Goal: Transaction & Acquisition: Download file/media

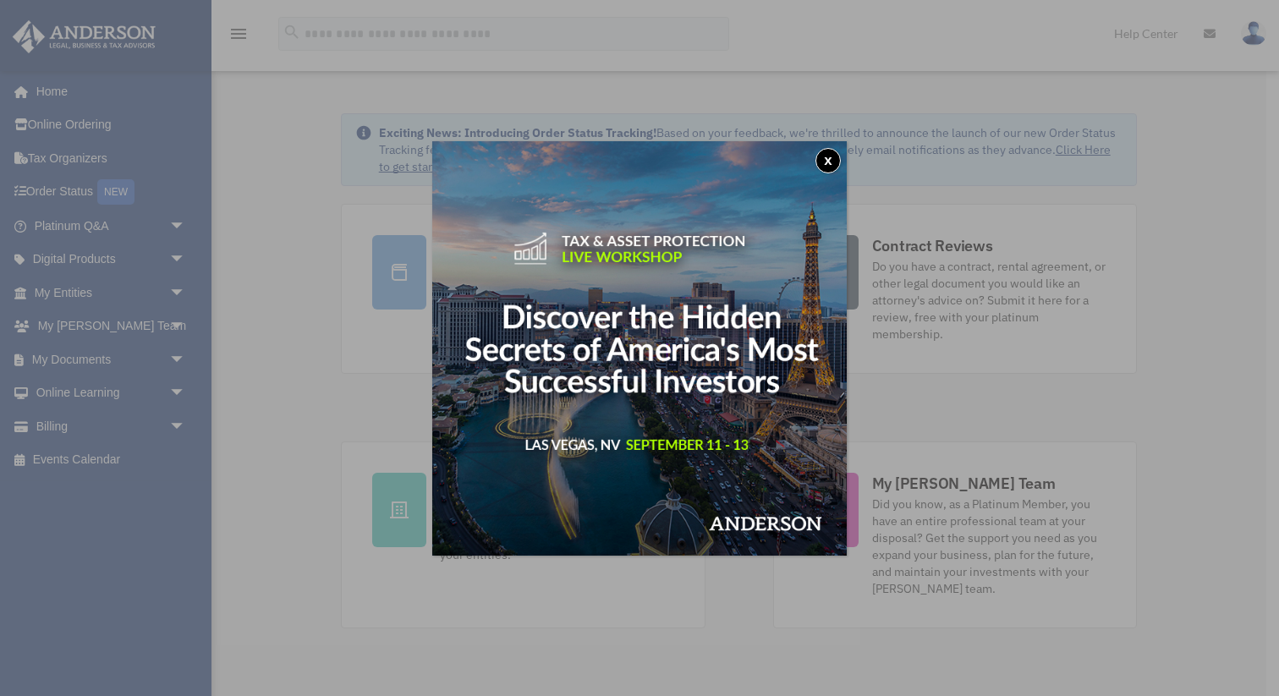
click at [836, 156] on button "x" at bounding box center [827, 160] width 25 height 25
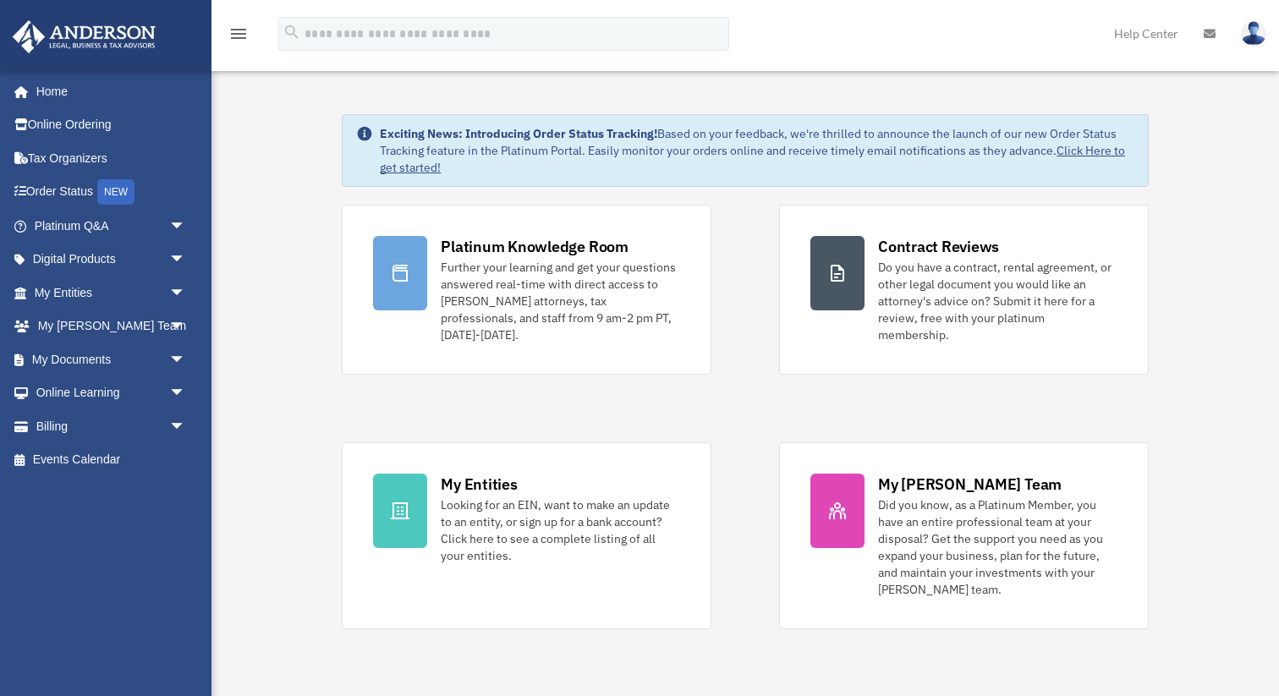
click at [413, 395] on div "Platinum Knowledge Room Further your learning and get your questions answered r…" at bounding box center [745, 417] width 807 height 425
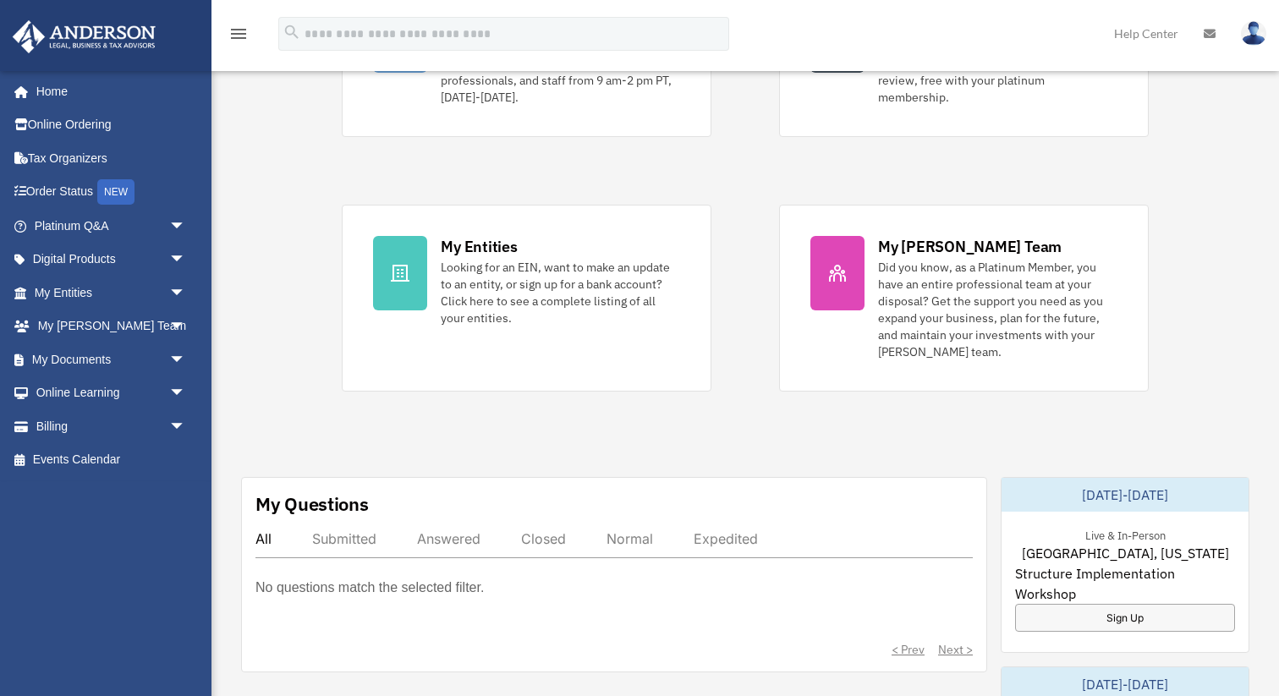
scroll to position [238, 0]
click at [337, 532] on div "All Submitted Answered Closed Normal Expedited" at bounding box center [613, 543] width 717 height 28
click at [337, 529] on div "Submitted" at bounding box center [344, 537] width 64 height 17
click at [261, 529] on div "All" at bounding box center [263, 537] width 16 height 17
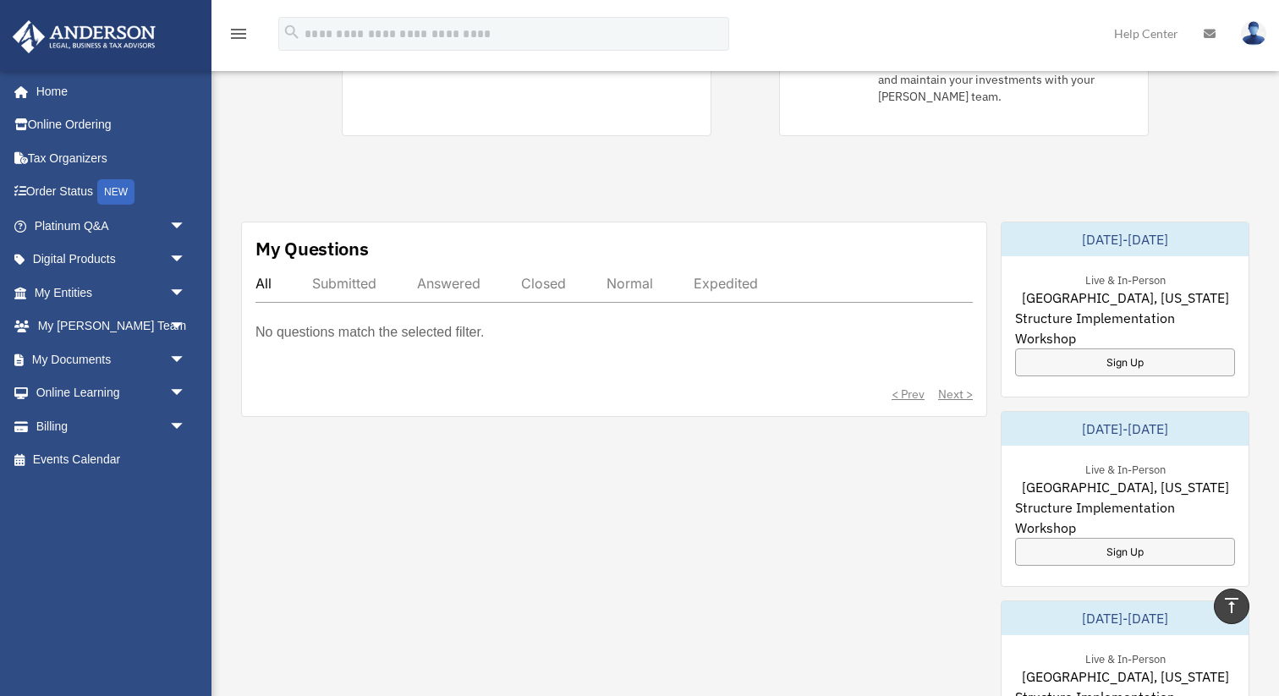
scroll to position [490, 0]
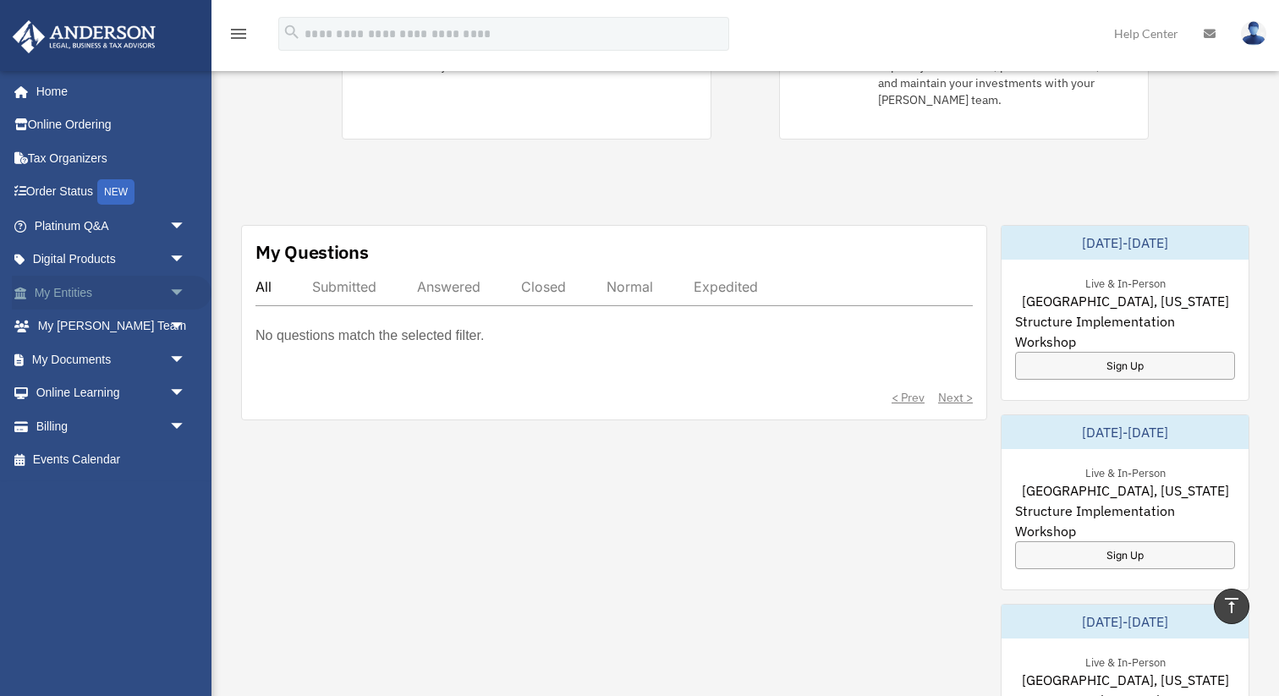
click at [152, 292] on link "My Entities arrow_drop_down" at bounding box center [112, 293] width 200 height 34
click at [153, 359] on link "My Documents arrow_drop_down" at bounding box center [112, 359] width 200 height 34
click at [180, 359] on span "arrow_drop_down" at bounding box center [186, 359] width 34 height 35
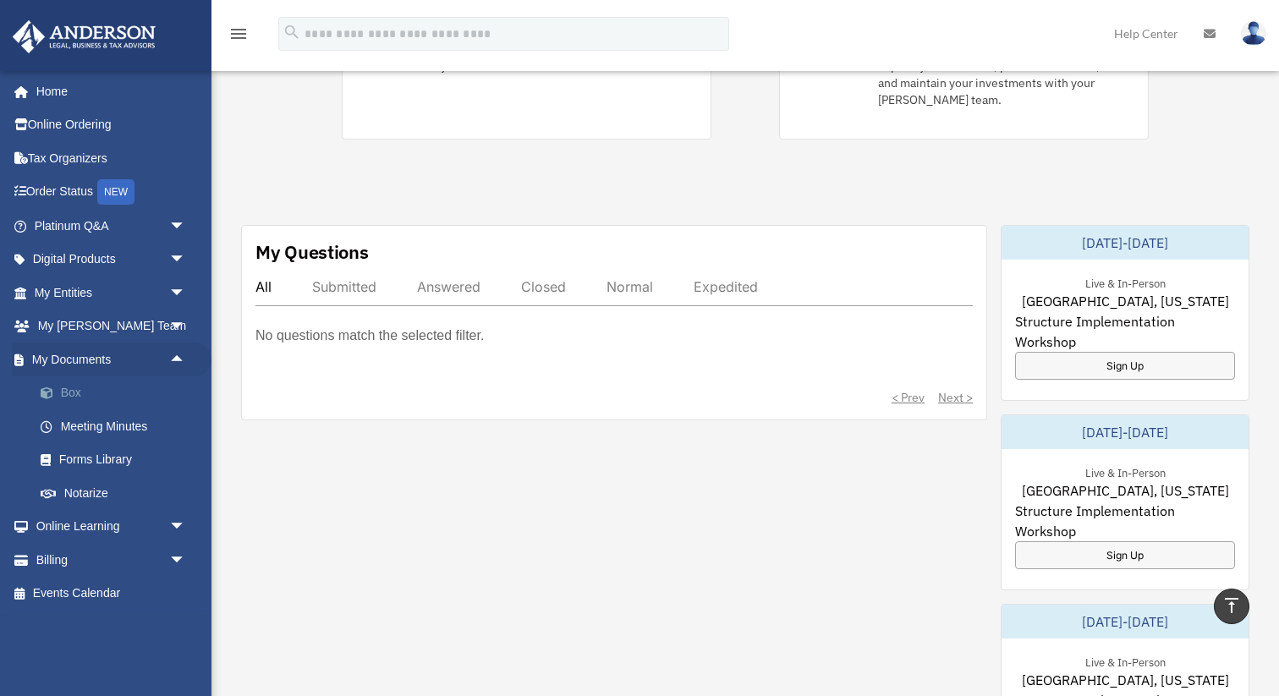
click at [75, 393] on link "Box" at bounding box center [118, 393] width 188 height 34
click at [73, 391] on link "Box" at bounding box center [118, 393] width 188 height 34
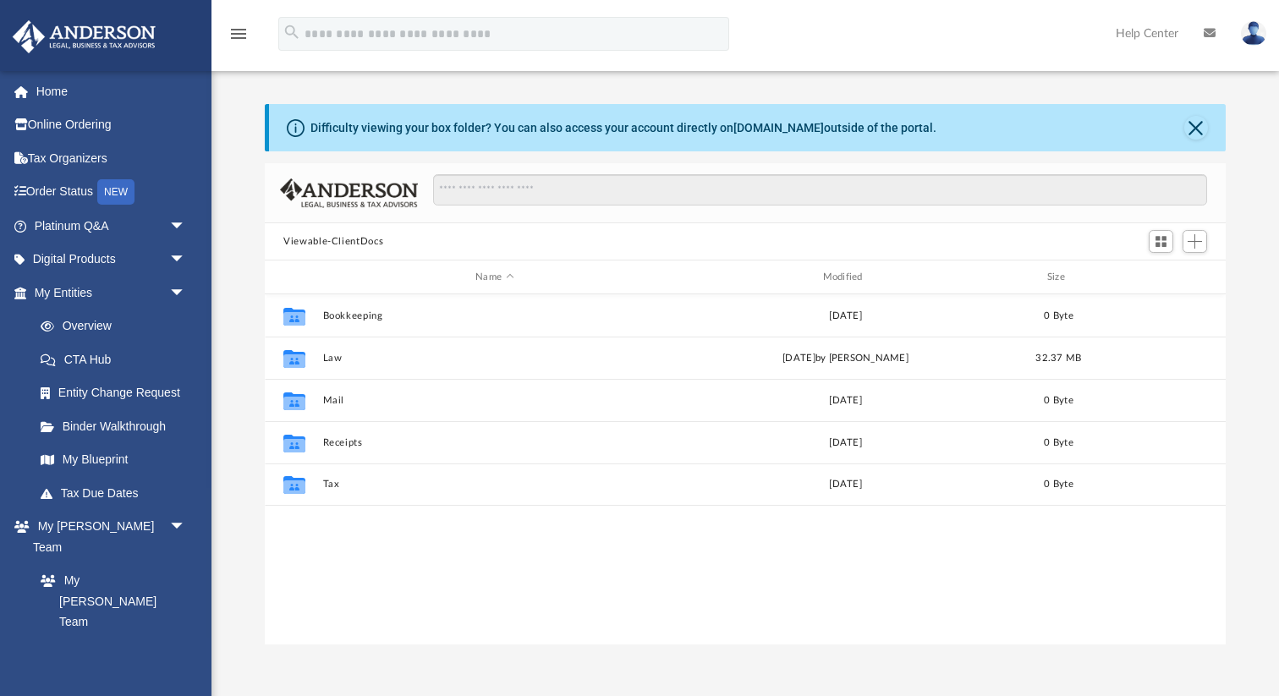
scroll to position [384, 960]
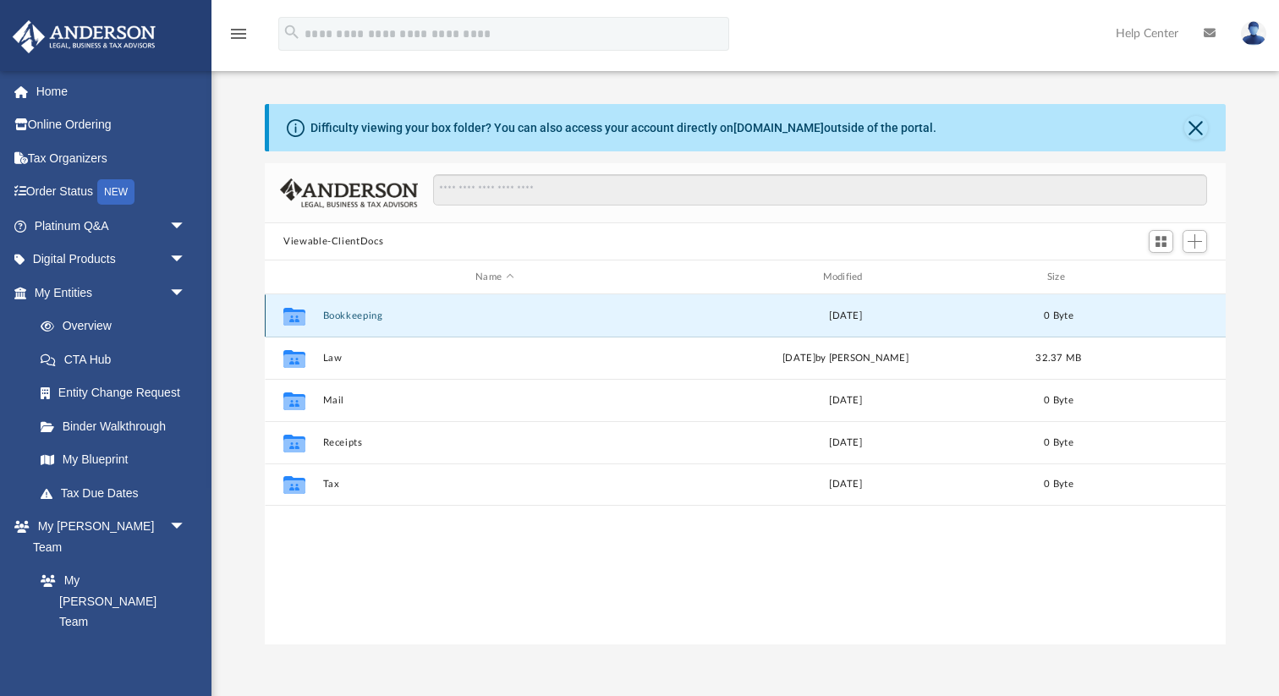
click at [338, 315] on button "Bookkeeping" at bounding box center [494, 315] width 343 height 11
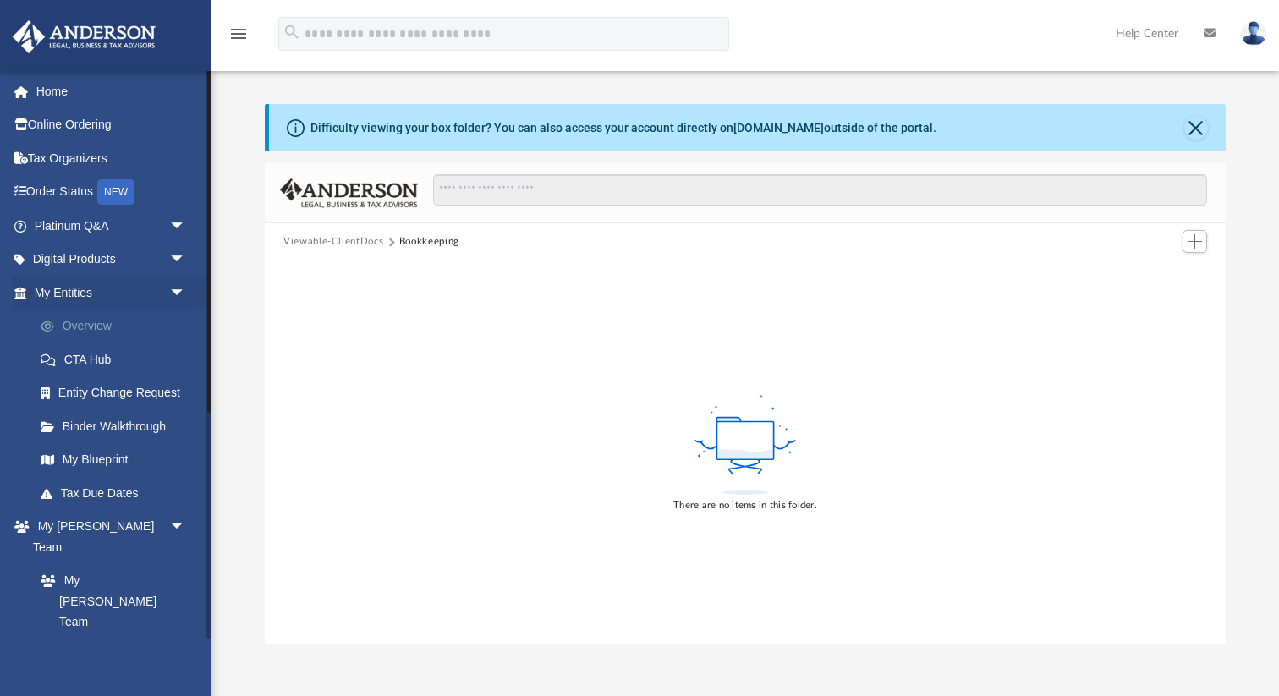
click at [79, 326] on link "Overview" at bounding box center [118, 327] width 188 height 34
click at [96, 464] on link "My Blueprint" at bounding box center [118, 460] width 188 height 34
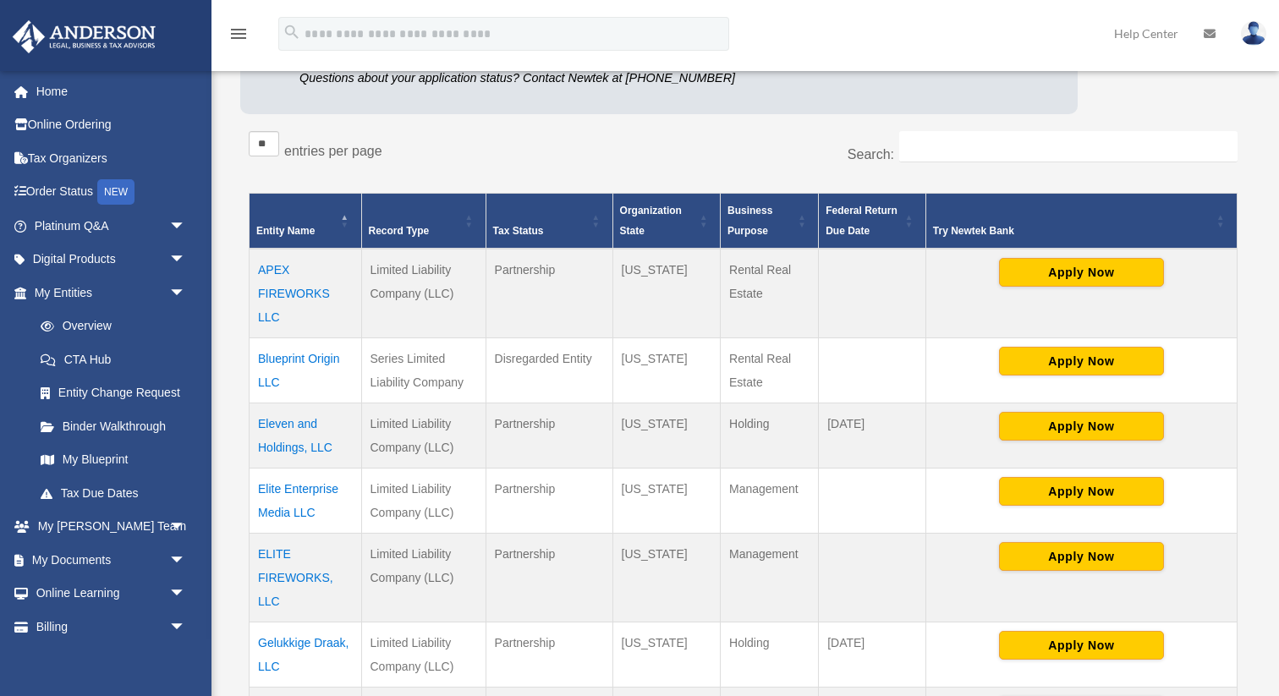
scroll to position [246, 0]
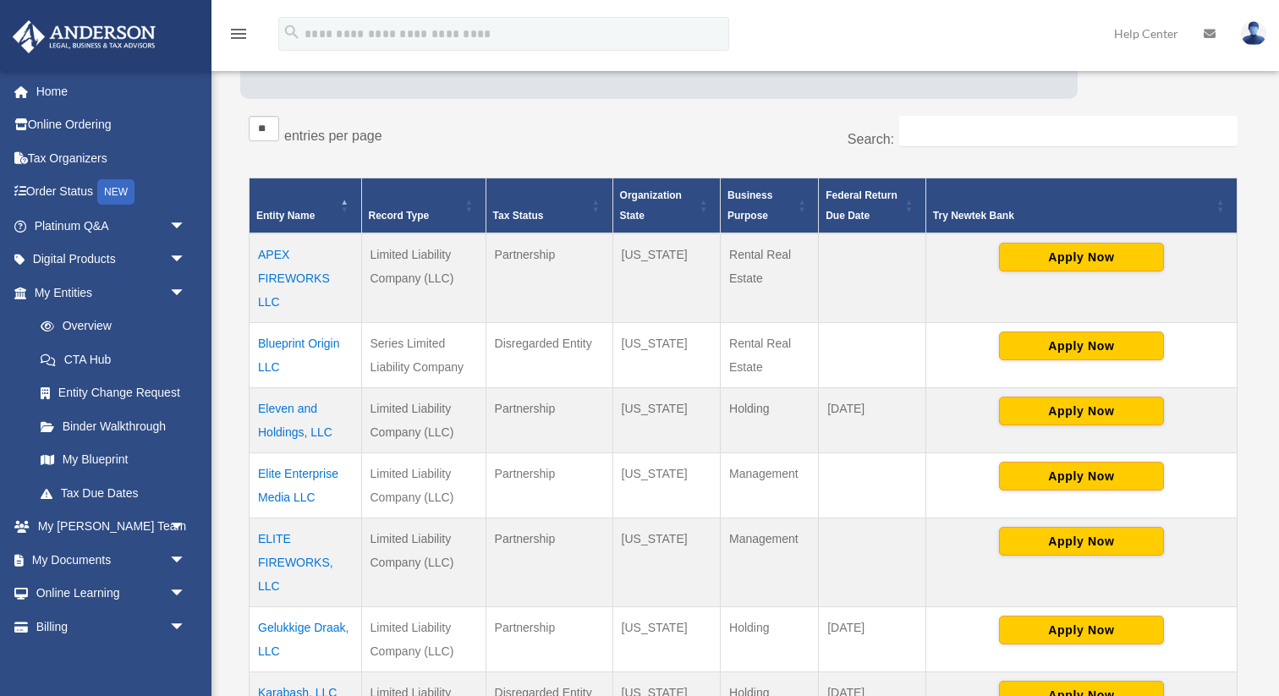
click at [262, 354] on td "Blueprint Origin LLC" at bounding box center [305, 355] width 112 height 65
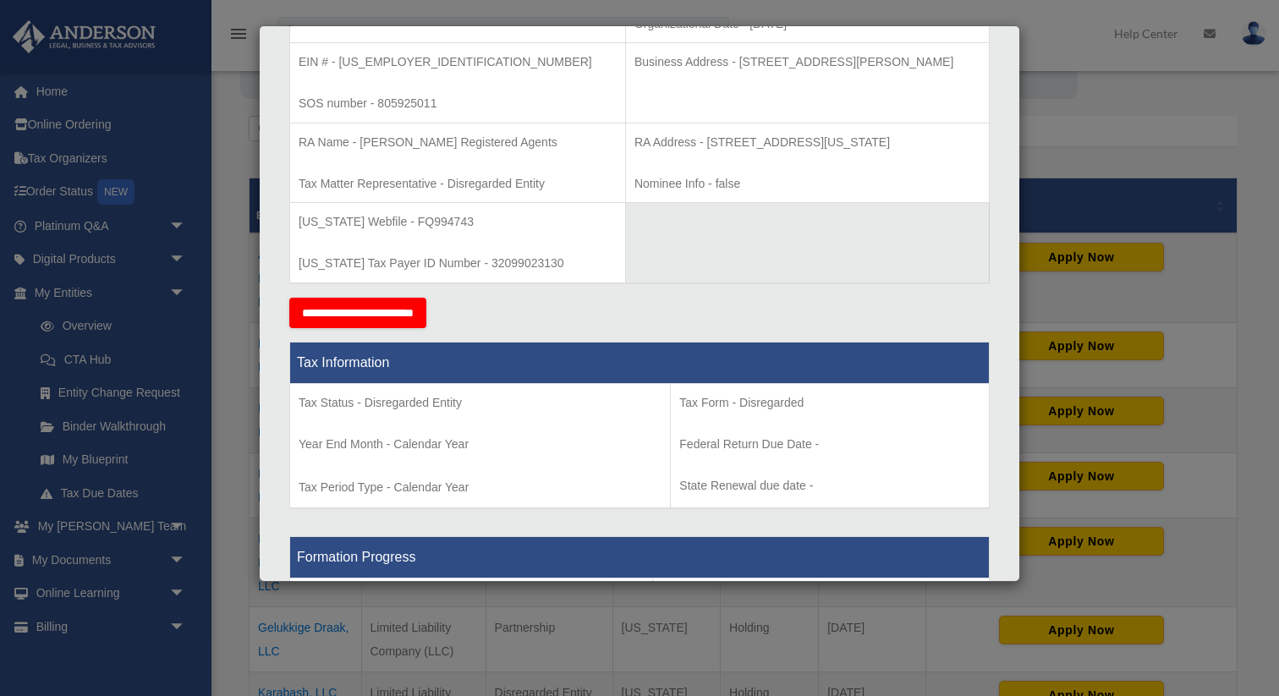
scroll to position [501, 0]
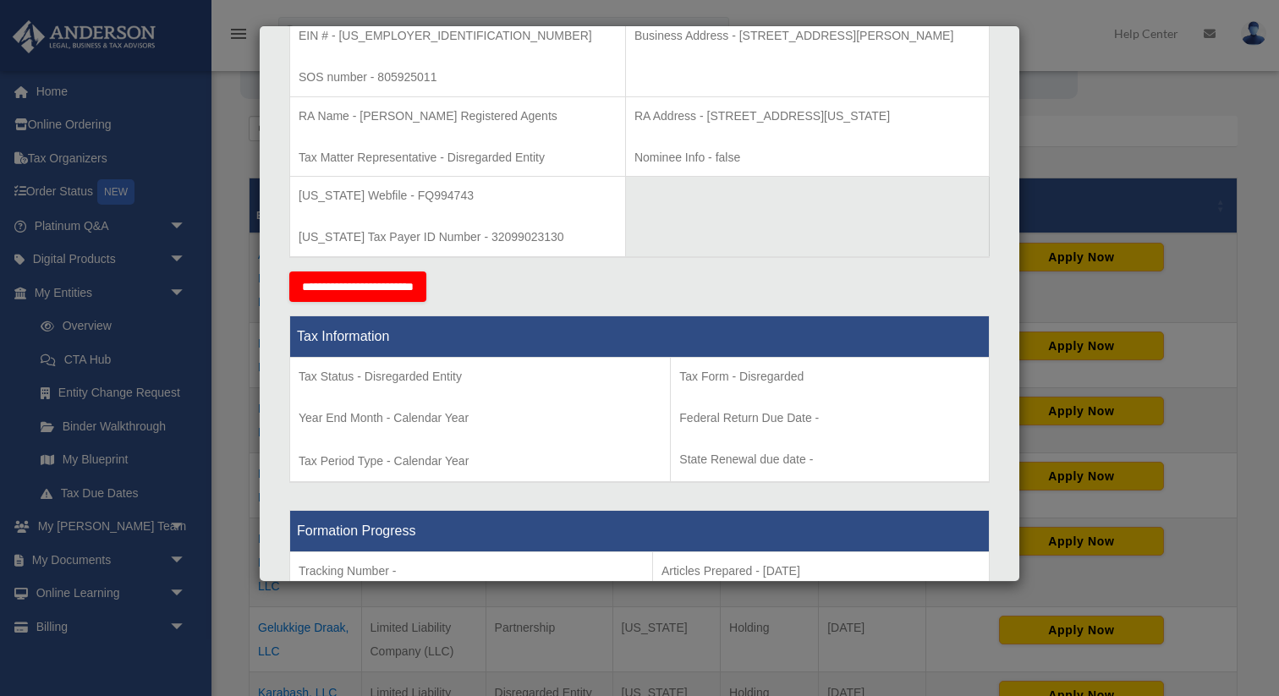
click at [238, 324] on div "Details × Articles Sent Organizational Date" at bounding box center [639, 348] width 1279 height 696
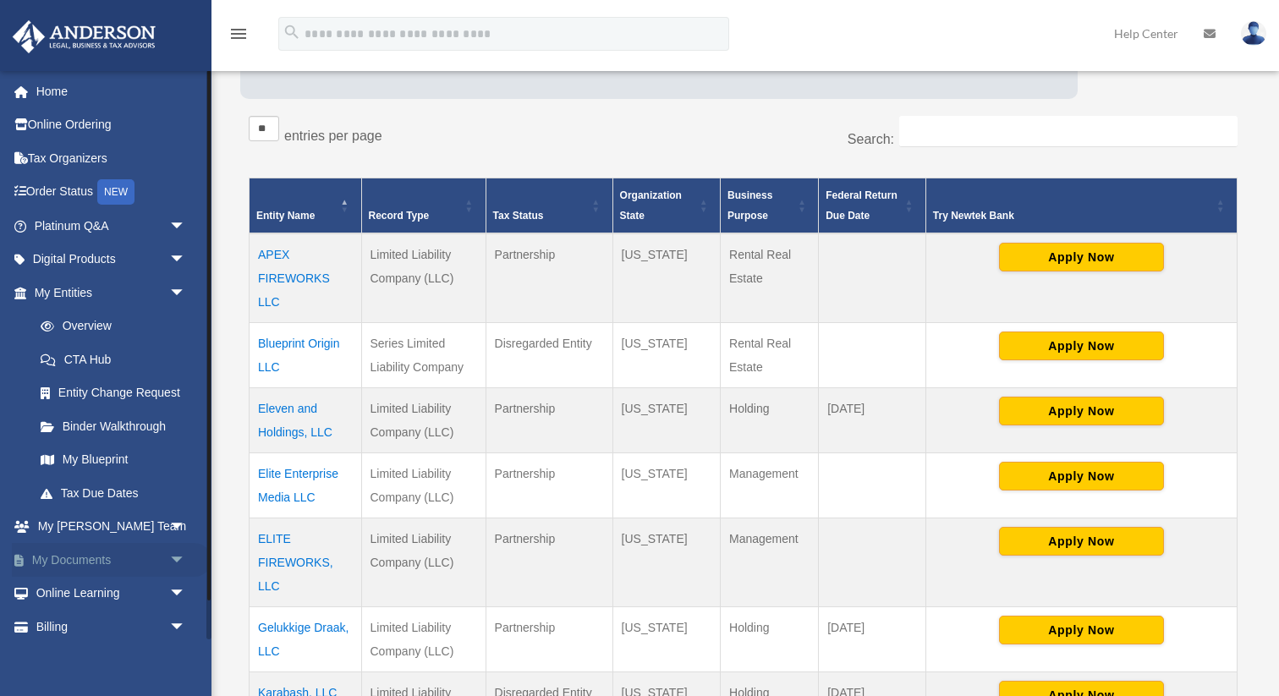
click at [95, 561] on link "My Documents arrow_drop_down" at bounding box center [112, 560] width 200 height 34
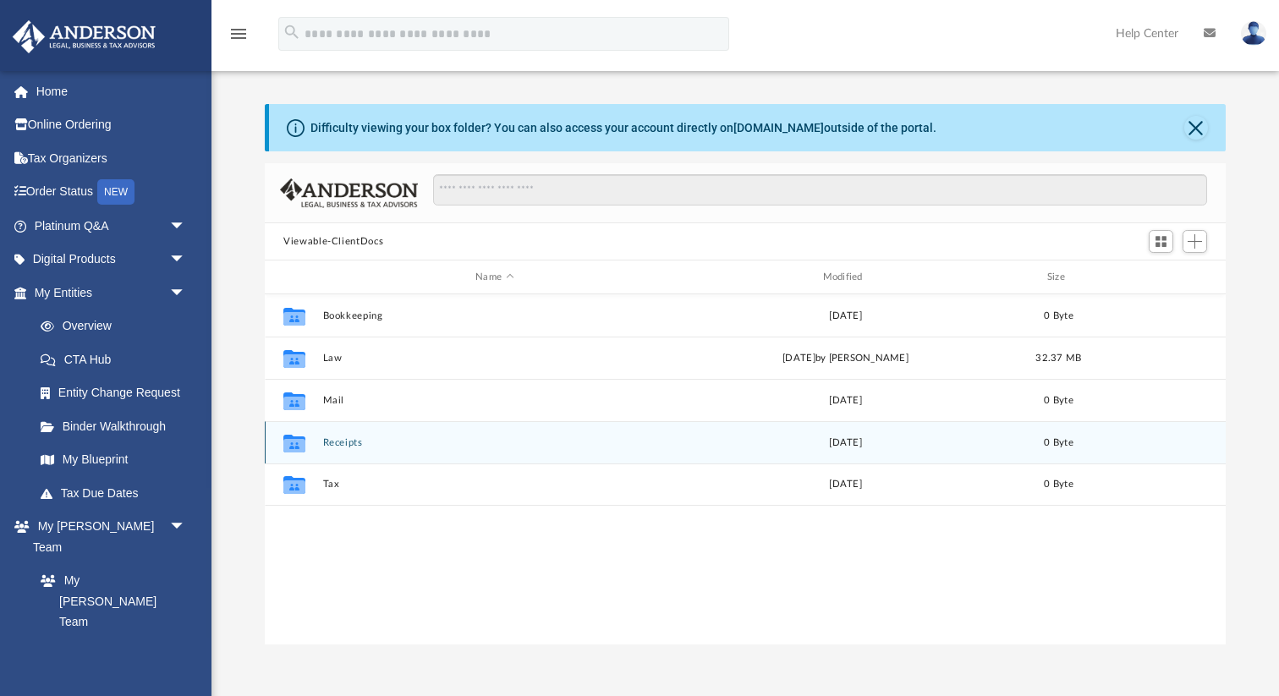
scroll to position [384, 960]
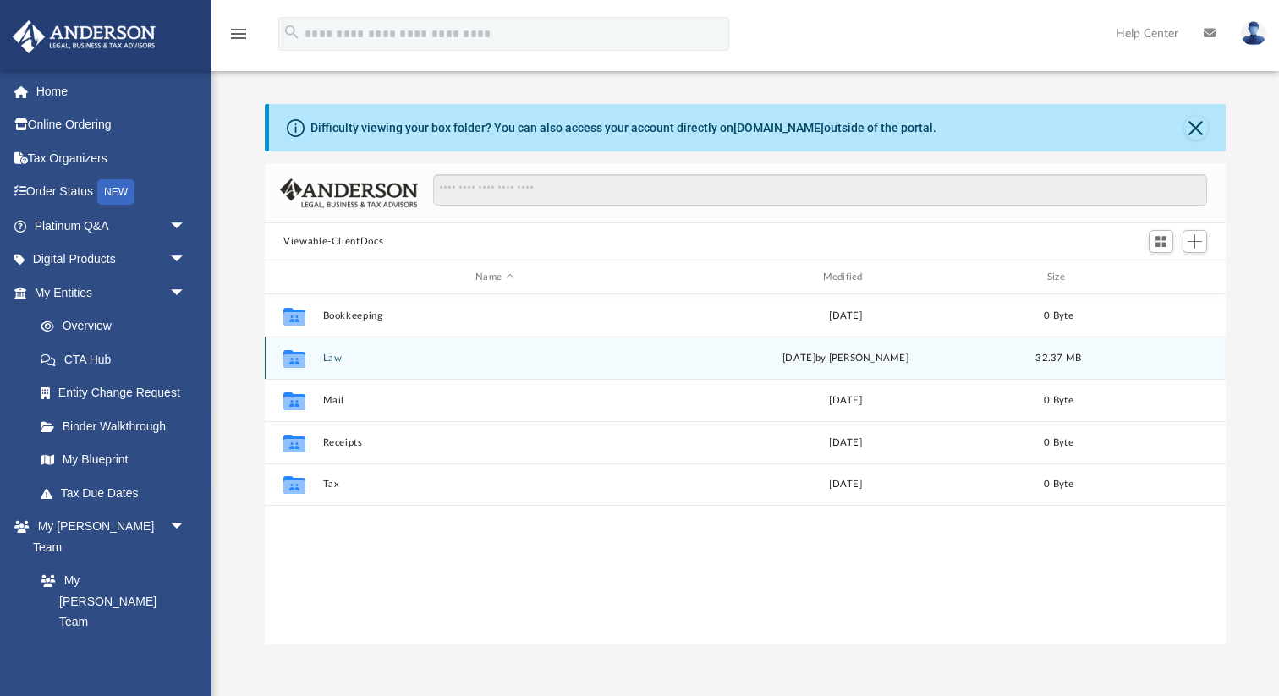
click at [321, 357] on div "Collaborated Folder Law [DATE] by [PERSON_NAME] 32.37 MB" at bounding box center [745, 358] width 961 height 42
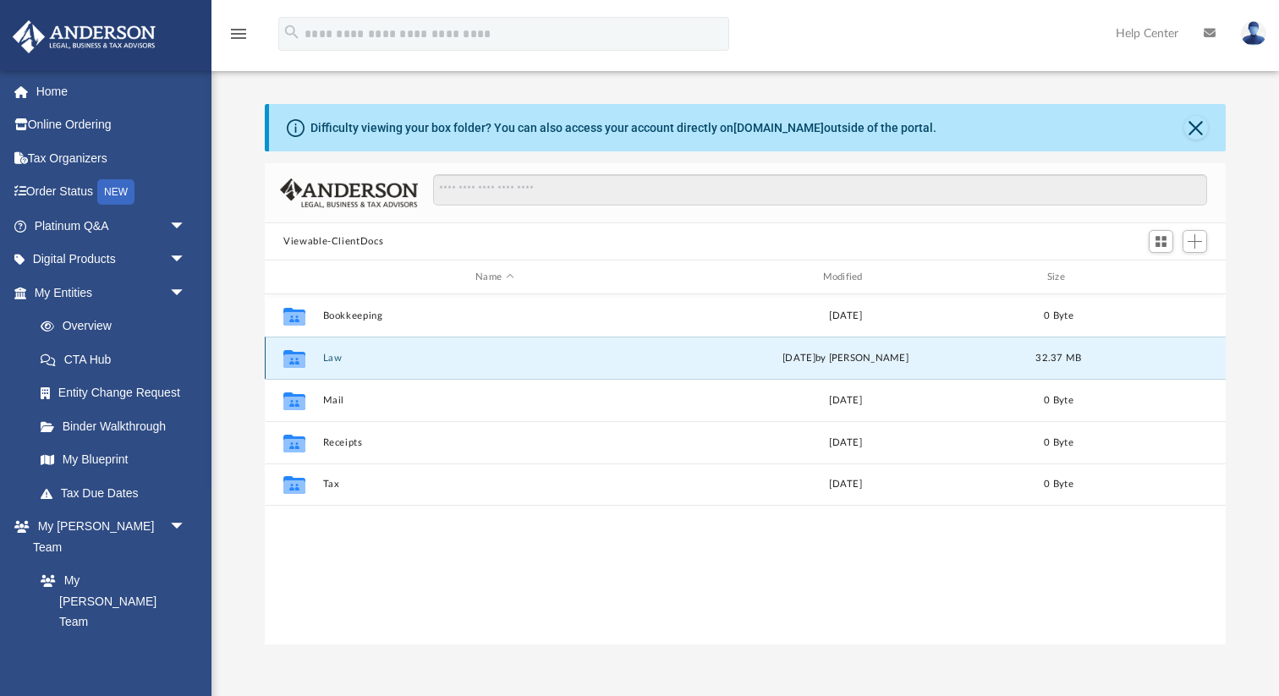
click at [329, 357] on button "Law" at bounding box center [494, 358] width 343 height 11
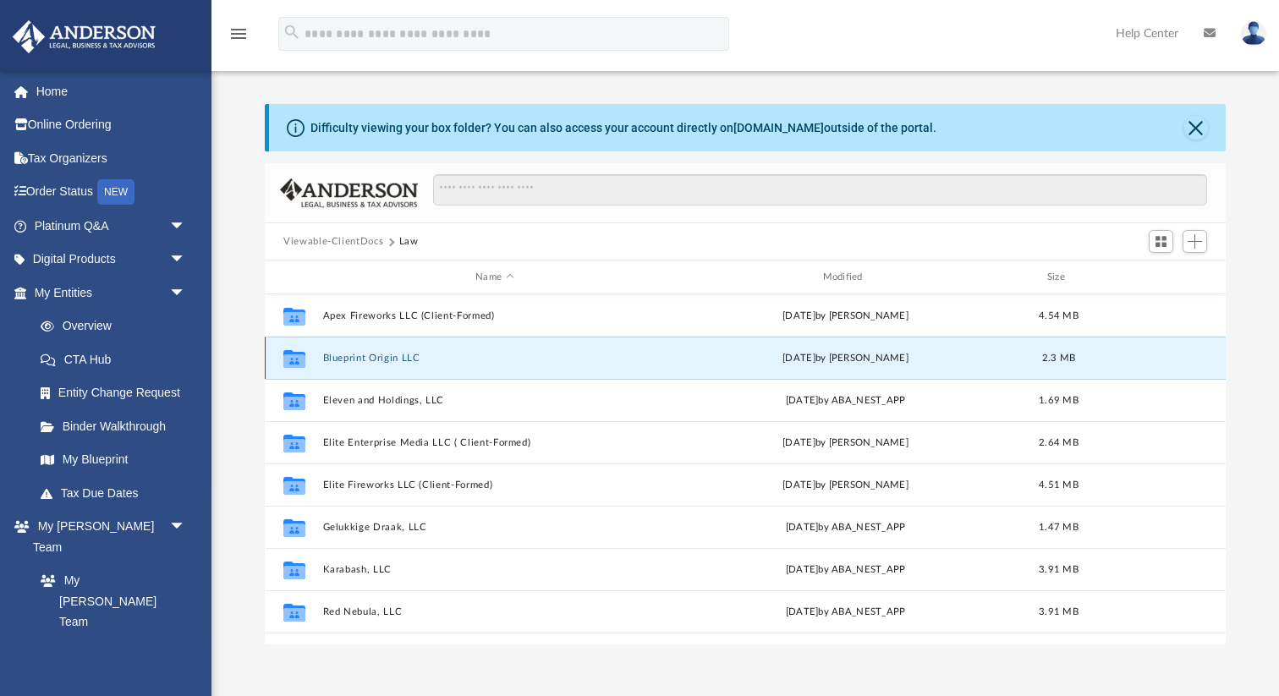
click at [389, 360] on button "Blueprint Origin LLC" at bounding box center [494, 358] width 343 height 11
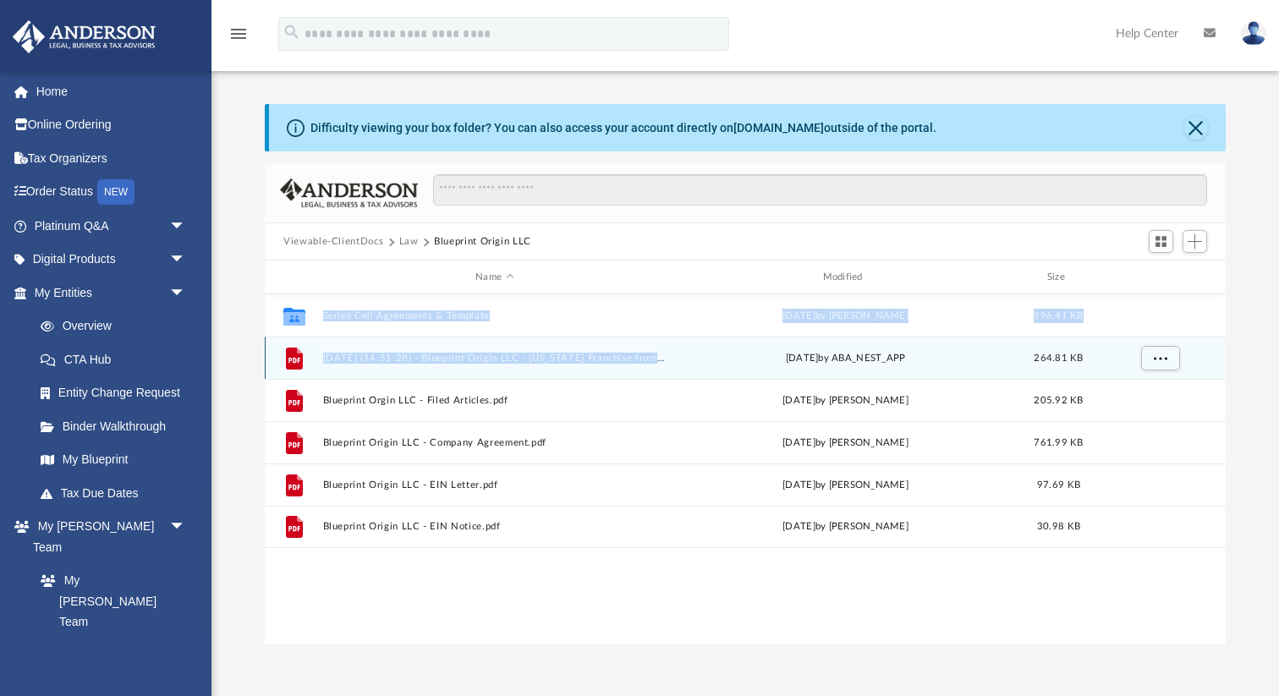
drag, startPoint x: 501, startPoint y: 571, endPoint x: 438, endPoint y: 376, distance: 204.3
click at [438, 378] on div "Collaborated Folder Series Cell Agreements & Template [DATE] by [PERSON_NAME] 9…" at bounding box center [745, 469] width 961 height 351
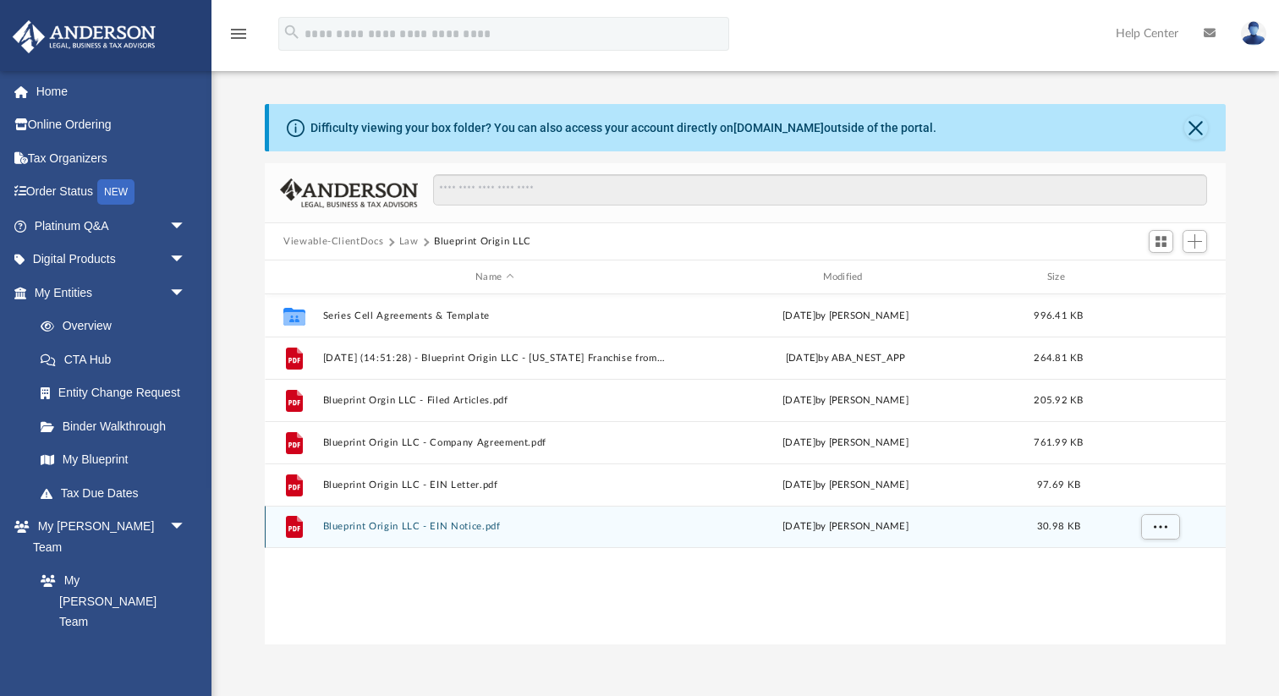
click at [443, 534] on div "File Blueprint Origin LLC - EIN Notice.pdf [DATE] by [PERSON_NAME] 30.98 KB" at bounding box center [745, 527] width 961 height 42
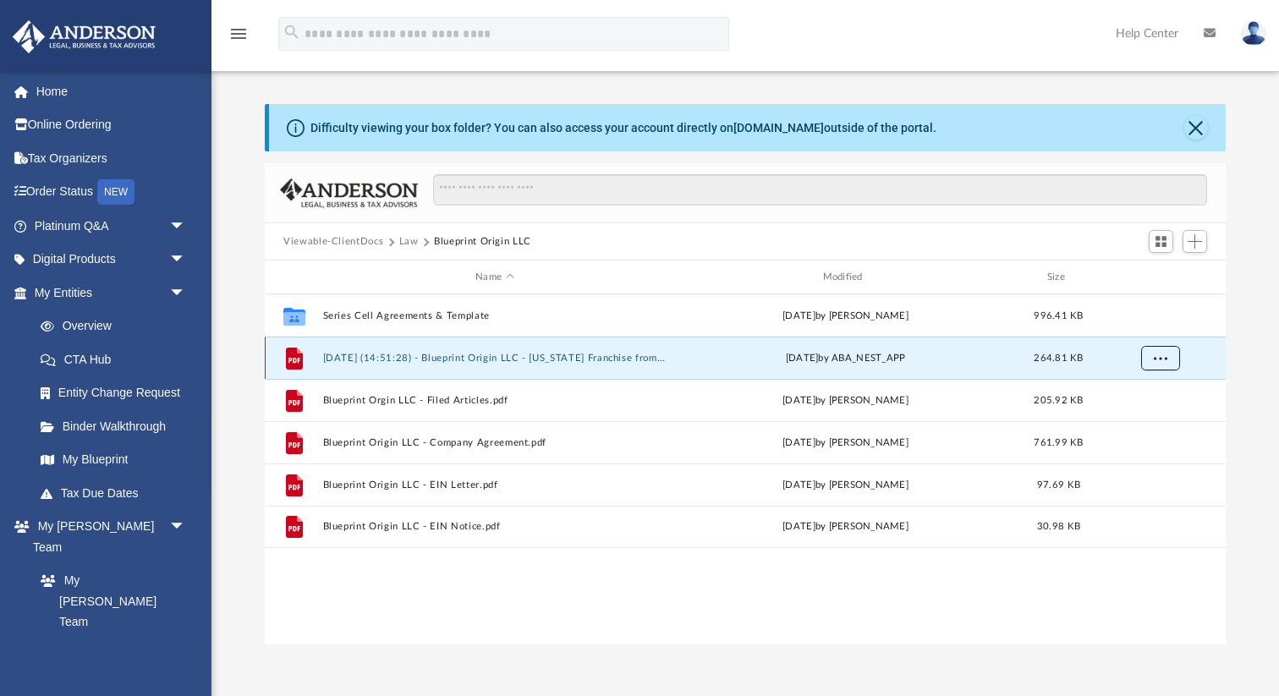
click at [1157, 357] on span "More options" at bounding box center [1160, 357] width 14 height 9
click at [1148, 422] on li "Download" at bounding box center [1144, 419] width 49 height 18
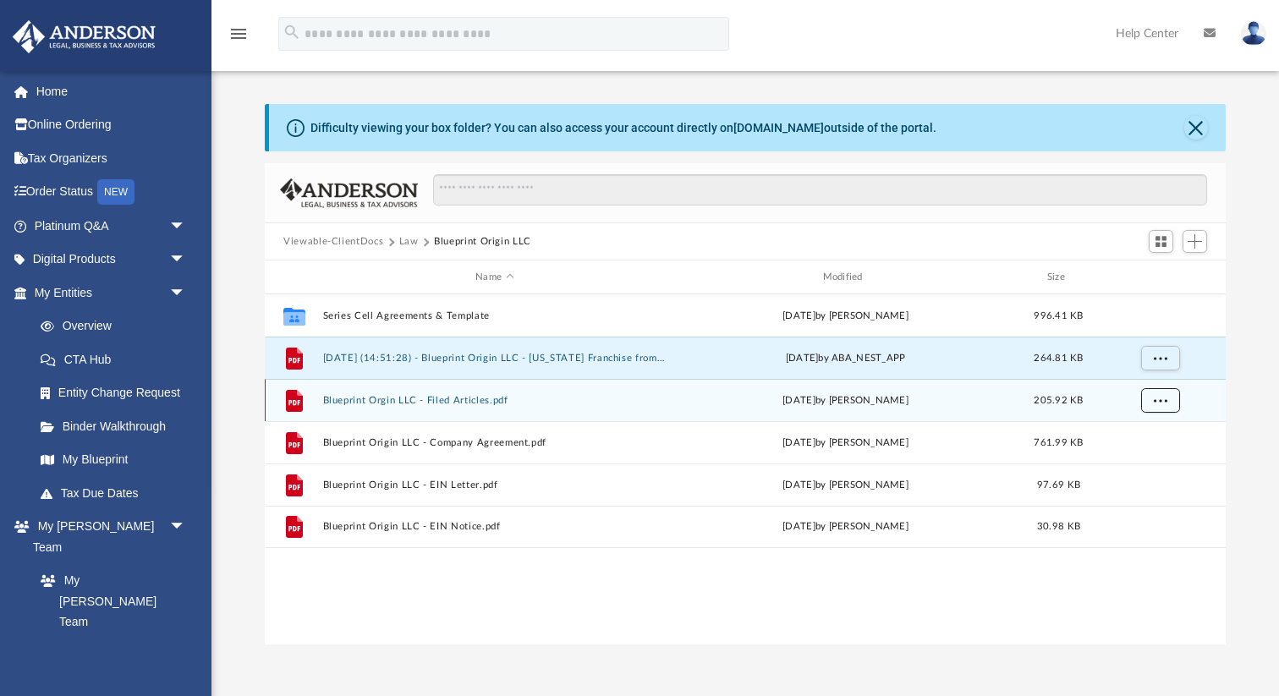
click at [1159, 398] on span "More options" at bounding box center [1160, 399] width 14 height 9
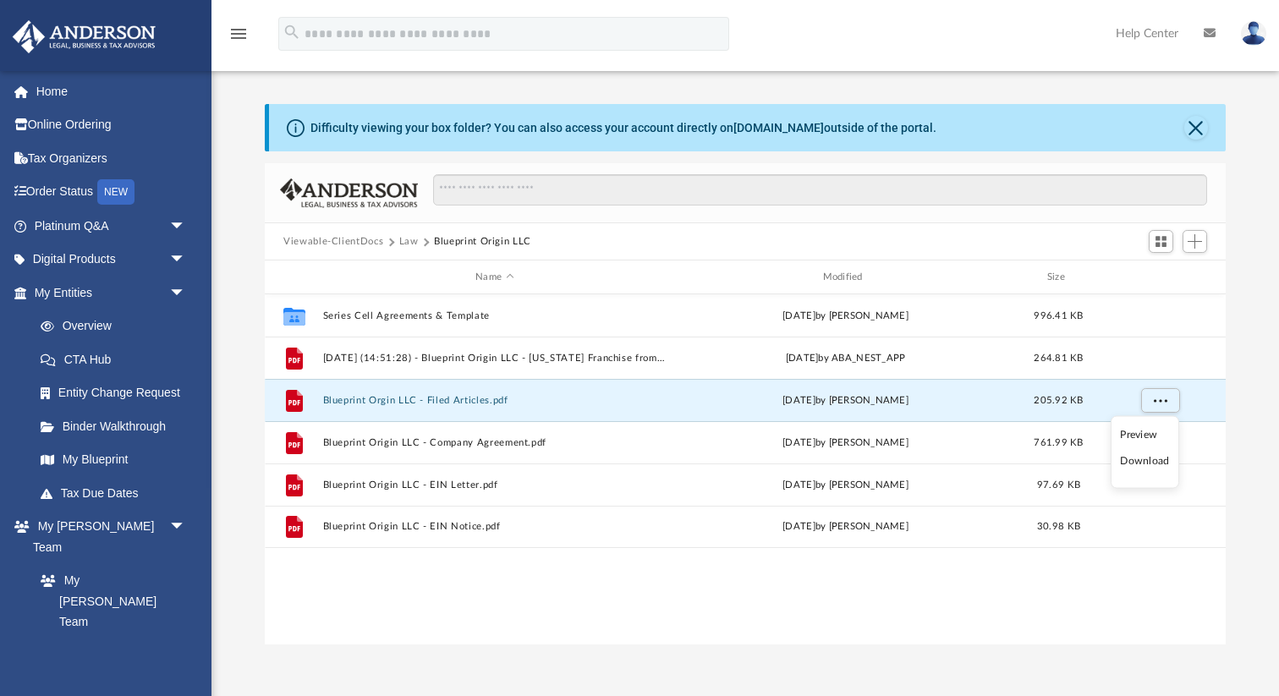
click at [1130, 468] on li "Download" at bounding box center [1144, 461] width 49 height 18
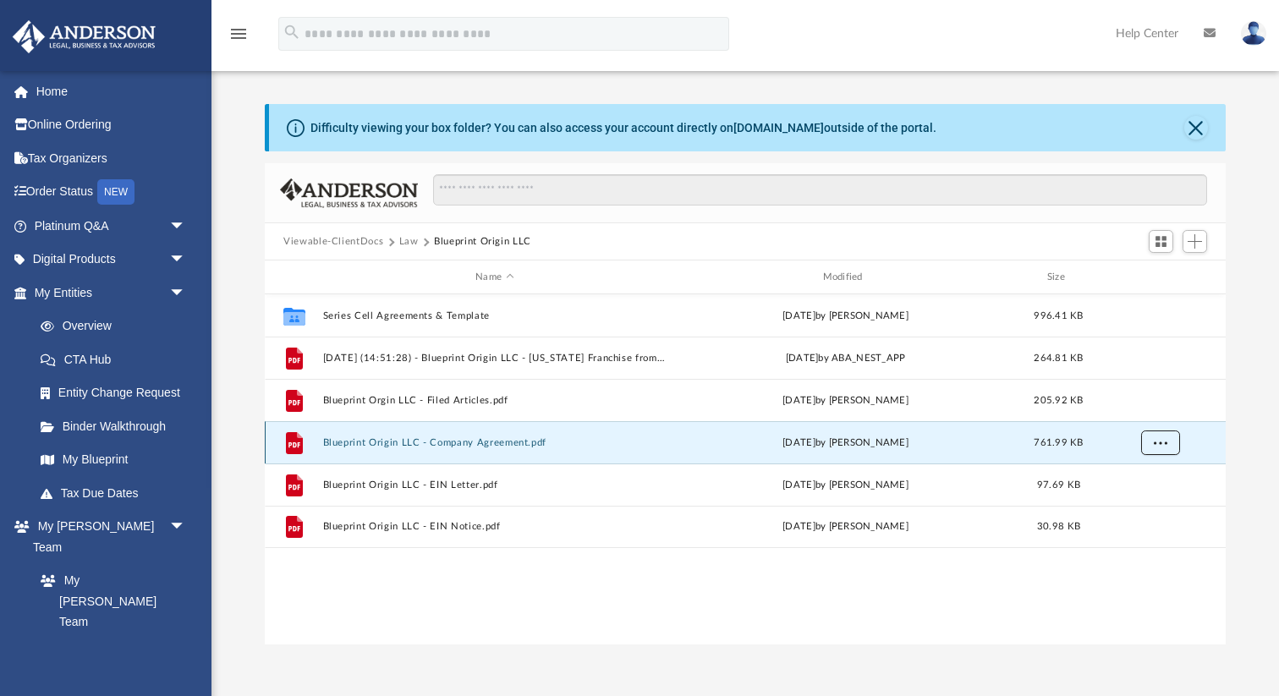
click at [1158, 438] on span "More options" at bounding box center [1160, 441] width 14 height 9
click at [1154, 507] on li "Download" at bounding box center [1144, 504] width 49 height 18
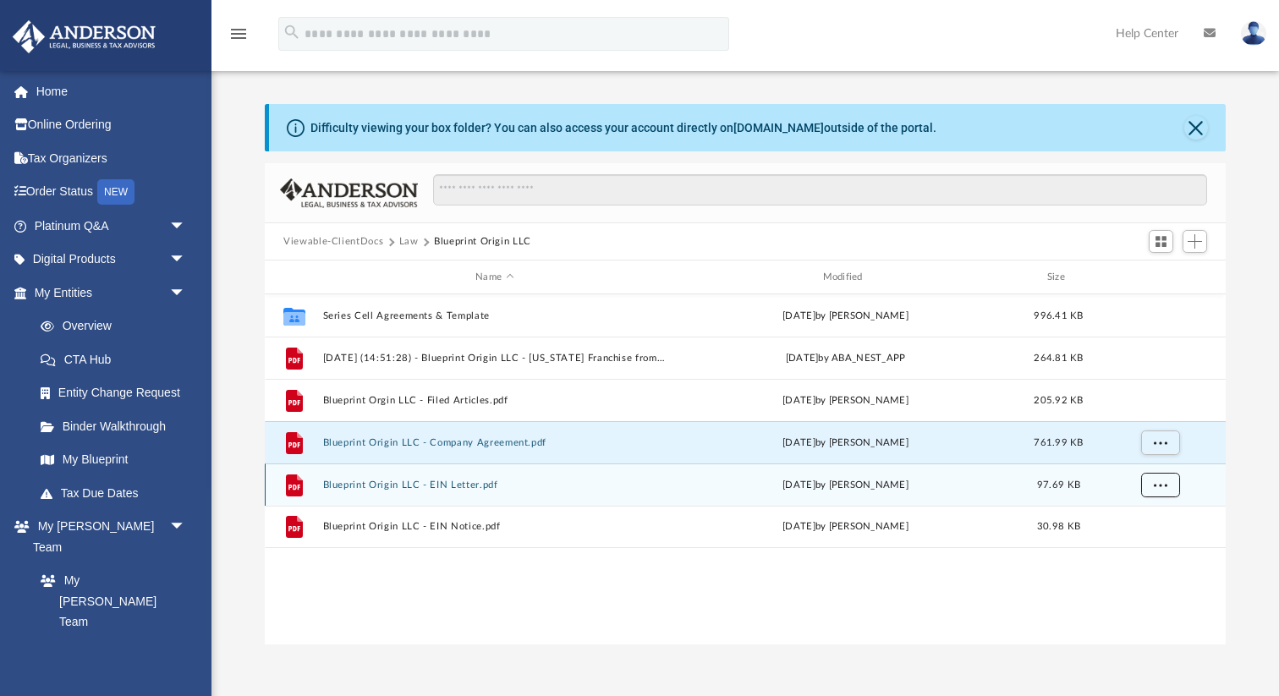
click at [1159, 482] on span "More options" at bounding box center [1160, 483] width 14 height 9
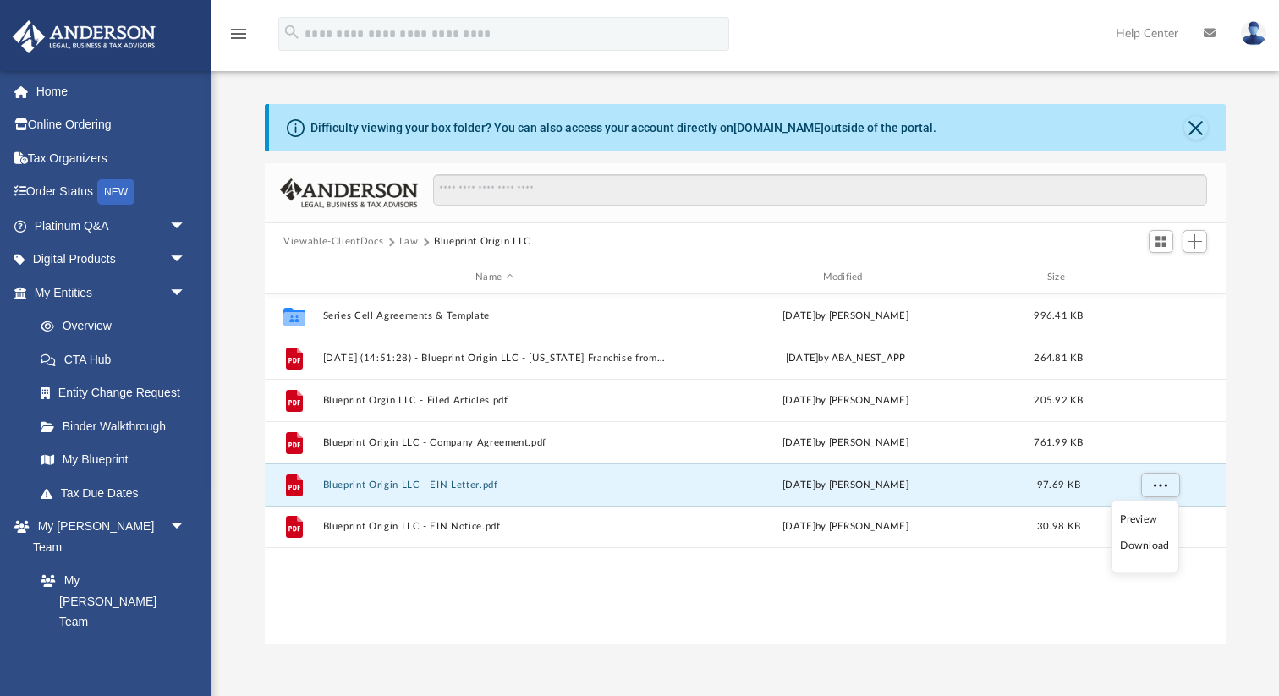
click at [1142, 546] on li "Download" at bounding box center [1144, 546] width 49 height 18
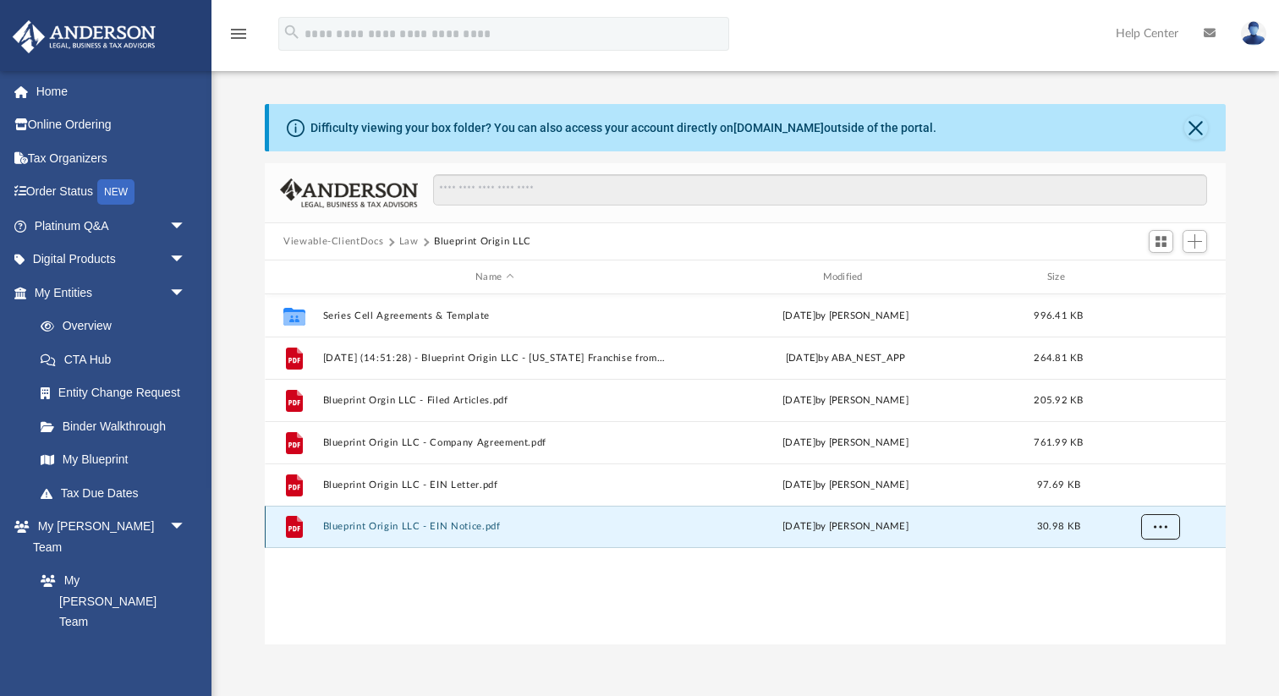
click at [1159, 522] on span "More options" at bounding box center [1160, 526] width 14 height 9
click at [1133, 585] on li "Download" at bounding box center [1144, 587] width 49 height 18
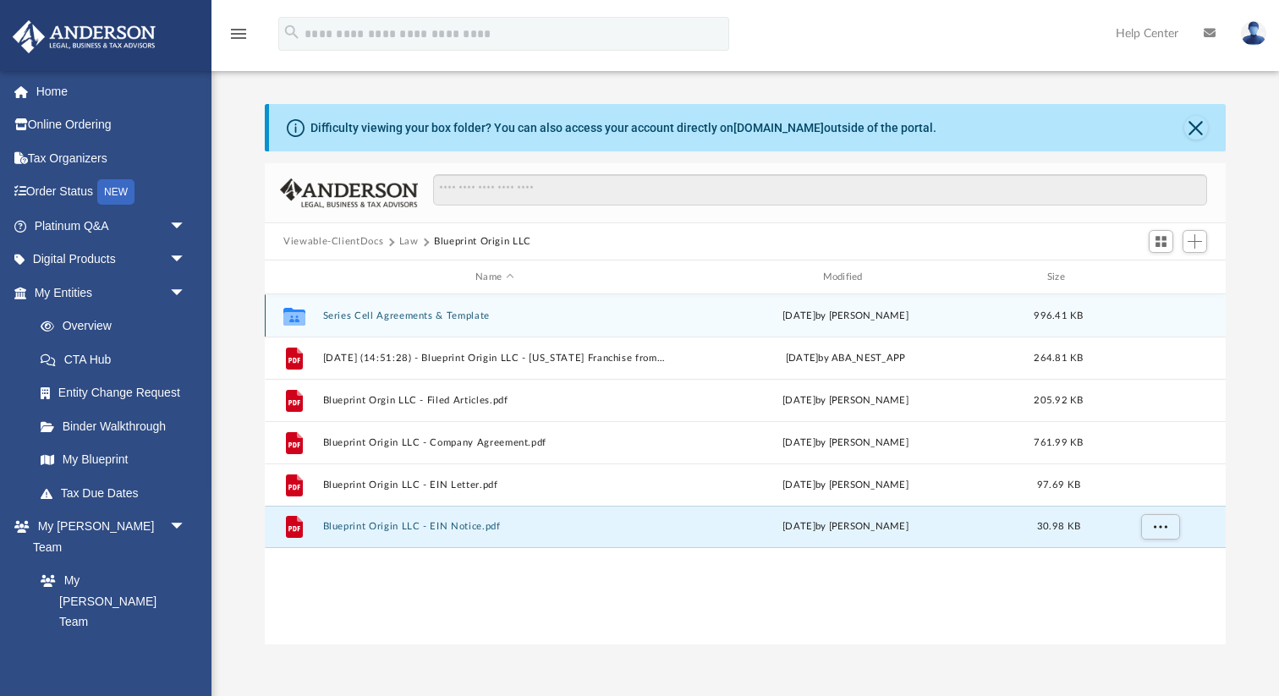
click at [430, 312] on button "Series Cell Agreements & Template" at bounding box center [494, 315] width 343 height 11
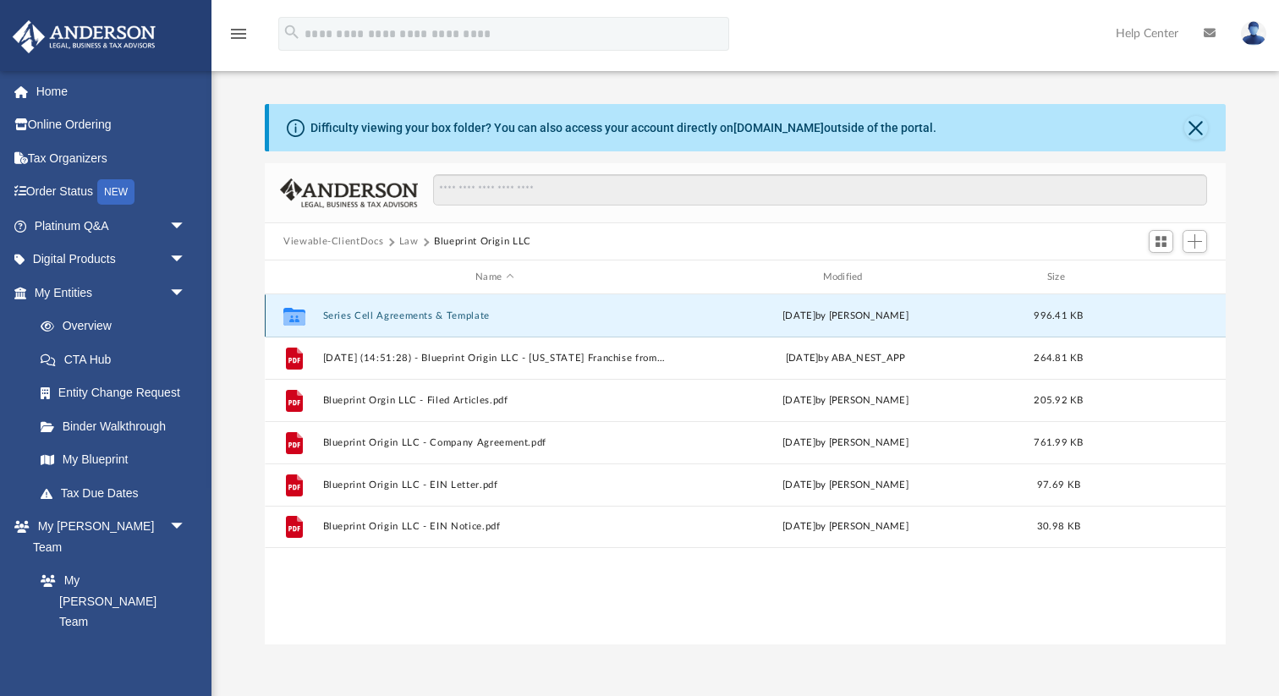
click at [430, 312] on button "Series Cell Agreements & Template" at bounding box center [494, 315] width 343 height 11
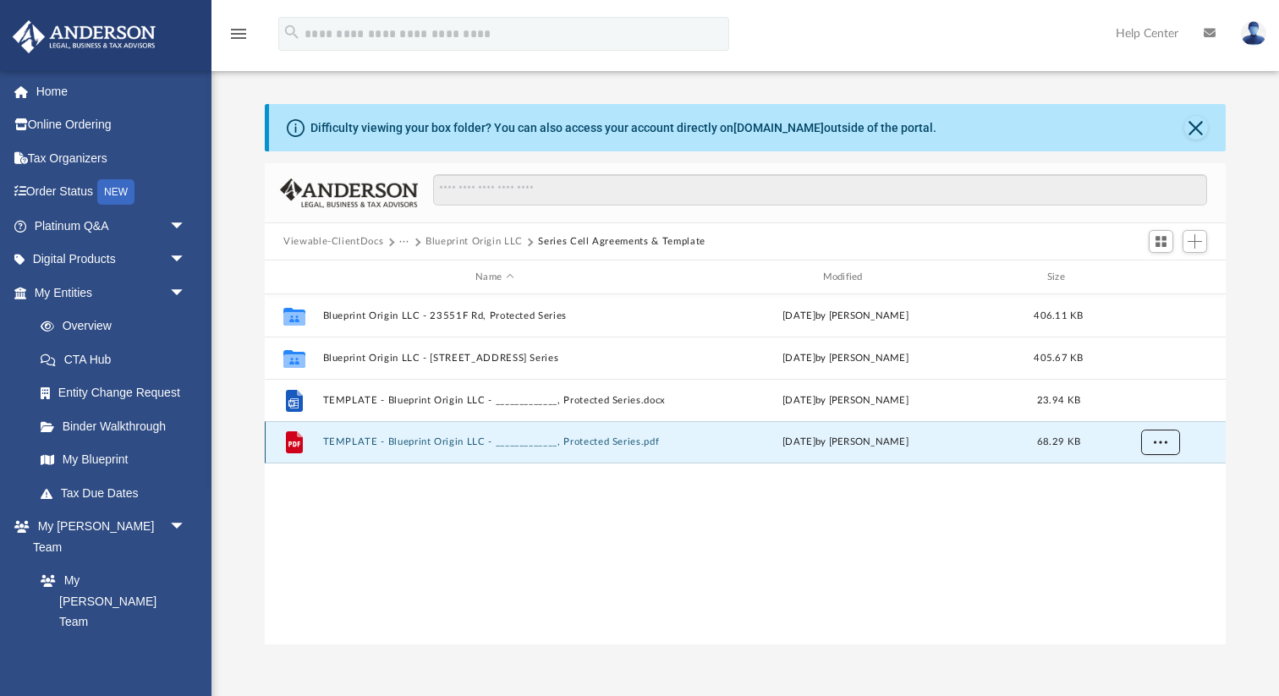
click at [1156, 446] on span "More options" at bounding box center [1160, 441] width 14 height 9
click at [1127, 509] on li "Download" at bounding box center [1144, 503] width 49 height 18
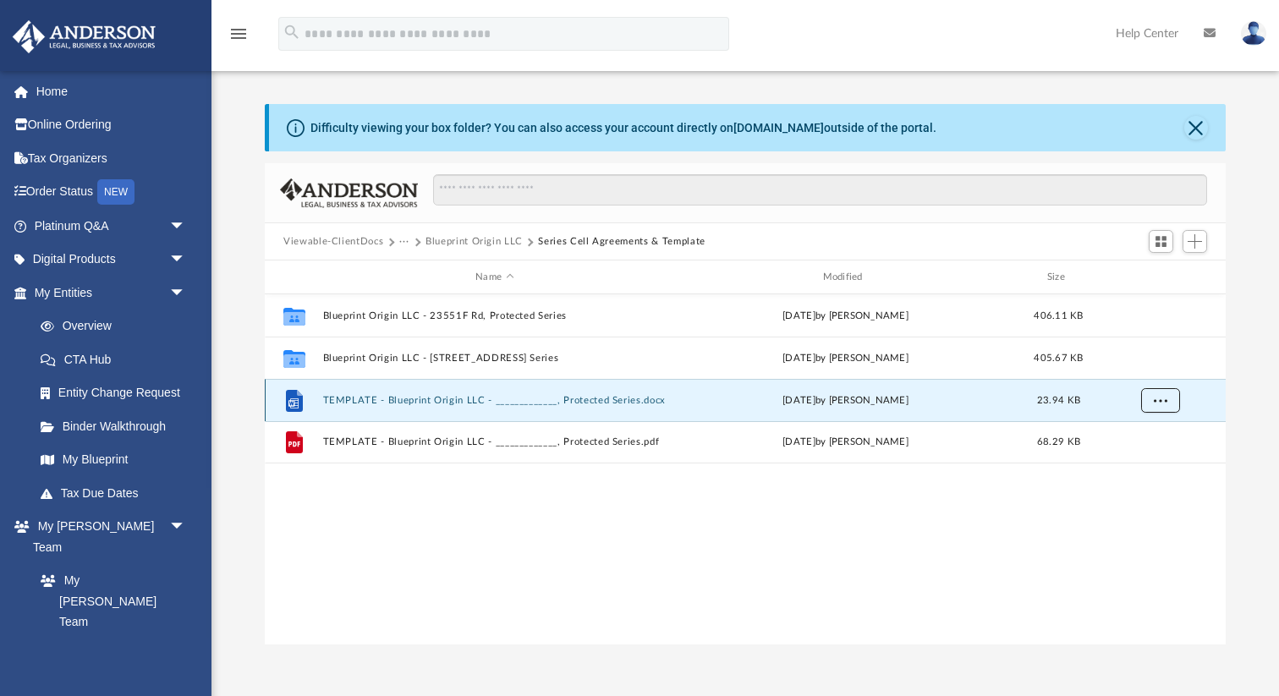
click at [1153, 402] on span "More options" at bounding box center [1160, 399] width 14 height 9
click at [1140, 456] on li "Download" at bounding box center [1144, 461] width 49 height 18
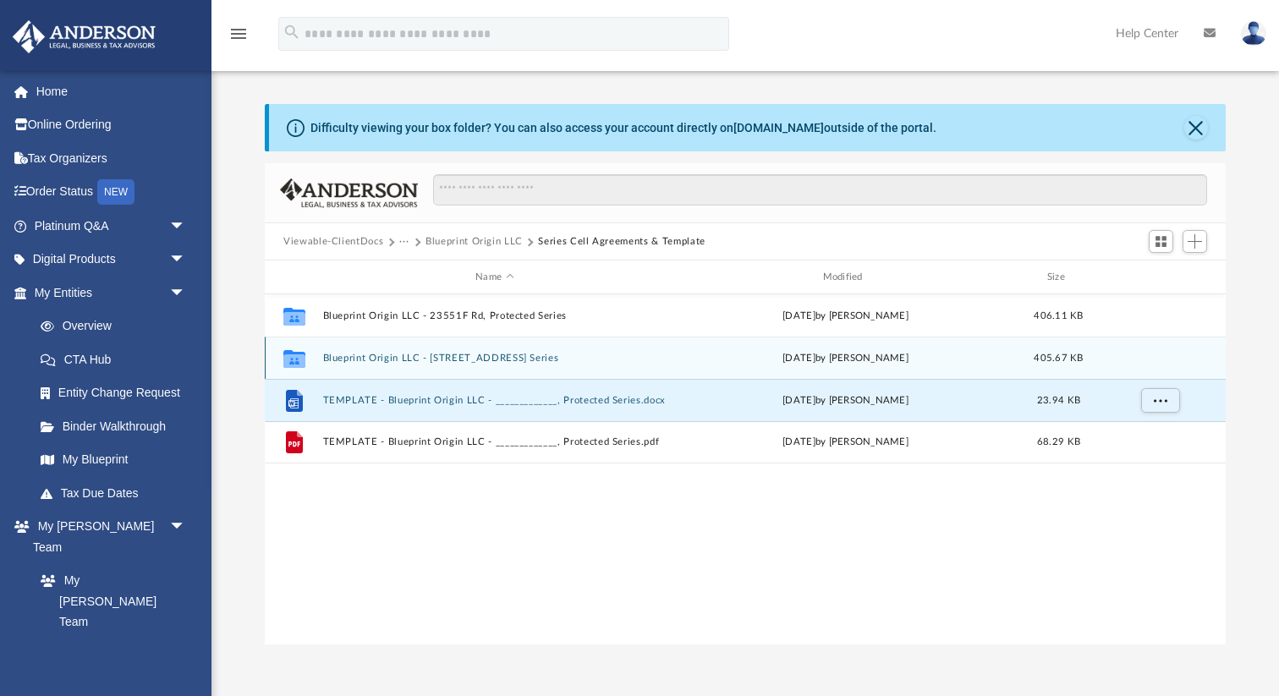
click at [1153, 357] on div "Collaborated Folder Blueprint Origin LLC - 4203G Rd, Protected Series [DATE] by…" at bounding box center [745, 358] width 961 height 42
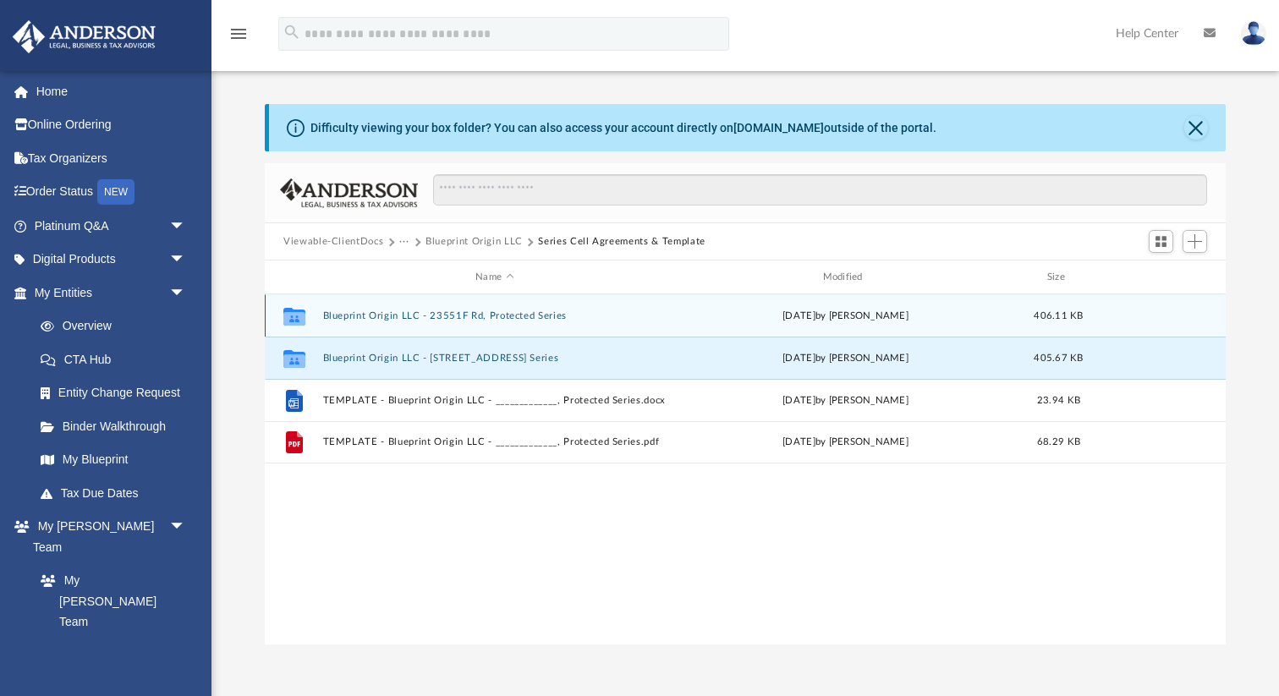
click at [433, 312] on button "Blueprint Origin LLC - 23551F Rd, Protected Series" at bounding box center [494, 315] width 343 height 11
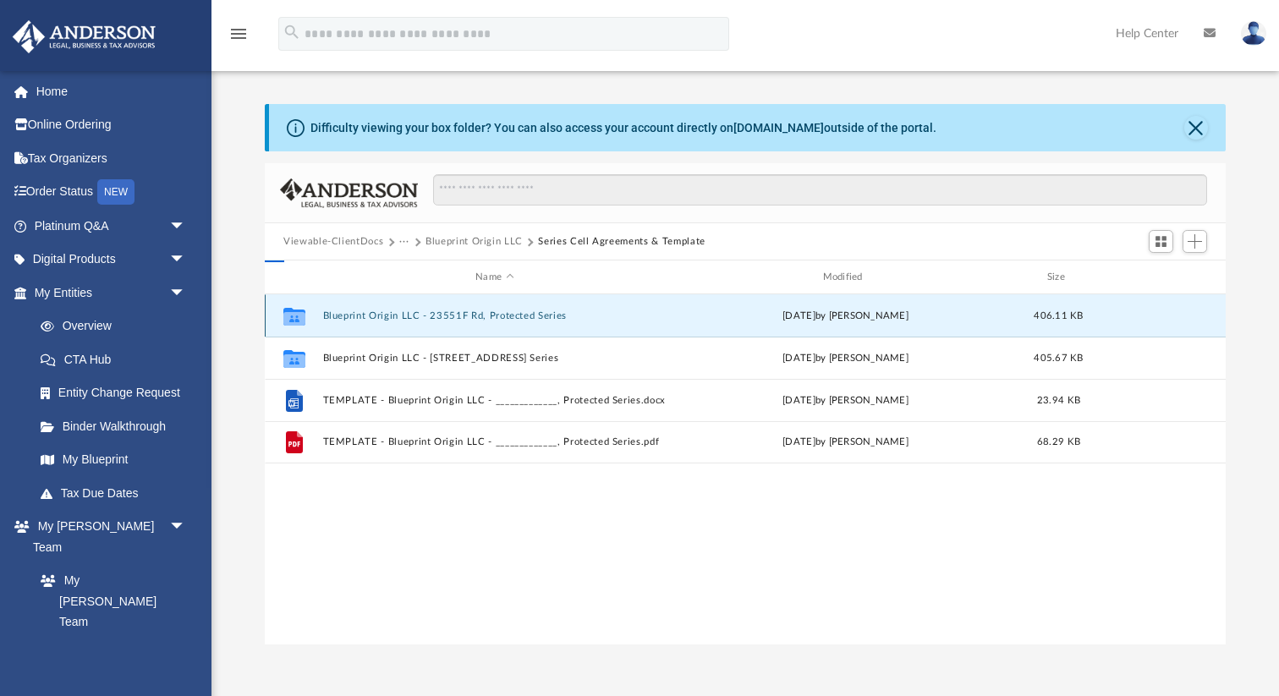
click at [433, 312] on button "Blueprint Origin LLC - 23551F Rd, Protected Series" at bounding box center [494, 315] width 343 height 11
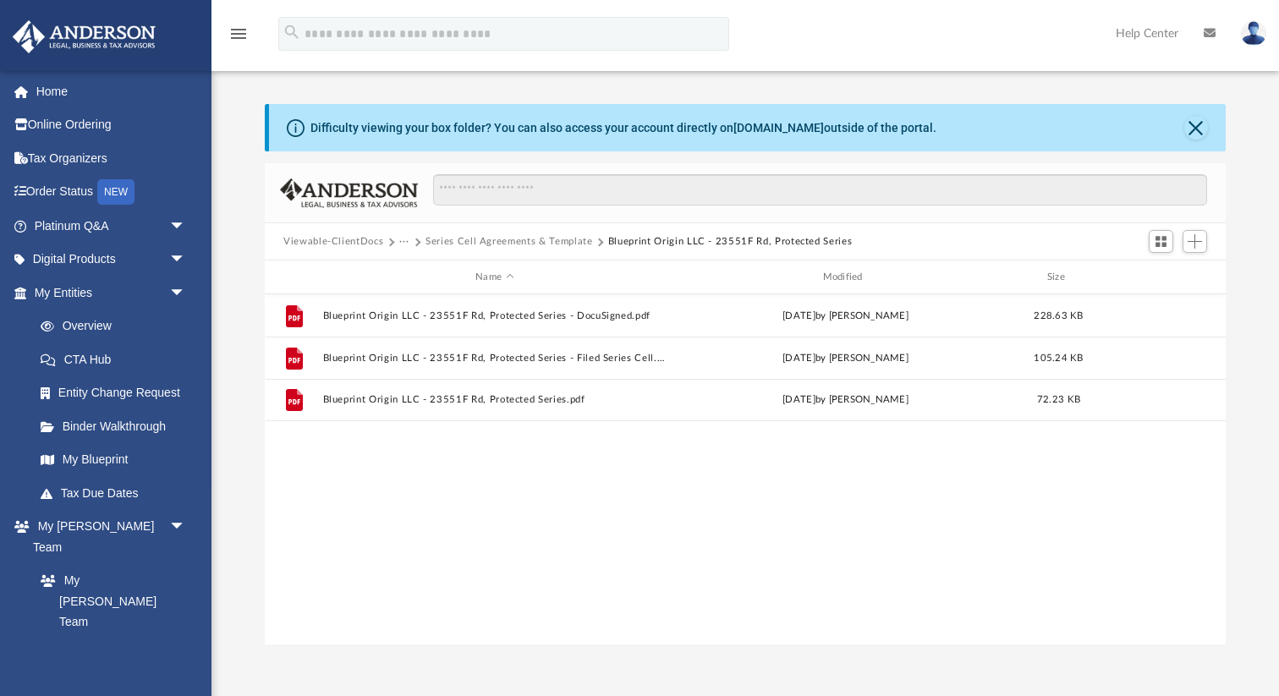
click at [709, 517] on div "File Blueprint Origin LLC - 23551F Rd, Protected Series - DocuSigned.pdf [DATE]…" at bounding box center [745, 469] width 961 height 351
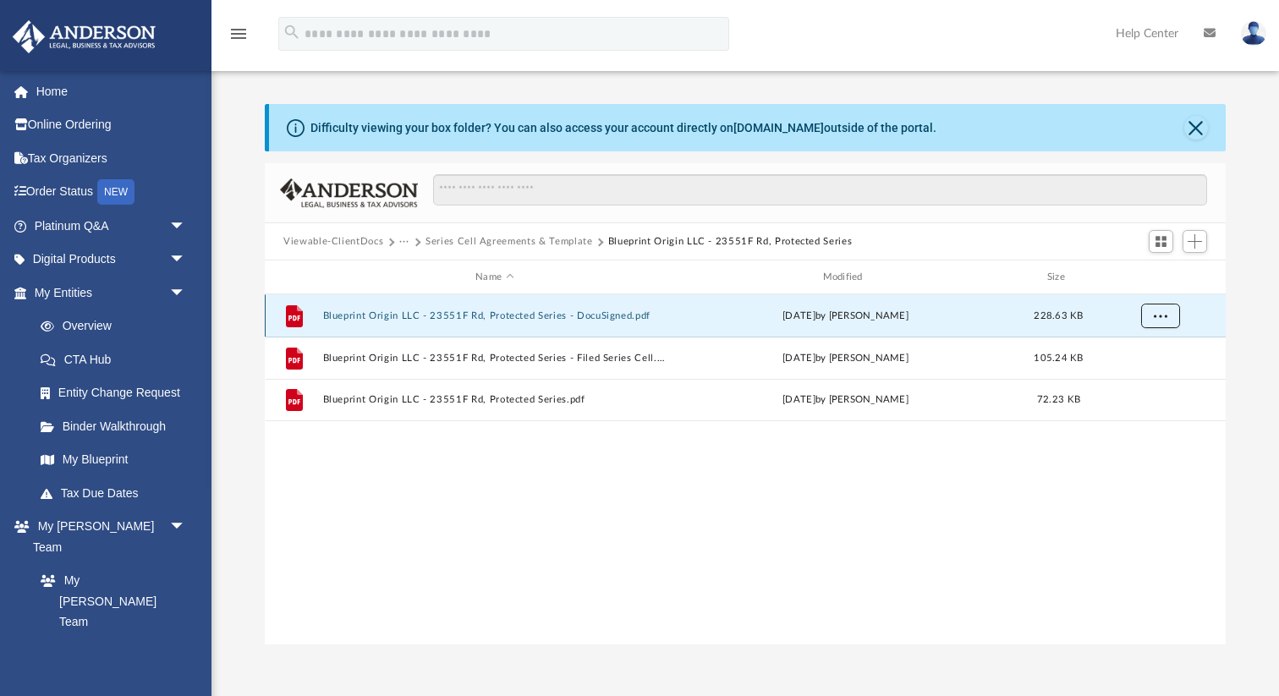
click at [1164, 314] on span "More options" at bounding box center [1160, 314] width 14 height 9
click at [1137, 378] on li "Download" at bounding box center [1144, 377] width 49 height 18
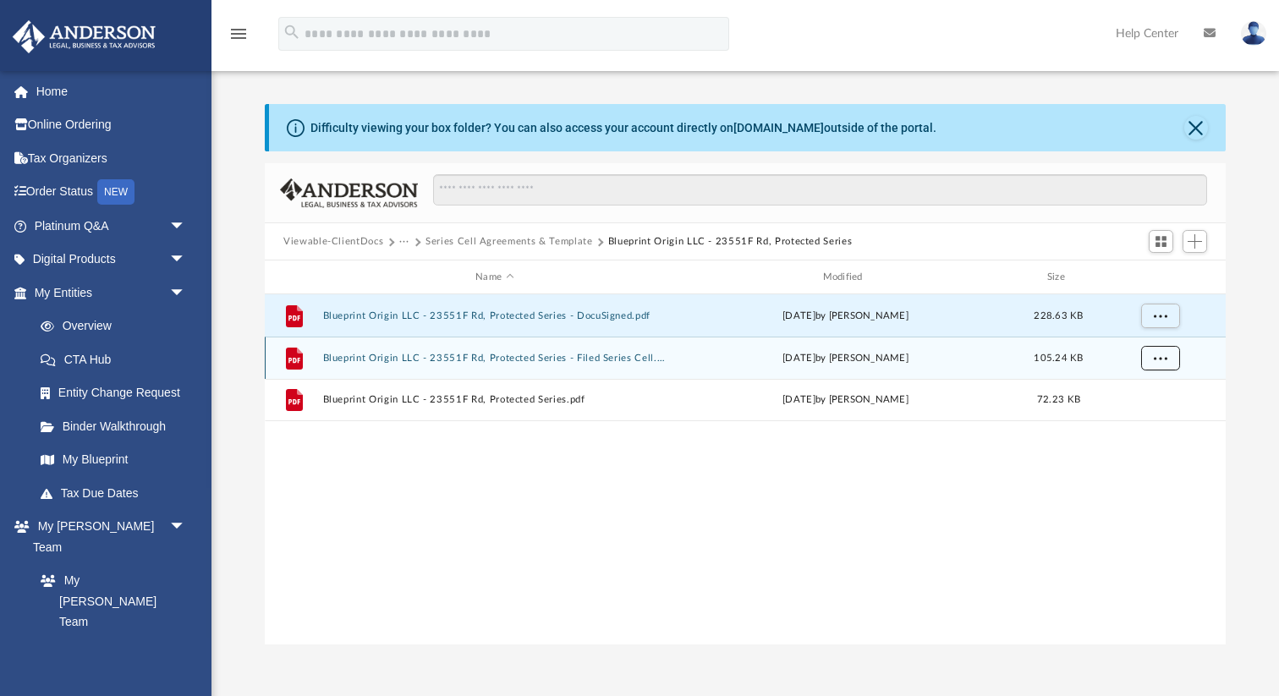
click at [1168, 351] on button "More options" at bounding box center [1160, 358] width 39 height 25
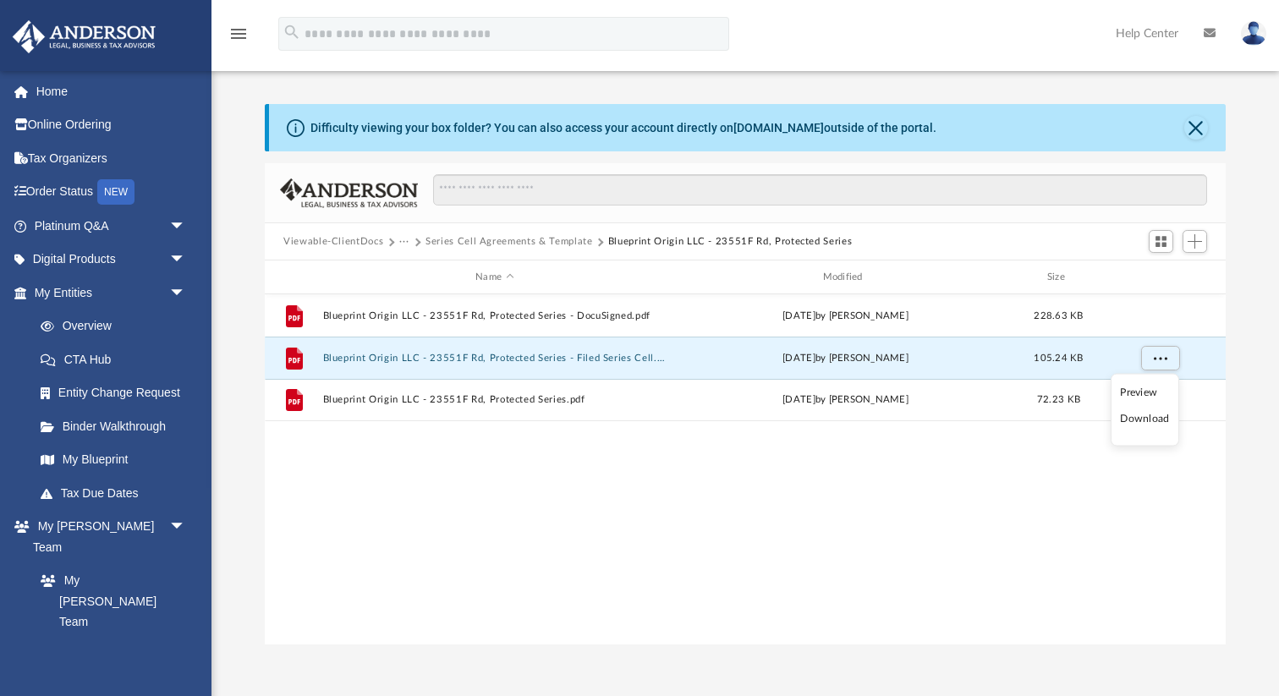
click at [1141, 421] on li "Download" at bounding box center [1144, 419] width 49 height 18
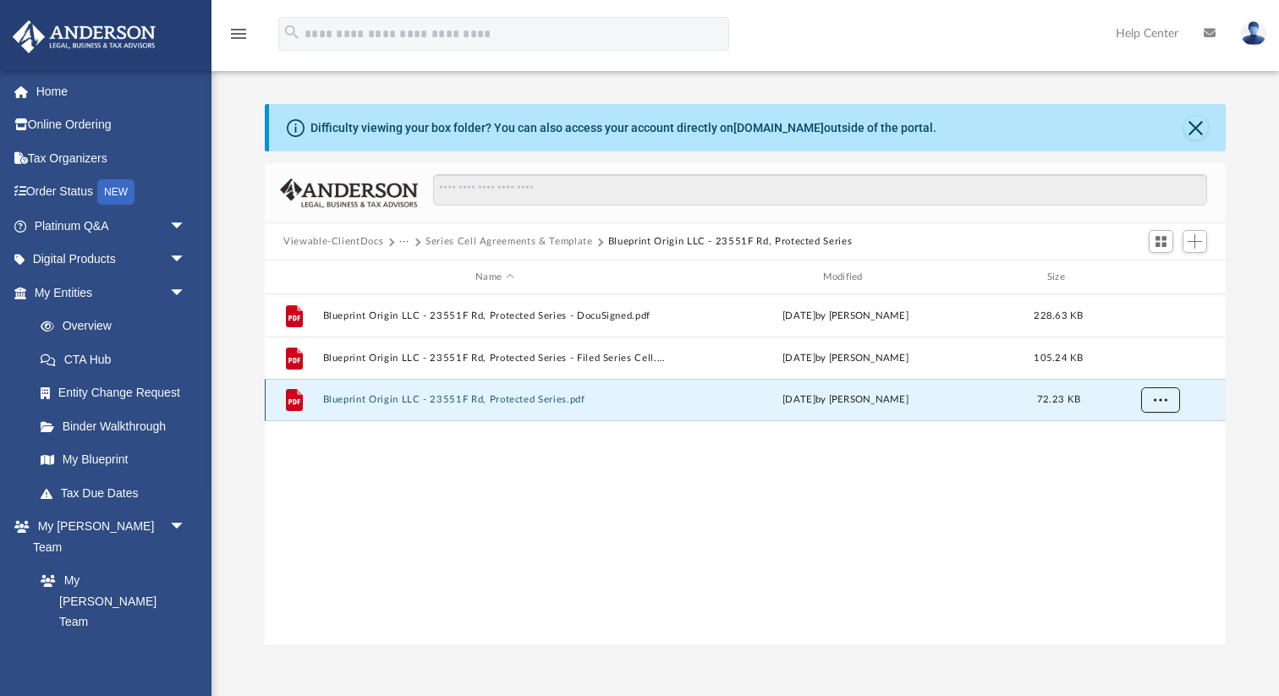
click at [1150, 401] on button "More options" at bounding box center [1160, 399] width 39 height 25
click at [1131, 463] on li "Download" at bounding box center [1144, 461] width 49 height 18
click at [507, 243] on button "Series Cell Agreements & Template" at bounding box center [508, 241] width 167 height 15
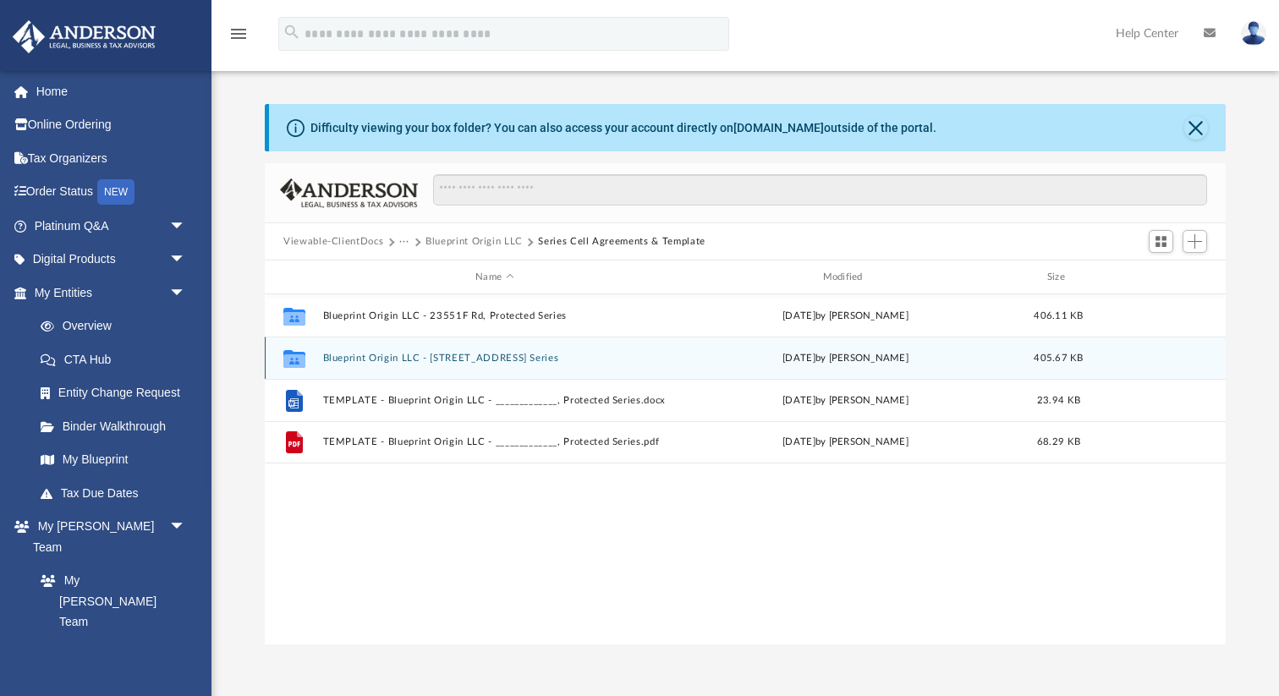
click at [956, 363] on div "[DATE] by [PERSON_NAME]" at bounding box center [845, 358] width 343 height 15
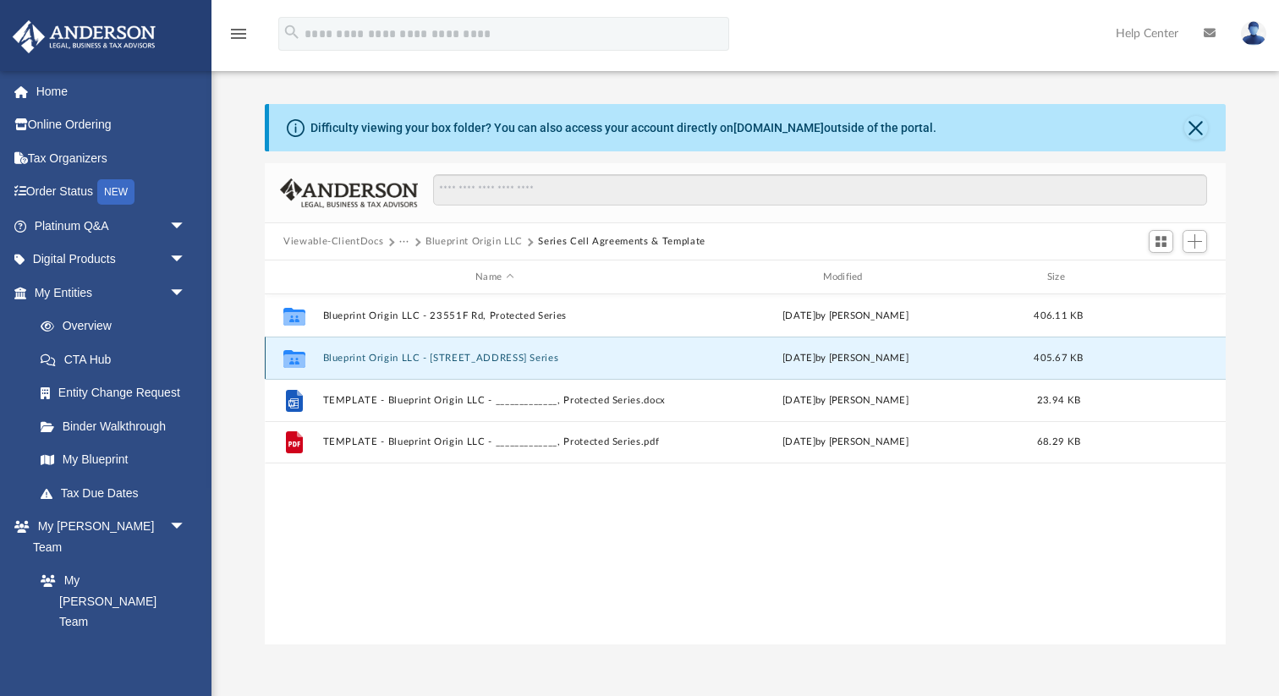
click at [956, 363] on div "[DATE] by [PERSON_NAME]" at bounding box center [845, 358] width 343 height 15
click at [459, 360] on button "Blueprint Origin LLC - [STREET_ADDRESS] Series" at bounding box center [494, 358] width 343 height 11
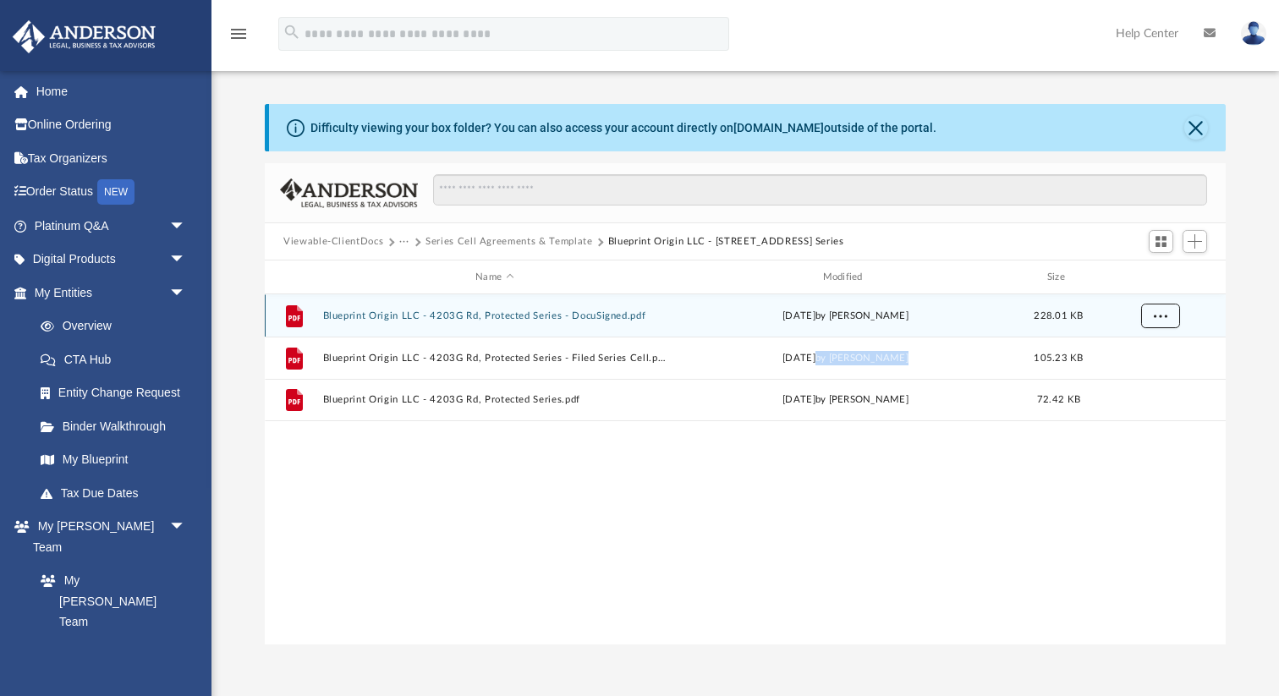
click at [1168, 315] on button "More options" at bounding box center [1160, 316] width 39 height 25
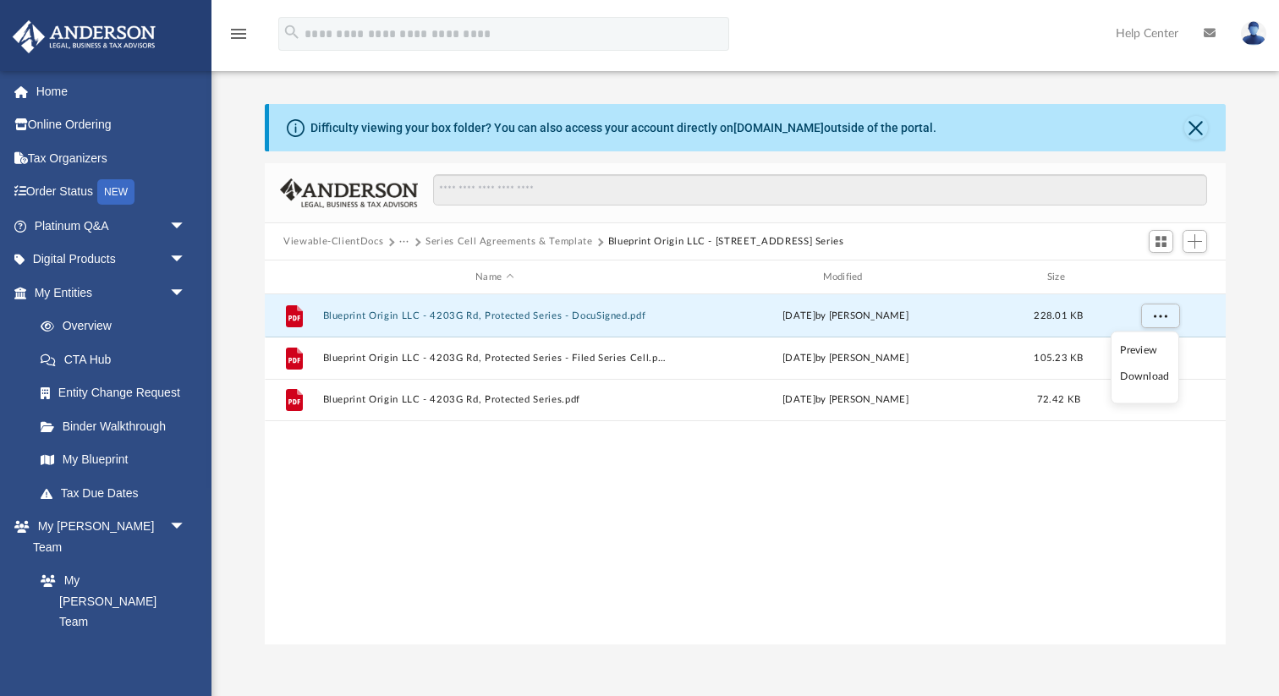
click at [1146, 379] on li "Download" at bounding box center [1144, 377] width 49 height 18
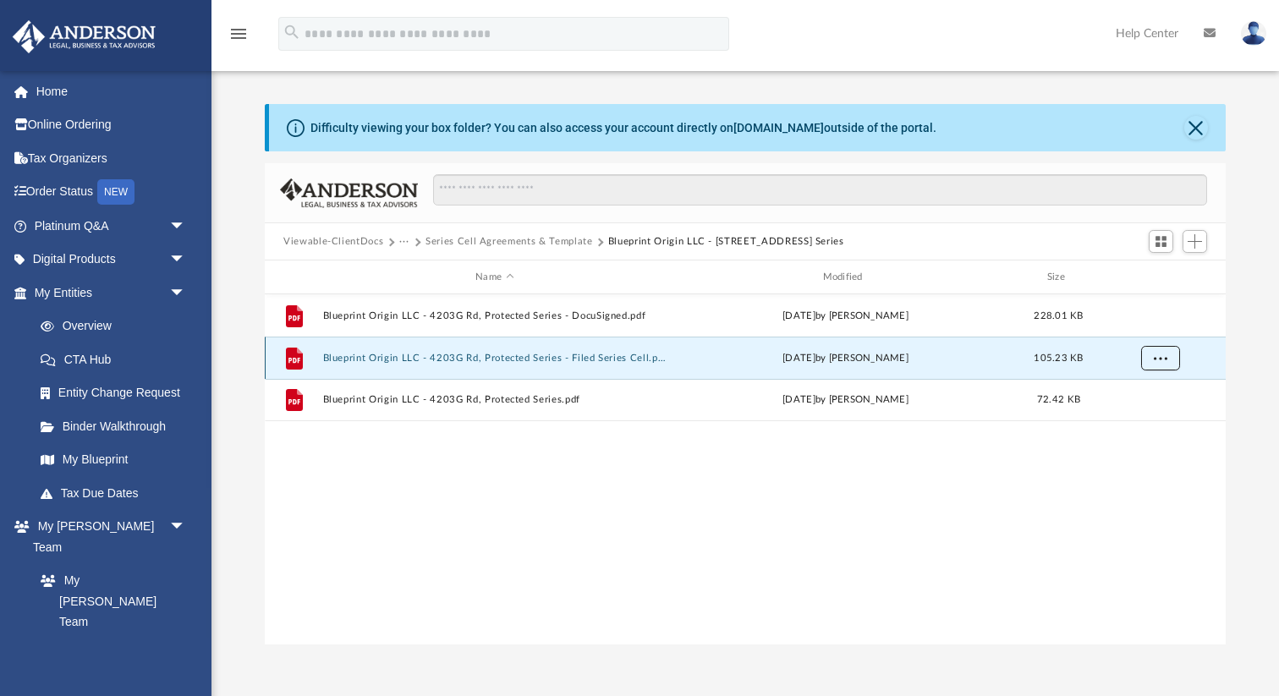
click at [1150, 356] on button "More options" at bounding box center [1160, 358] width 39 height 25
click at [1142, 419] on li "Download" at bounding box center [1144, 419] width 49 height 18
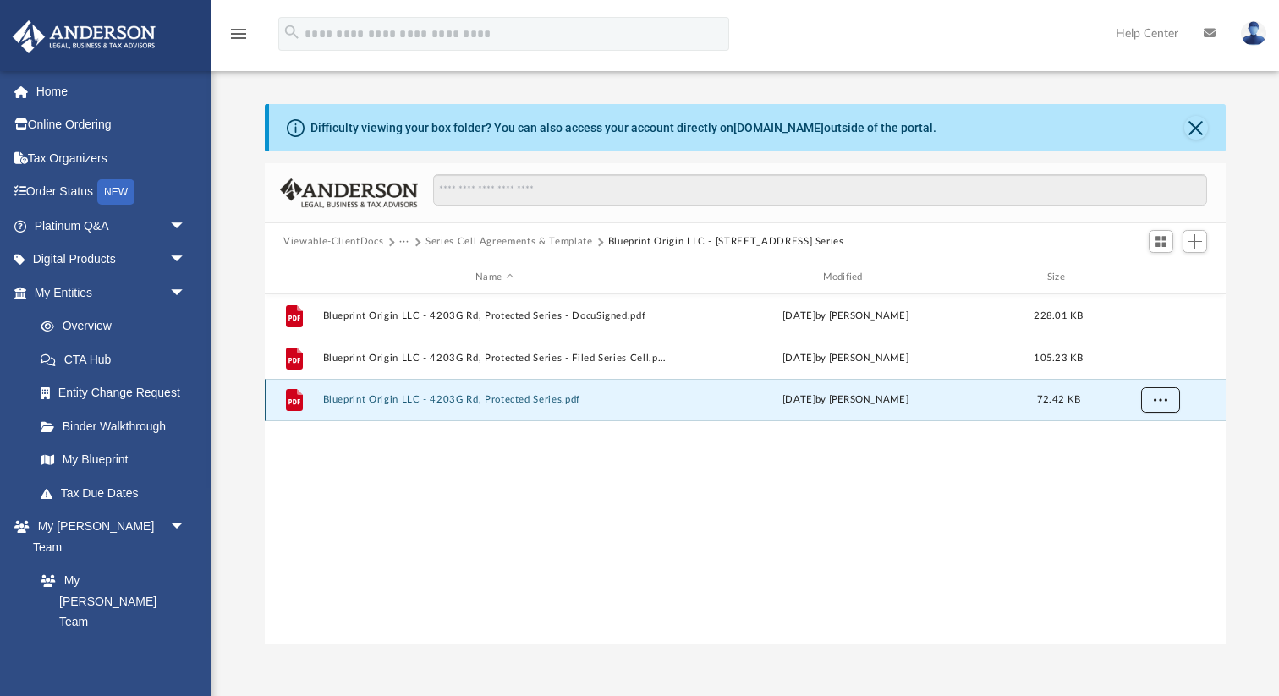
click at [1156, 397] on span "More options" at bounding box center [1160, 399] width 14 height 9
click at [1126, 462] on li "Download" at bounding box center [1144, 461] width 49 height 18
click at [457, 250] on div "Viewable-ClientDocs ··· Series Cell Agreements & Template Blueprint Origin LLC …" at bounding box center [745, 241] width 961 height 37
click at [460, 238] on button "Series Cell Agreements & Template" at bounding box center [508, 241] width 167 height 15
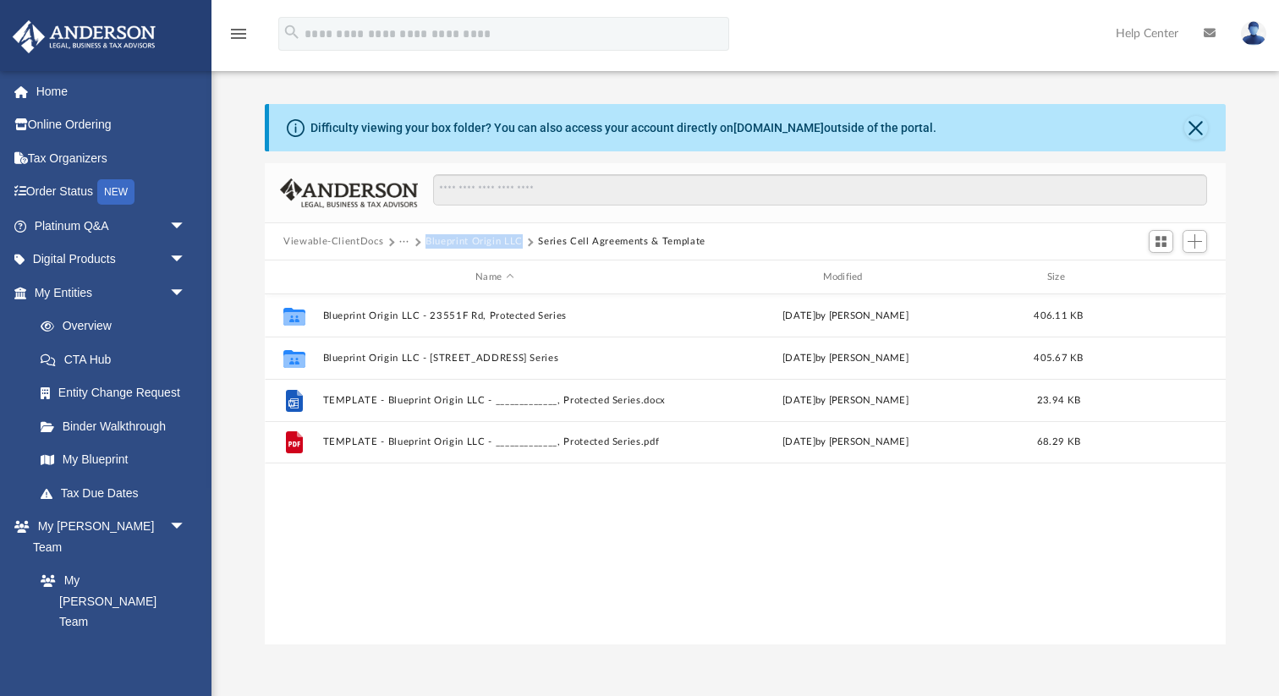
click at [369, 241] on button "Viewable-ClientDocs" at bounding box center [333, 241] width 100 height 15
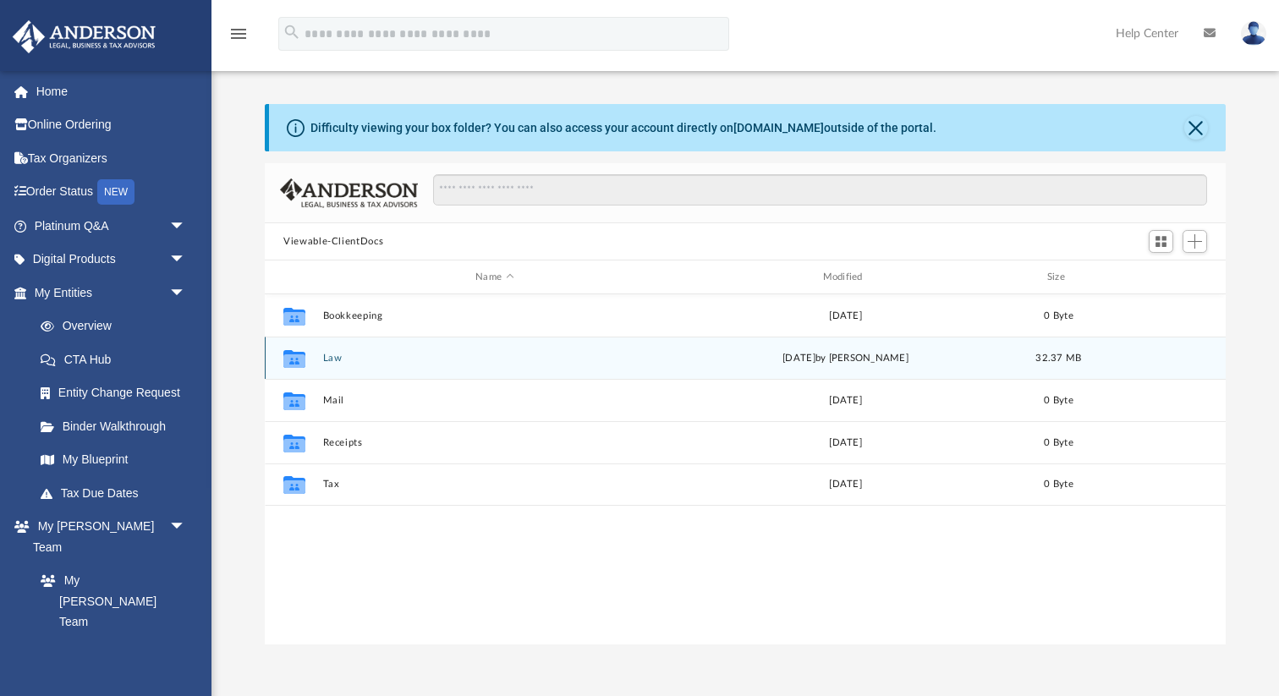
click at [337, 359] on button "Law" at bounding box center [494, 358] width 343 height 11
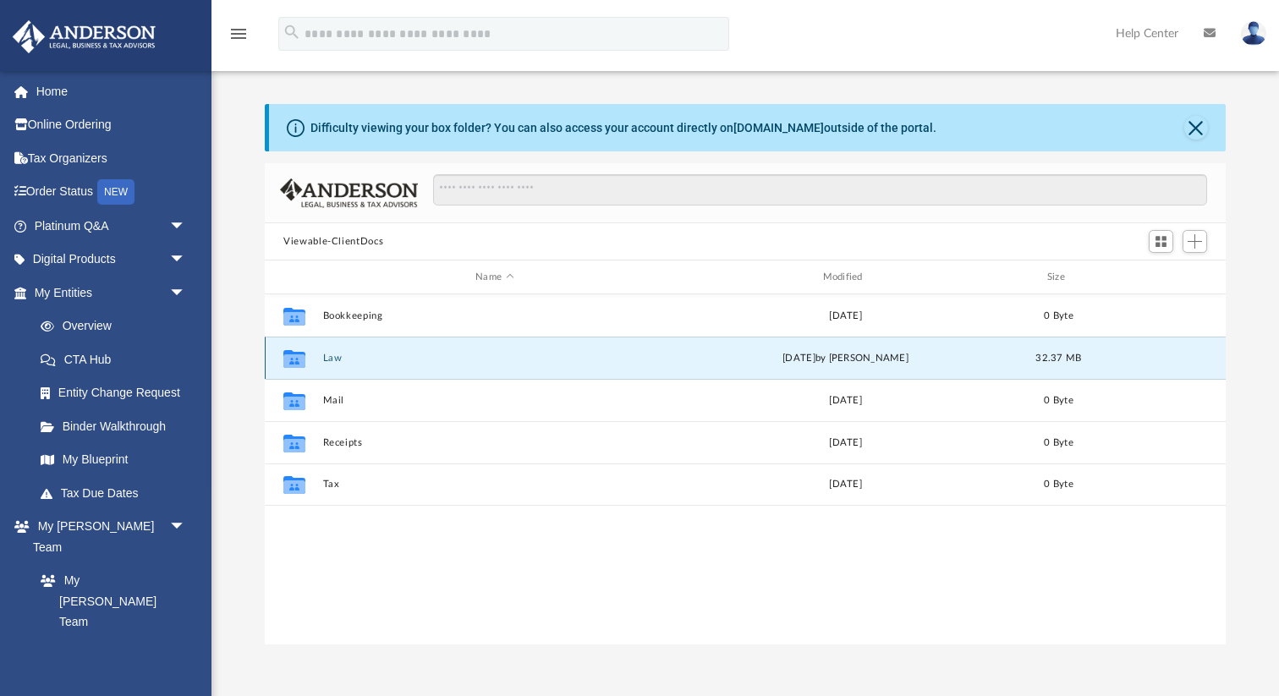
click at [337, 359] on button "Law" at bounding box center [494, 358] width 343 height 11
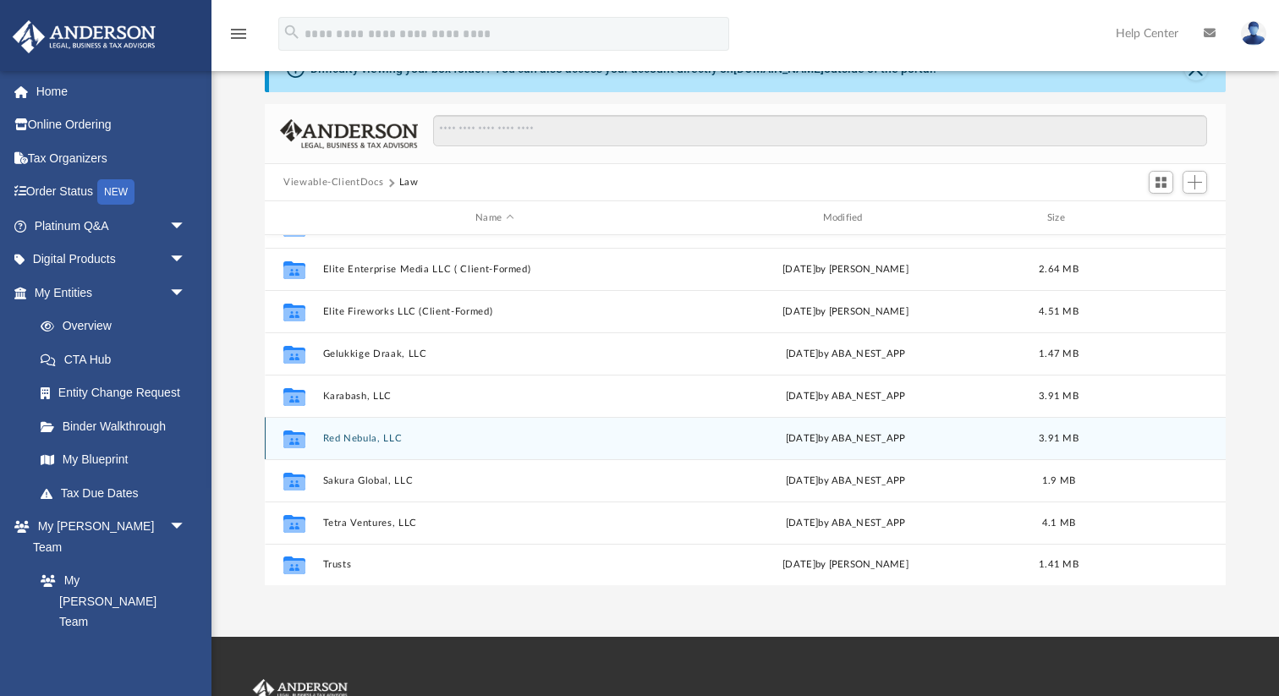
scroll to position [68, 0]
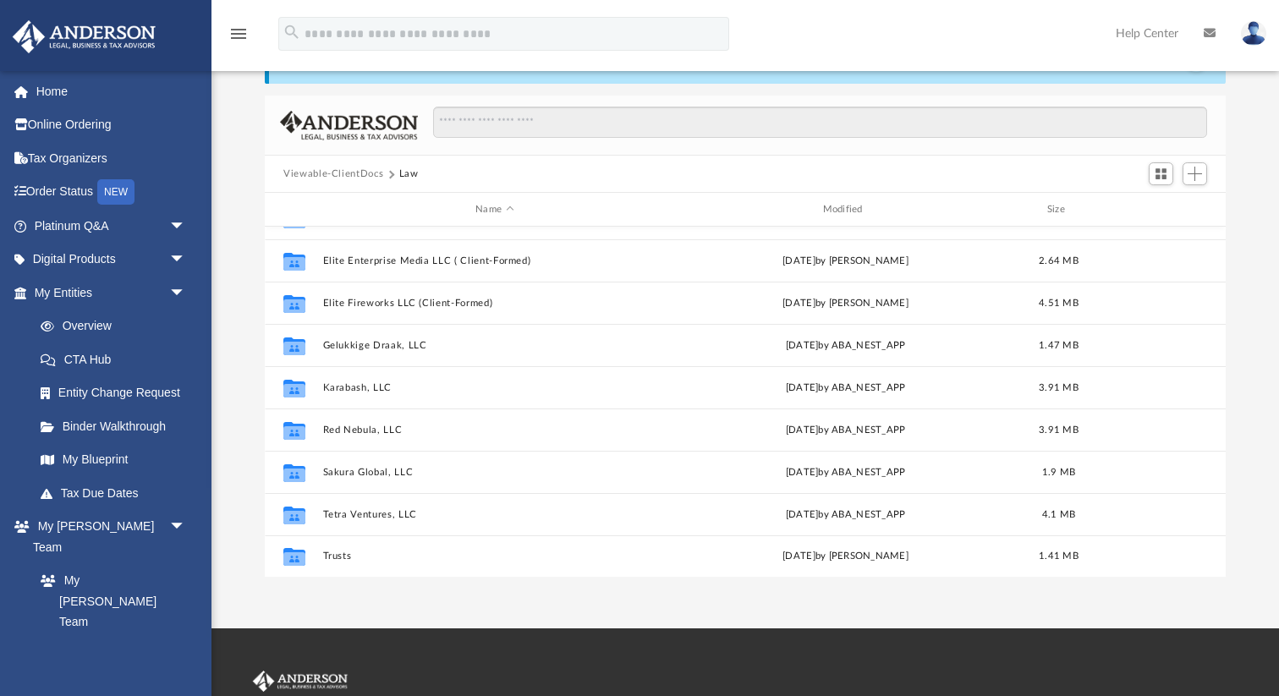
click at [648, 608] on div "App [EMAIL_ADDRESS][DOMAIN_NAME] Sign Out [EMAIL_ADDRESS][DOMAIN_NAME] Home Onl…" at bounding box center [639, 280] width 1279 height 696
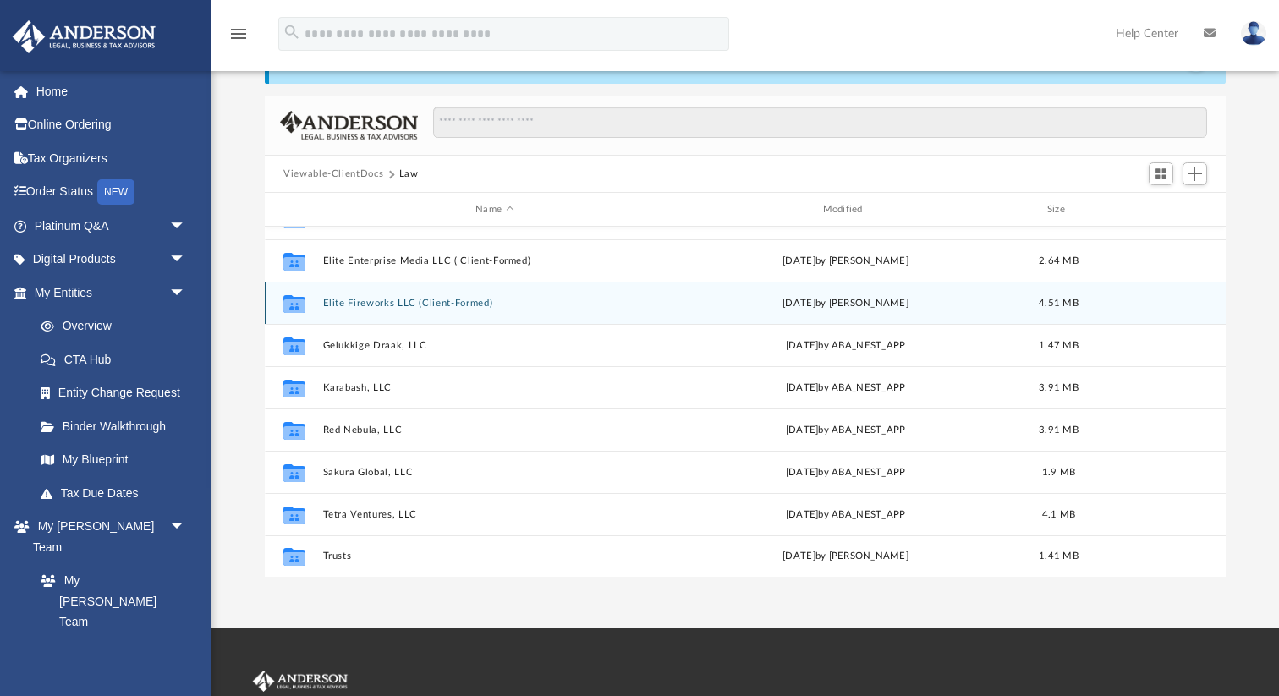
scroll to position [0, 0]
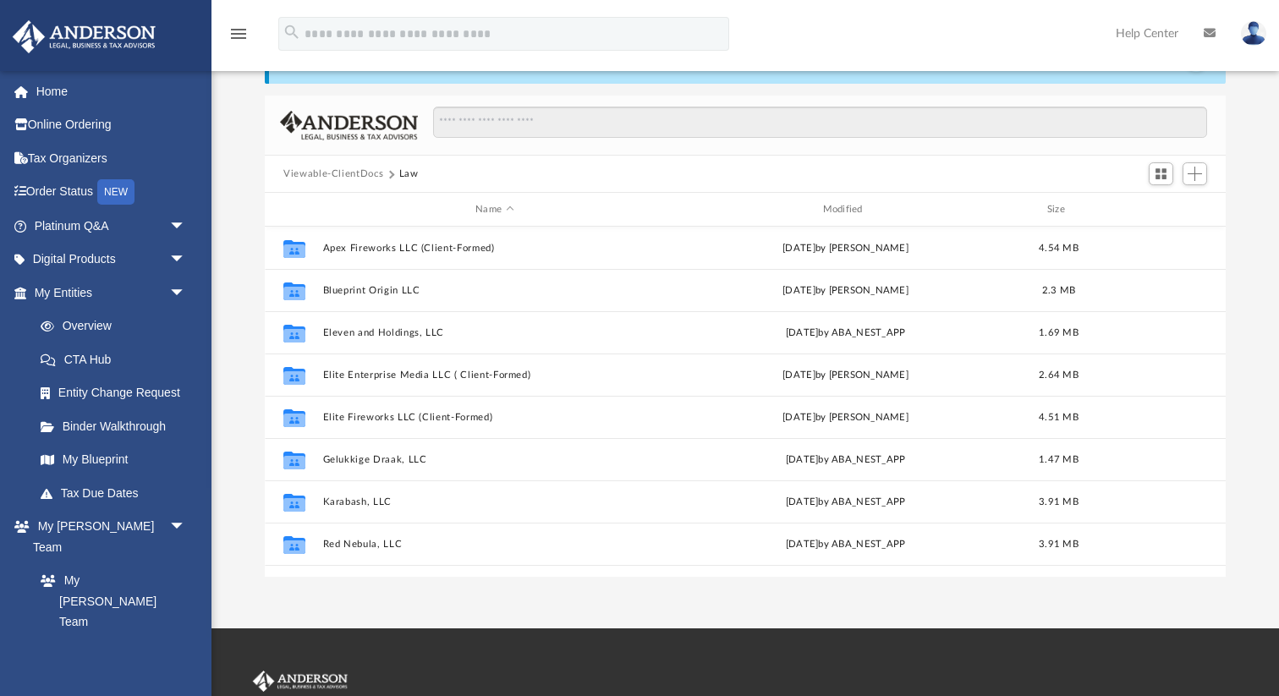
click at [613, 179] on div "Viewable-ClientDocs Law" at bounding box center [745, 174] width 961 height 37
click at [1209, 193] on div at bounding box center [745, 194] width 961 height 2
click at [249, 240] on div "Difficulty viewing your box folder? You can also access your account directly o…" at bounding box center [744, 306] width 1067 height 540
click at [652, 148] on div at bounding box center [812, 131] width 789 height 49
click at [1212, 209] on div "id" at bounding box center [1158, 209] width 118 height 15
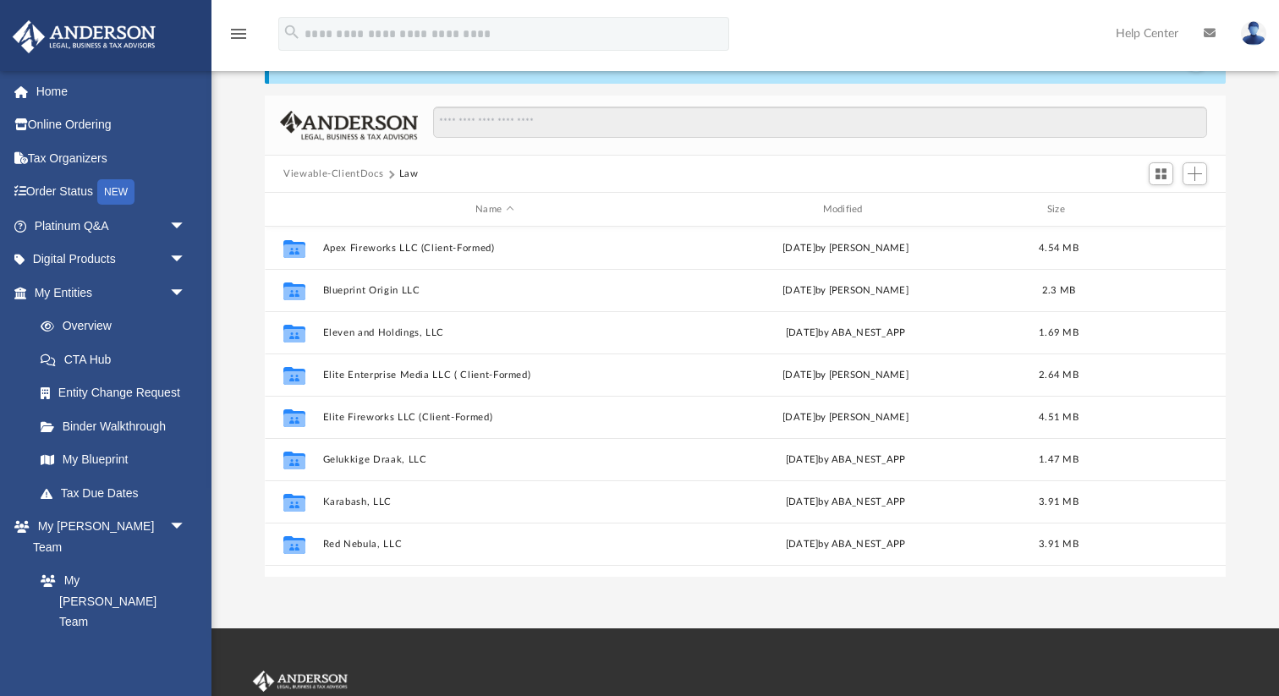
scroll to position [114, 0]
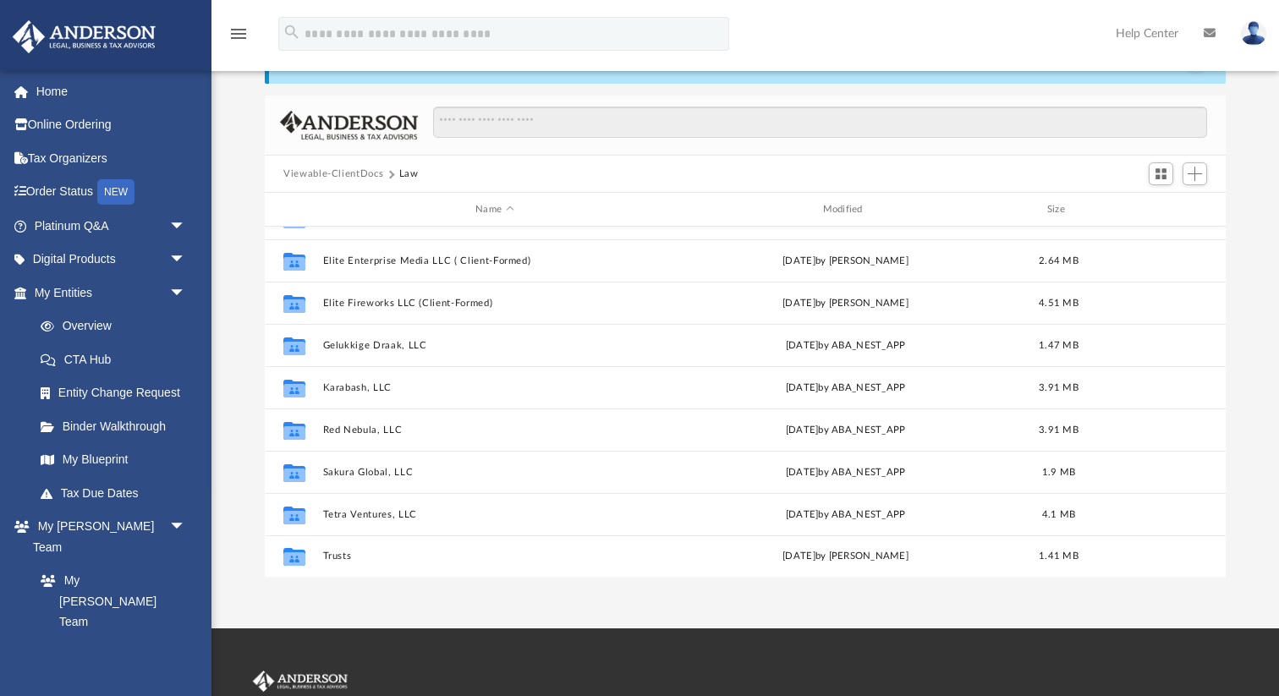
drag, startPoint x: 250, startPoint y: 245, endPoint x: 692, endPoint y: 602, distance: 567.6
click at [692, 601] on div "App [EMAIL_ADDRESS][DOMAIN_NAME] Sign Out [EMAIL_ADDRESS][DOMAIN_NAME] Home Onl…" at bounding box center [639, 280] width 1279 height 696
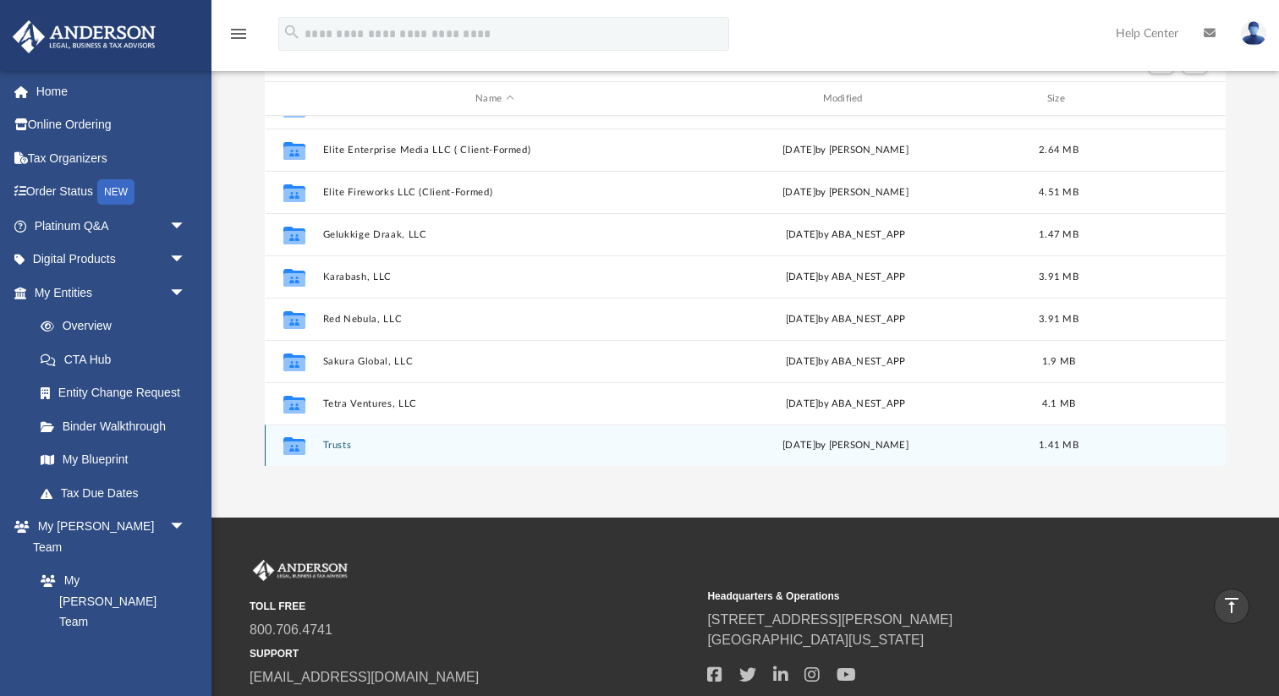
scroll to position [0, 0]
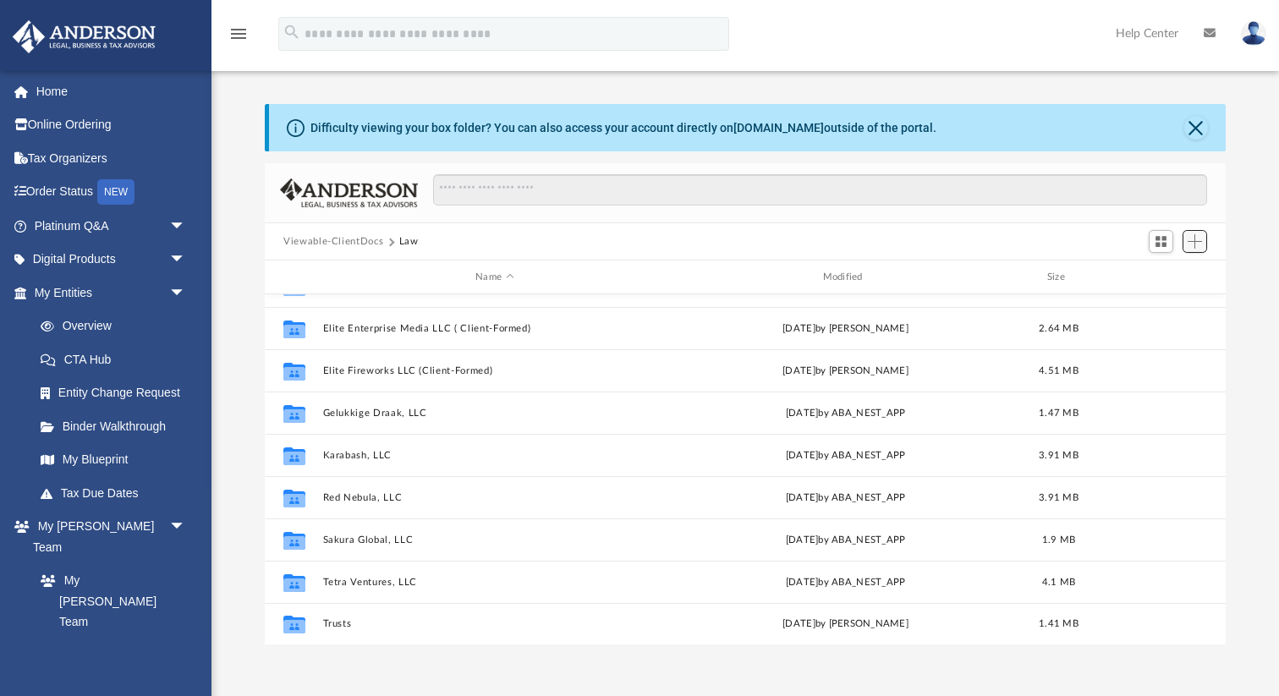
click at [1193, 243] on span "Add" at bounding box center [1194, 241] width 14 height 14
click at [1101, 237] on div "Viewable-ClientDocs Law" at bounding box center [745, 241] width 961 height 37
click at [1153, 244] on span "Switch to Grid View" at bounding box center [1160, 241] width 14 height 14
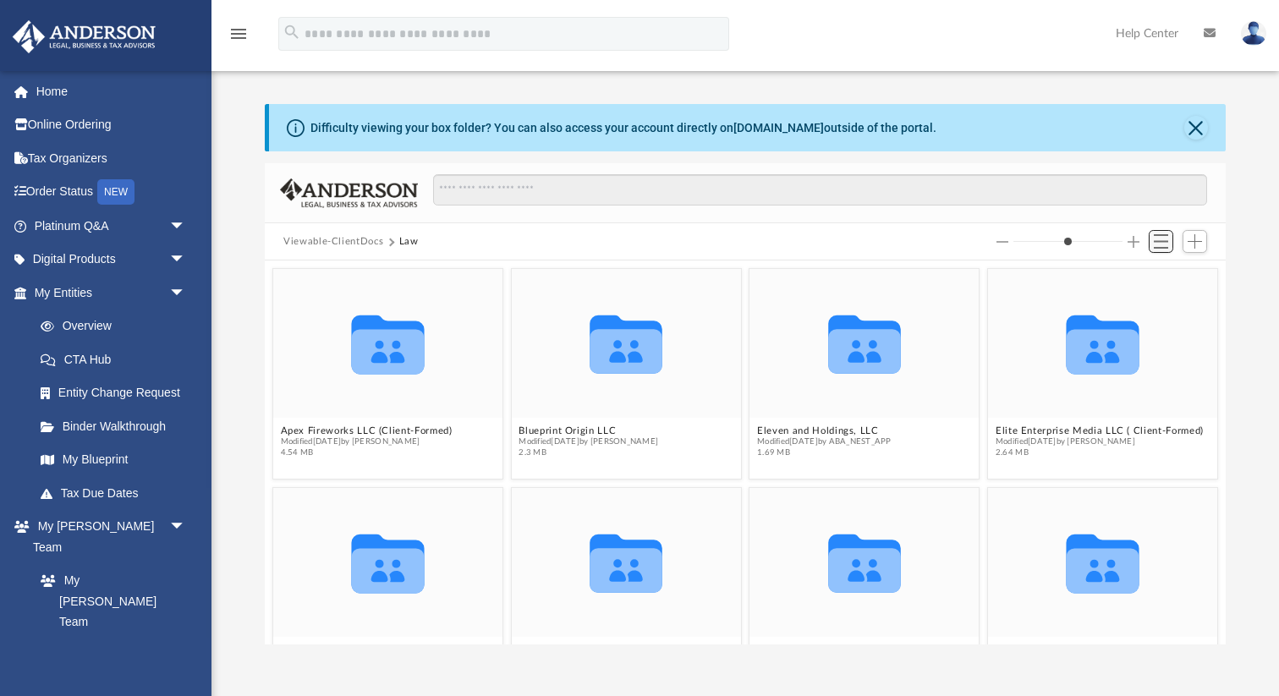
scroll to position [384, 960]
click at [1155, 244] on span "Switch to List View" at bounding box center [1160, 241] width 14 height 14
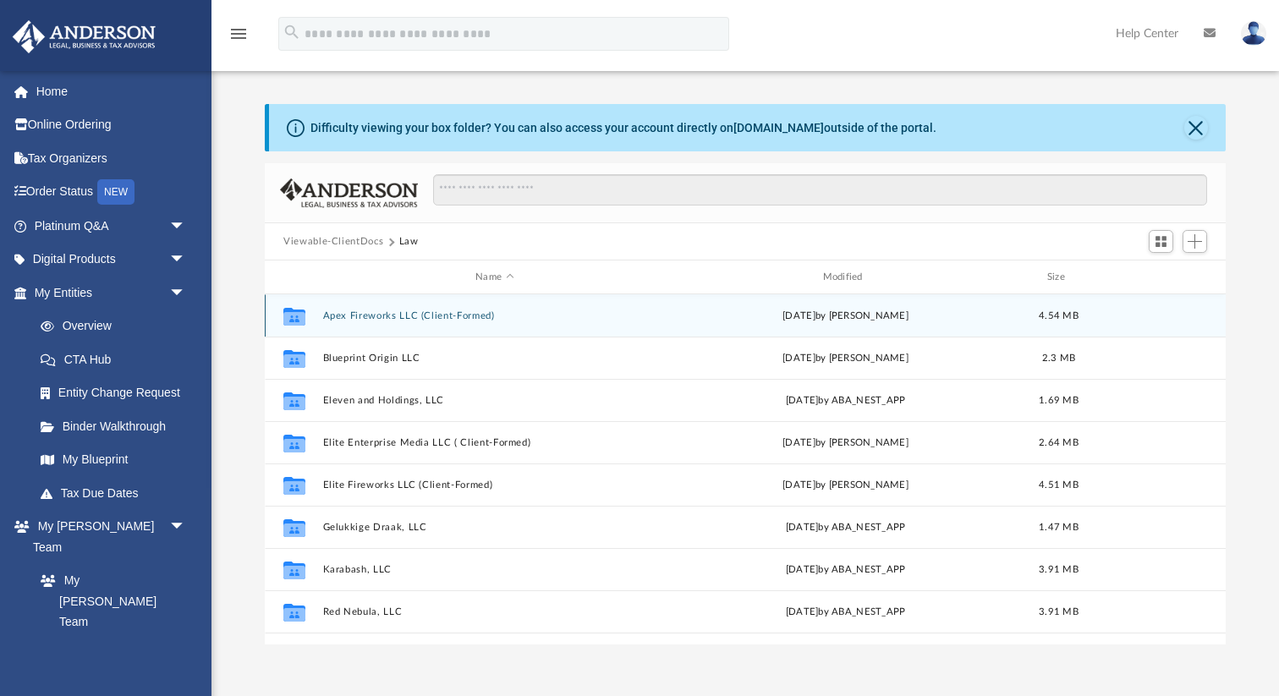
click at [312, 317] on div "Collaborated Folder" at bounding box center [294, 315] width 42 height 27
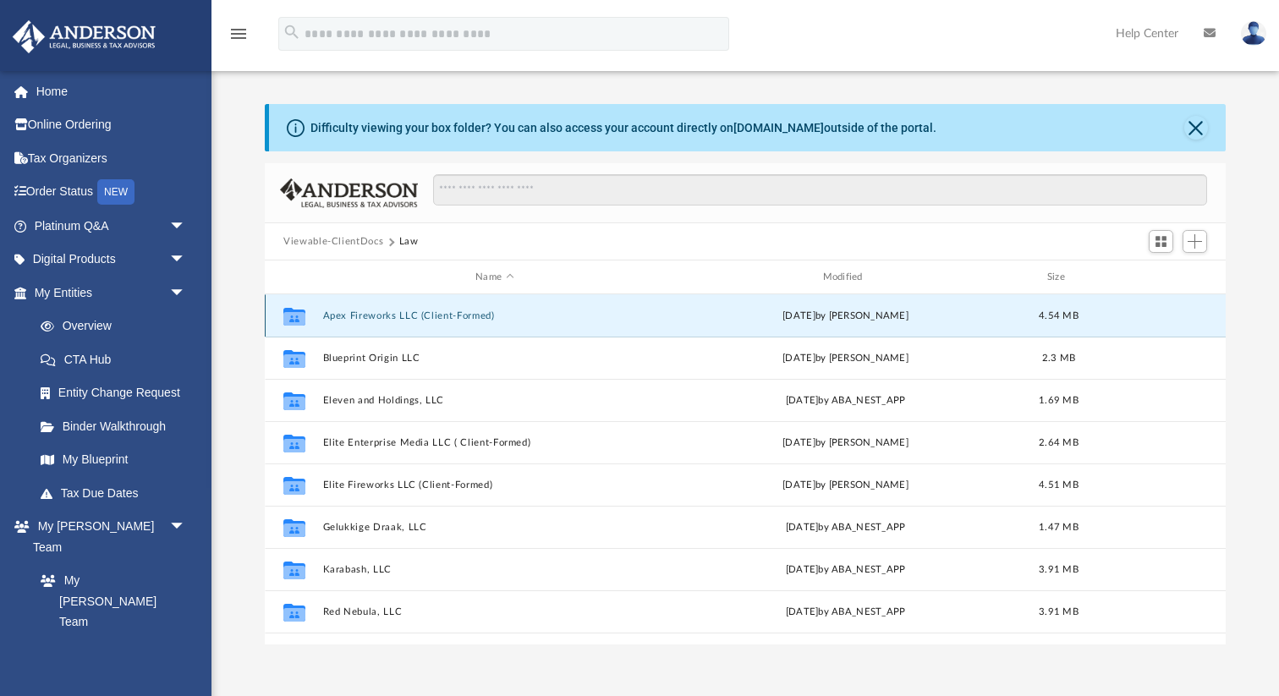
click at [312, 317] on div "Collaborated Folder" at bounding box center [294, 315] width 42 height 27
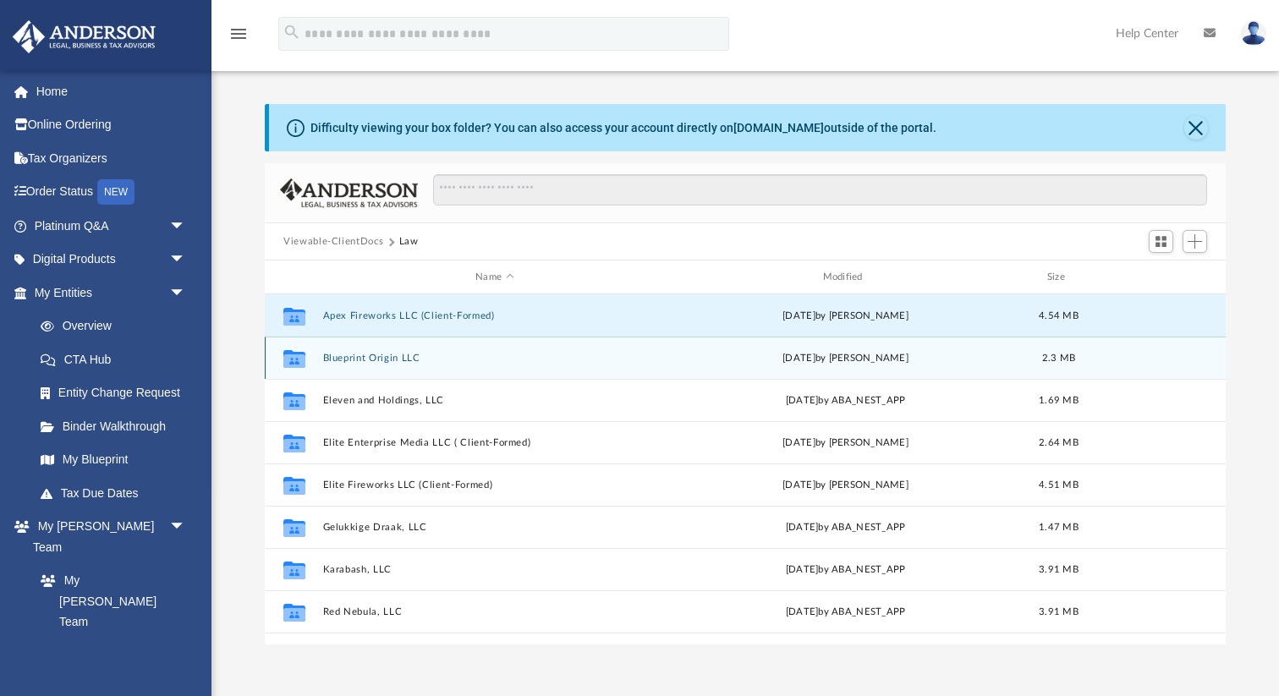
click at [379, 362] on button "Blueprint Origin LLC" at bounding box center [494, 358] width 343 height 11
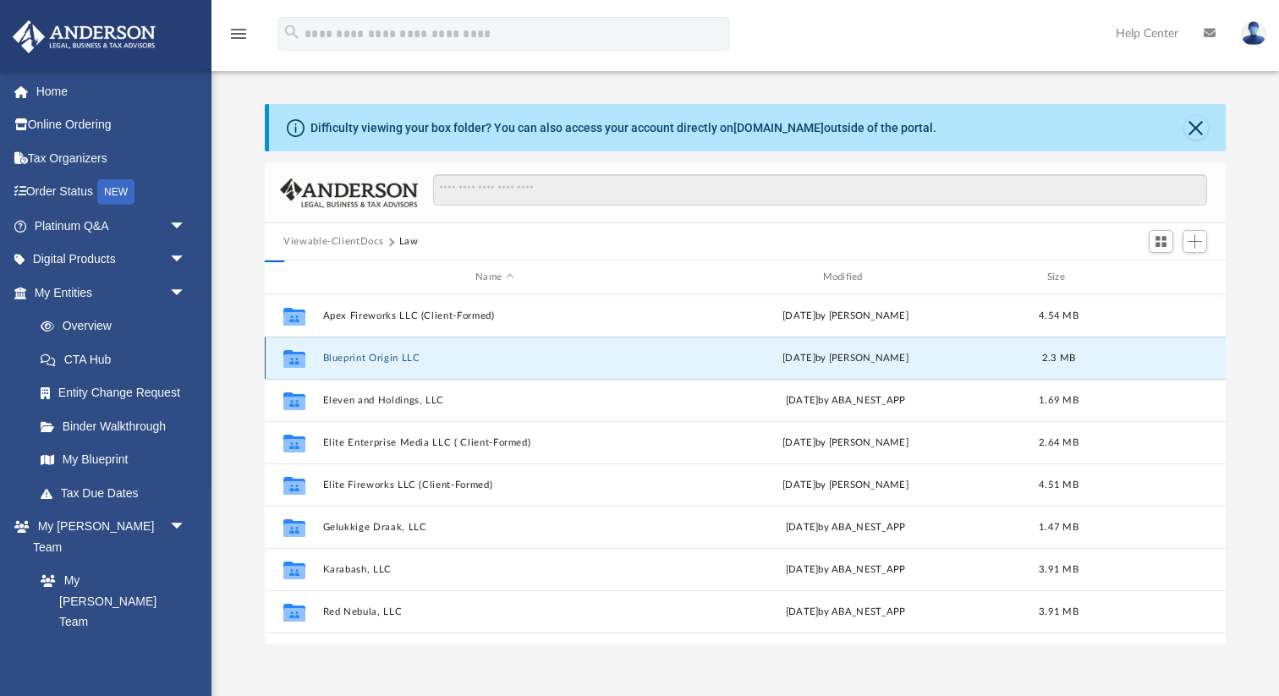
click at [379, 362] on button "Blueprint Origin LLC" at bounding box center [494, 358] width 343 height 11
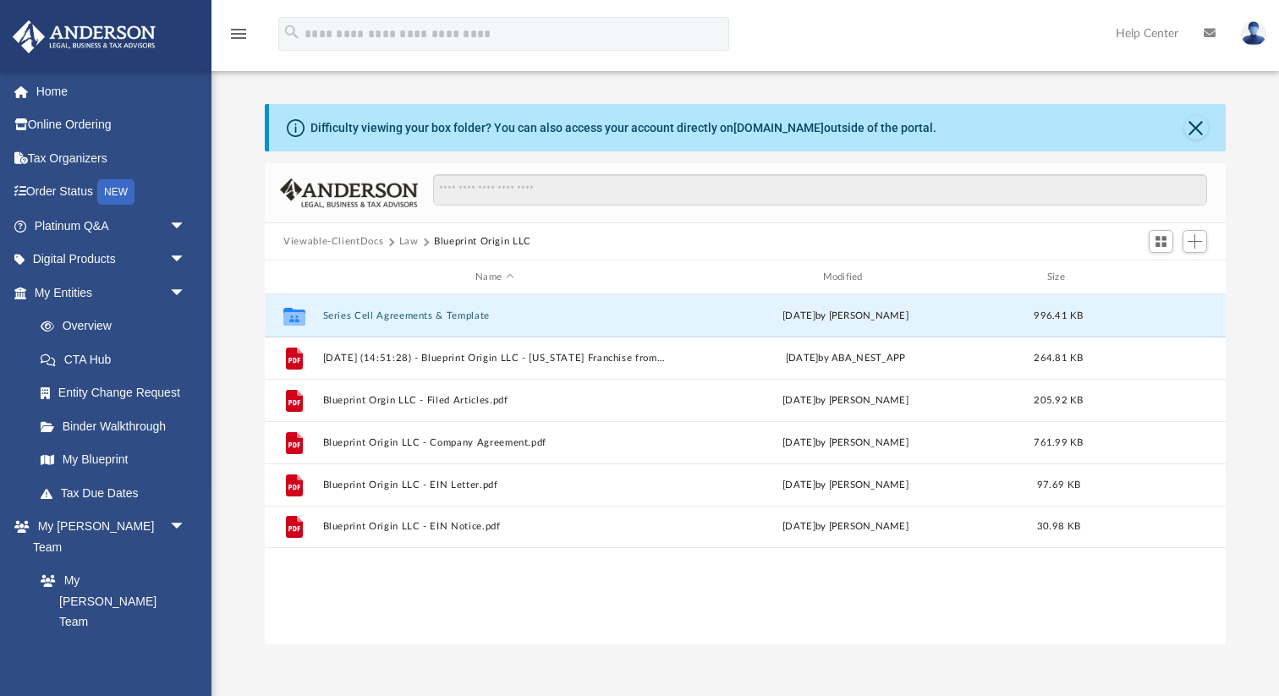
click at [651, 239] on div "Viewable-ClientDocs Law Blueprint Origin LLC" at bounding box center [745, 241] width 961 height 37
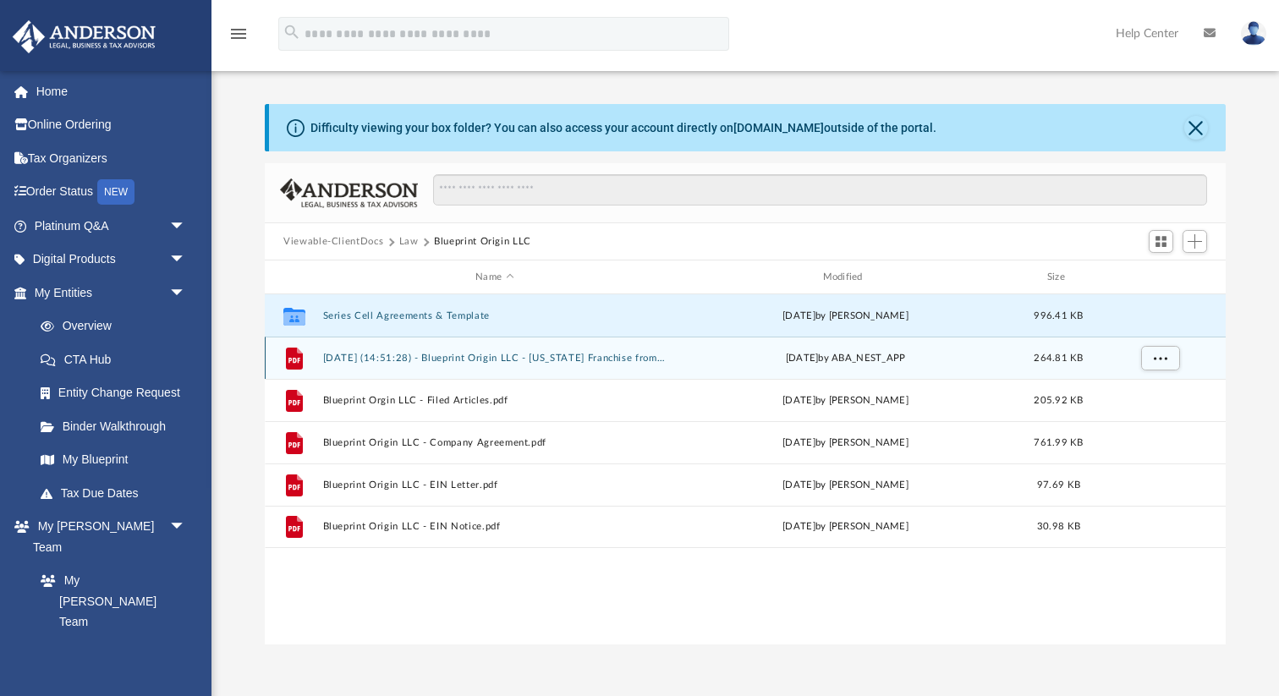
click at [468, 360] on button "[DATE] (14:51:28) - Blueprint Origin LLC - [US_STATE] Franchise from [US_STATE]…" at bounding box center [494, 358] width 343 height 11
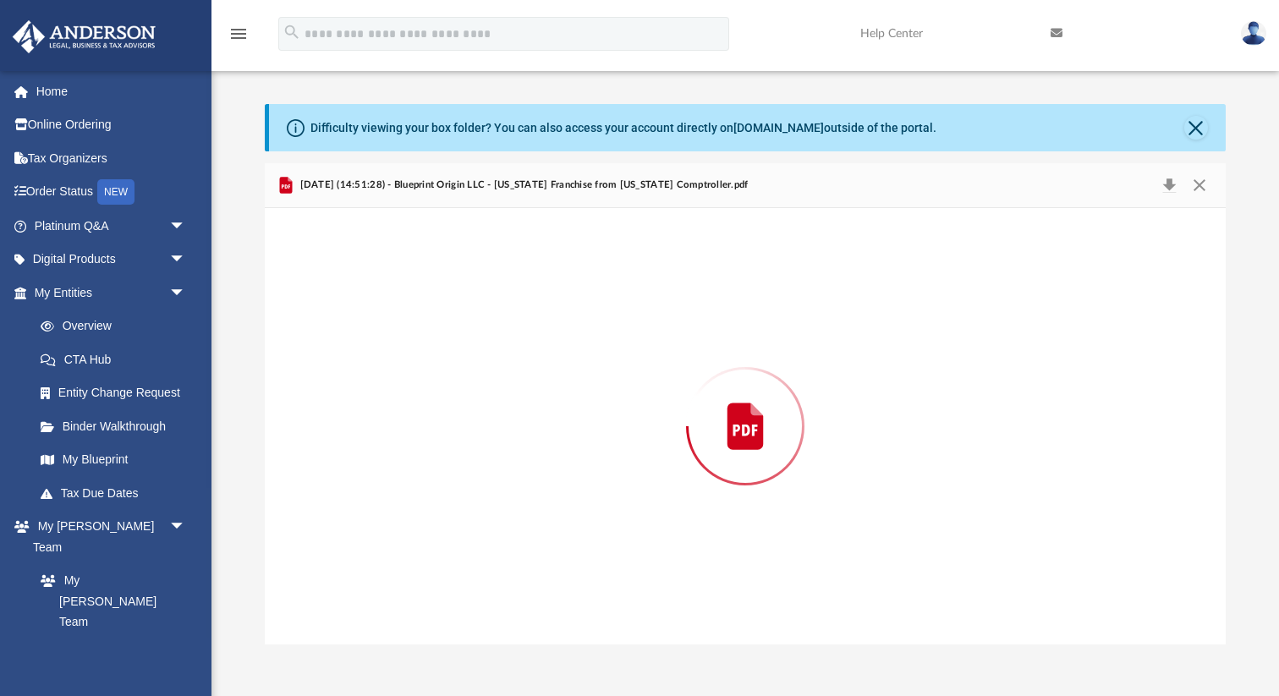
click at [468, 360] on div "Preview" at bounding box center [745, 426] width 961 height 436
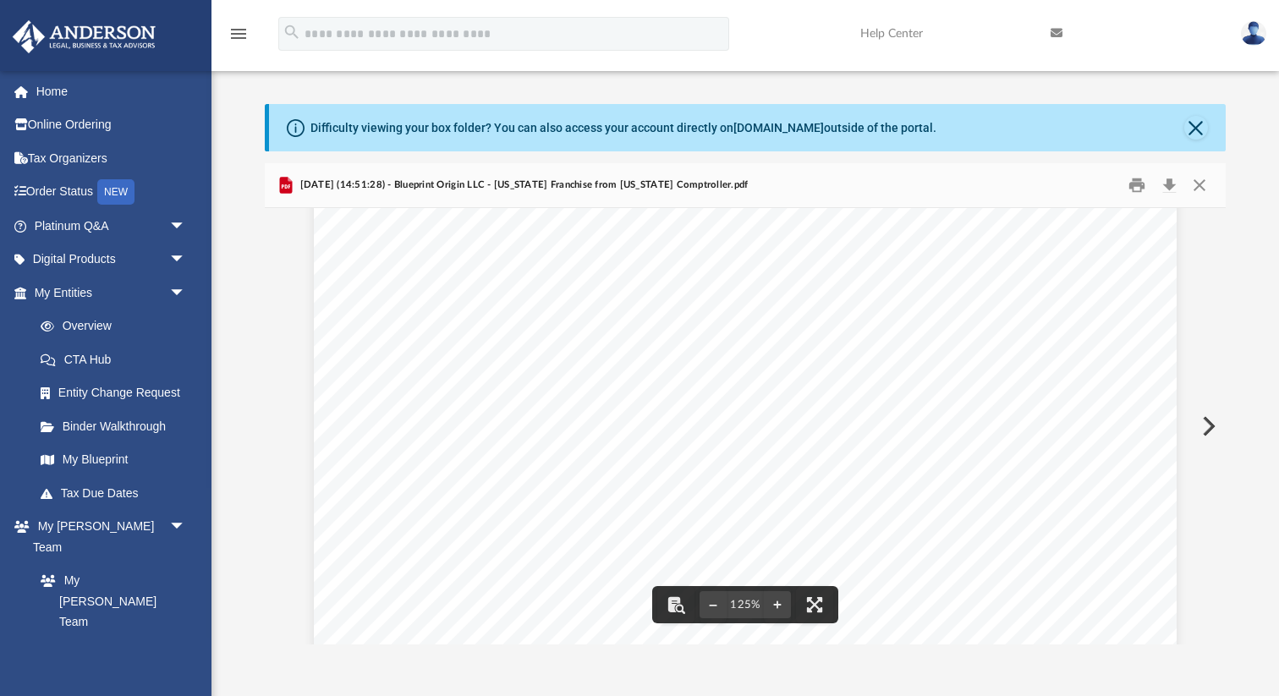
scroll to position [126, 0]
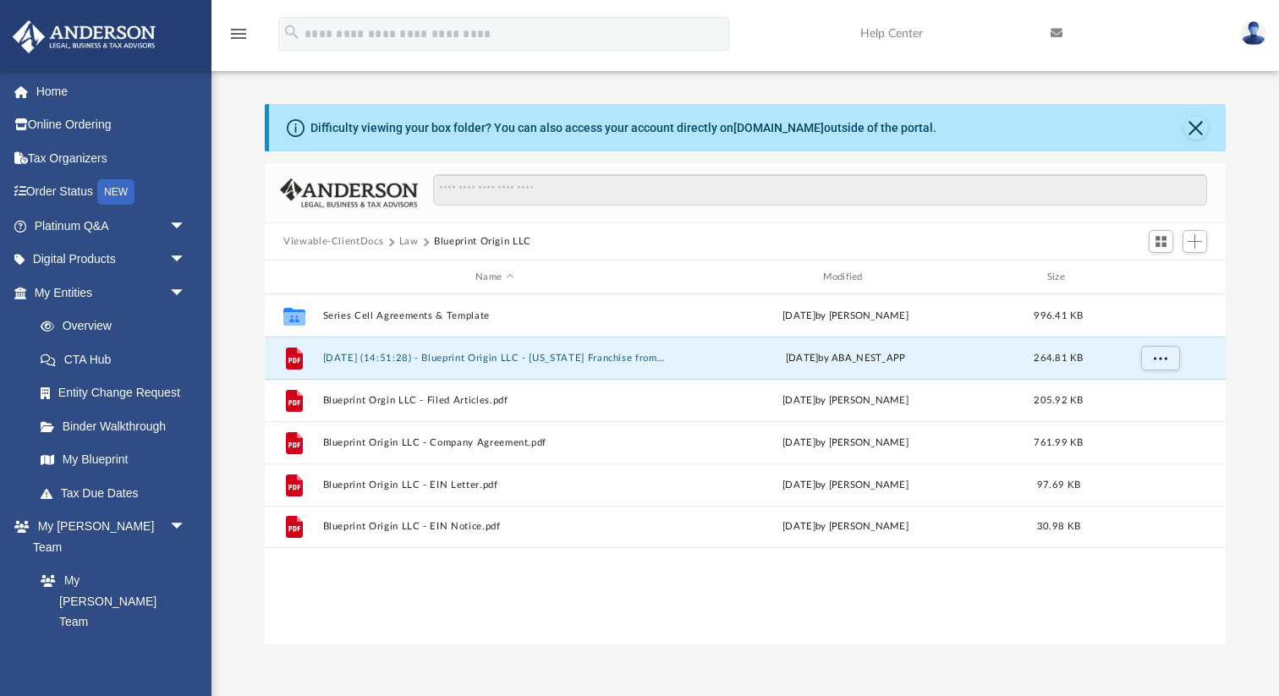
click at [402, 244] on button "Law" at bounding box center [408, 241] width 19 height 15
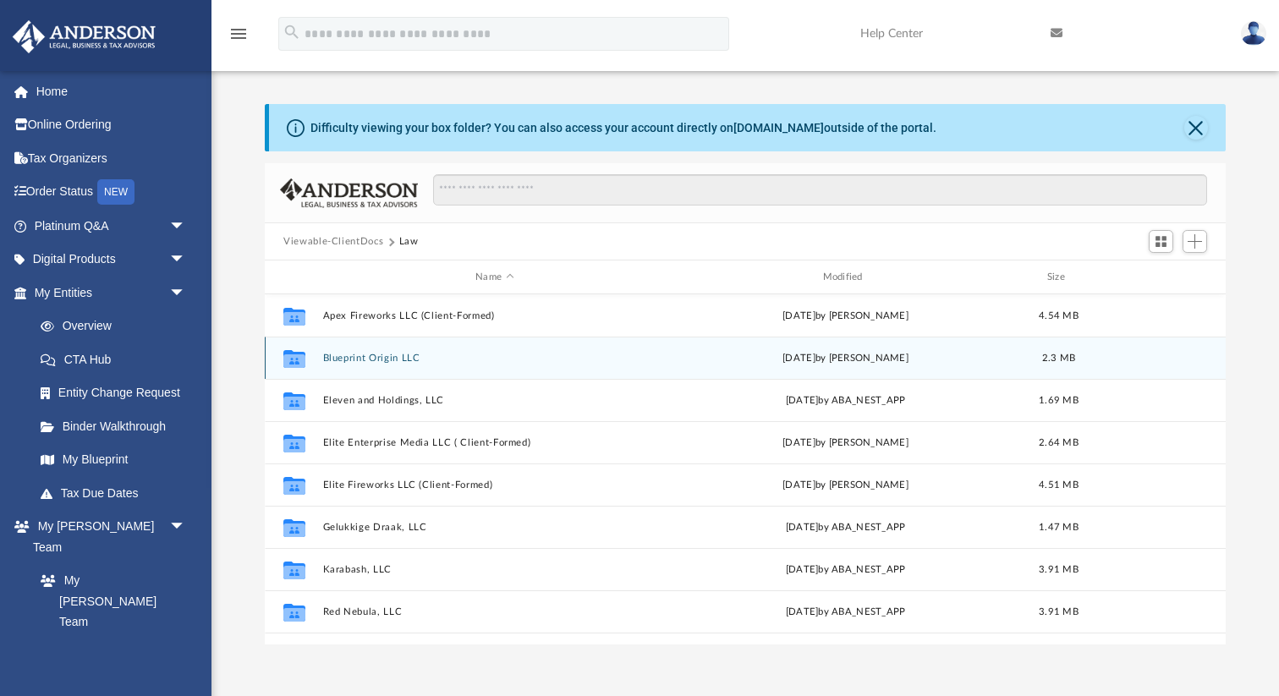
click at [350, 363] on div "Collaborated Folder Blueprint Origin LLC [DATE] by [PERSON_NAME] 2.3 MB" at bounding box center [745, 358] width 961 height 42
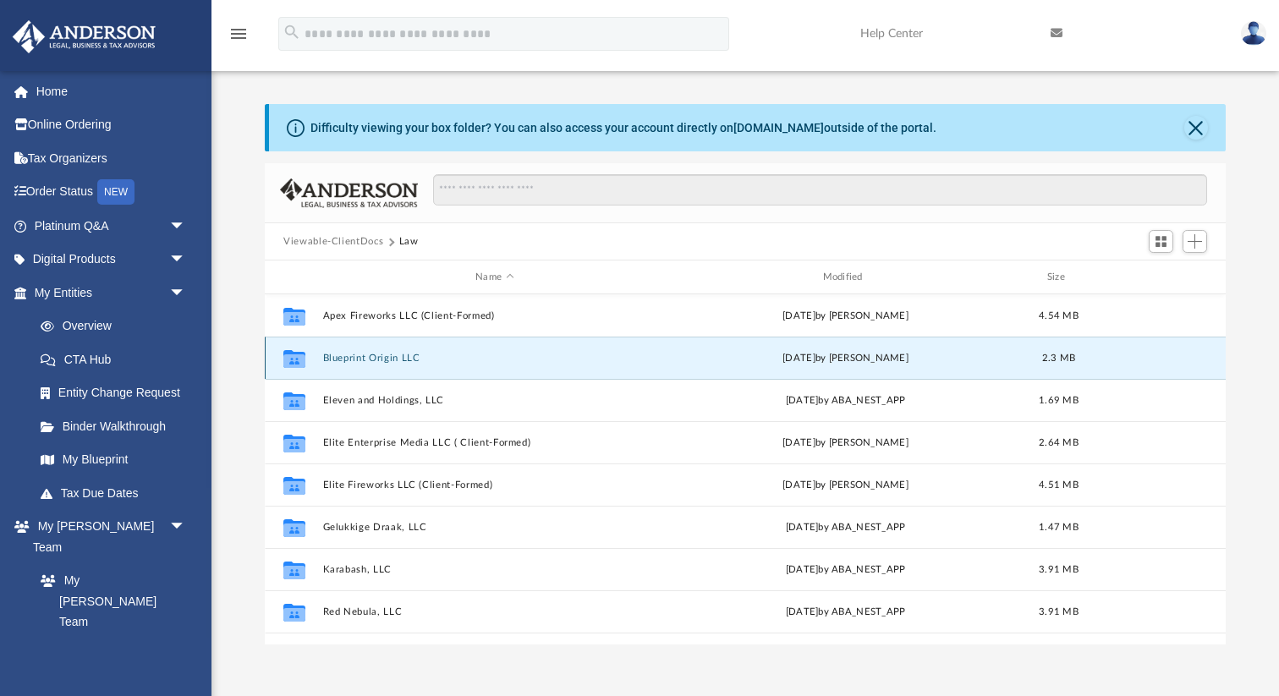
click at [350, 363] on div "Collaborated Folder Blueprint Origin LLC [DATE] by [PERSON_NAME] 2.3 MB" at bounding box center [745, 358] width 961 height 42
click at [350, 356] on button "Blueprint Origin LLC" at bounding box center [494, 358] width 343 height 11
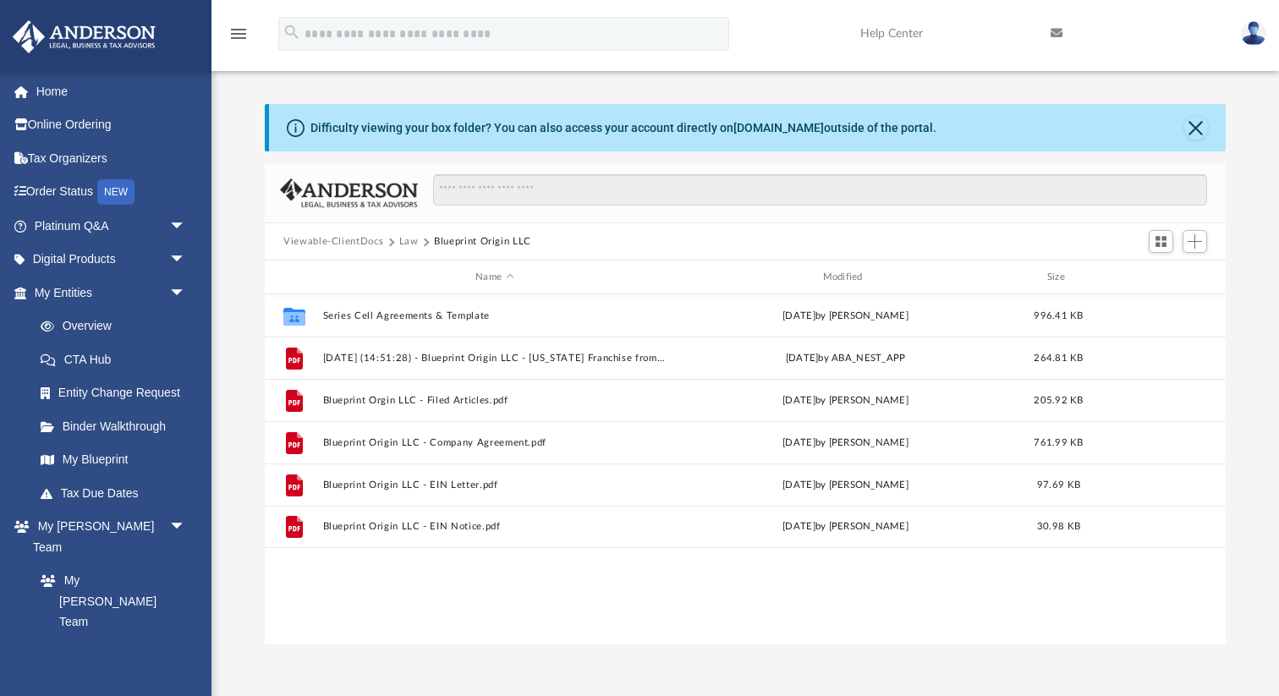
click at [425, 578] on div "Collaborated Folder Series Cell Agreements & Template [DATE] by [PERSON_NAME] 9…" at bounding box center [745, 469] width 961 height 351
click at [410, 244] on button "Law" at bounding box center [408, 241] width 19 height 15
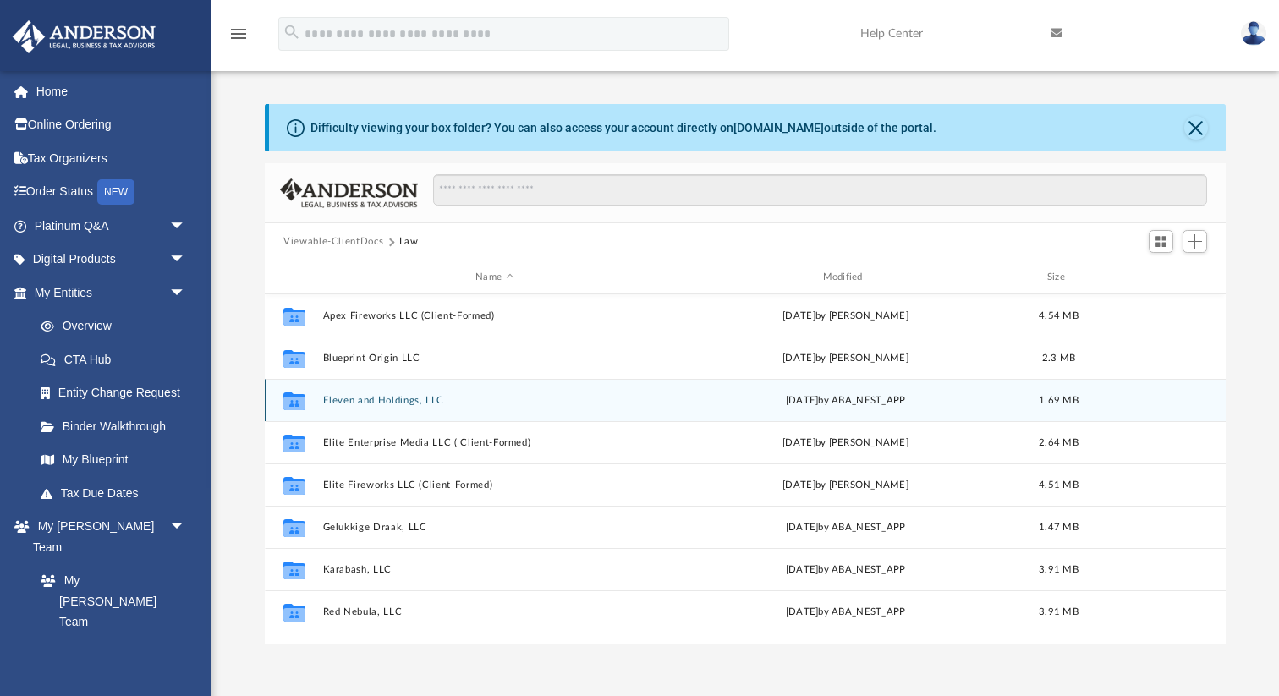
click at [397, 392] on div "Collaborated Folder Eleven and Holdings, LLC [DATE] by ABA_NEST_APP 1.69 MB" at bounding box center [745, 400] width 961 height 42
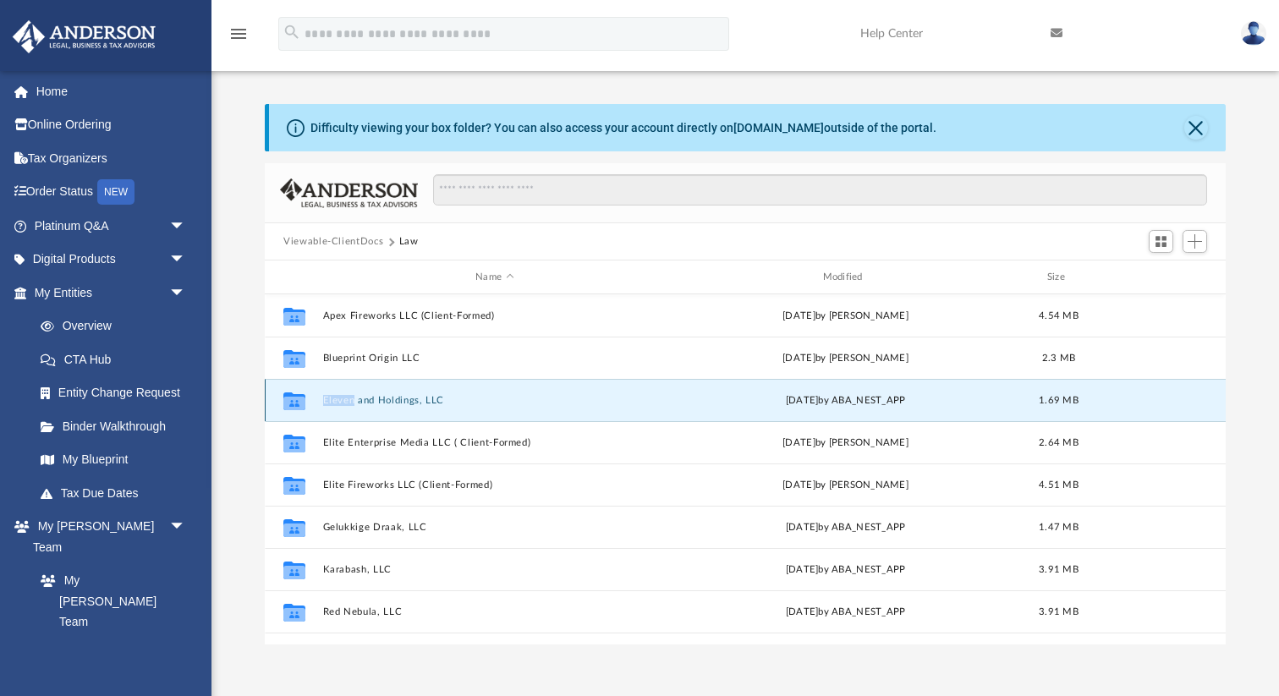
click at [397, 392] on div "Collaborated Folder Eleven and Holdings, LLC [DATE] by ABA_NEST_APP 1.69 MB" at bounding box center [745, 400] width 961 height 42
click at [397, 397] on button "Eleven and Holdings, LLC" at bounding box center [494, 400] width 343 height 11
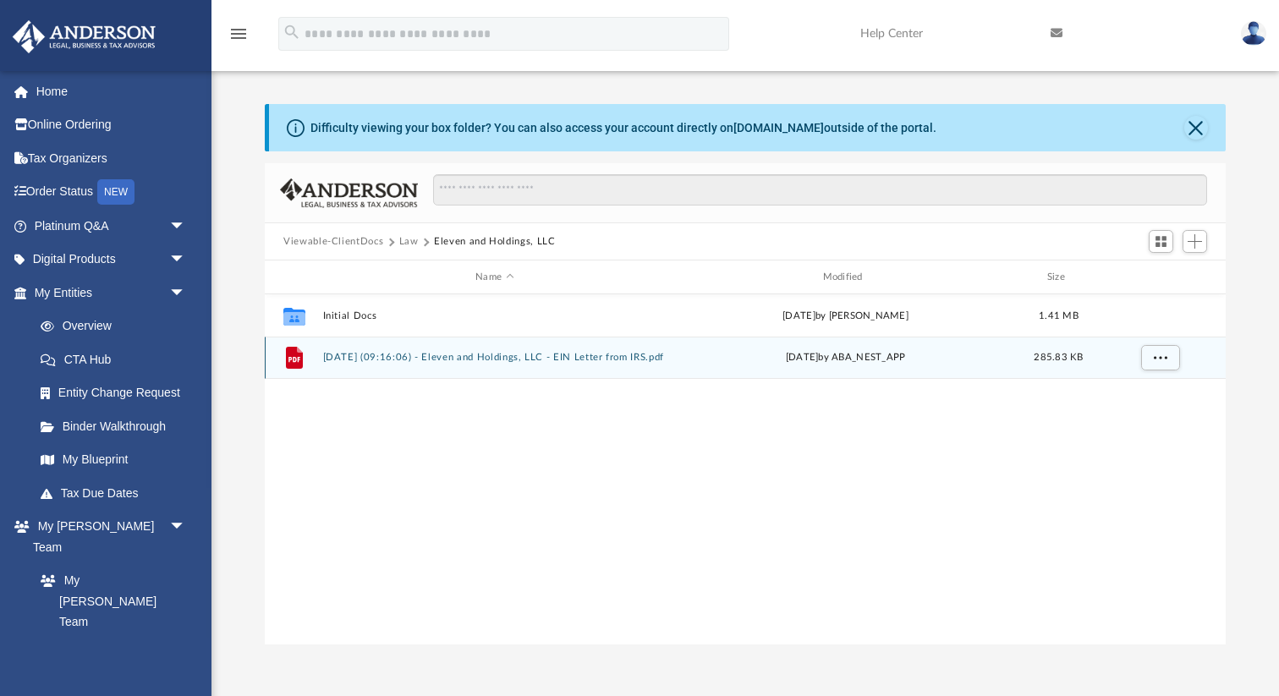
click at [392, 349] on div "File [DATE] (09:16:06) - Eleven and Holdings, LLC - EIN Letter from IRS.pdf [DA…" at bounding box center [745, 358] width 961 height 42
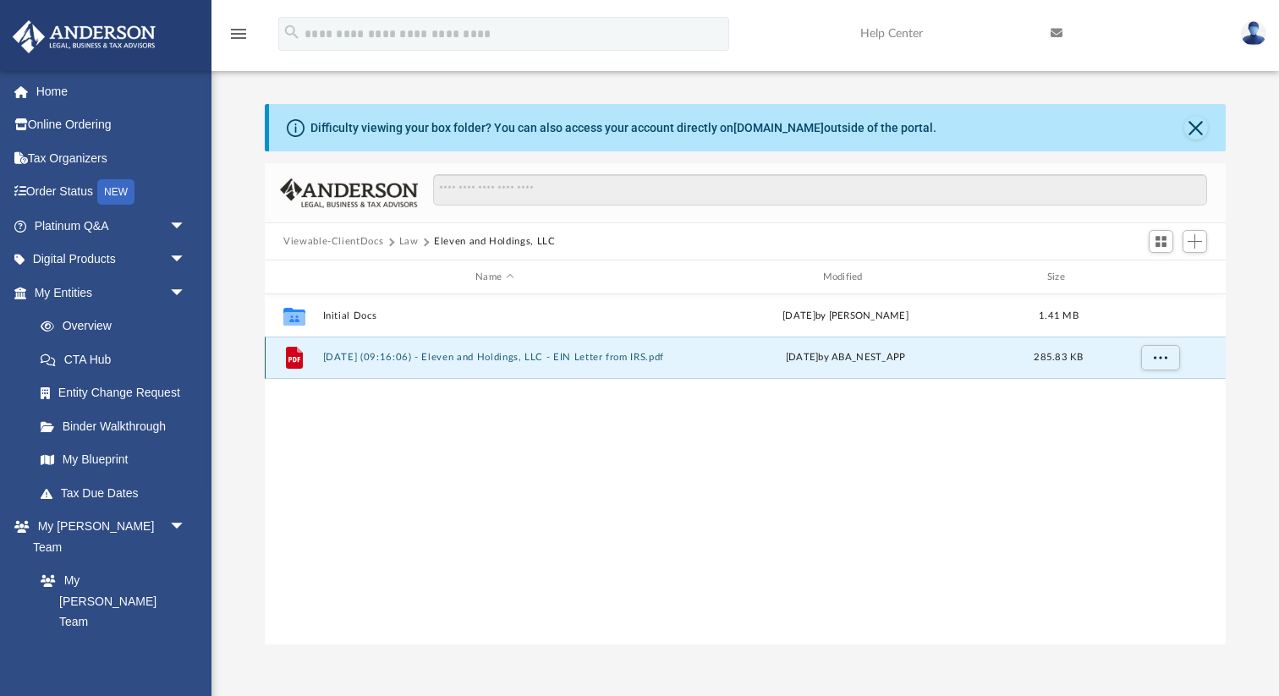
click at [392, 353] on button "[DATE] (09:16:06) - Eleven and Holdings, LLC - EIN Letter from IRS.pdf" at bounding box center [494, 357] width 343 height 11
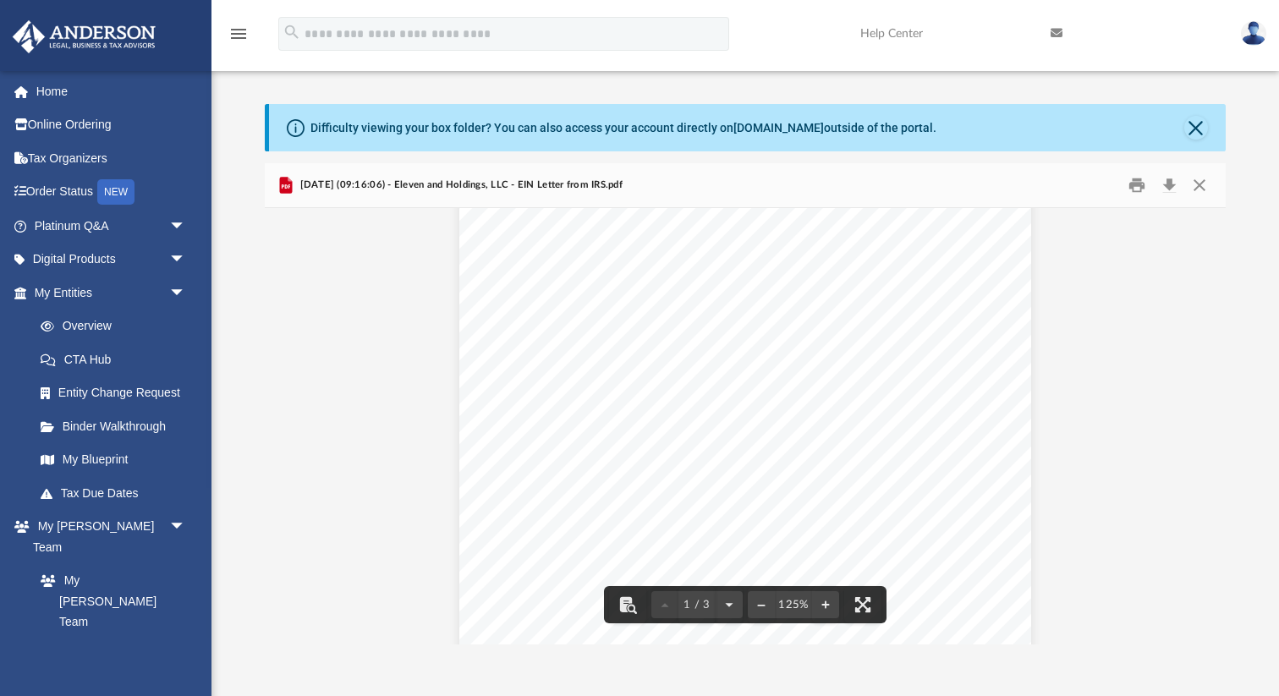
scroll to position [108, 0]
click at [1169, 187] on button "Download" at bounding box center [1168, 186] width 30 height 26
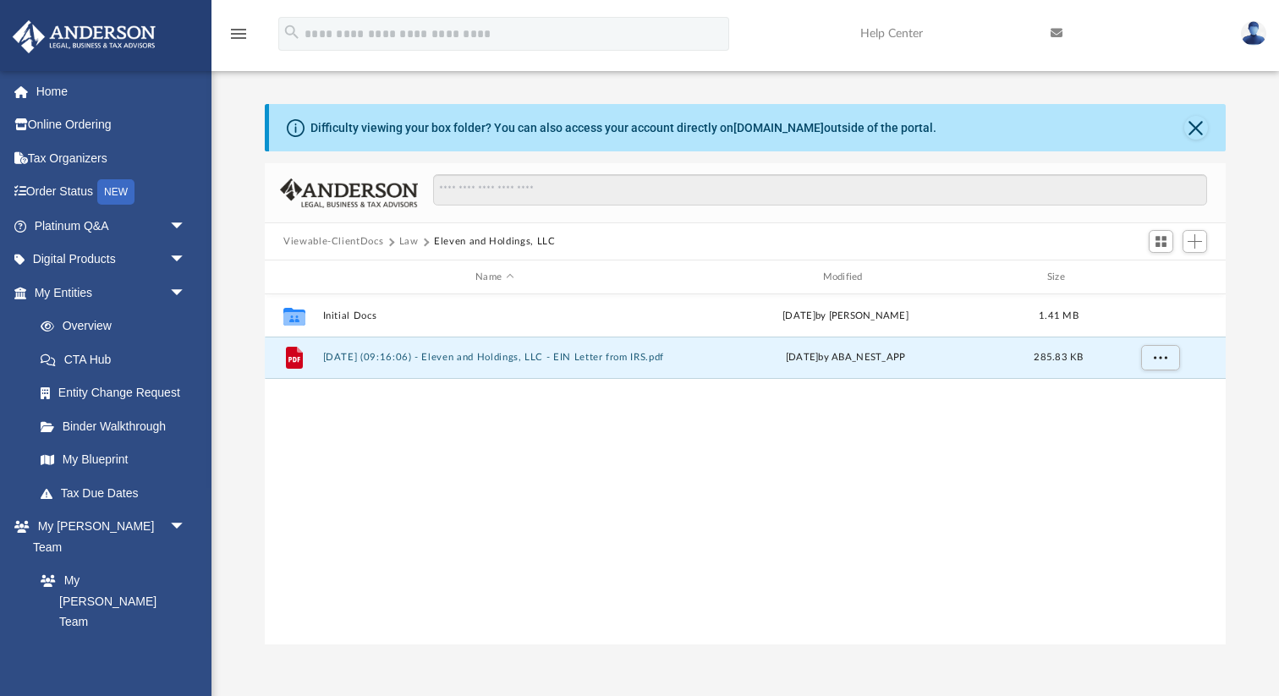
click at [471, 464] on div "Collaborated Folder Initial Docs [DATE] by [PERSON_NAME] 1.41 MB File [DATE] (0…" at bounding box center [745, 469] width 961 height 351
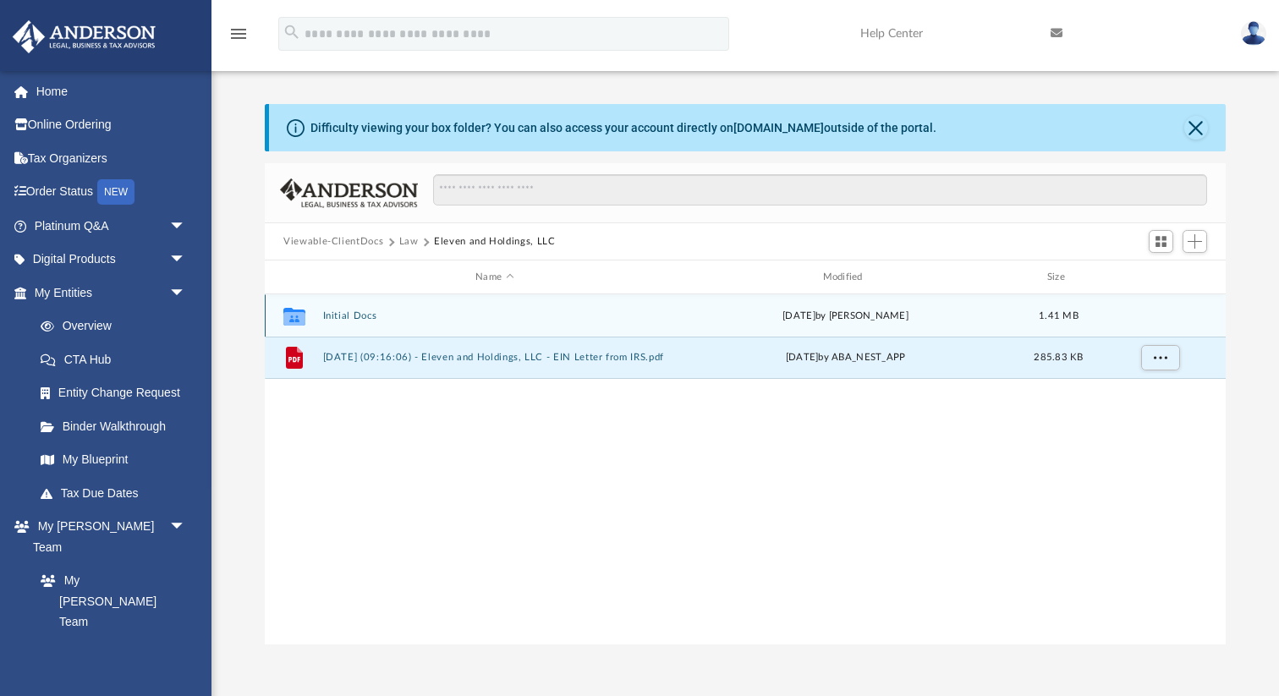
click at [355, 318] on button "Initial Docs" at bounding box center [494, 315] width 343 height 11
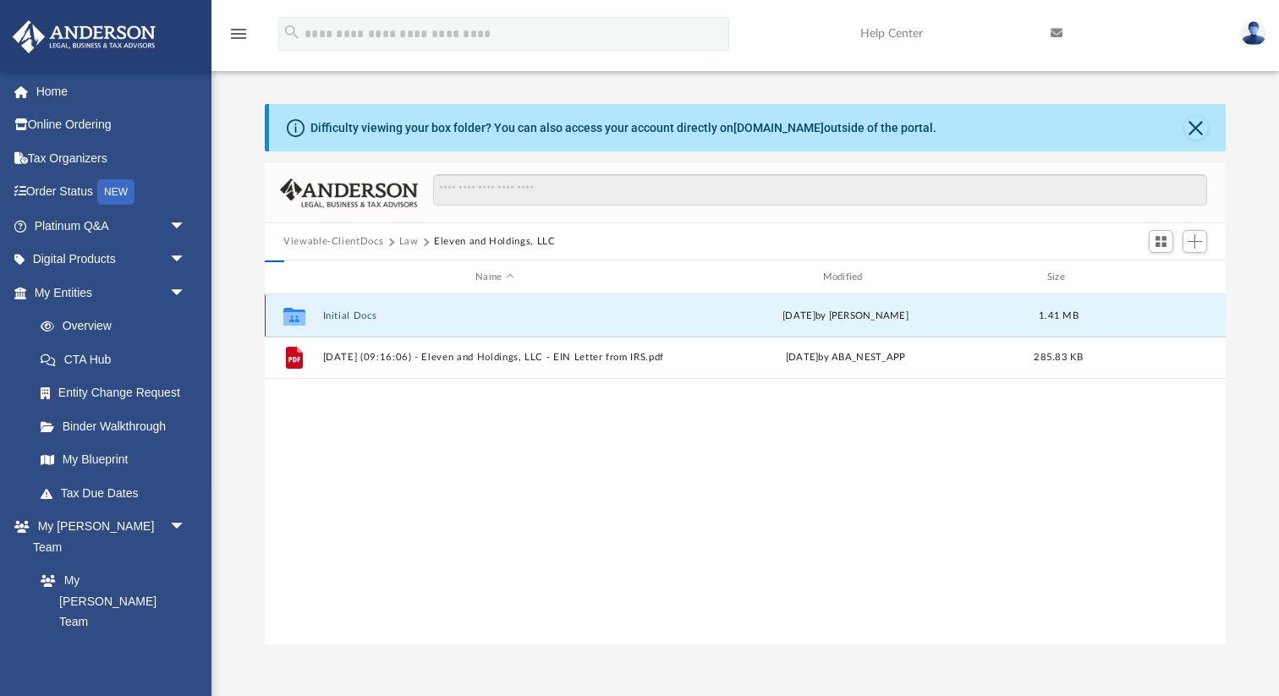
click at [355, 318] on button "Initial Docs" at bounding box center [494, 315] width 343 height 11
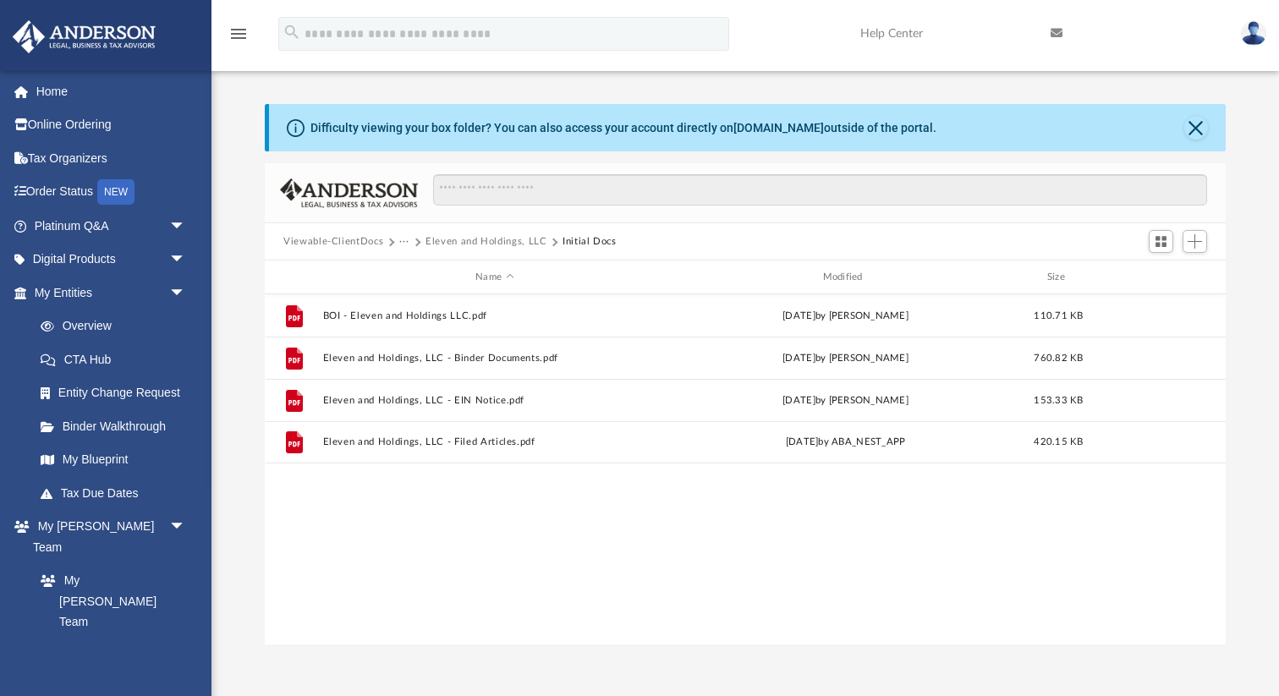
click at [446, 536] on div "File BOI - Eleven and Holdings LLC.pdf [DATE] by [PERSON_NAME] 110.71 KB File E…" at bounding box center [745, 469] width 961 height 351
click at [427, 521] on div "File BOI - Eleven and Holdings LLC.pdf [DATE] by [PERSON_NAME] 110.71 KB File E…" at bounding box center [745, 469] width 961 height 351
click at [459, 529] on div "File BOI - Eleven and Holdings LLC.pdf [DATE] by [PERSON_NAME] 110.71 KB File E…" at bounding box center [745, 469] width 961 height 351
click at [523, 464] on div "File BOI - Eleven and Holdings LLC.pdf [DATE] by [PERSON_NAME] 110.71 KB File E…" at bounding box center [745, 469] width 961 height 351
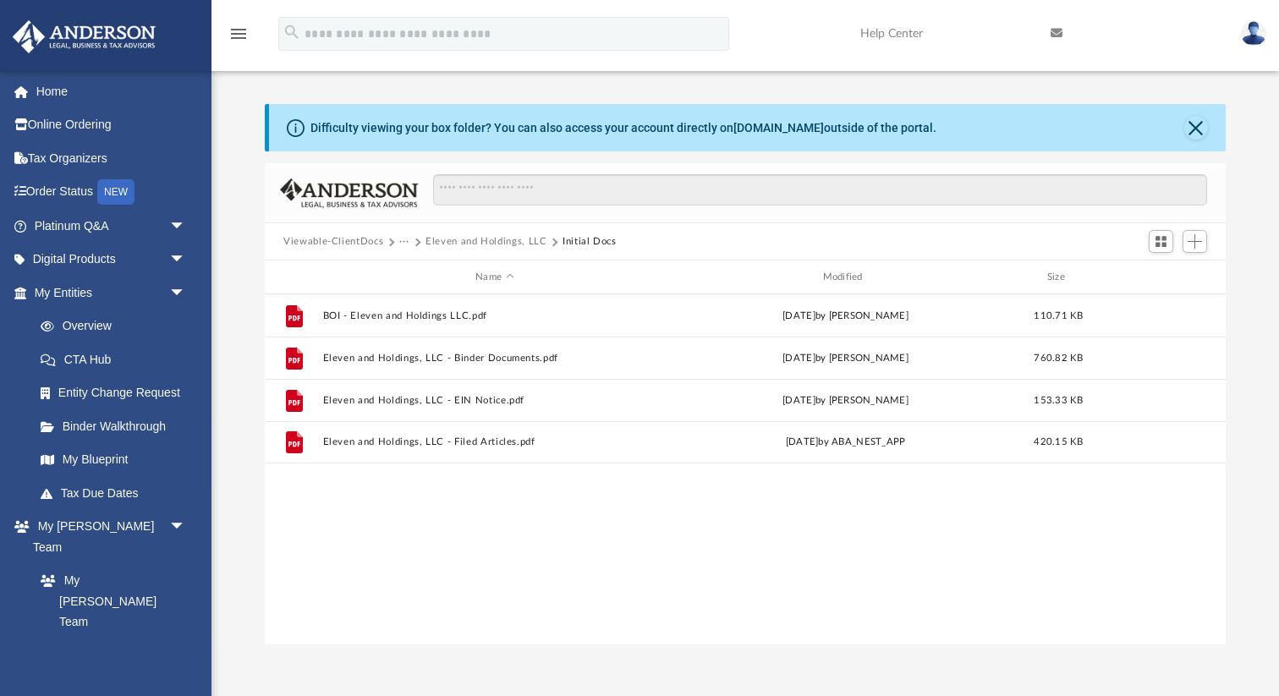
click at [457, 483] on div "File BOI - Eleven and Holdings LLC.pdf [DATE] by [PERSON_NAME] 110.71 KB File E…" at bounding box center [745, 469] width 961 height 351
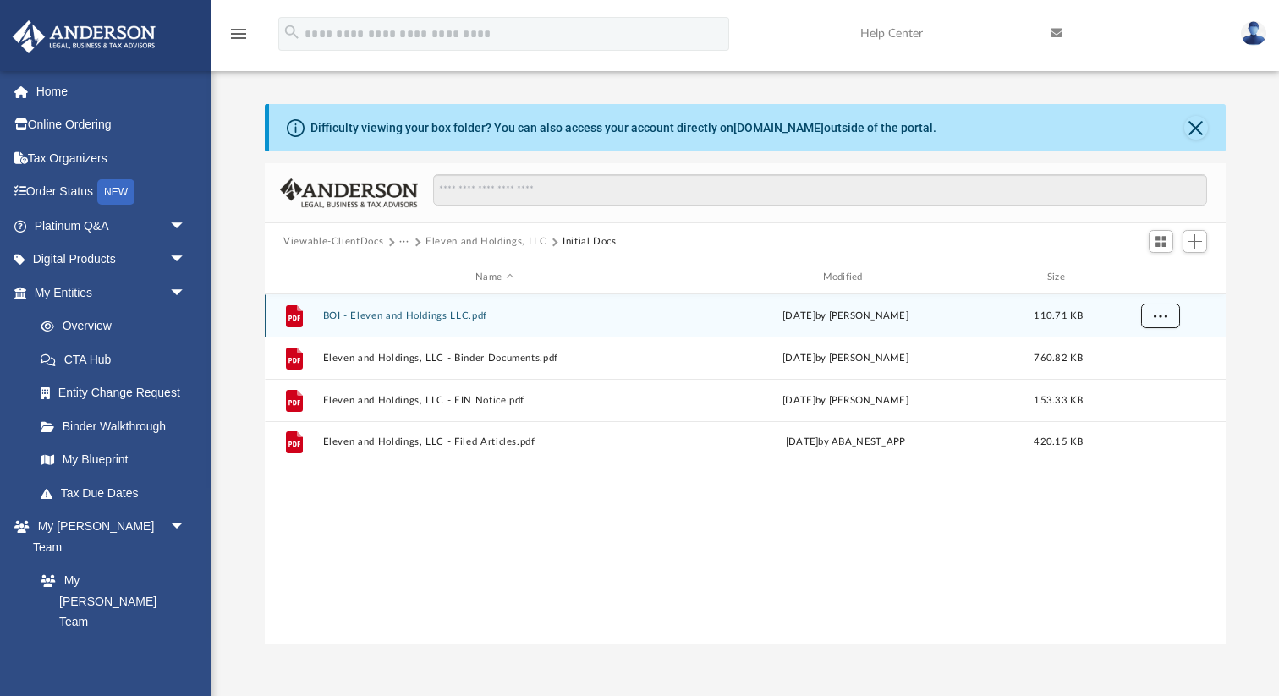
click at [1166, 315] on button "More options" at bounding box center [1160, 316] width 39 height 25
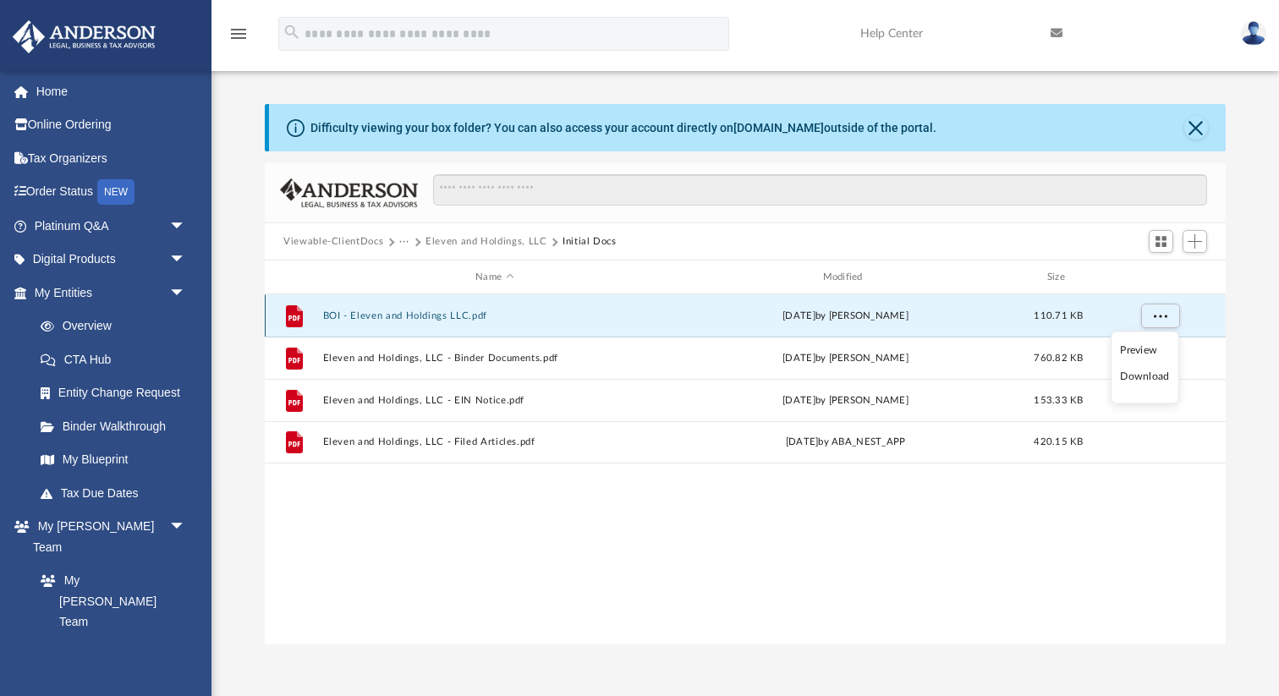
click at [446, 313] on button "BOI - Eleven and Holdings LLC.pdf" at bounding box center [494, 315] width 343 height 11
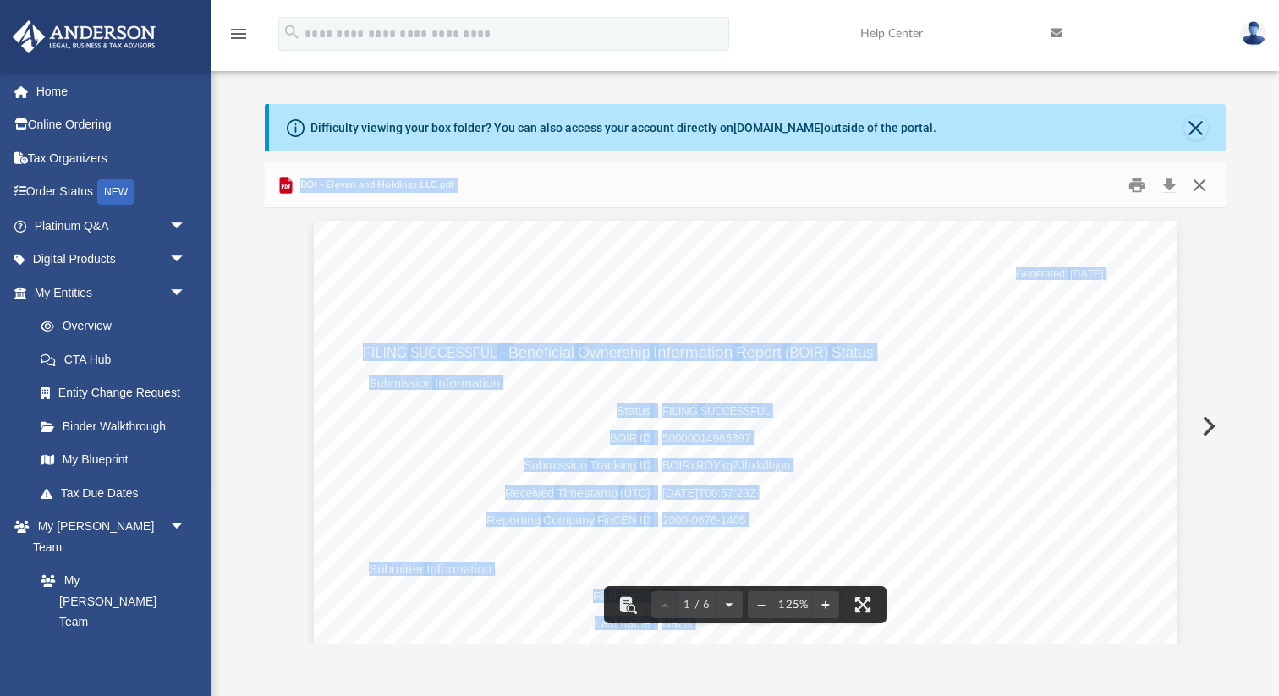
click at [1201, 182] on button "Close" at bounding box center [1199, 186] width 30 height 26
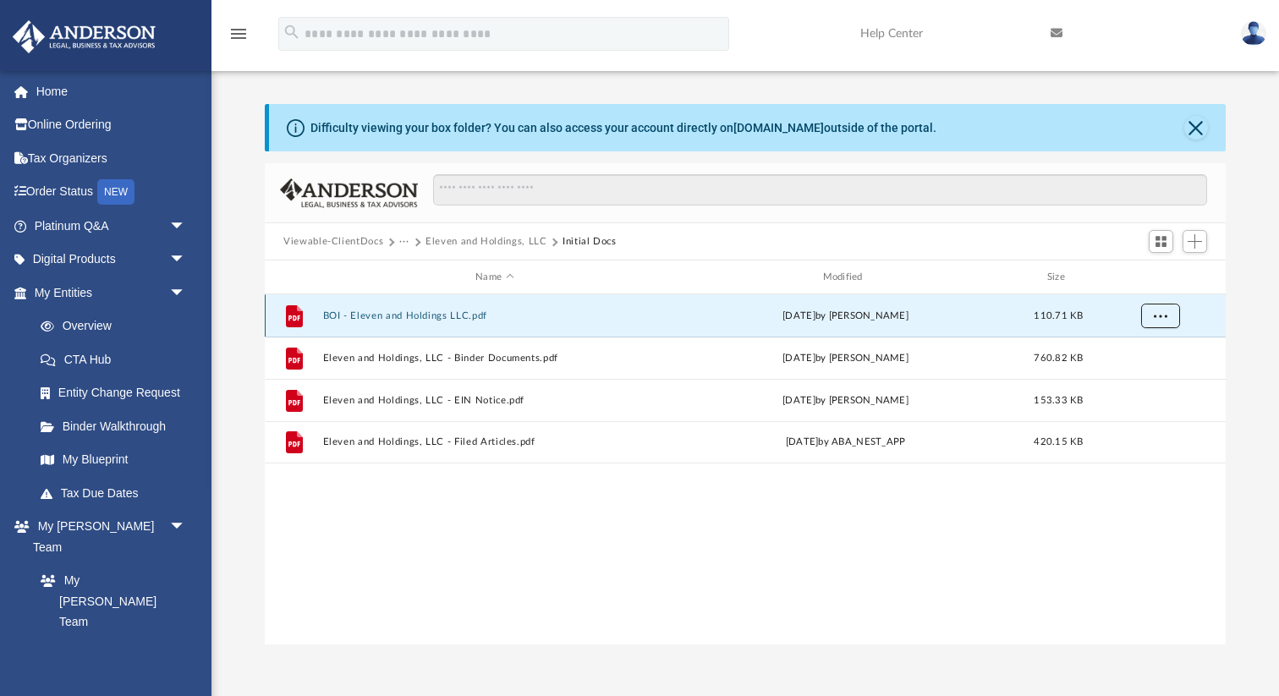
click at [1159, 314] on span "More options" at bounding box center [1160, 314] width 14 height 9
click at [1139, 375] on li "Download" at bounding box center [1144, 377] width 49 height 18
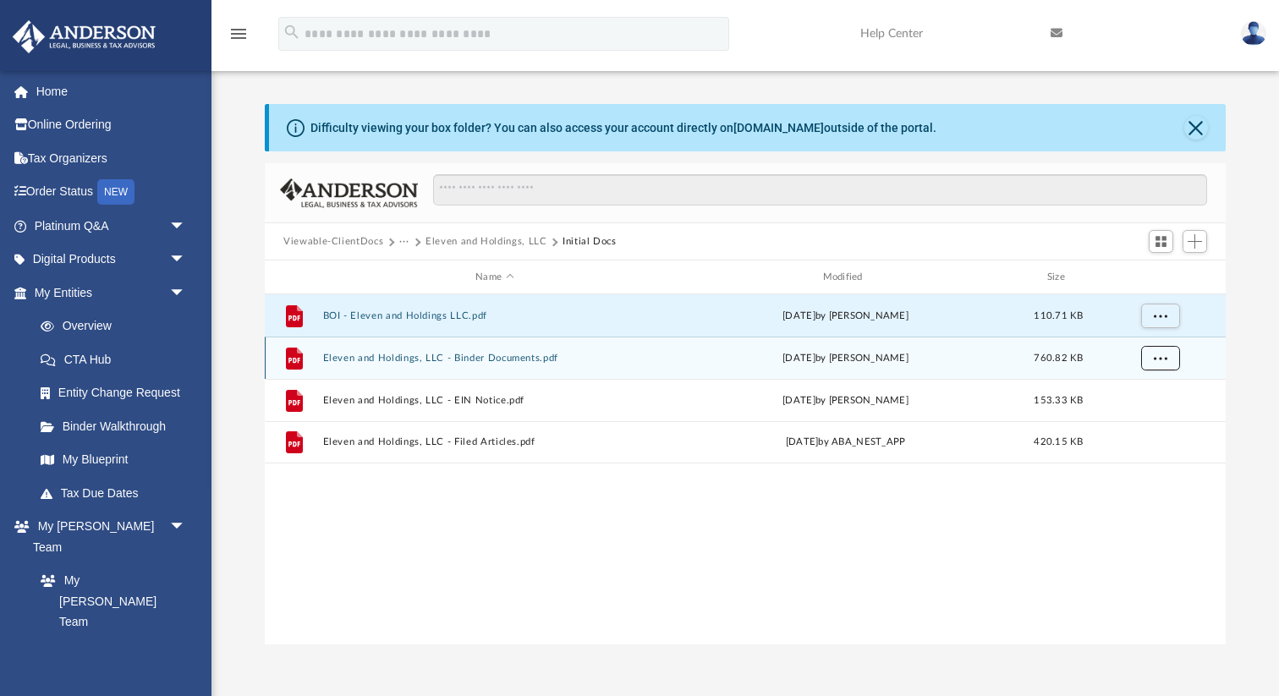
click at [1170, 352] on button "More options" at bounding box center [1160, 358] width 39 height 25
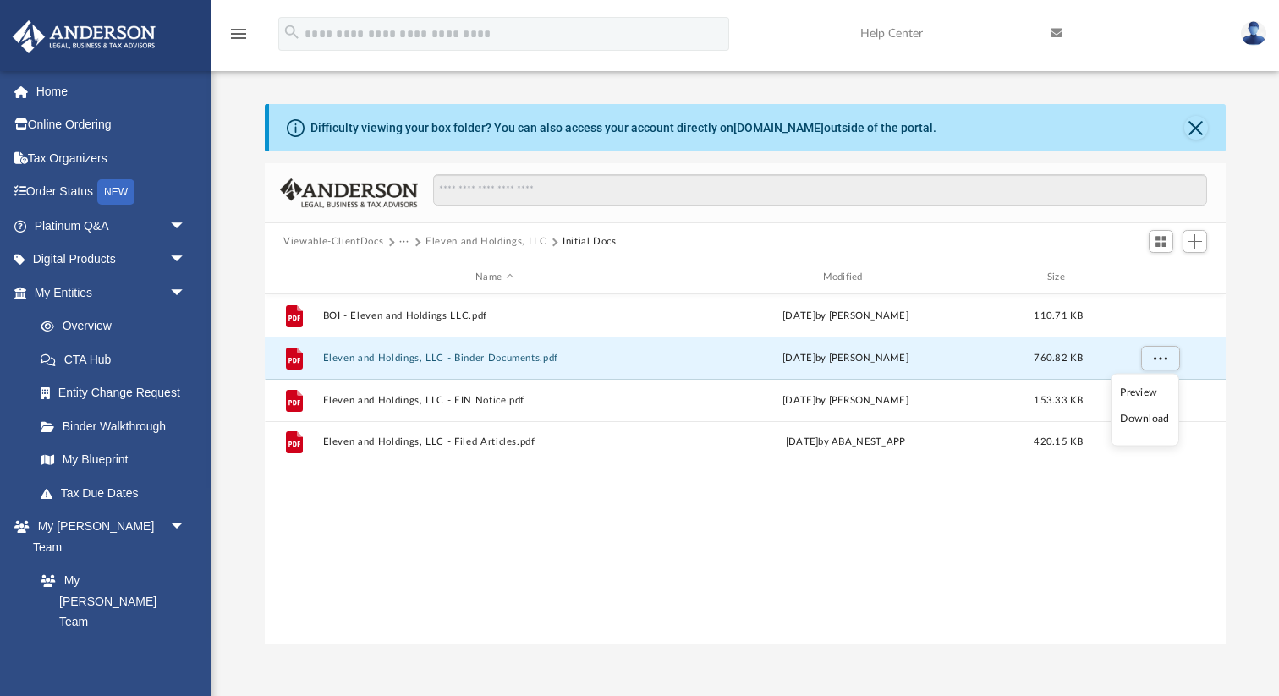
click at [1148, 411] on li "Download" at bounding box center [1144, 419] width 49 height 18
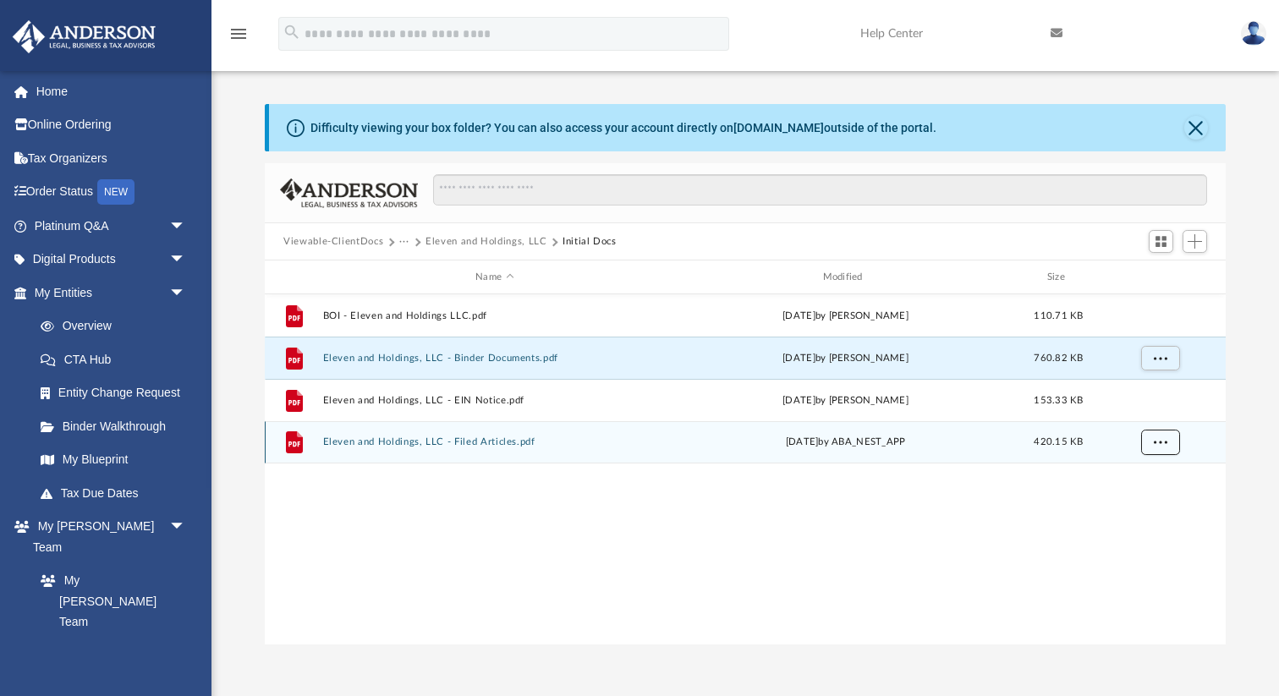
click at [1153, 442] on span "More options" at bounding box center [1160, 441] width 14 height 9
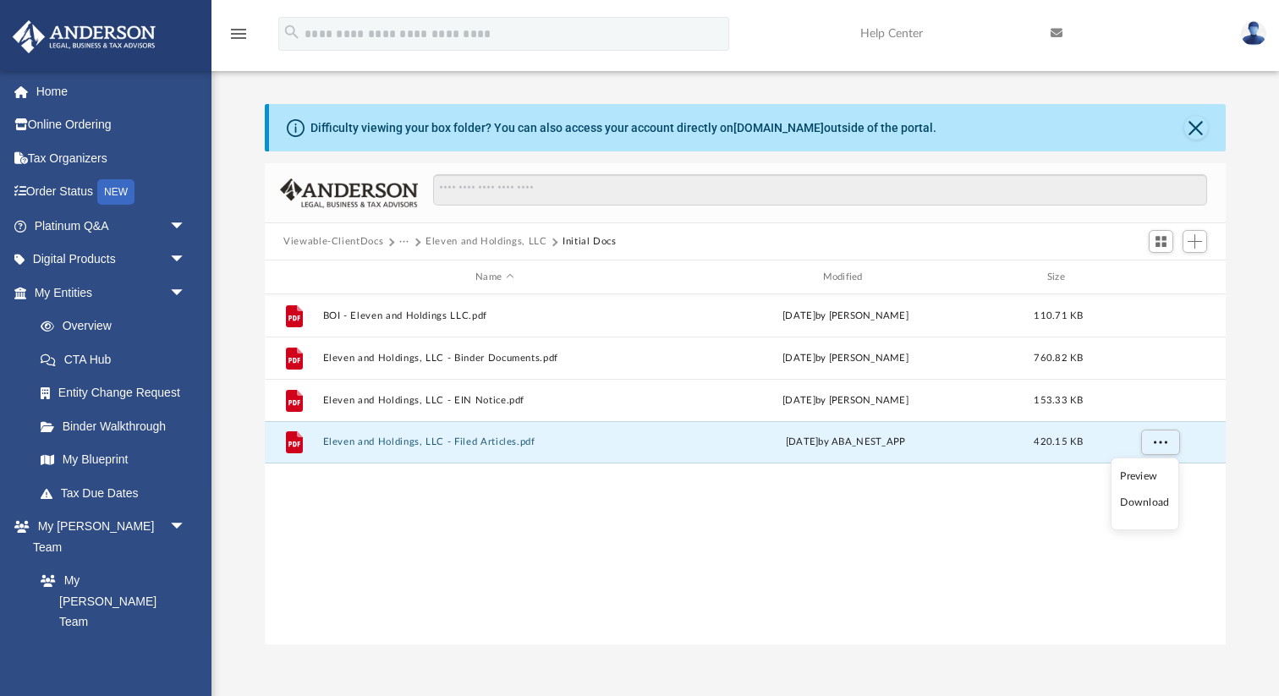
click at [1137, 498] on li "Download" at bounding box center [1144, 503] width 49 height 18
click at [452, 234] on button "Eleven and Holdings, LLC" at bounding box center [486, 241] width 122 height 15
click at [366, 245] on button "Viewable-ClientDocs" at bounding box center [333, 241] width 100 height 15
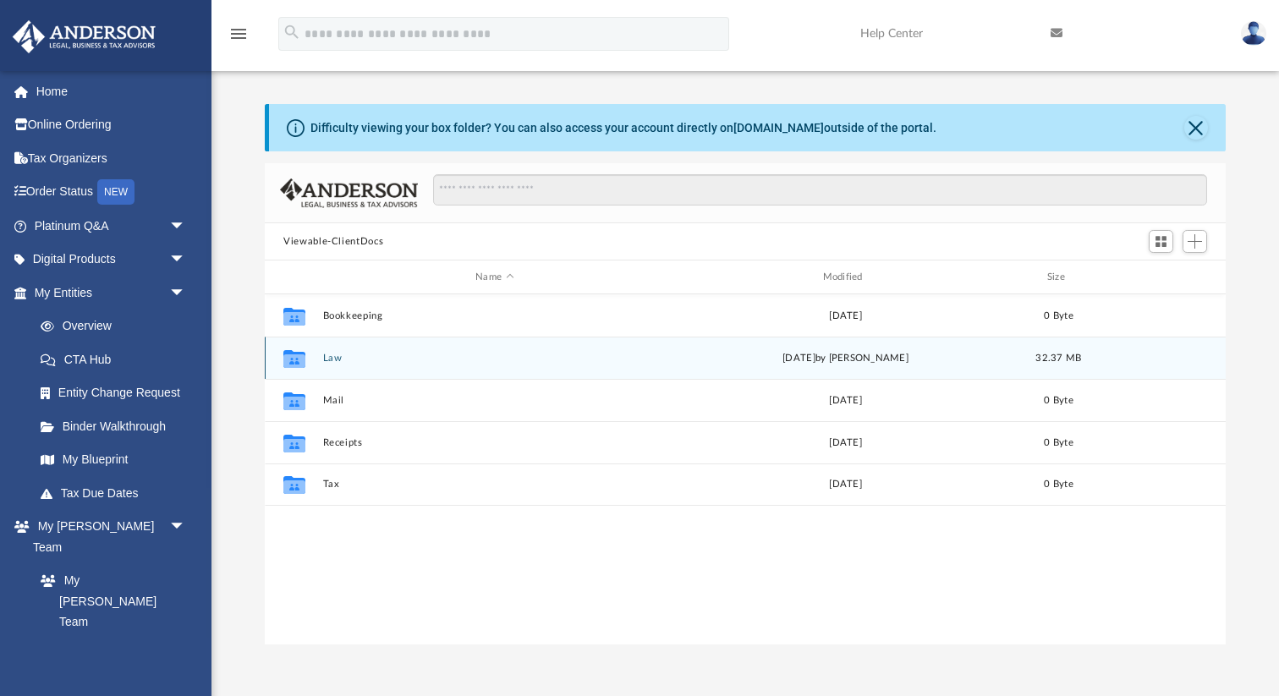
click at [327, 364] on div "Collaborated Folder Law [DATE] by [PERSON_NAME] 32.37 MB" at bounding box center [745, 358] width 961 height 42
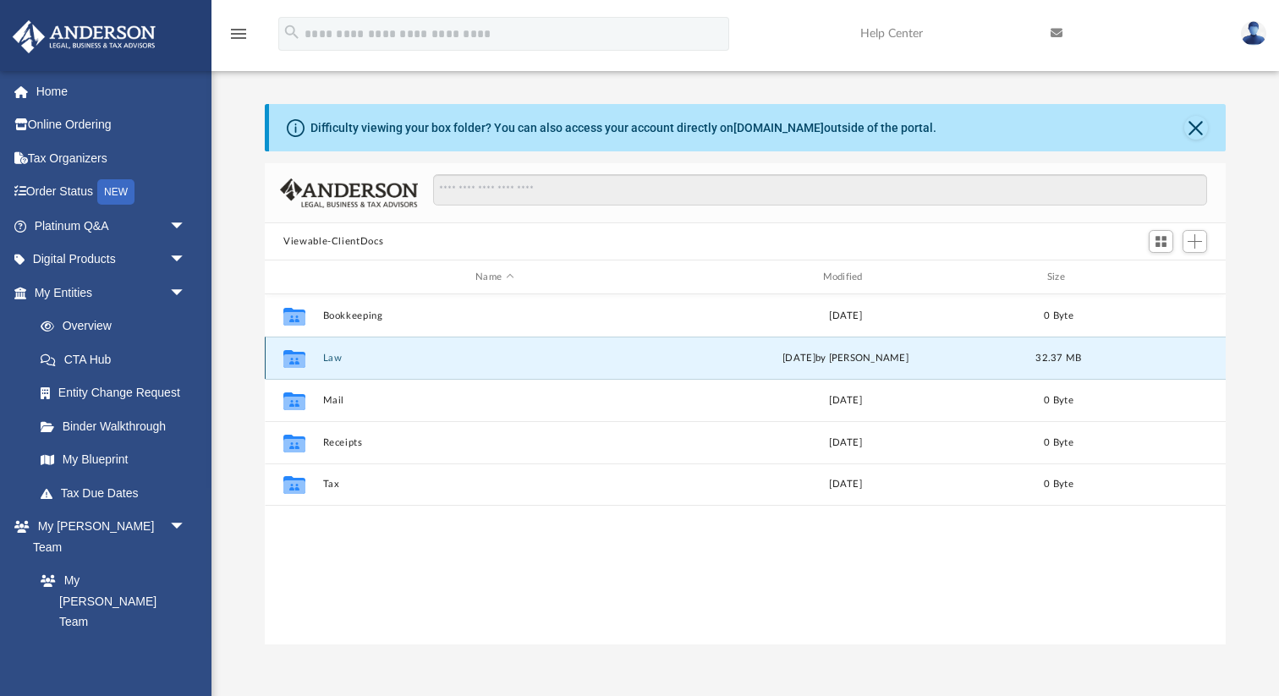
click at [327, 364] on div "Collaborated Folder Law [DATE] by [PERSON_NAME] 32.37 MB" at bounding box center [745, 358] width 961 height 42
click at [331, 353] on button "Law" at bounding box center [494, 358] width 343 height 11
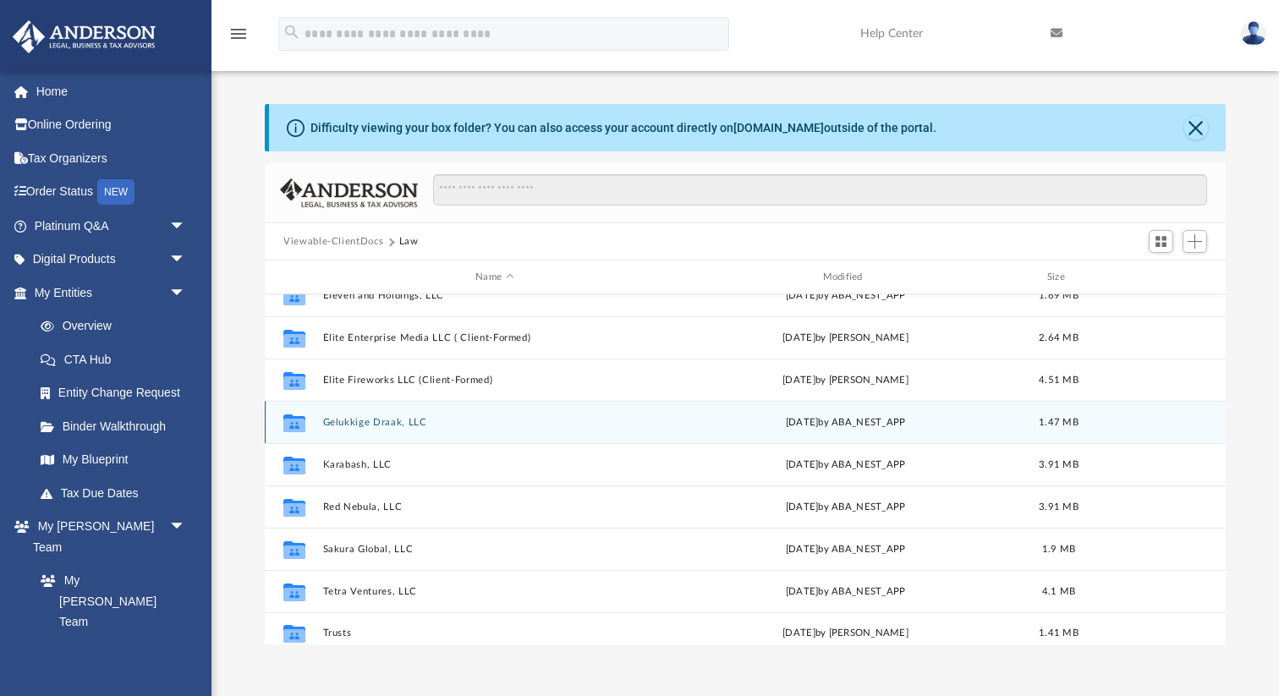
scroll to position [114, 0]
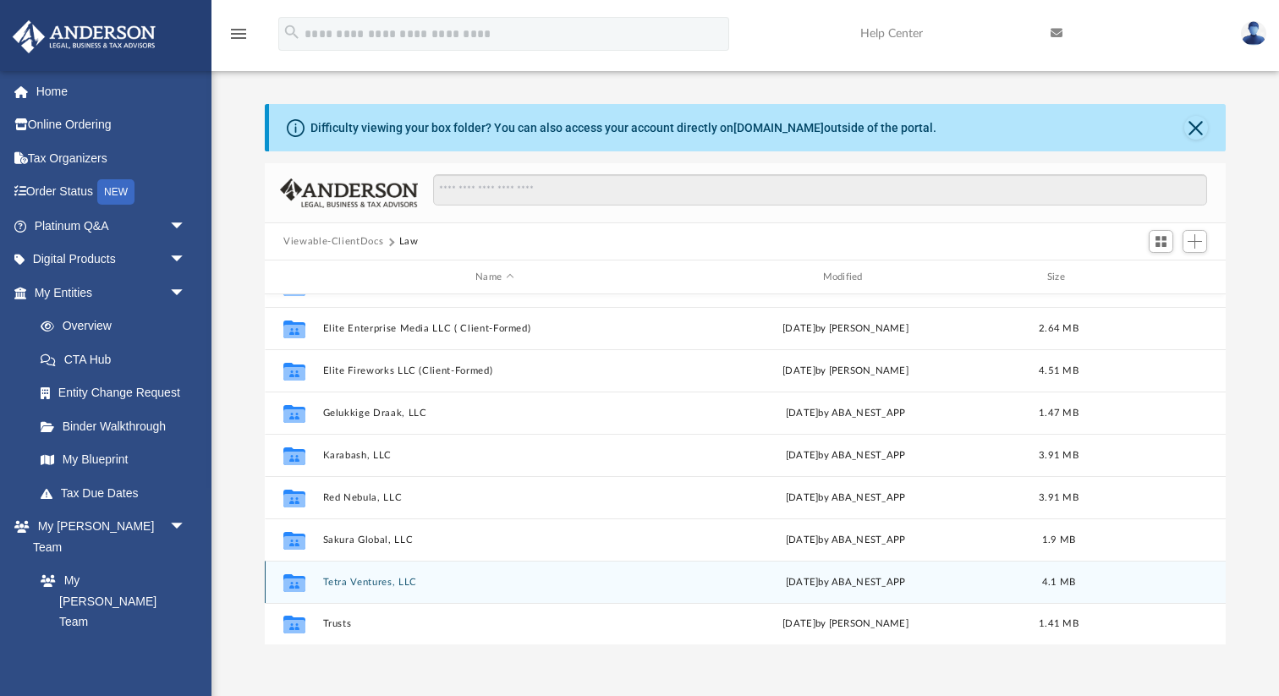
click at [362, 577] on button "Tetra Ventures, LLC" at bounding box center [494, 582] width 343 height 11
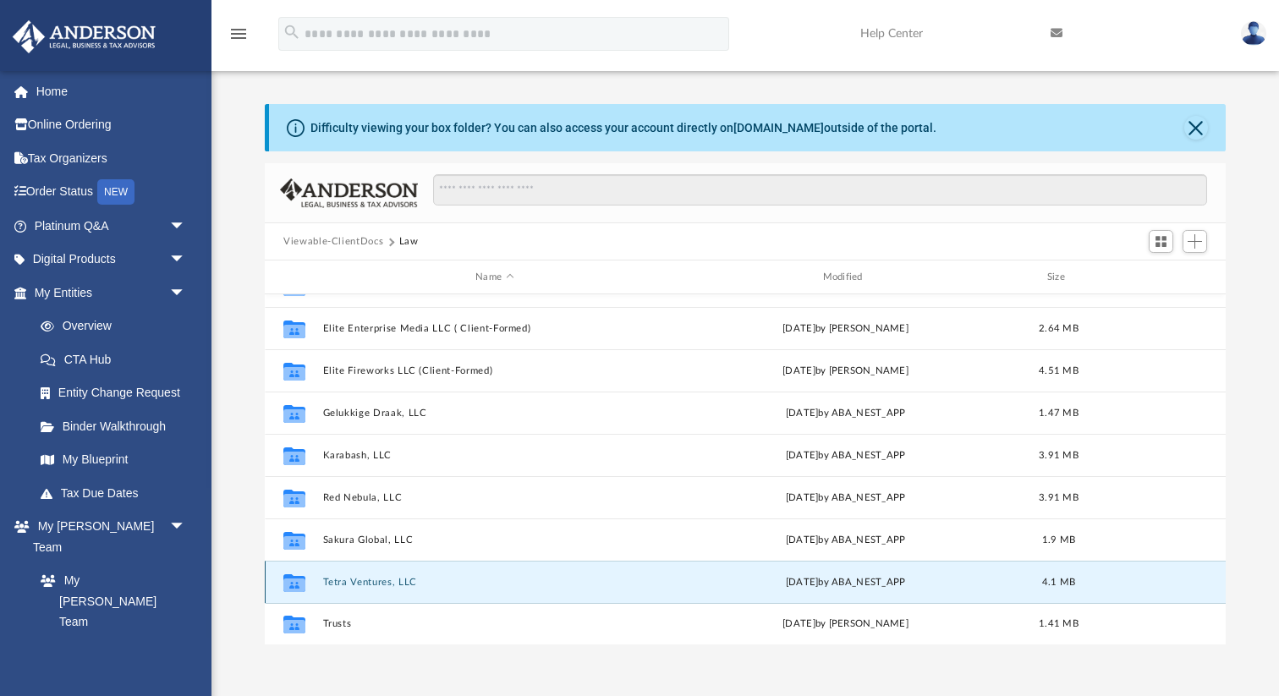
click at [362, 577] on button "Tetra Ventures, LLC" at bounding box center [494, 582] width 343 height 11
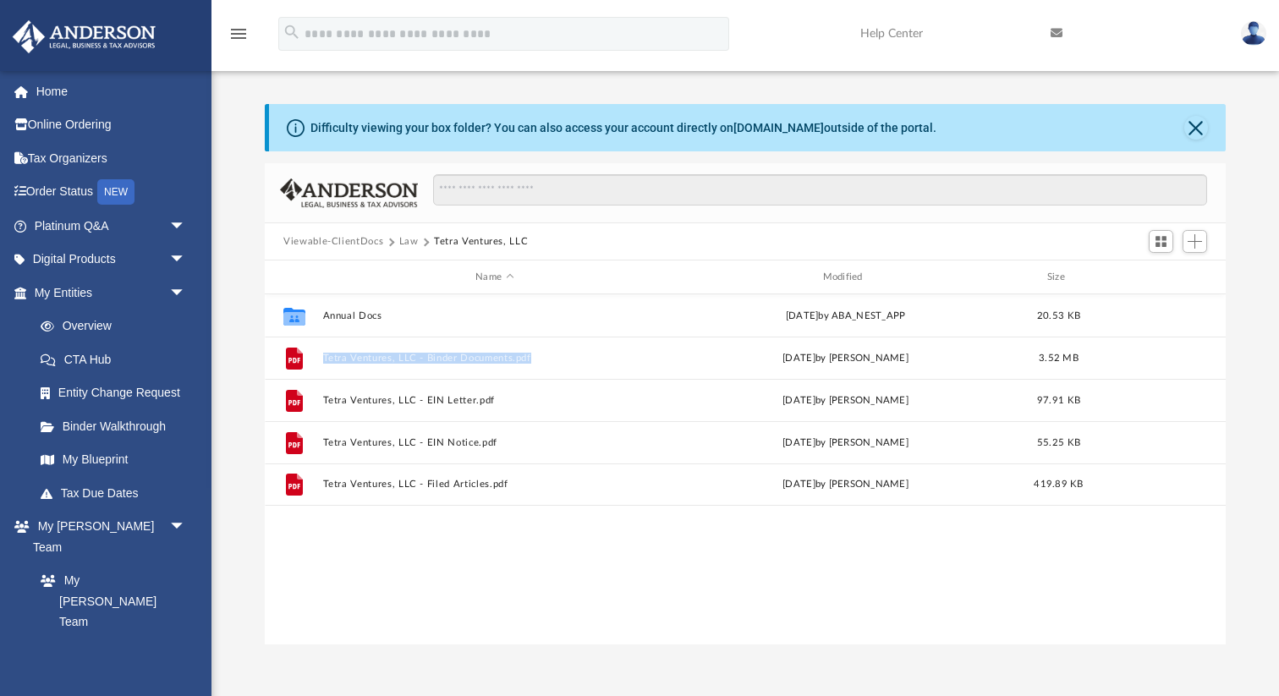
scroll to position [0, 0]
click at [440, 594] on div "Collaborated Folder Annual Docs [DATE] by ABA_NEST_APP 20.53 KB File Tetra Vent…" at bounding box center [745, 469] width 961 height 351
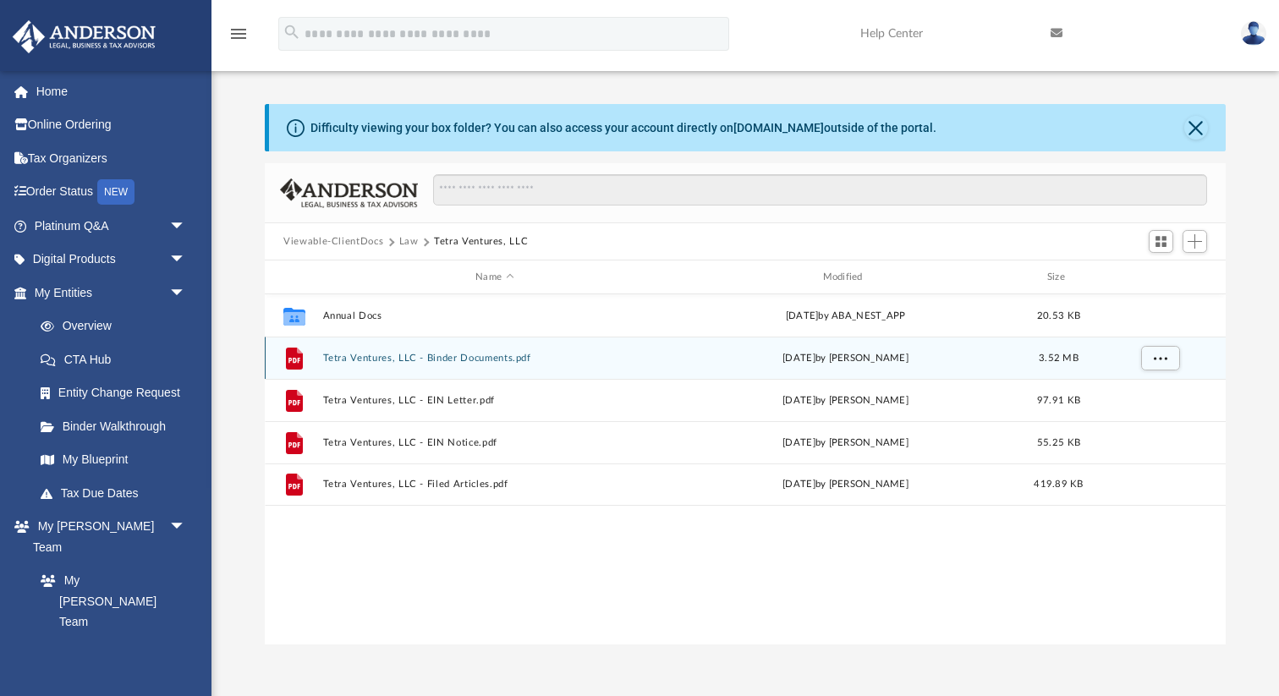
click at [428, 356] on button "Tetra Ventures, LLC - Binder Documents.pdf" at bounding box center [494, 358] width 343 height 11
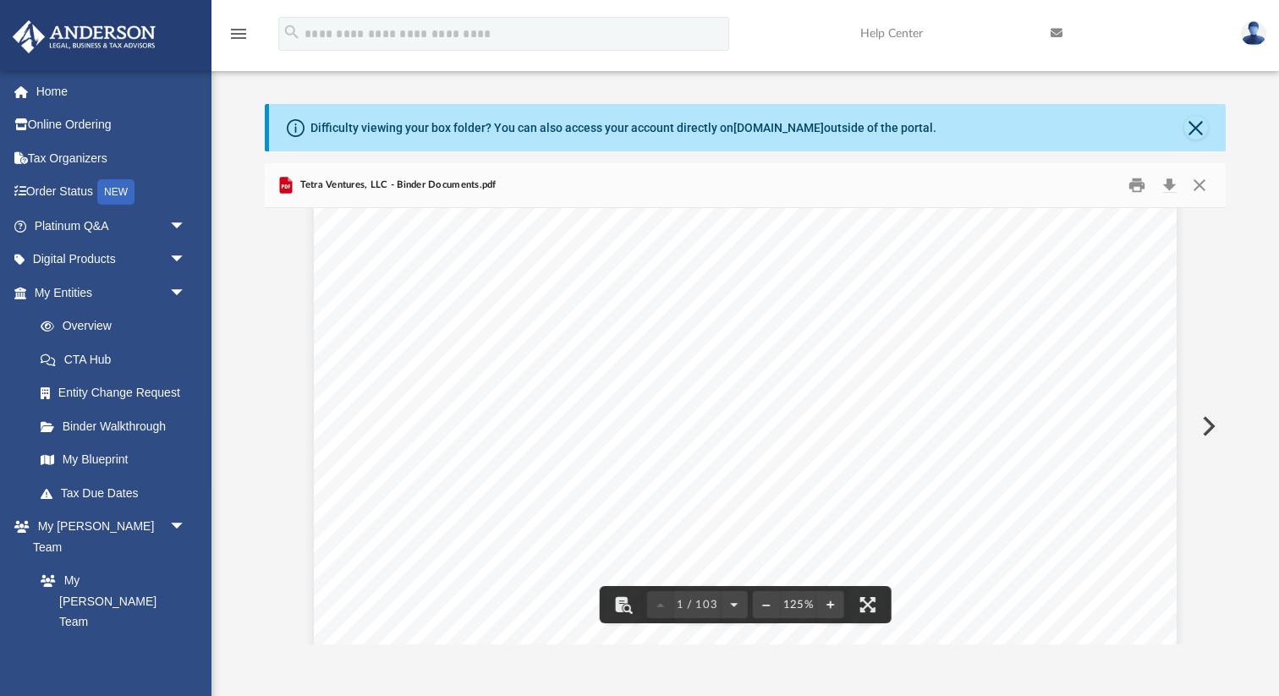
scroll to position [334, 0]
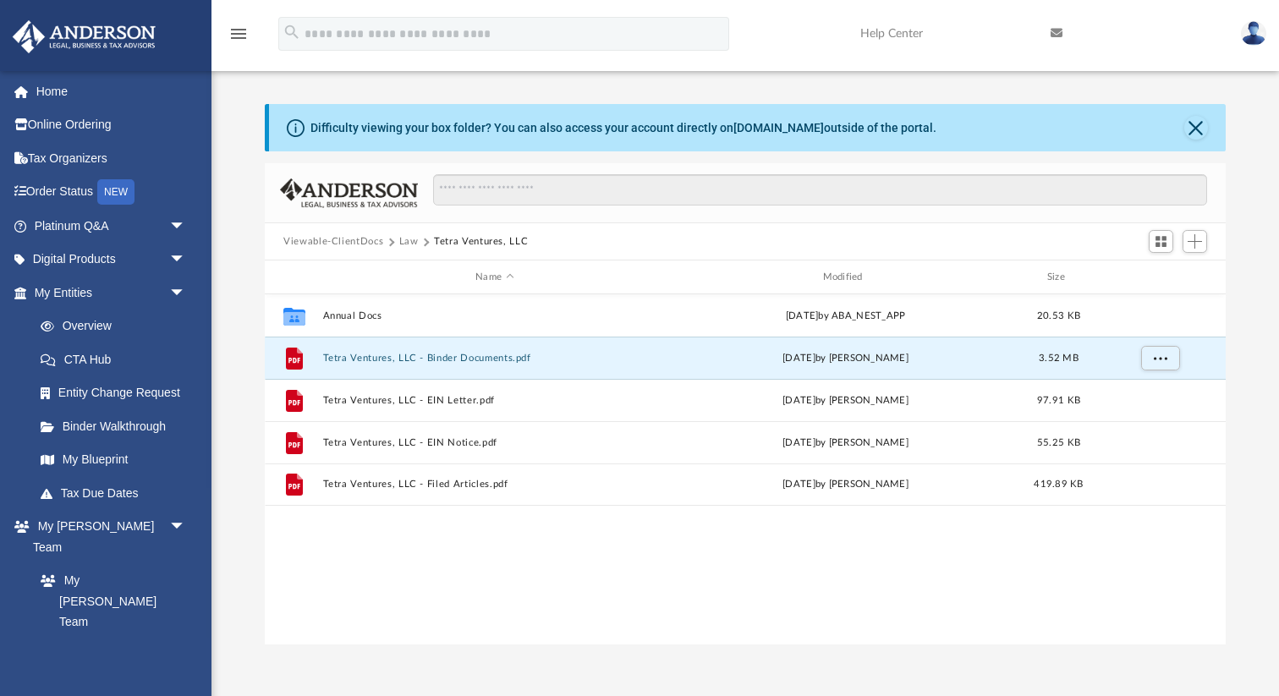
click at [405, 532] on div "Collaborated Folder Annual Docs [DATE] by ABA_NEST_APP 20.53 KB File Tetra Vent…" at bounding box center [745, 469] width 961 height 351
click at [1166, 357] on button "More options" at bounding box center [1160, 358] width 39 height 25
click at [1144, 419] on li "Download" at bounding box center [1144, 419] width 49 height 18
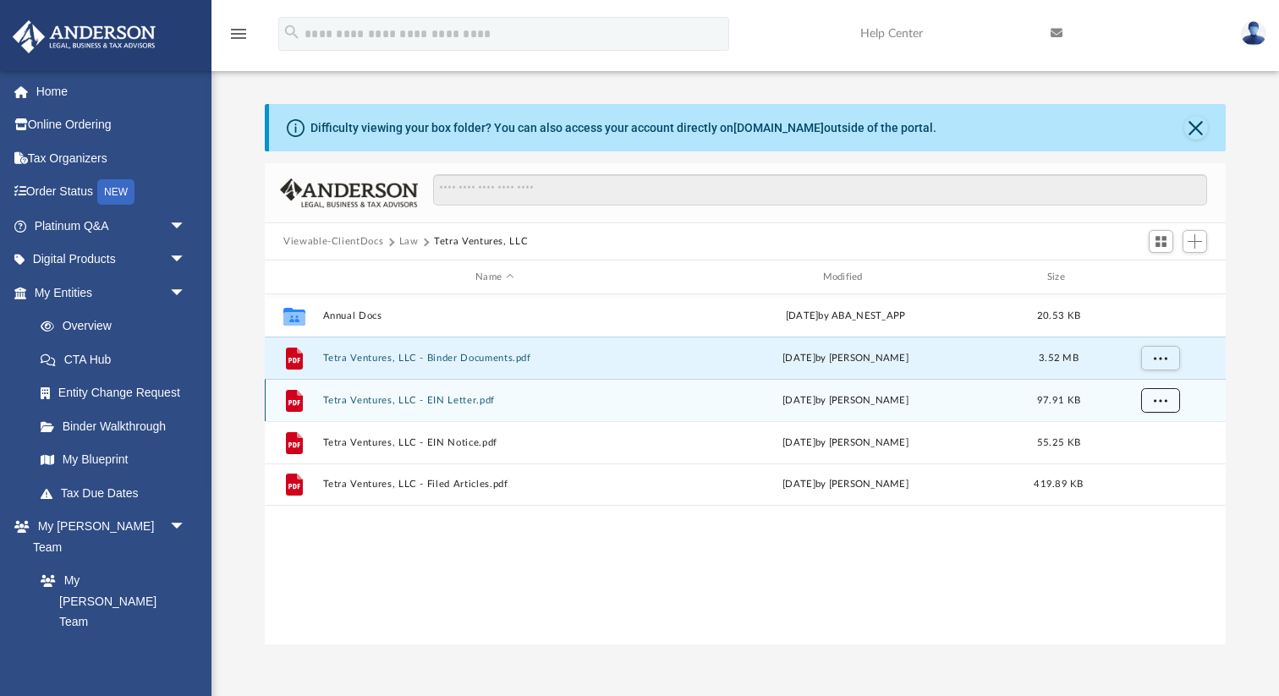
click at [1163, 401] on span "More options" at bounding box center [1160, 399] width 14 height 9
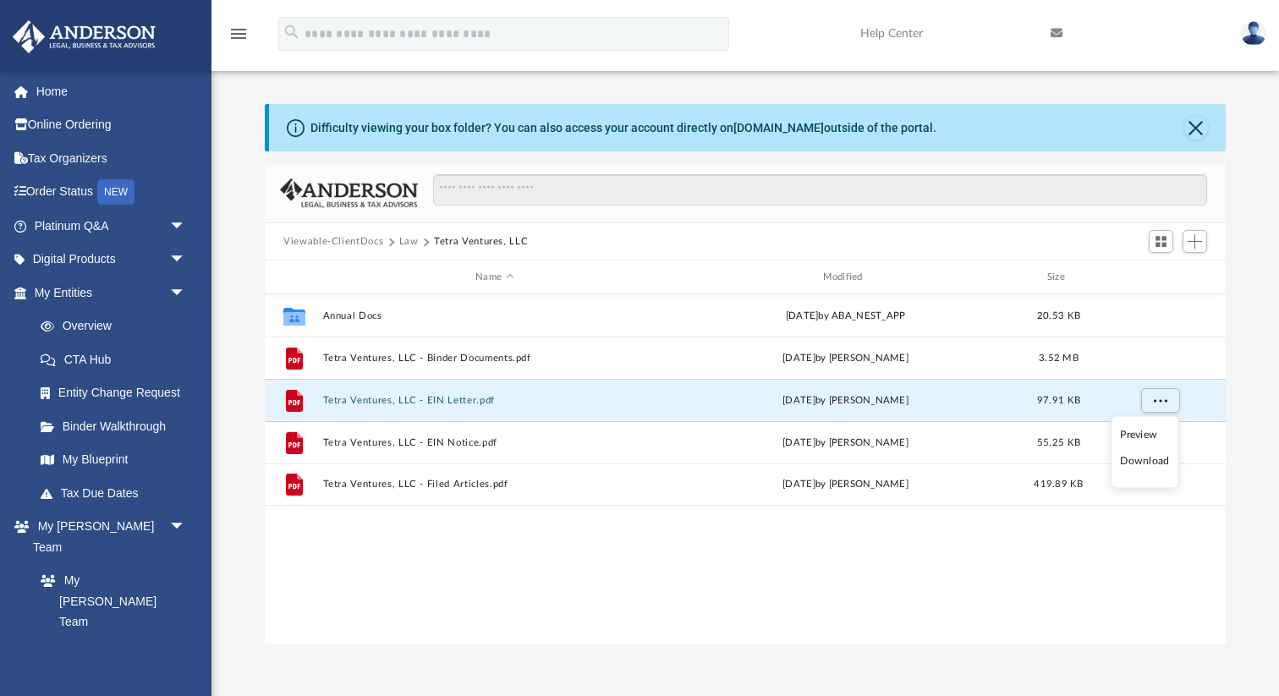
click at [1141, 464] on li "Download" at bounding box center [1144, 461] width 49 height 18
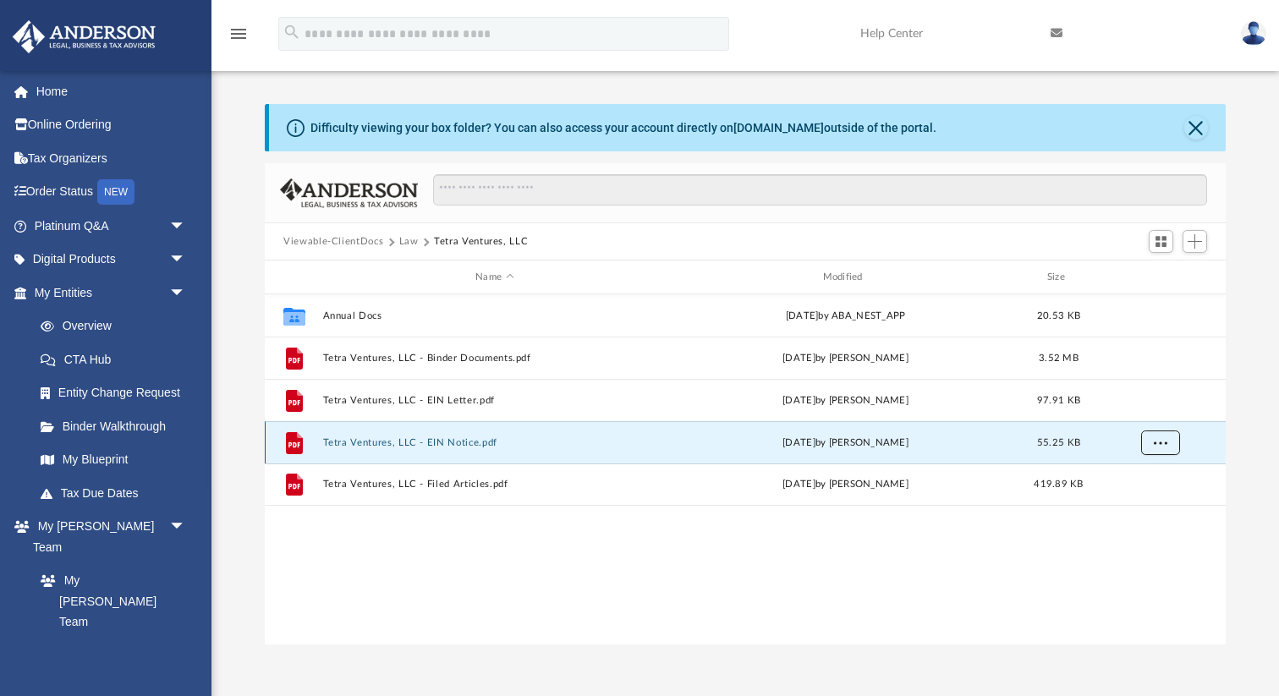
click at [1164, 445] on span "More options" at bounding box center [1160, 441] width 14 height 9
click at [1152, 507] on li "Download" at bounding box center [1144, 504] width 49 height 18
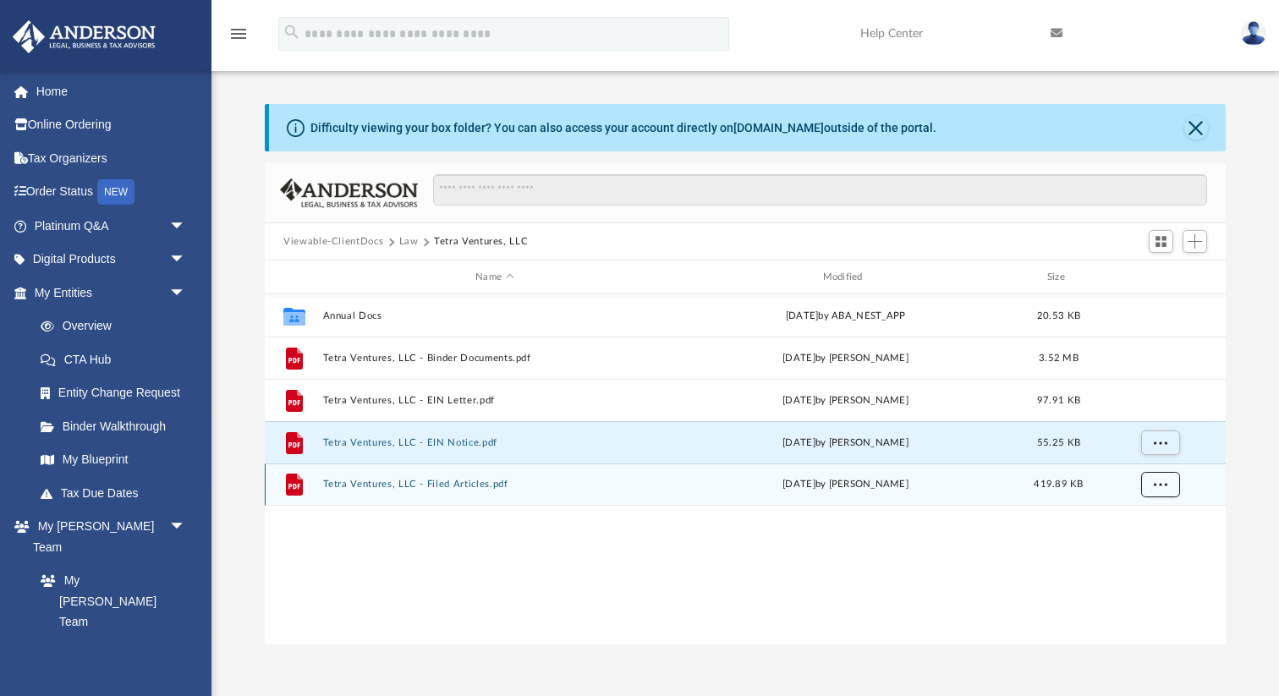
click at [1162, 485] on span "More options" at bounding box center [1160, 483] width 14 height 9
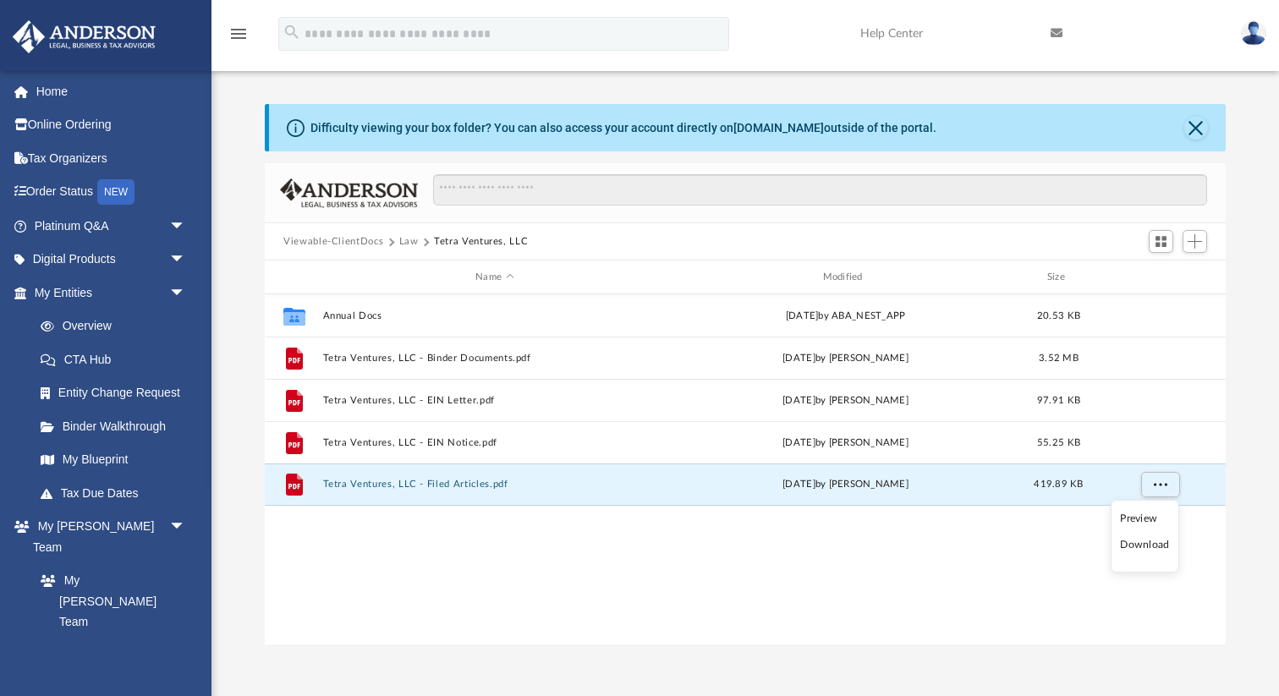
click at [1139, 547] on li "Download" at bounding box center [1144, 545] width 49 height 18
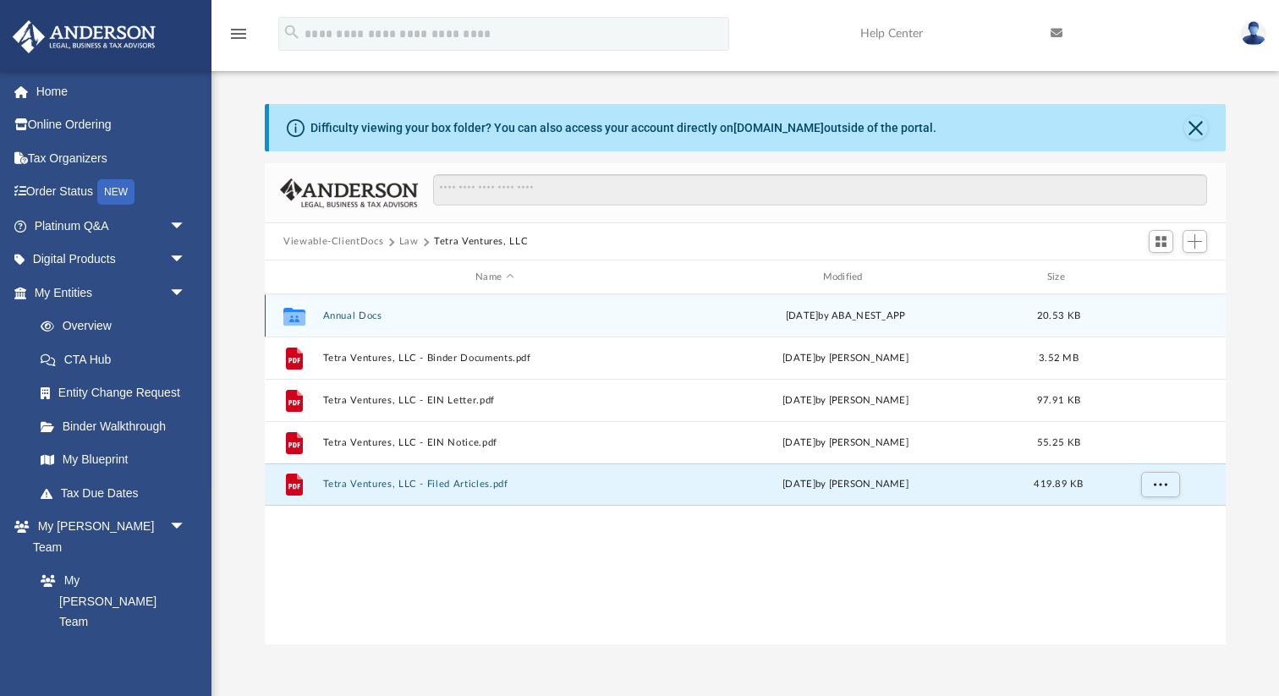
click at [1171, 320] on div "Collaborated Folder Annual Docs [DATE] by ABA_NEST_APP 20.53 KB" at bounding box center [745, 315] width 961 height 42
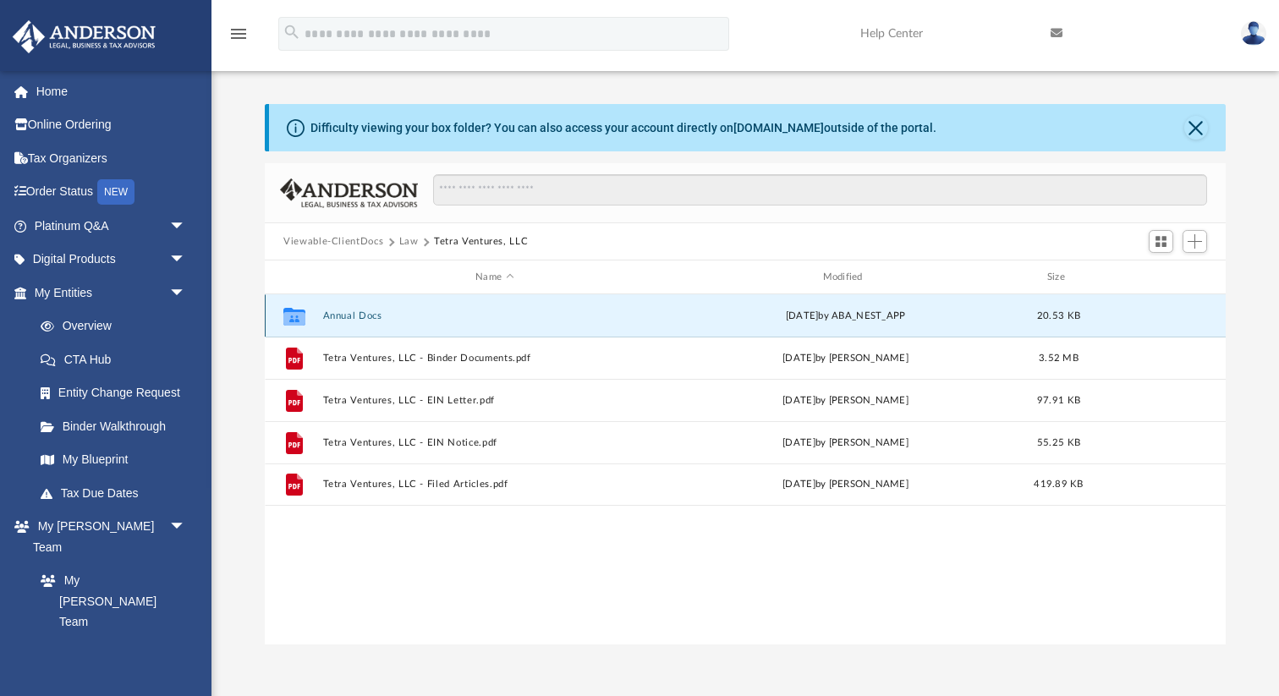
click at [1150, 315] on div "Collaborated Folder Annual Docs [DATE] by ABA_NEST_APP 20.53 KB" at bounding box center [745, 315] width 961 height 42
click at [797, 626] on div "Collaborated Folder Annual Docs [DATE] by ABA_NEST_APP 20.53 KB File Tetra Vent…" at bounding box center [745, 469] width 961 height 351
click at [365, 310] on button "Annual Docs" at bounding box center [494, 315] width 343 height 11
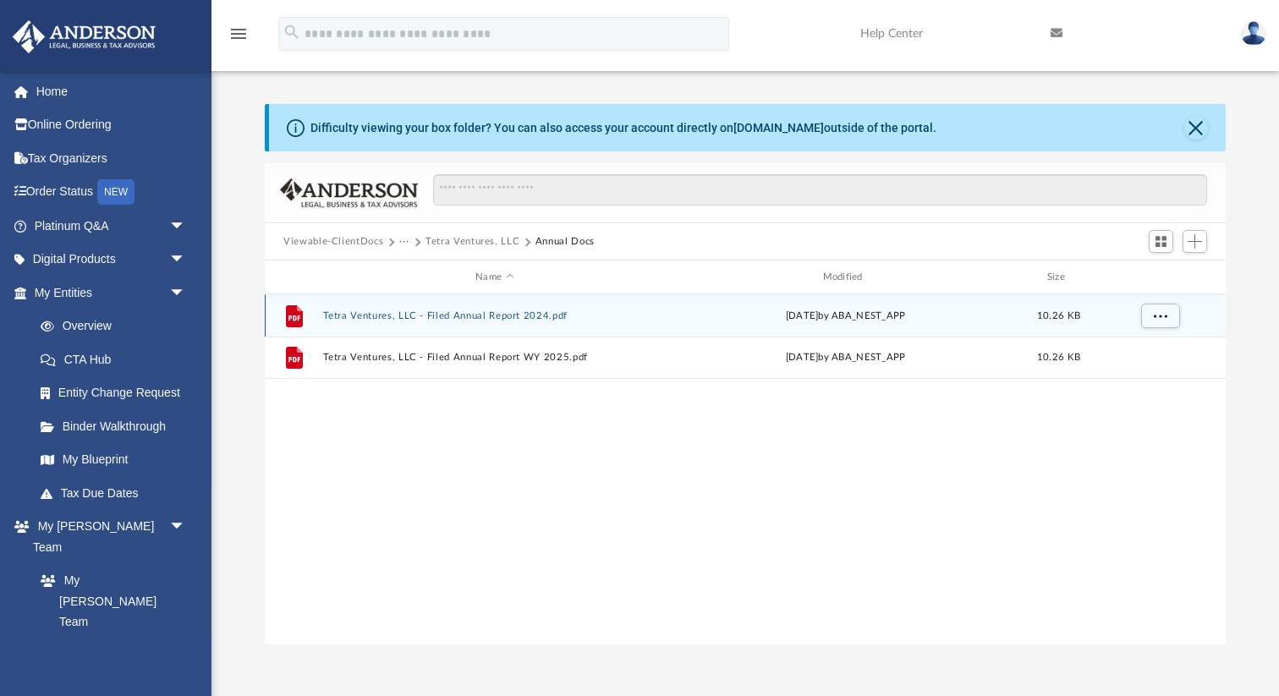
click at [435, 318] on button "Tetra Ventures, LLC - Filed Annual Report 2024.pdf" at bounding box center [494, 315] width 343 height 11
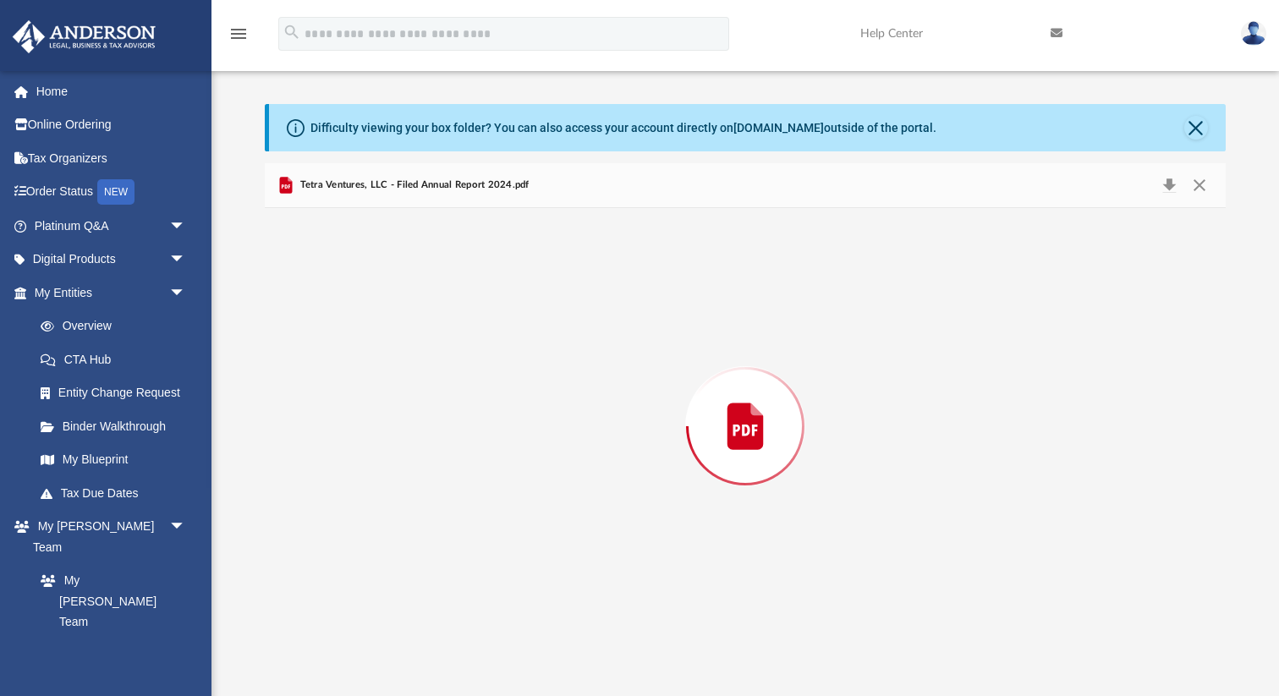
click at [435, 318] on div "Preview" at bounding box center [745, 426] width 961 height 436
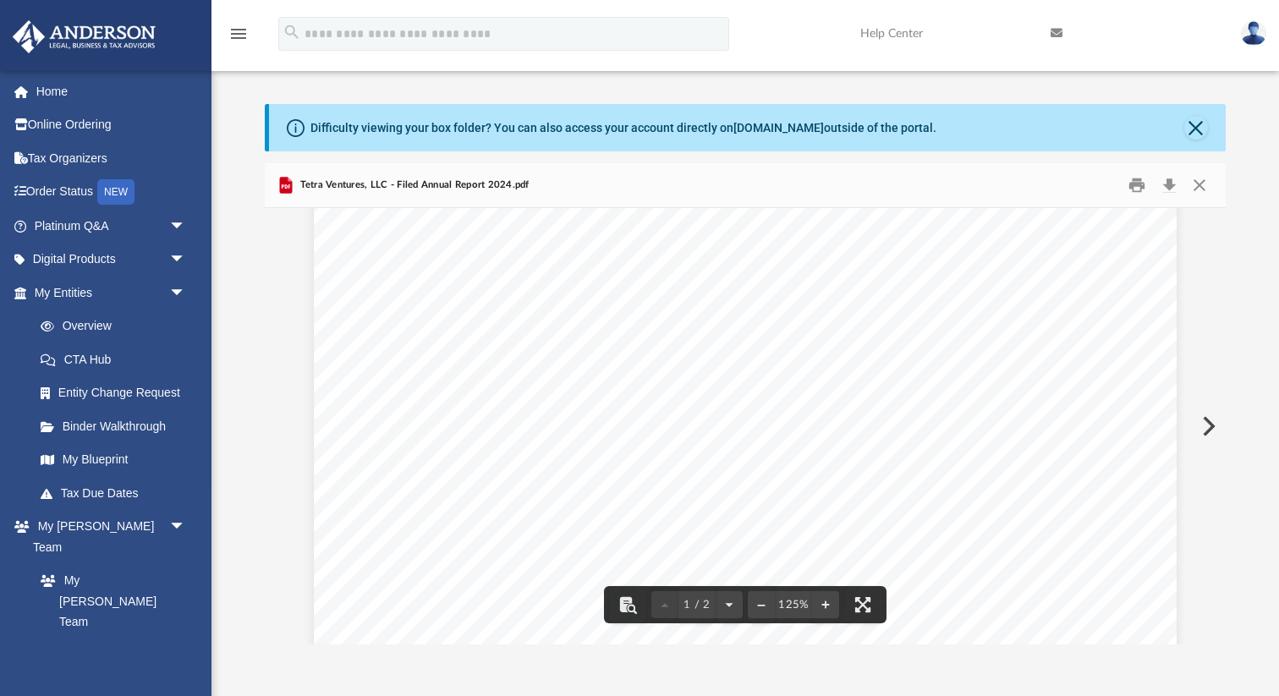
scroll to position [101, 0]
click at [1197, 119] on button "Close" at bounding box center [1196, 128] width 24 height 24
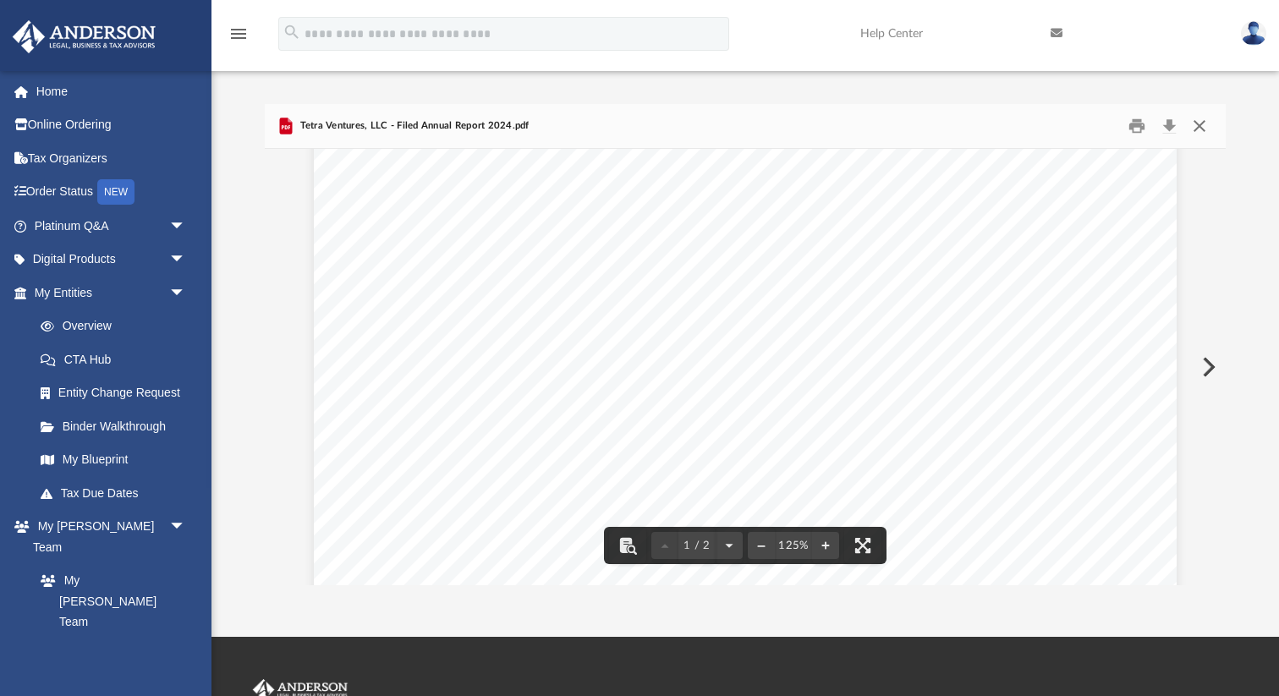
click at [1204, 127] on button "Close" at bounding box center [1199, 126] width 30 height 26
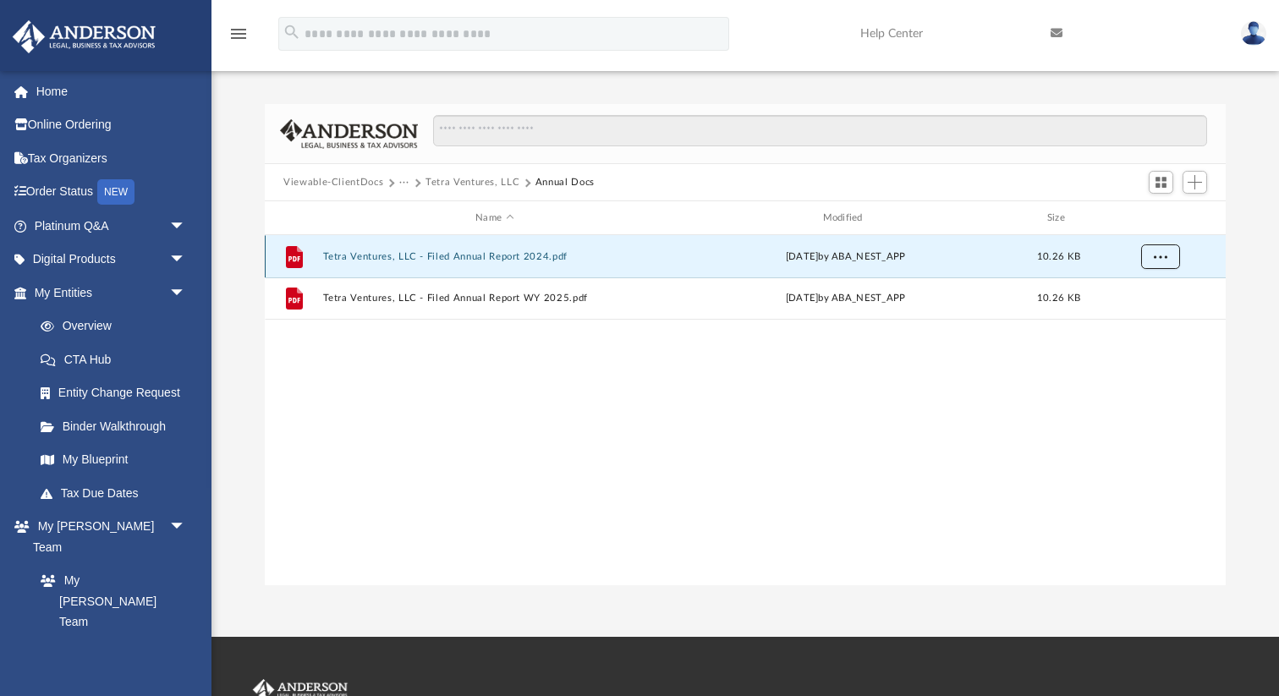
click at [1164, 258] on span "More options" at bounding box center [1160, 255] width 14 height 9
click at [1133, 322] on li "Download" at bounding box center [1144, 318] width 49 height 18
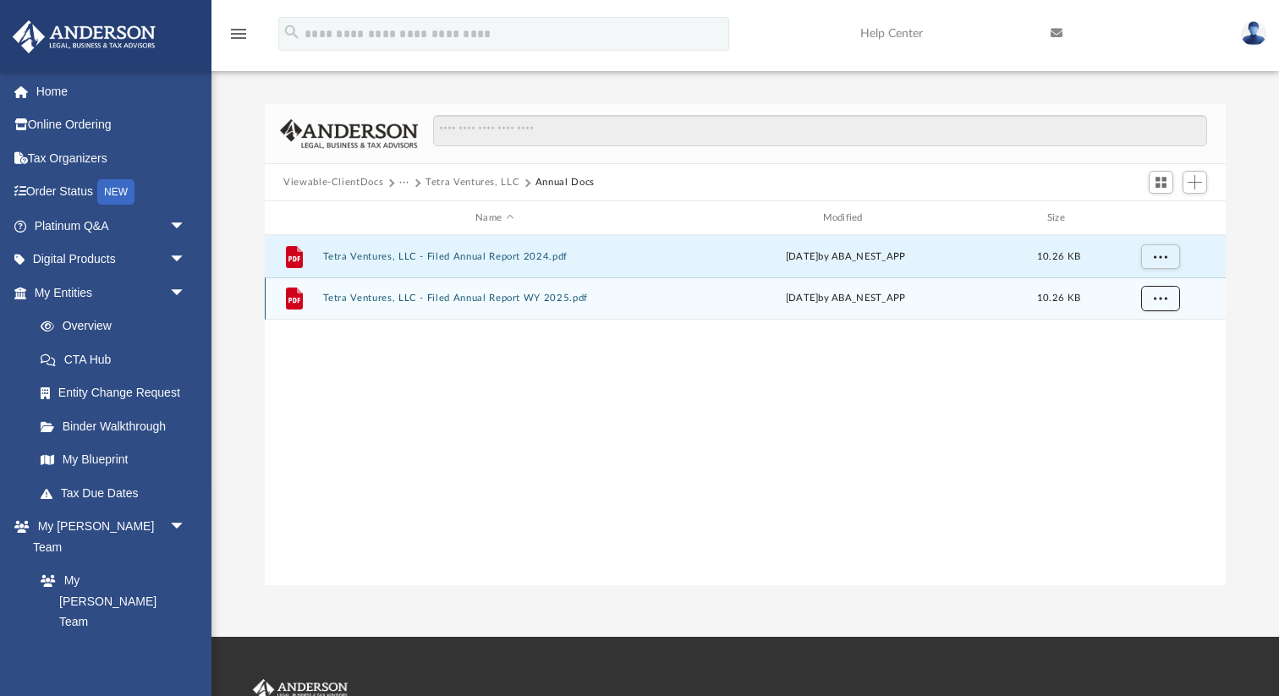
click at [1163, 299] on span "More options" at bounding box center [1160, 297] width 14 height 9
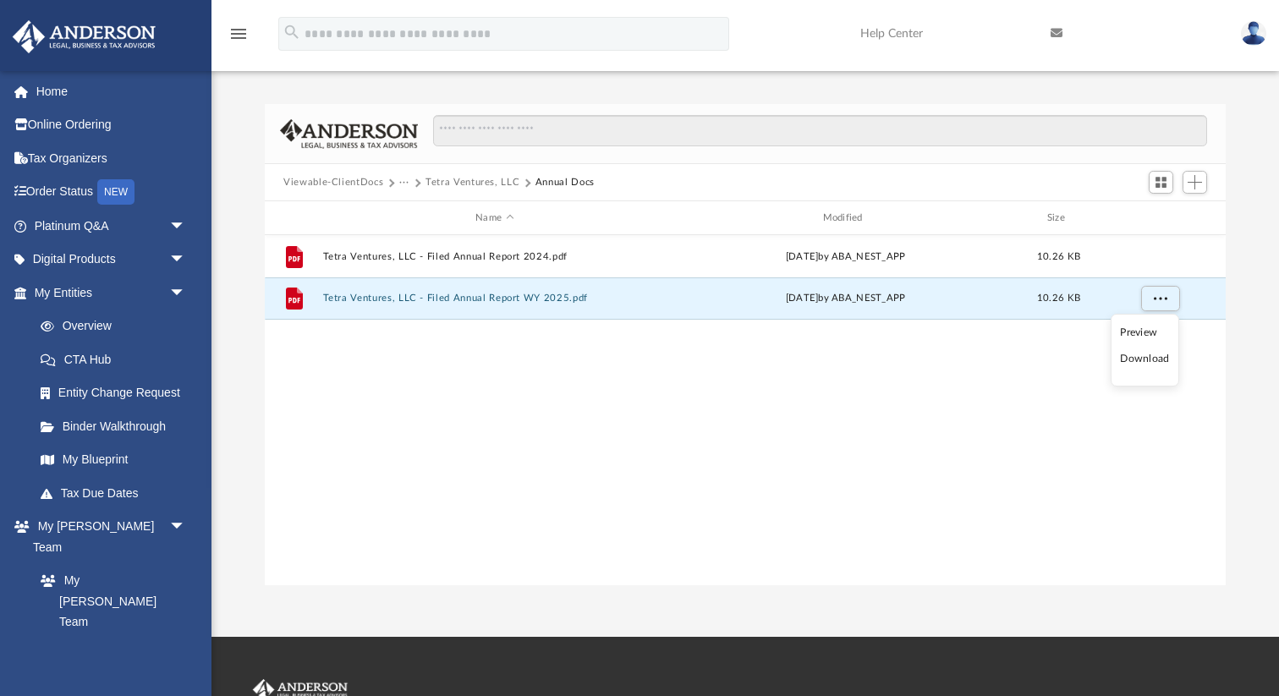
click at [1134, 361] on li "Download" at bounding box center [1144, 359] width 49 height 18
click at [366, 184] on button "Viewable-ClientDocs" at bounding box center [333, 182] width 100 height 15
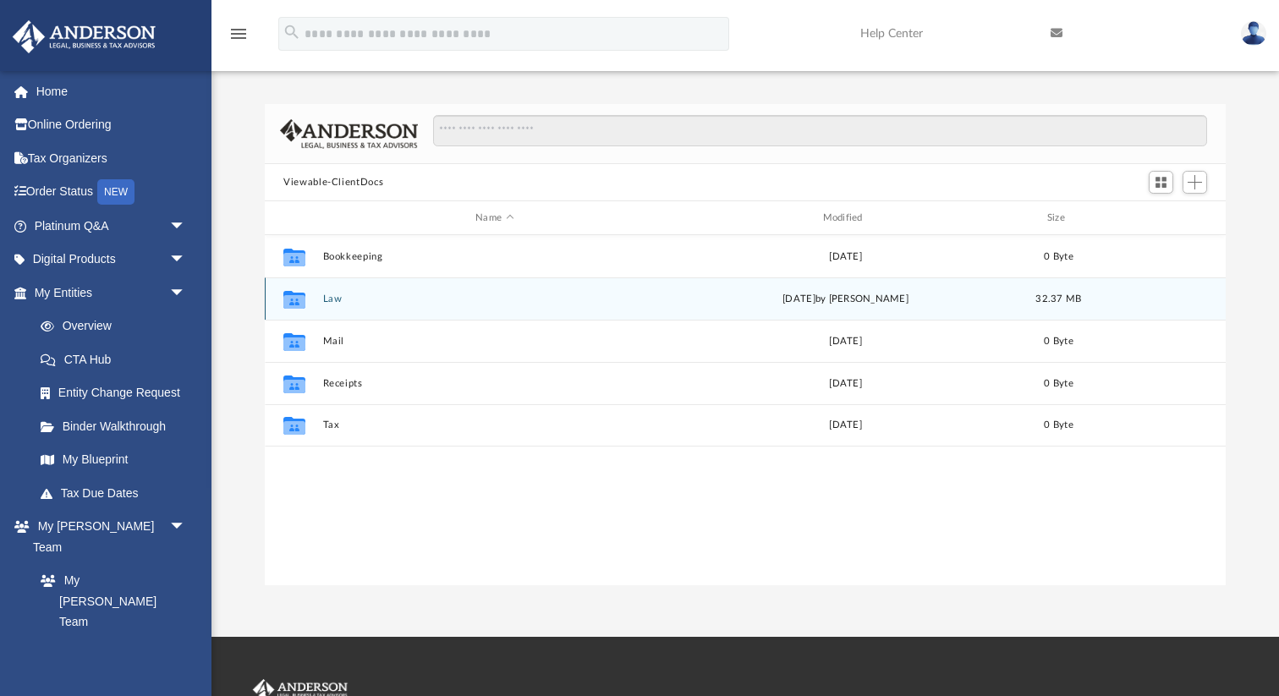
click at [331, 310] on div "Collaborated Folder Law [DATE] by [PERSON_NAME] 32.37 MB" at bounding box center [745, 298] width 961 height 42
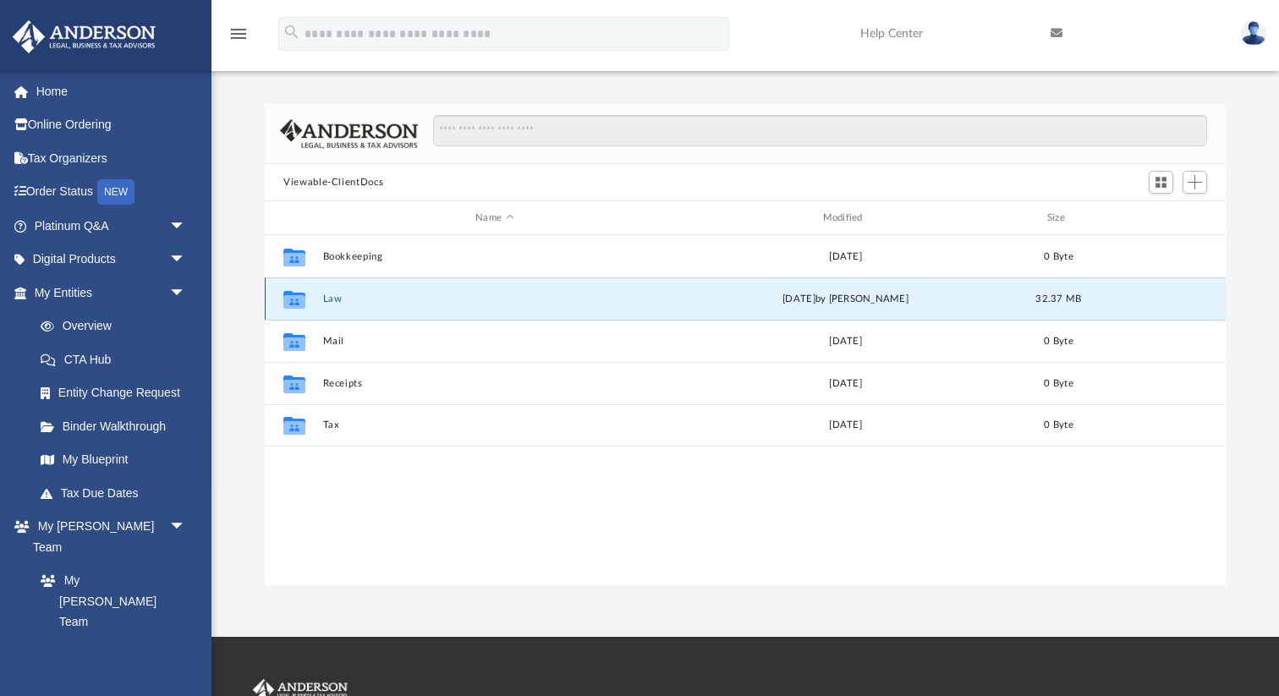
click at [333, 293] on button "Law" at bounding box center [494, 298] width 343 height 11
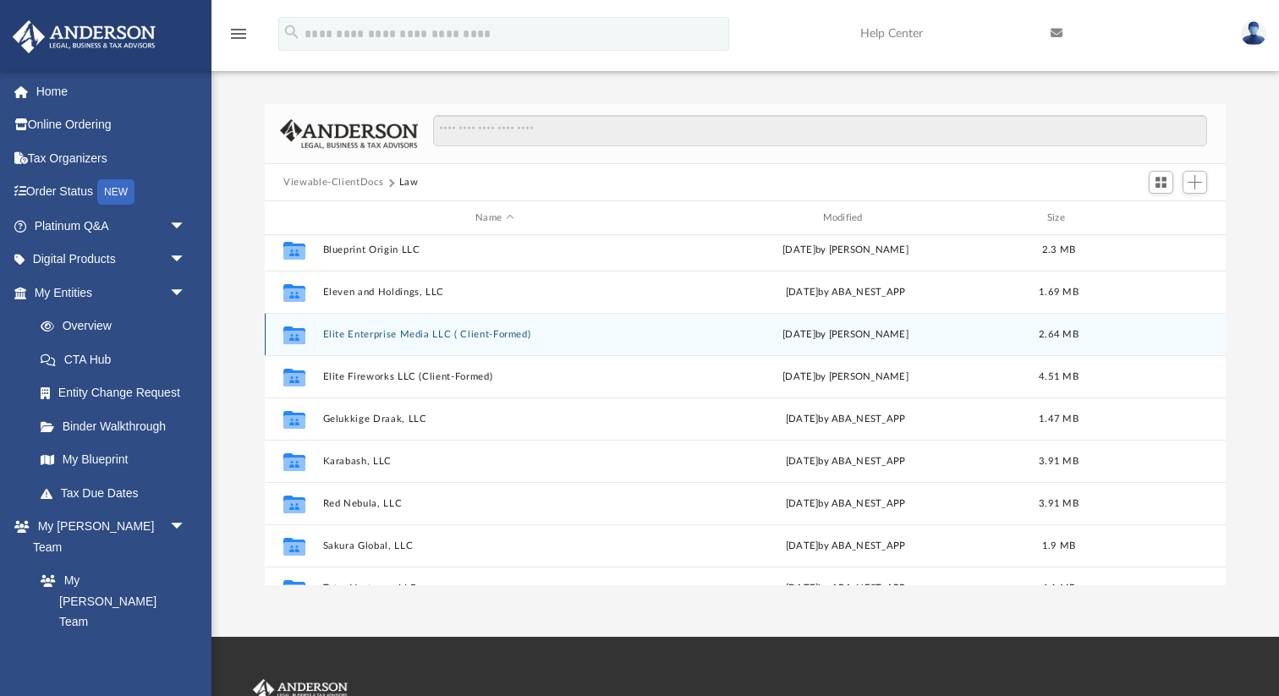
scroll to position [0, 0]
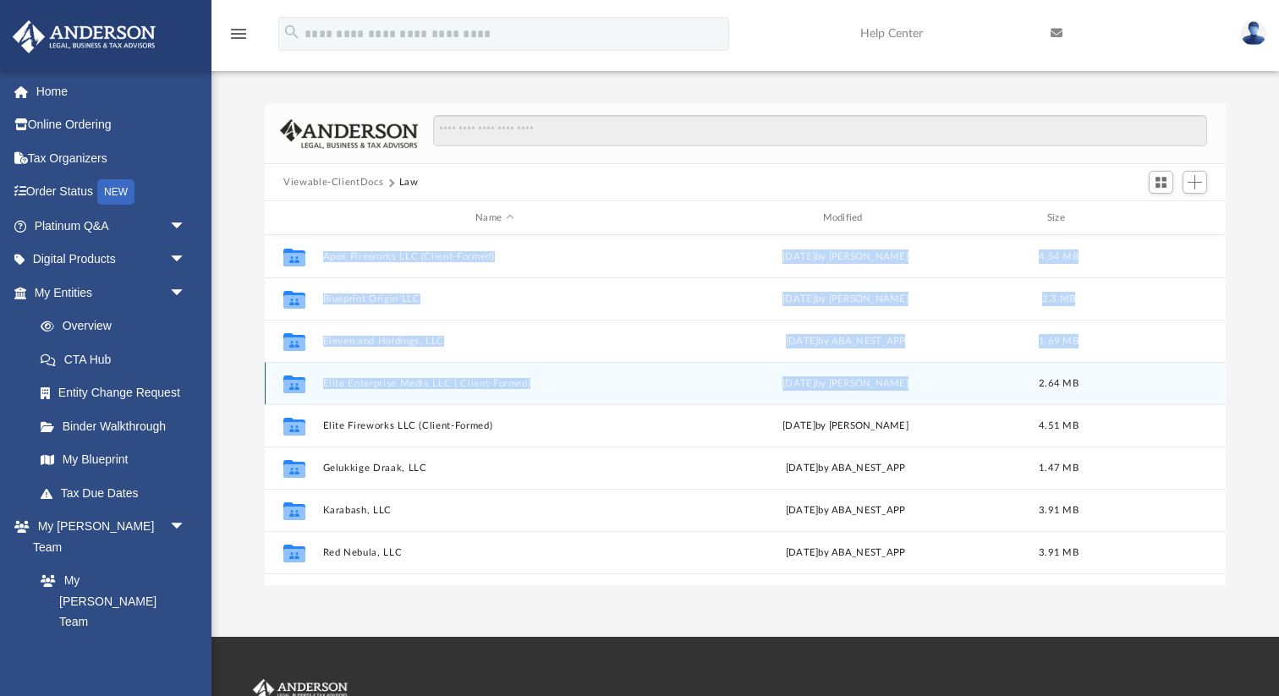
drag, startPoint x: 248, startPoint y: 243, endPoint x: 1187, endPoint y: 370, distance: 948.1
click at [1194, 372] on div "Difficulty viewing your box folder? You can also access your account directly o…" at bounding box center [744, 344] width 1067 height 481
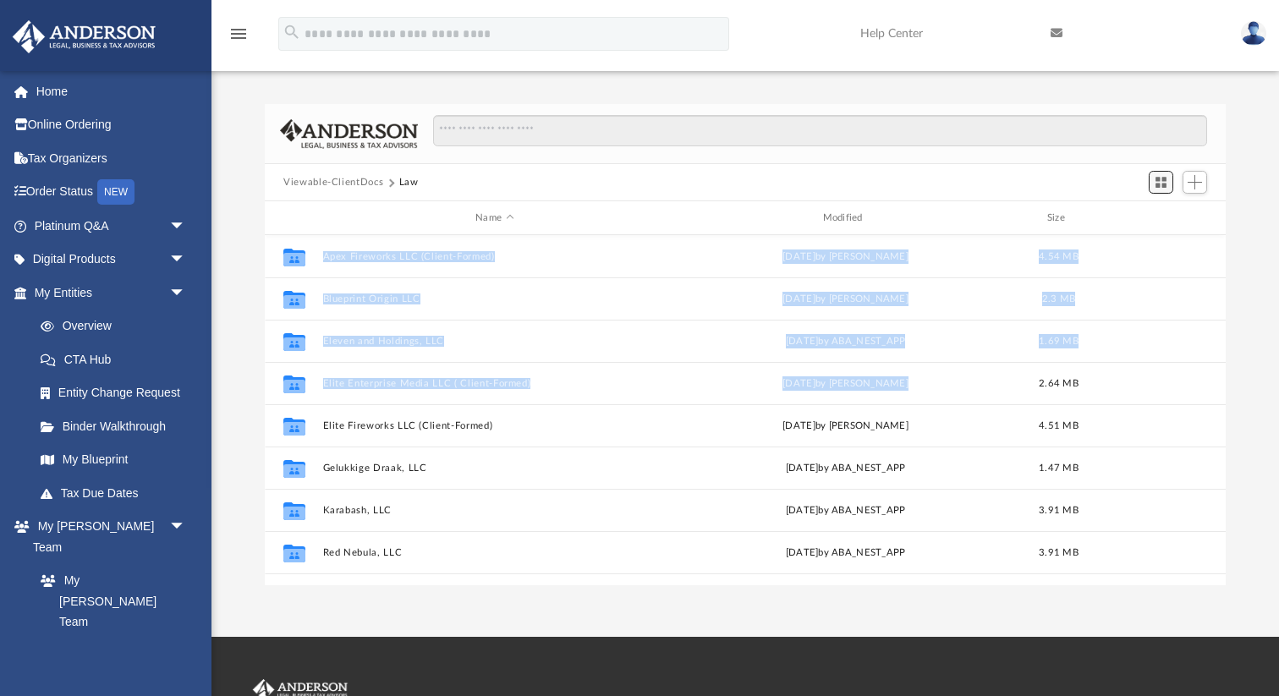
click at [1159, 180] on span "Switch to Grid View" at bounding box center [1160, 182] width 14 height 14
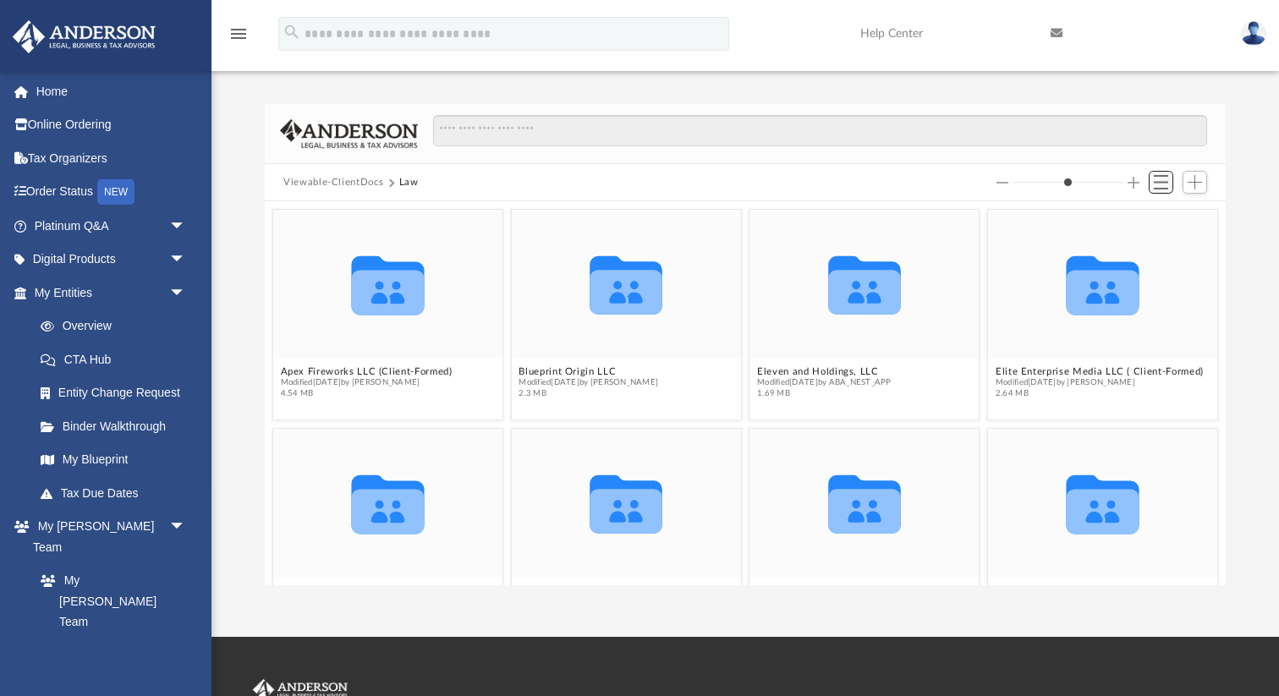
scroll to position [384, 960]
click at [1159, 182] on span "Switch to List View" at bounding box center [1160, 182] width 14 height 14
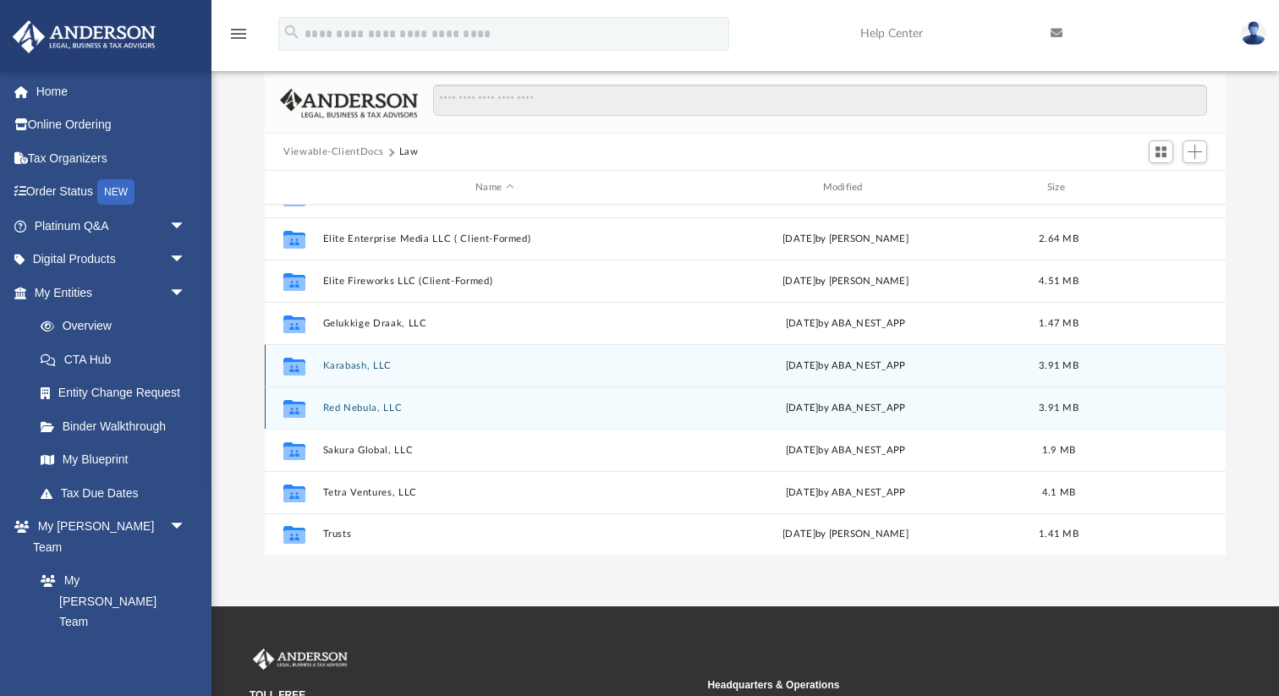
scroll to position [45, 0]
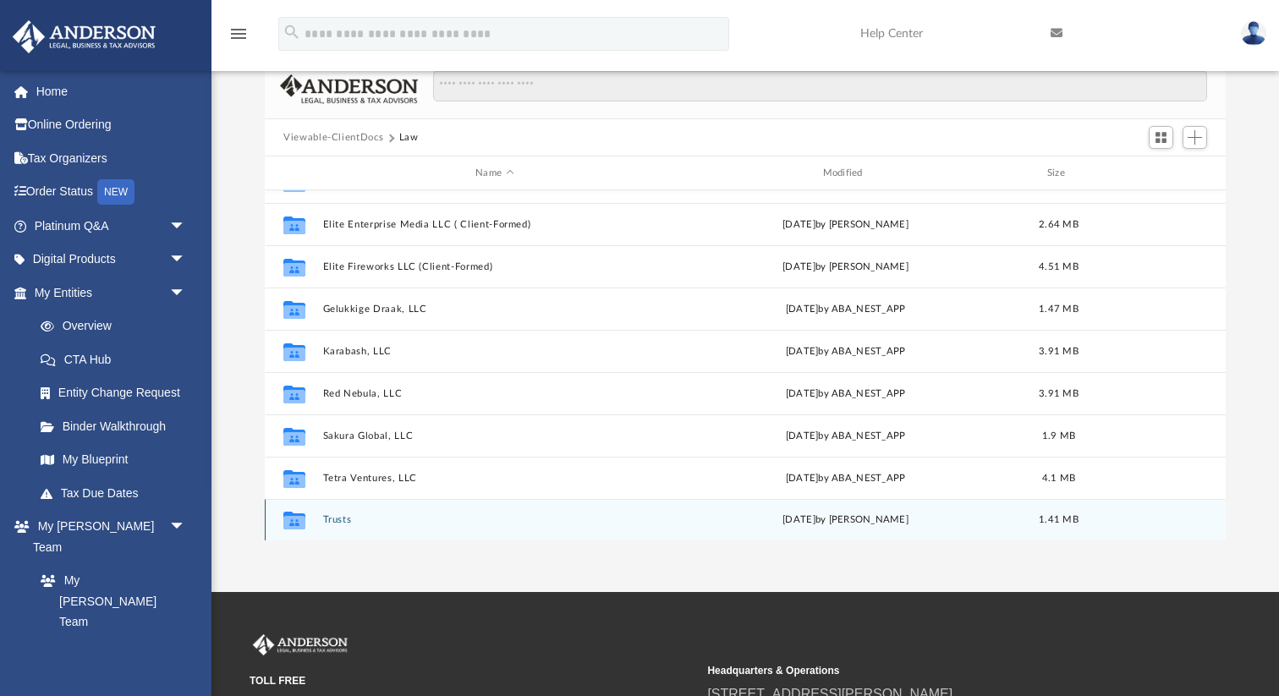
click at [339, 518] on button "Trusts" at bounding box center [494, 519] width 343 height 11
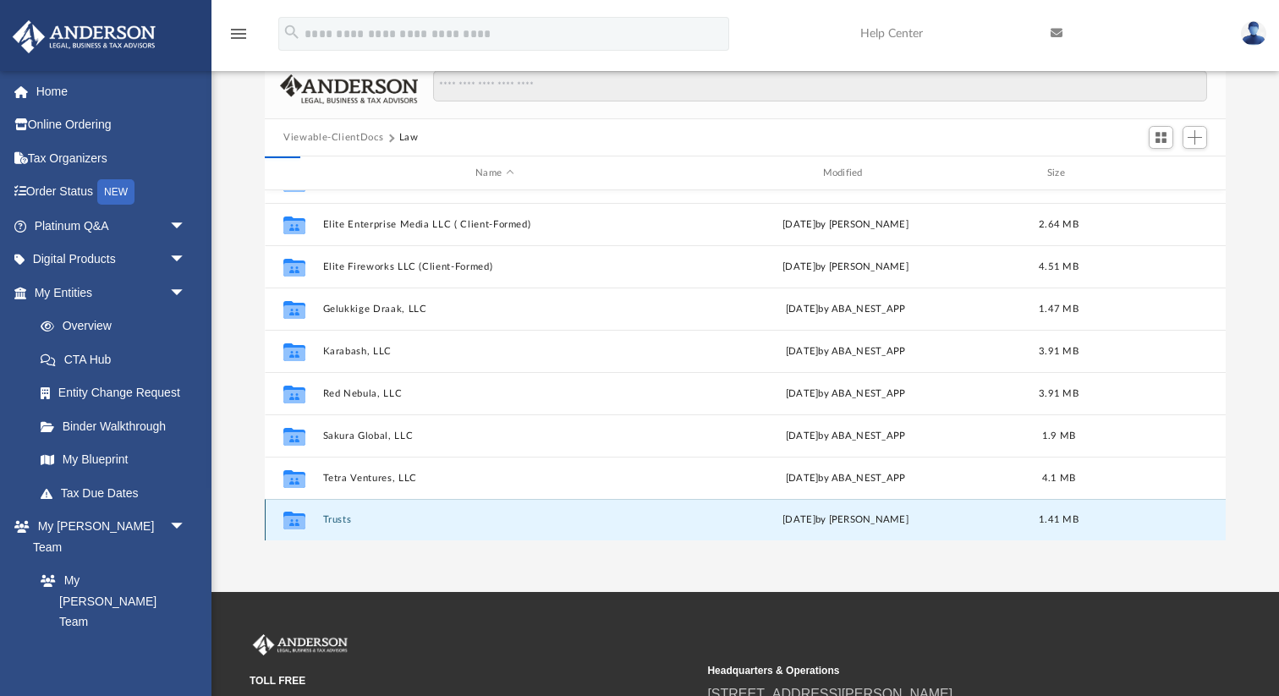
click at [339, 518] on button "Trusts" at bounding box center [494, 519] width 343 height 11
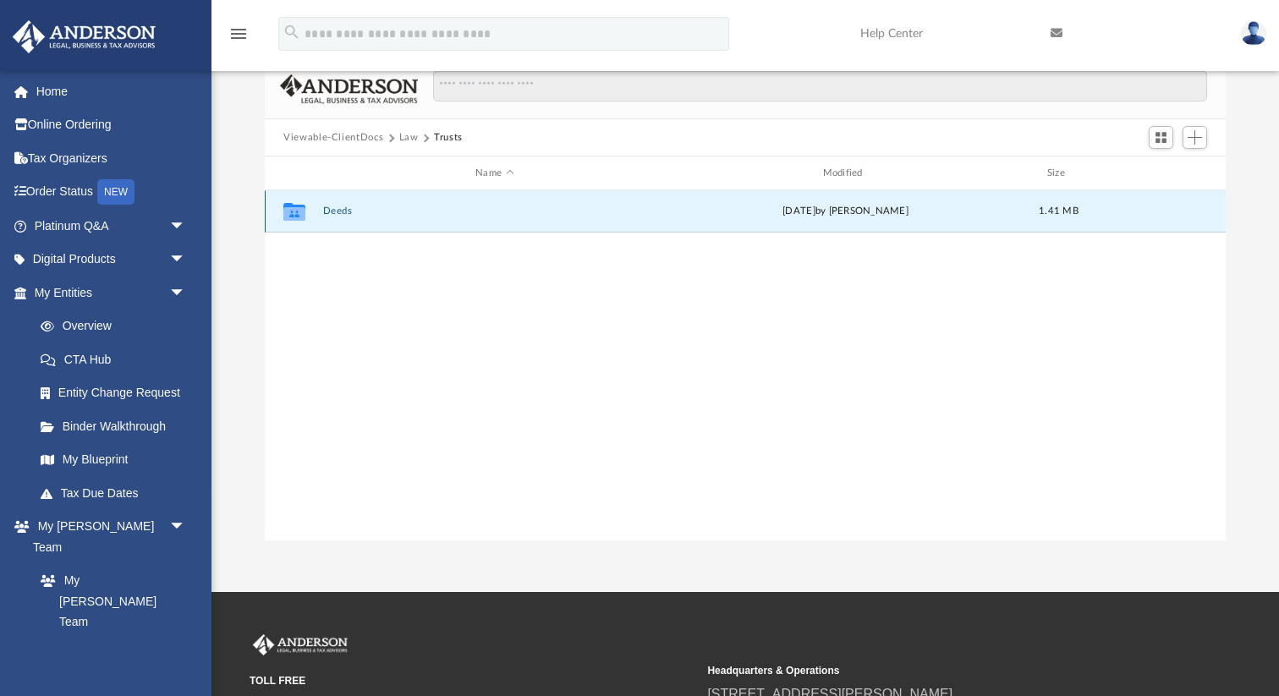
click at [337, 211] on button "Deeds" at bounding box center [494, 210] width 343 height 11
click at [379, 210] on button "Deed - Vacant Land - Parcel #0430870000054" at bounding box center [494, 210] width 343 height 11
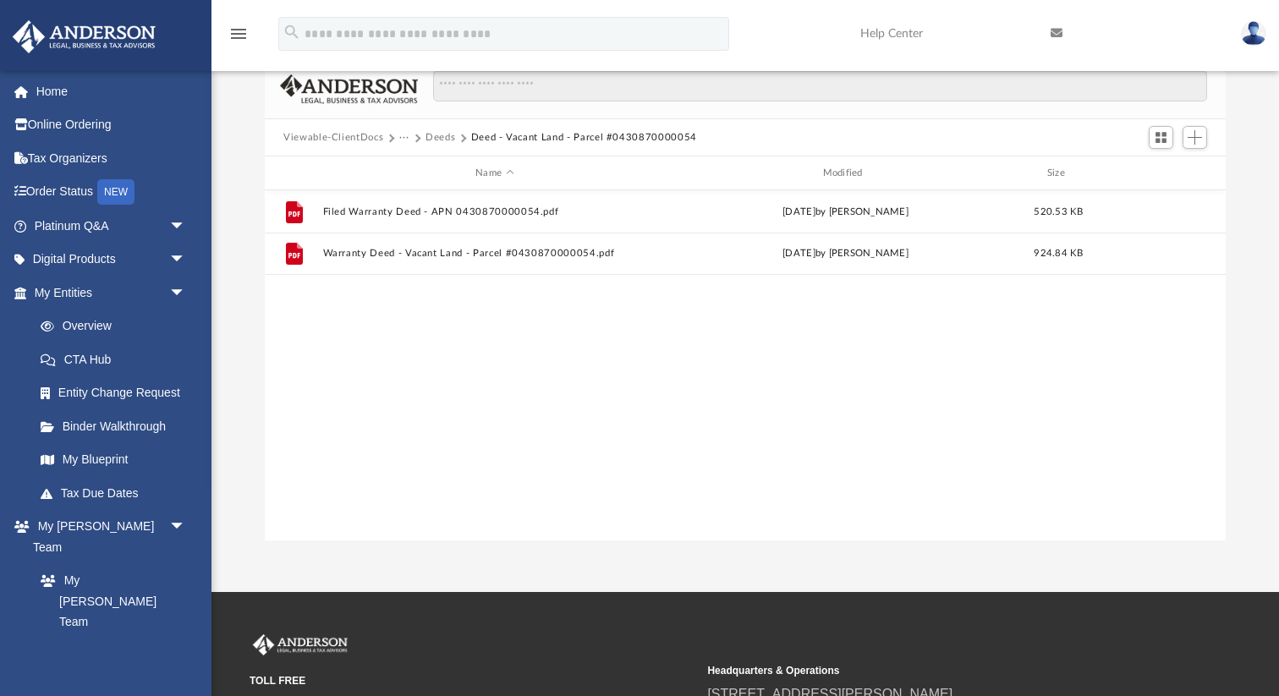
click at [349, 139] on button "Viewable-ClientDocs" at bounding box center [333, 137] width 100 height 15
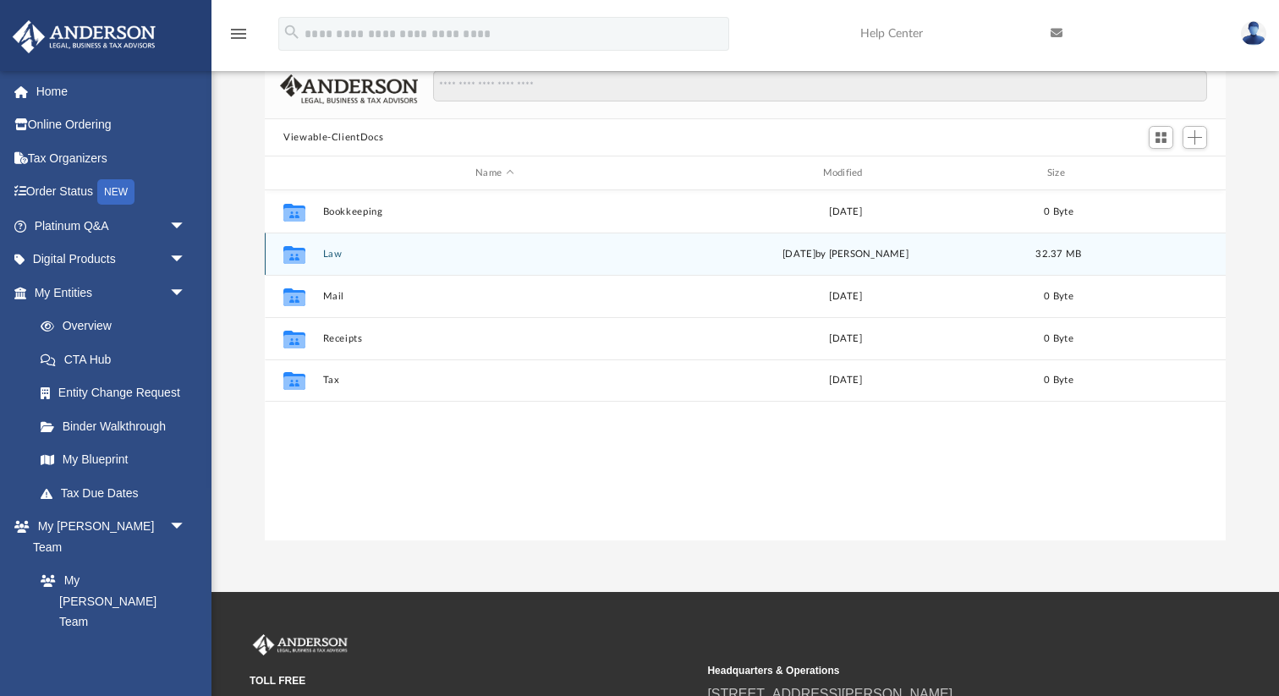
click at [332, 258] on button "Law" at bounding box center [494, 254] width 343 height 11
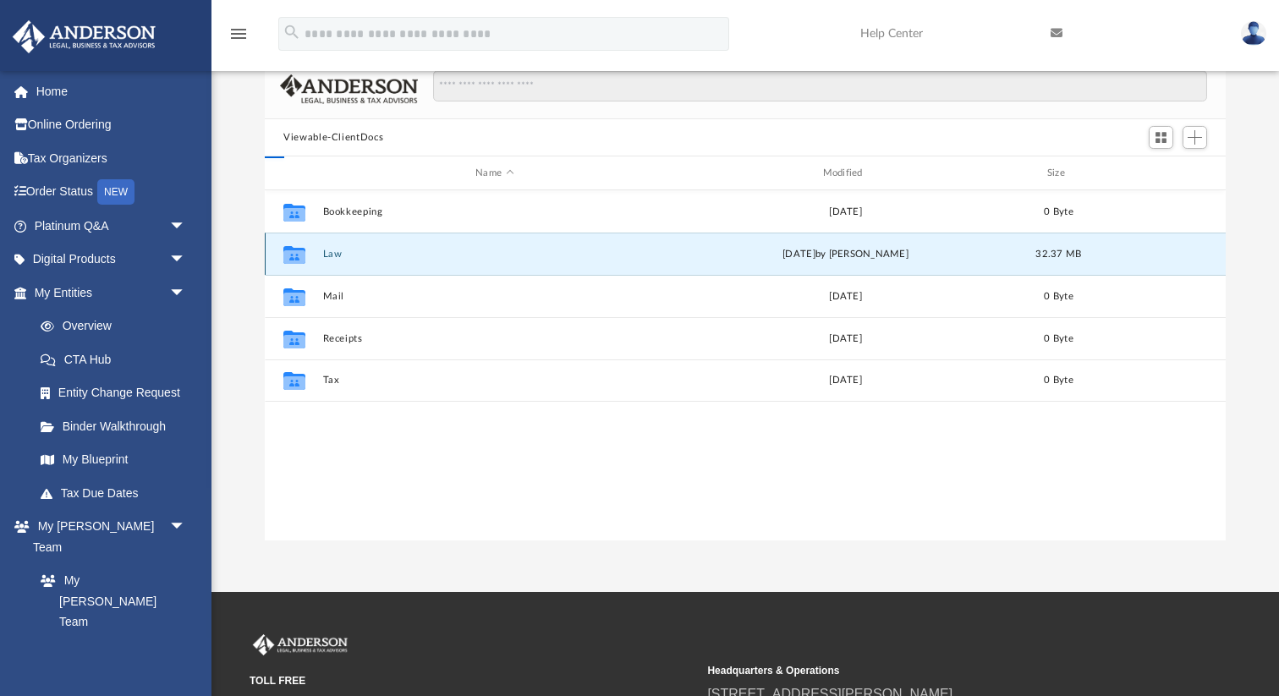
click at [332, 258] on button "Law" at bounding box center [494, 254] width 343 height 11
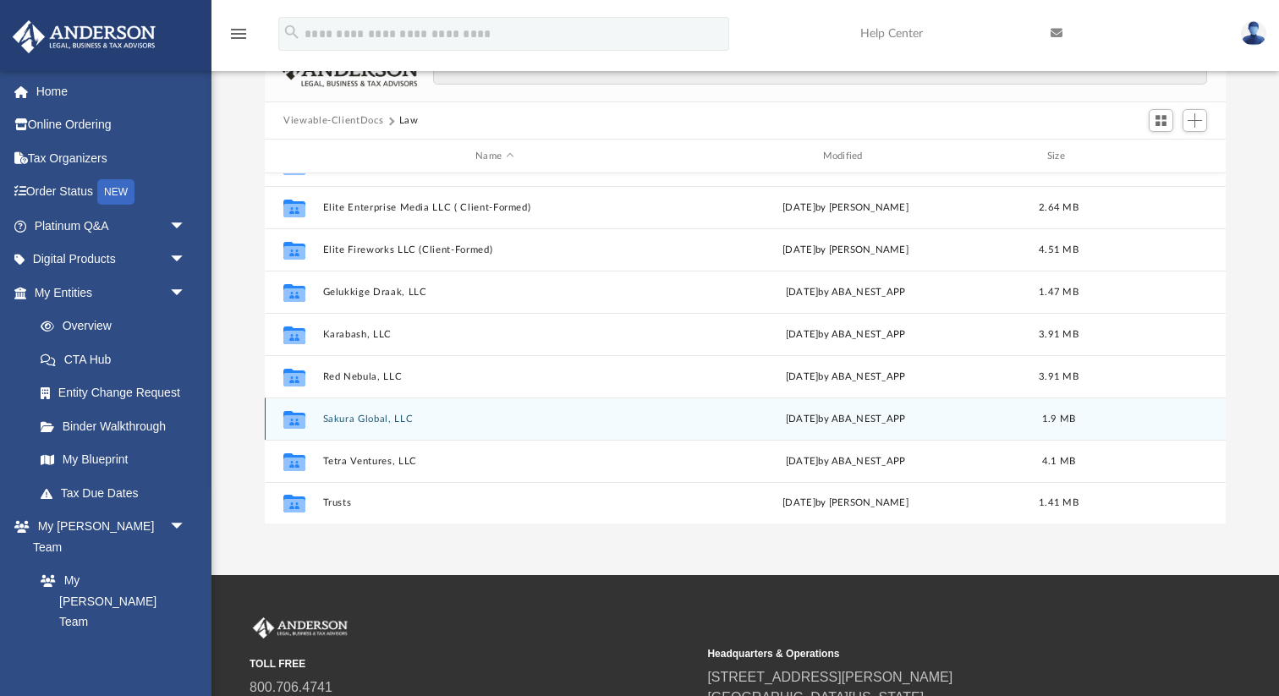
scroll to position [84, 0]
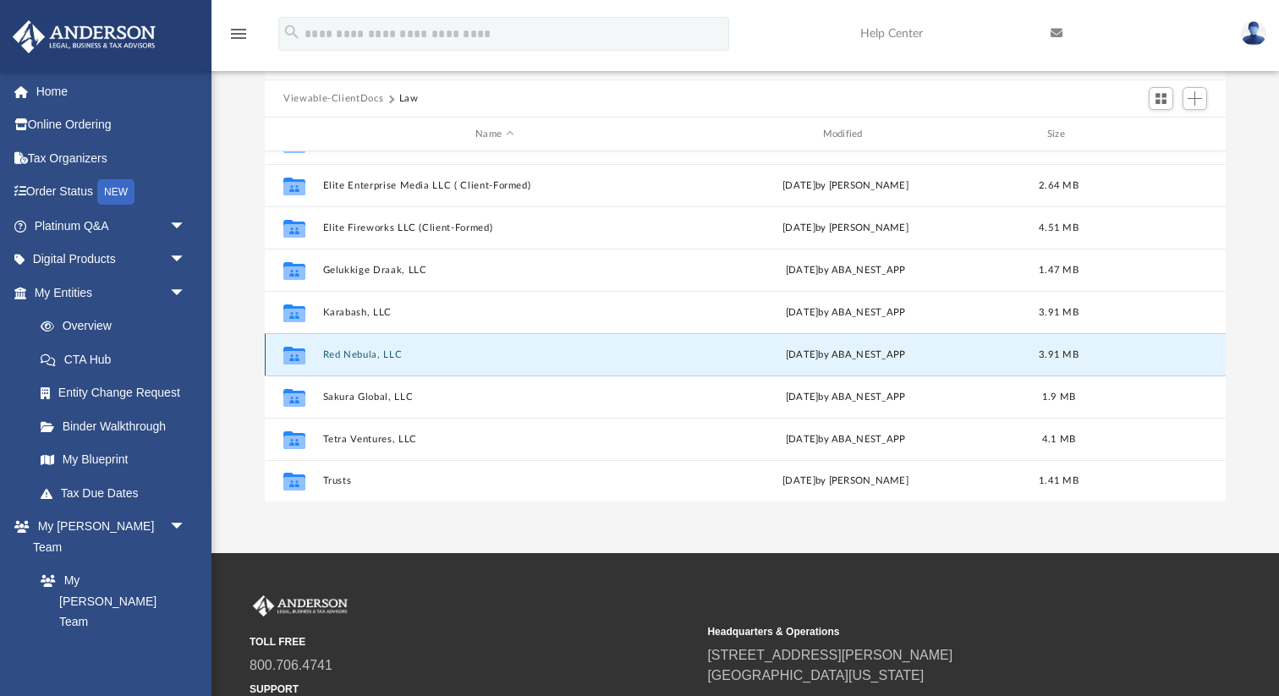
click at [362, 352] on button "Red Nebula, LLC" at bounding box center [494, 354] width 343 height 11
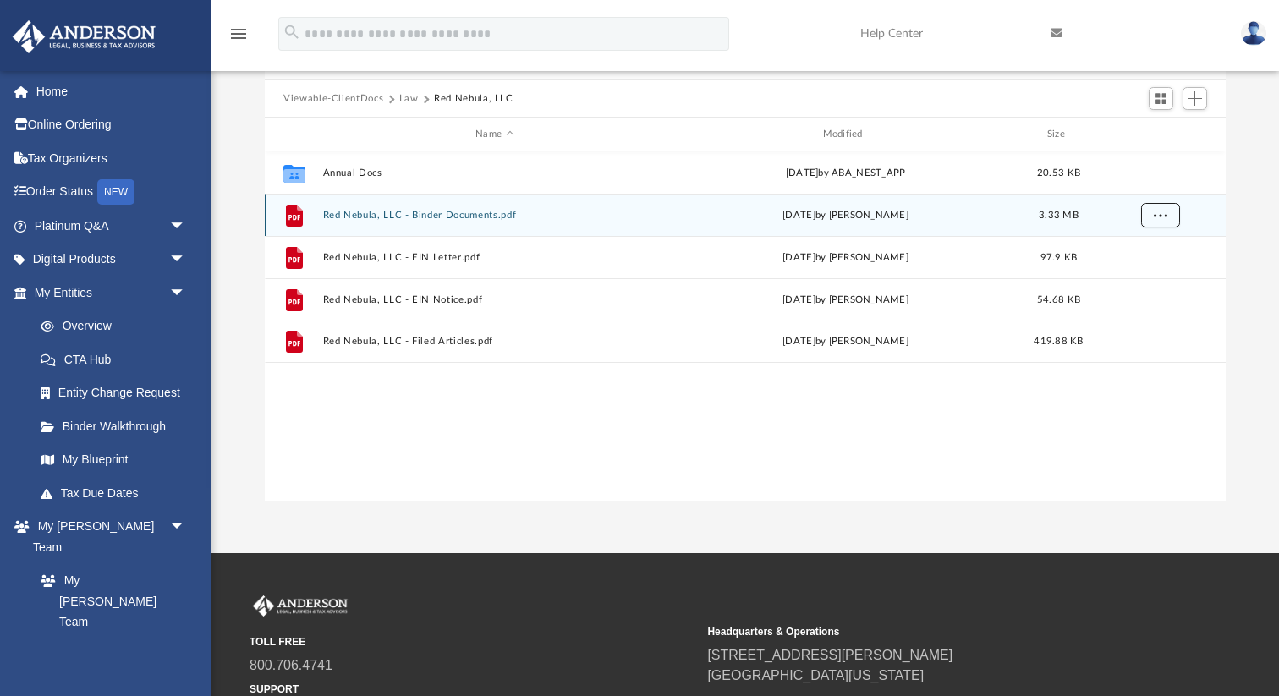
click at [1161, 210] on span "More options" at bounding box center [1160, 214] width 14 height 9
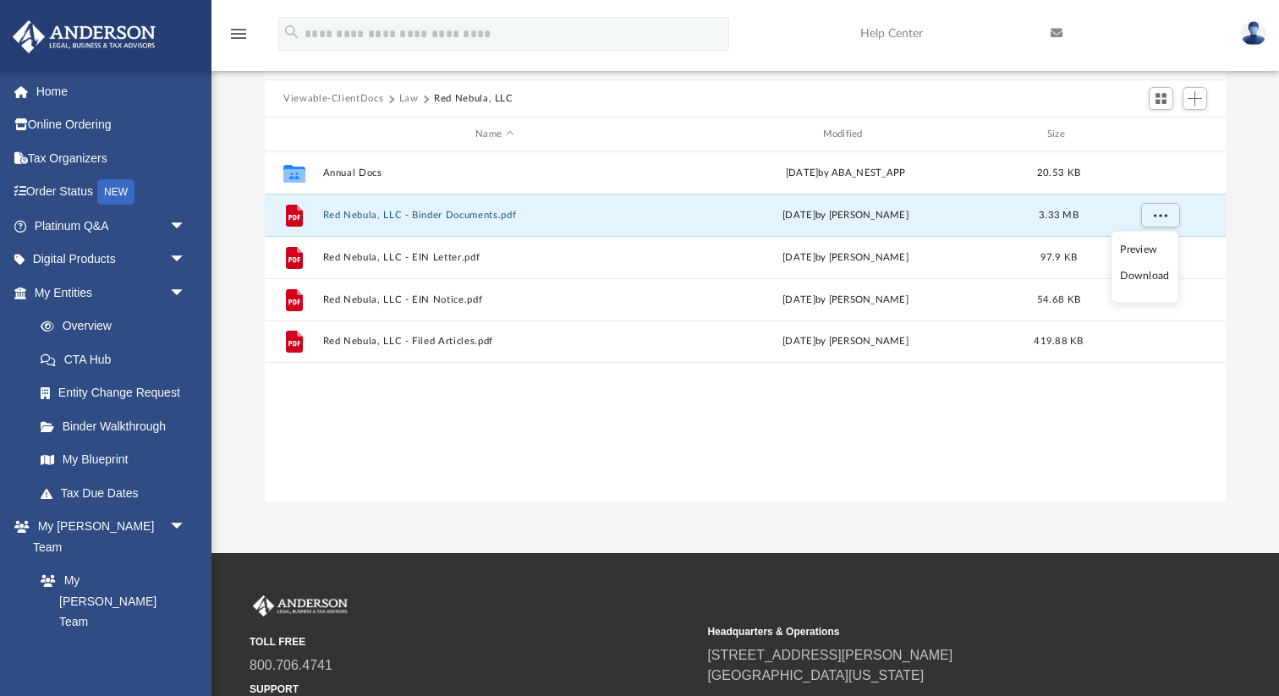
click at [1143, 275] on li "Download" at bounding box center [1144, 276] width 49 height 18
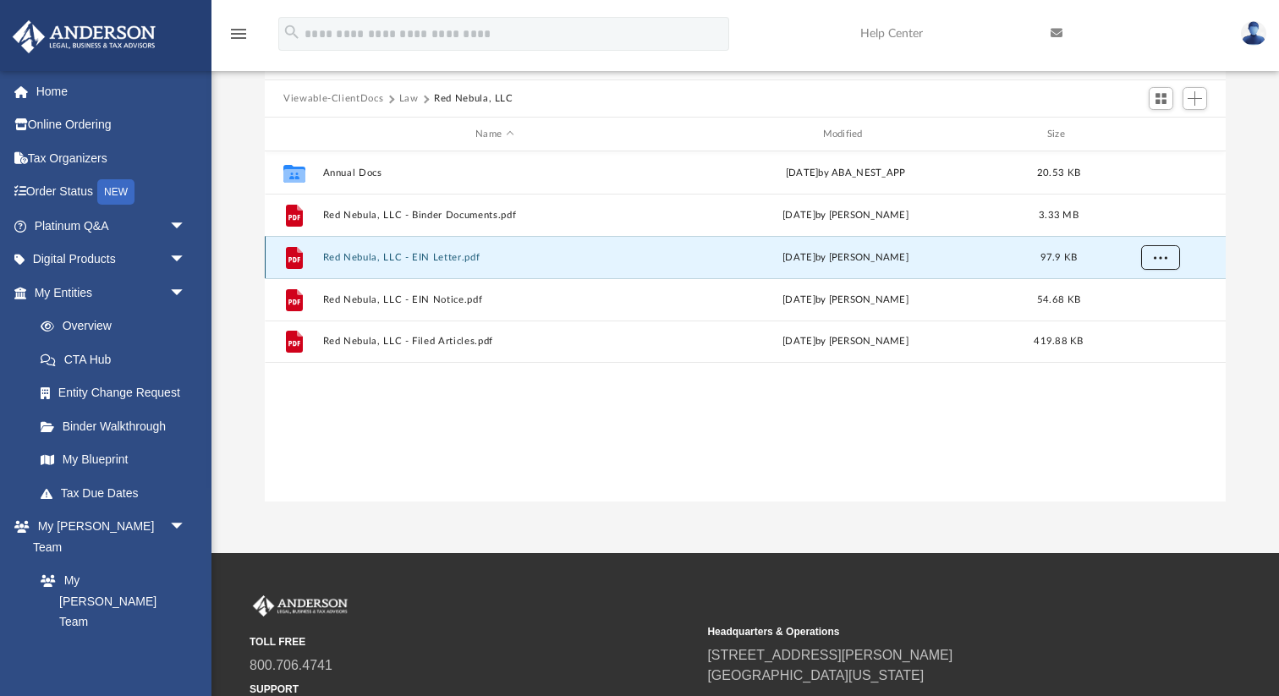
click at [1166, 260] on span "More options" at bounding box center [1160, 256] width 14 height 9
click at [1153, 317] on li "Download" at bounding box center [1144, 319] width 49 height 18
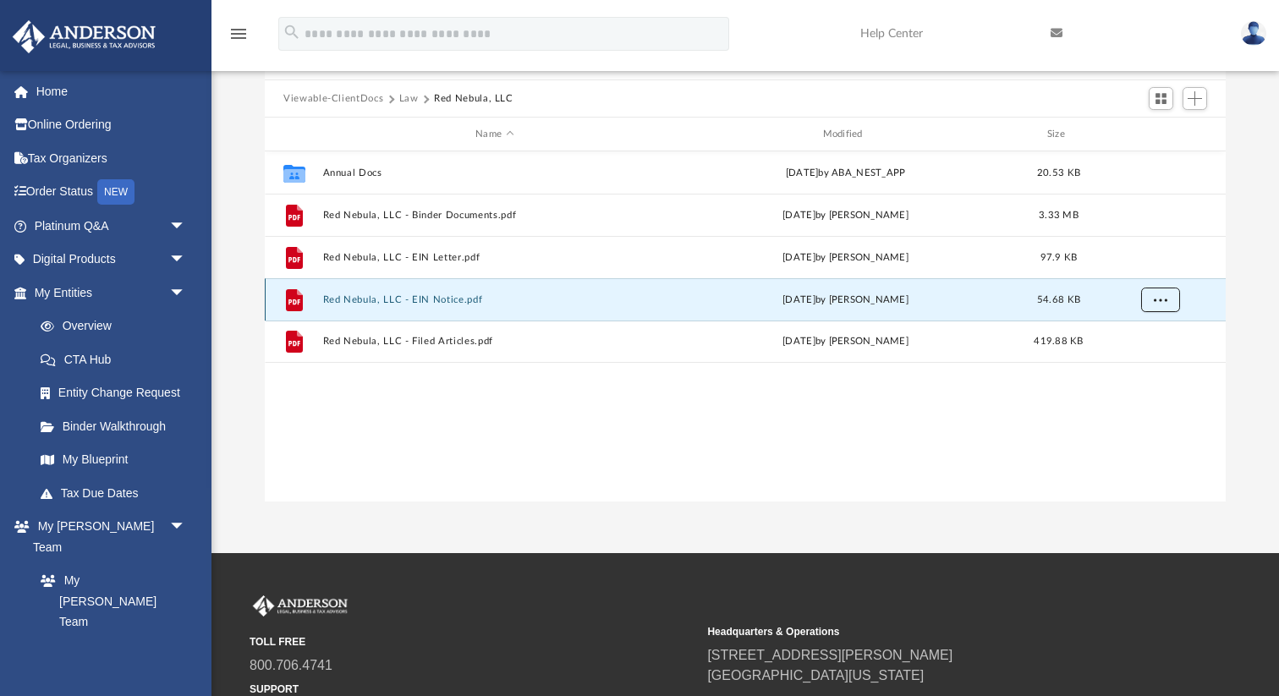
click at [1162, 298] on span "More options" at bounding box center [1160, 298] width 14 height 9
click at [1150, 361] on li "Download" at bounding box center [1144, 361] width 49 height 18
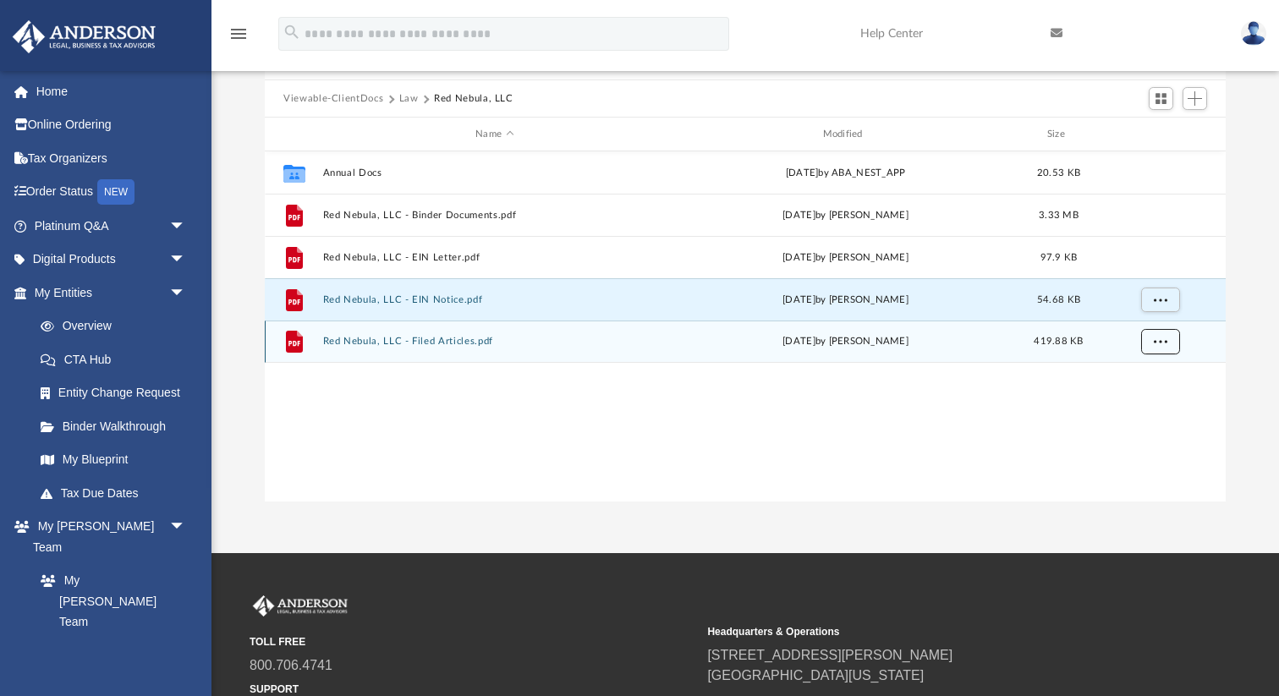
click at [1163, 340] on span "More options" at bounding box center [1160, 341] width 14 height 9
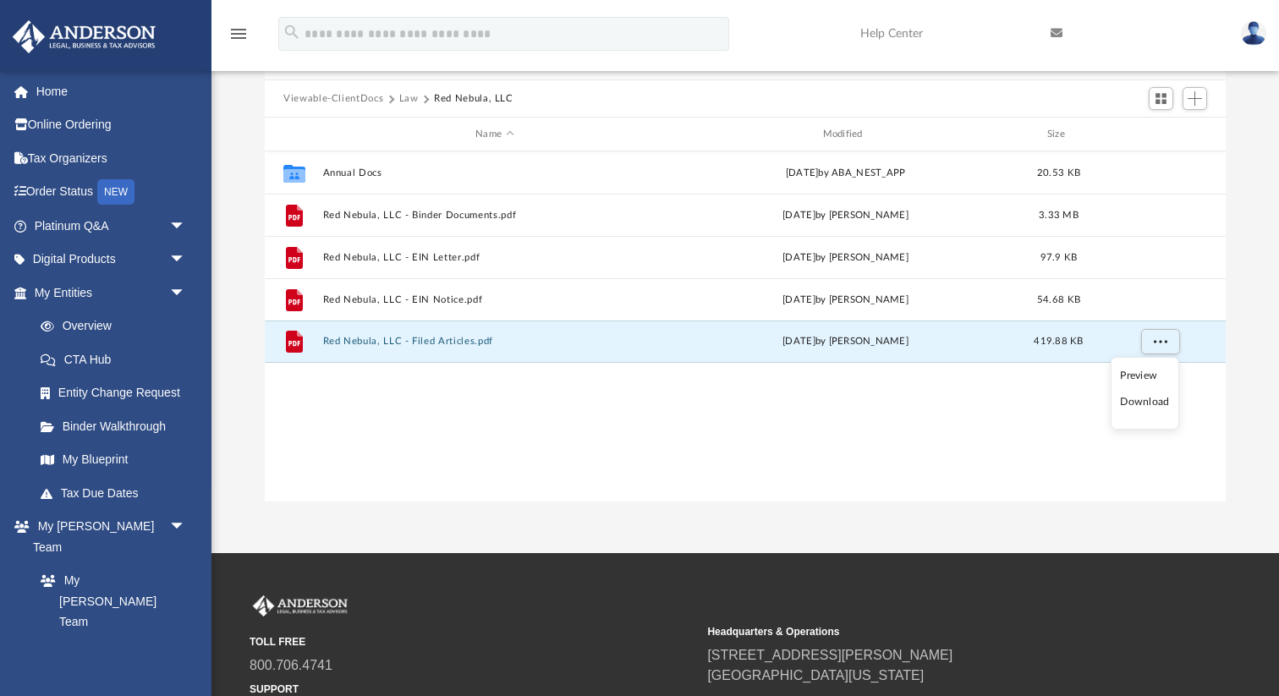
click at [1139, 403] on li "Download" at bounding box center [1144, 402] width 49 height 18
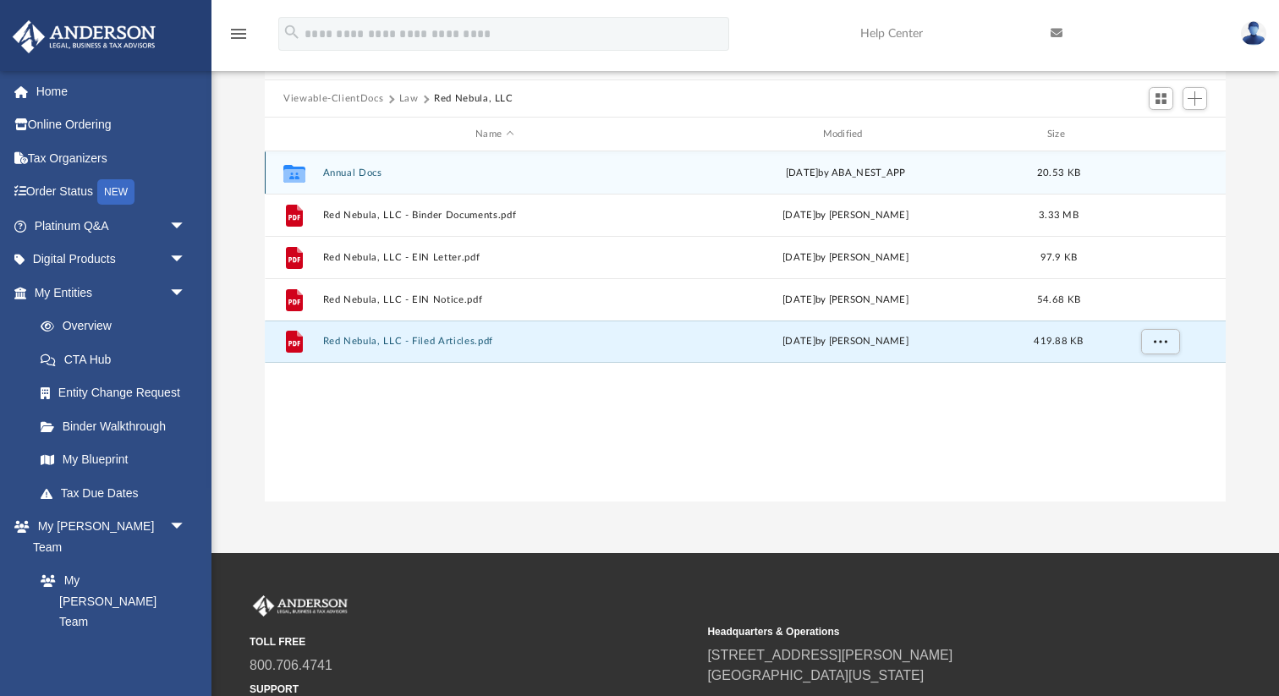
click at [374, 179] on div "Collaborated Folder Annual Docs [DATE] by ABA_NEST_APP 20.53 KB" at bounding box center [745, 172] width 961 height 42
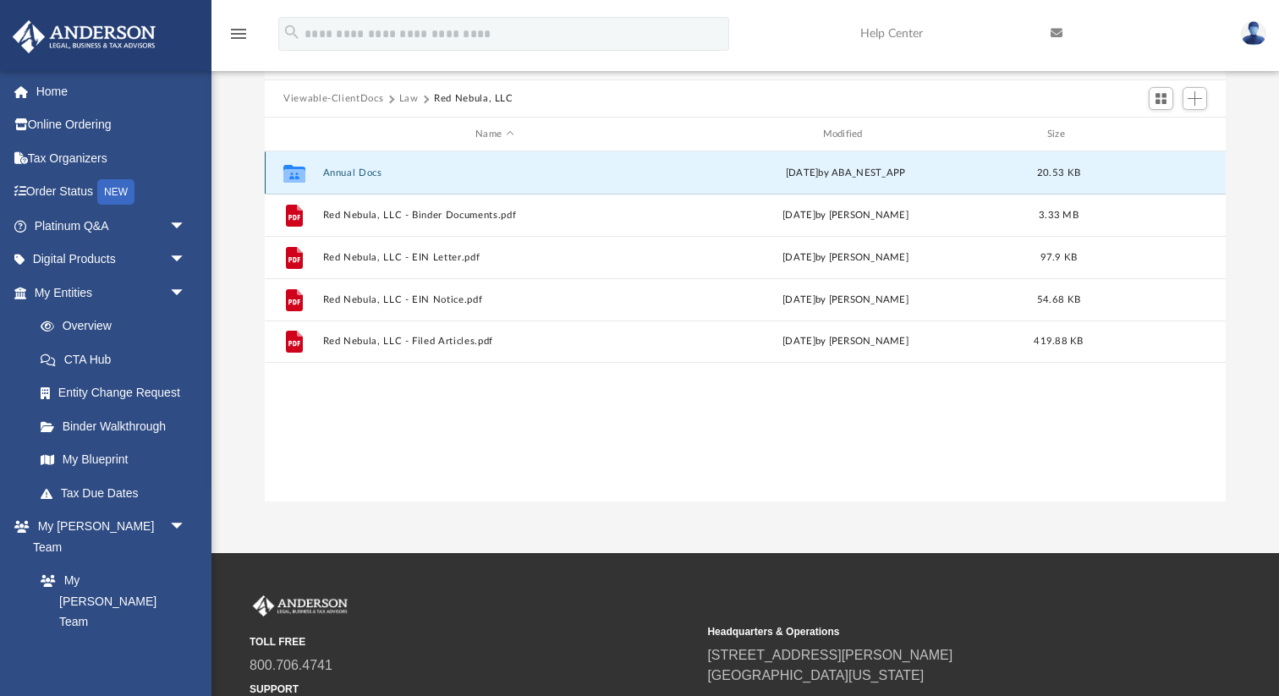
click at [374, 179] on div "Collaborated Folder Annual Docs [DATE] by ABA_NEST_APP 20.53 KB" at bounding box center [745, 172] width 961 height 42
click at [372, 176] on button "Annual Docs" at bounding box center [494, 172] width 343 height 11
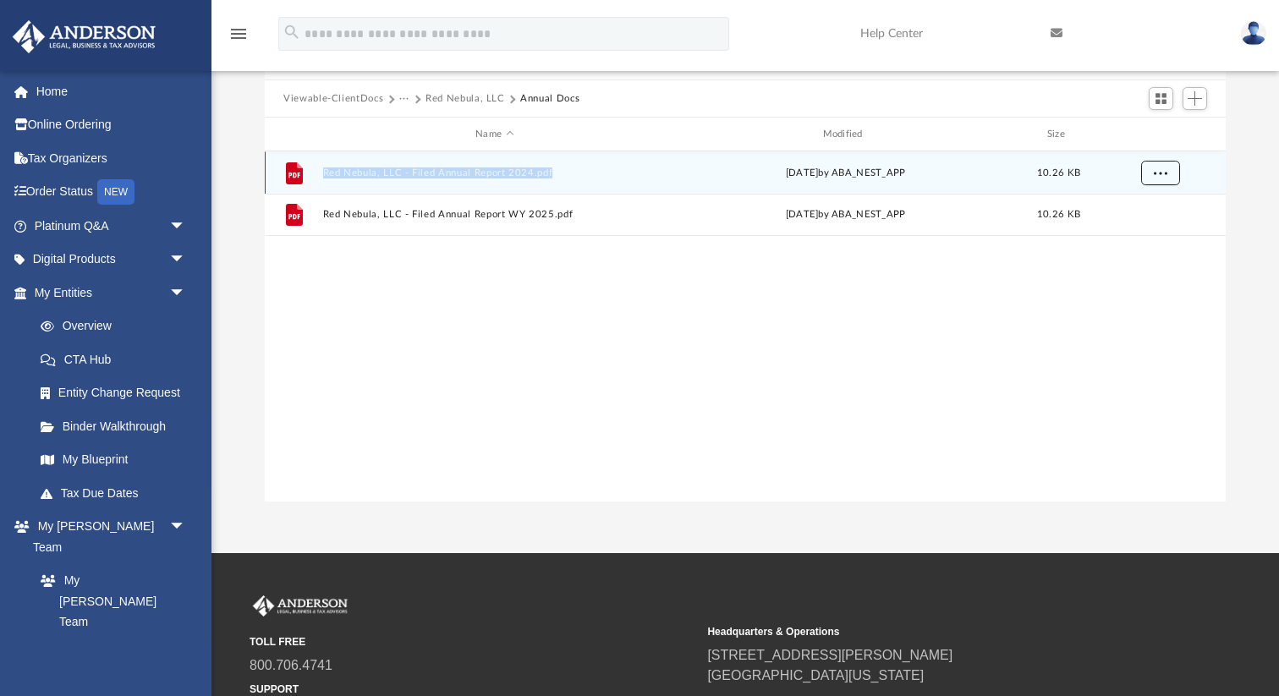
click at [1164, 171] on span "More options" at bounding box center [1160, 171] width 14 height 9
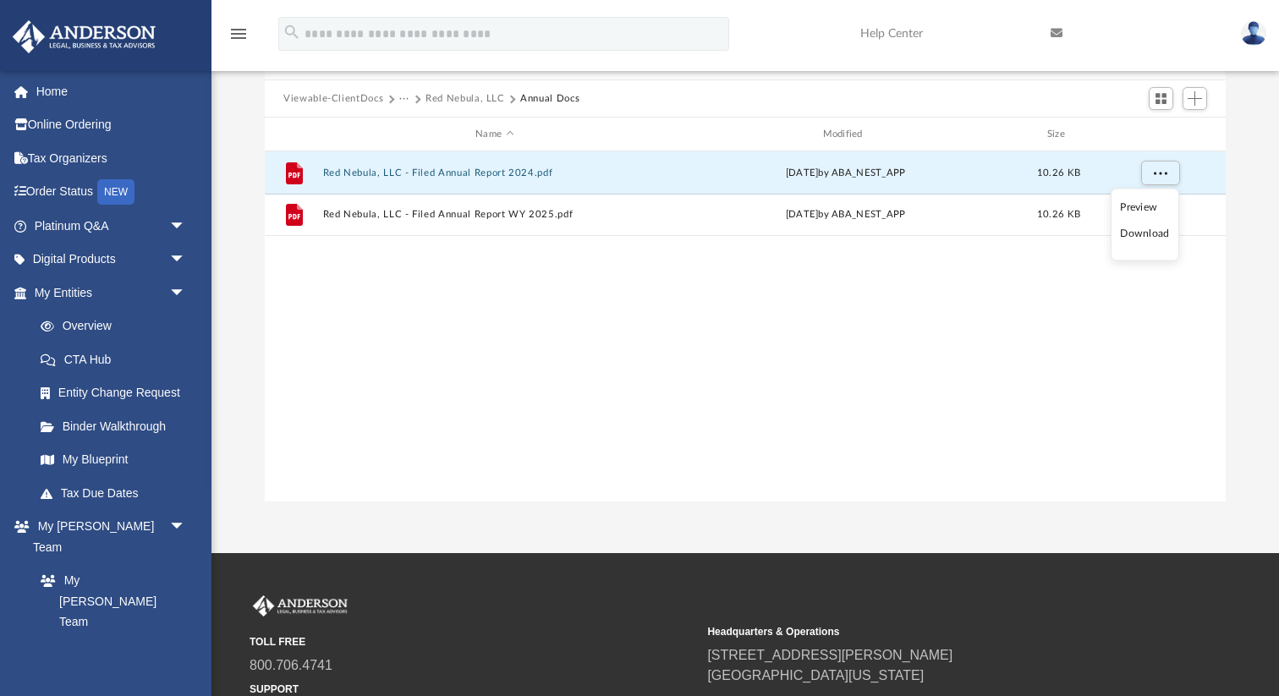
click at [1142, 238] on li "Download" at bounding box center [1144, 234] width 49 height 18
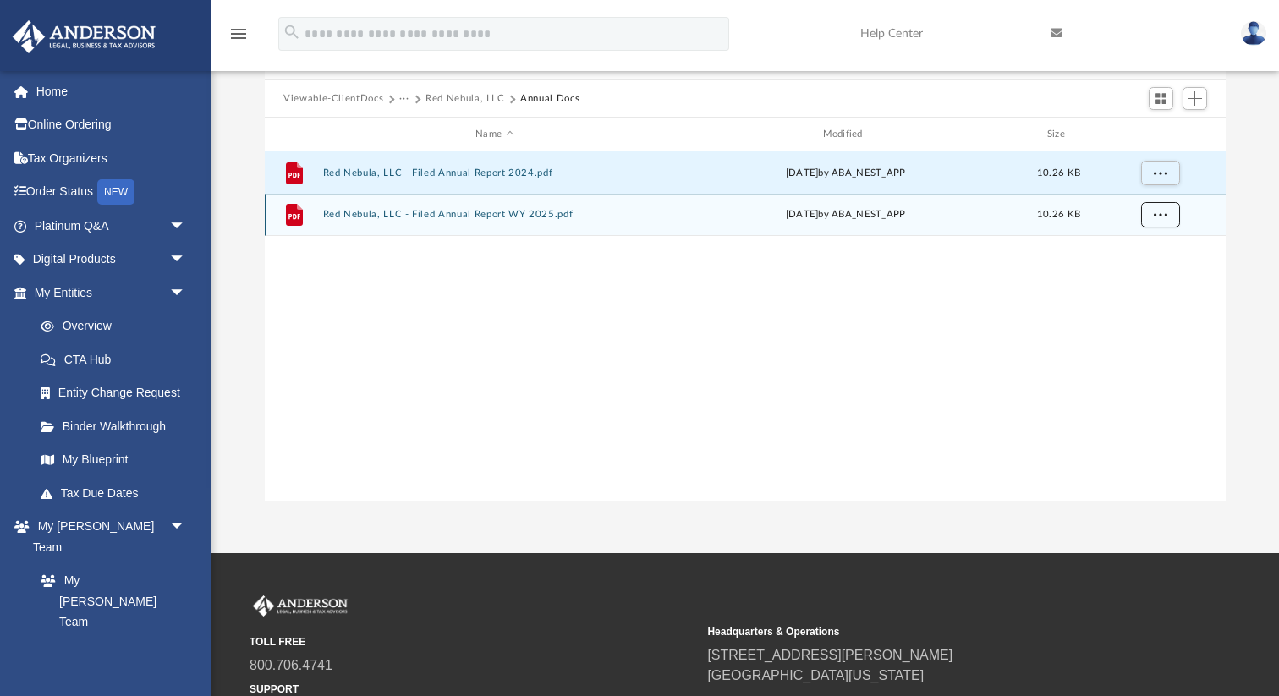
click at [1158, 212] on span "More options" at bounding box center [1160, 214] width 14 height 9
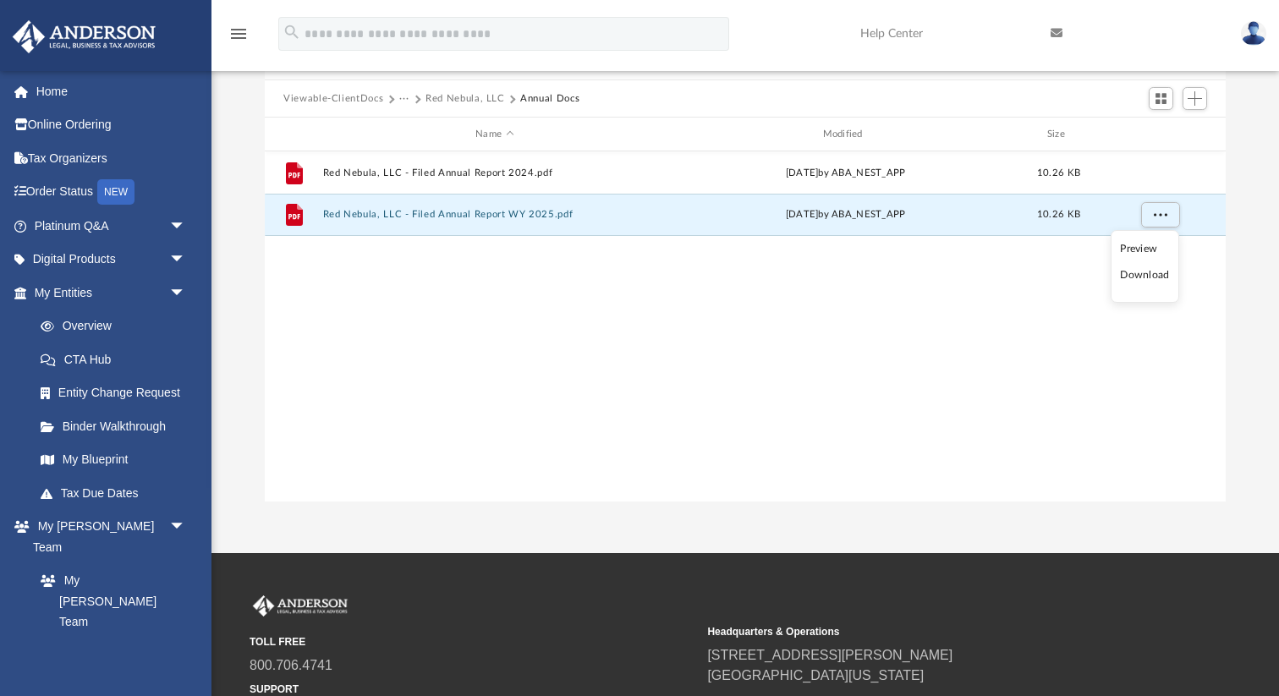
click at [1138, 290] on ul "Preview Download" at bounding box center [1144, 266] width 68 height 73
click at [1138, 271] on li "Download" at bounding box center [1144, 275] width 49 height 18
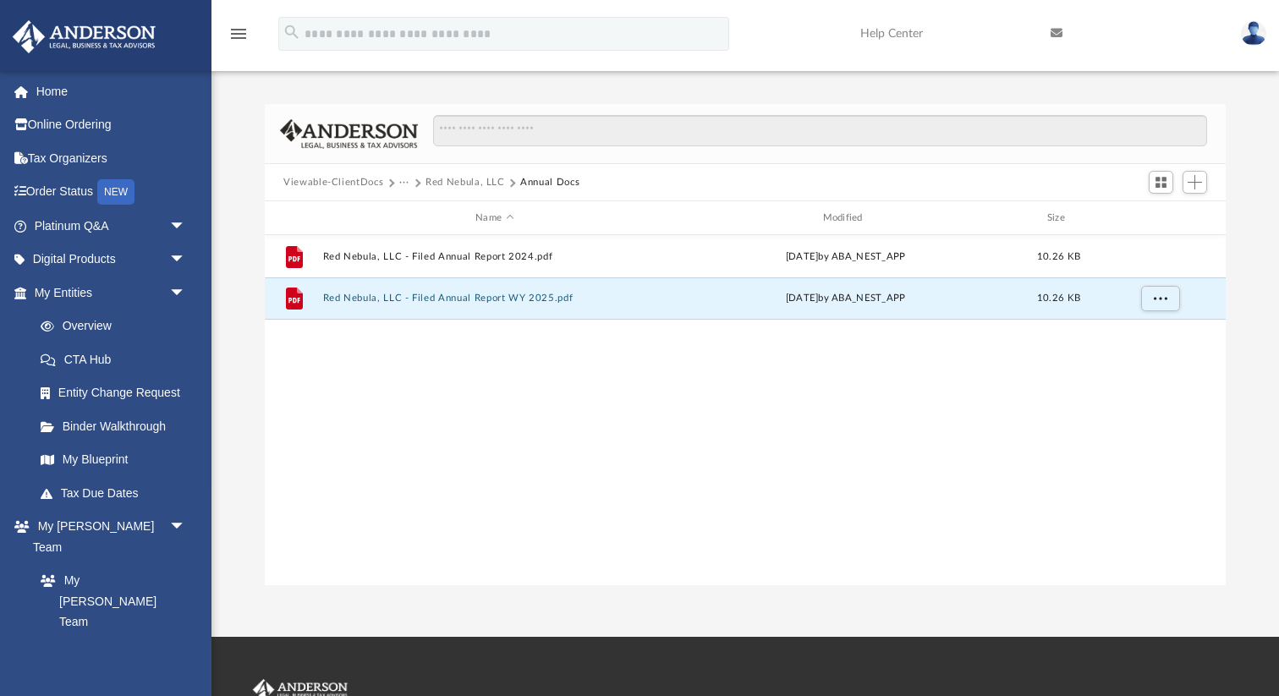
click at [359, 178] on button "Viewable-ClientDocs" at bounding box center [333, 182] width 100 height 15
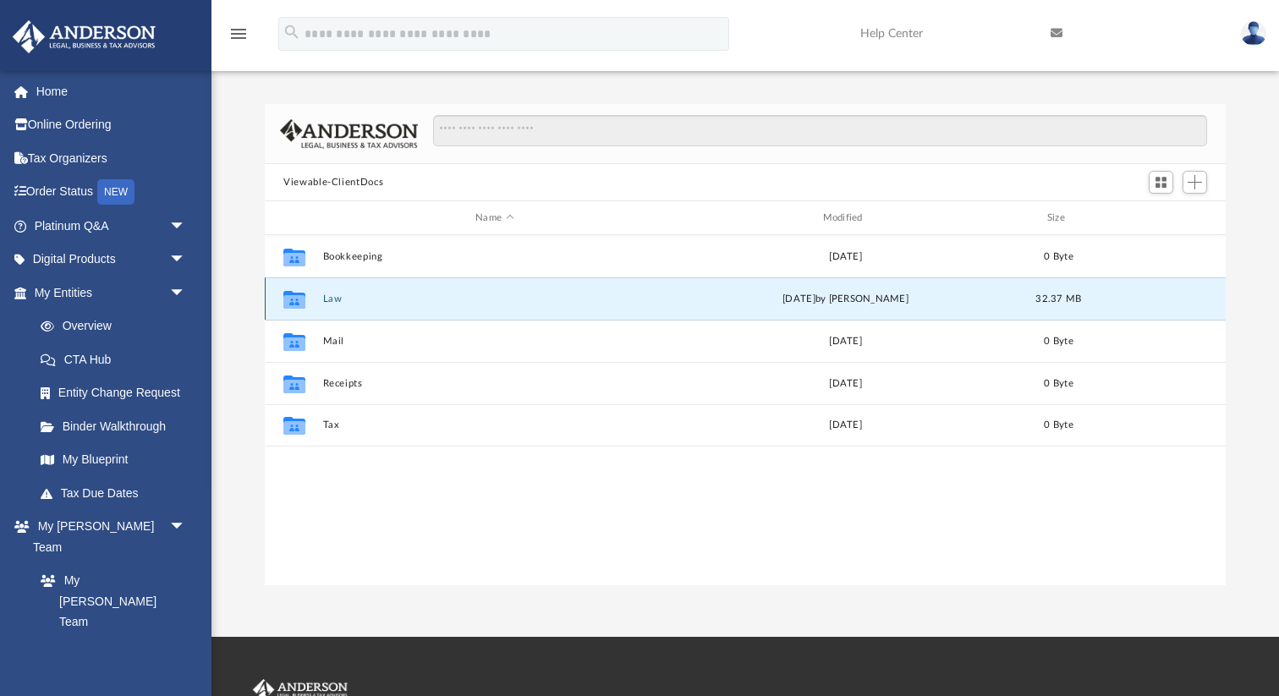
click at [332, 301] on button "Law" at bounding box center [494, 298] width 343 height 11
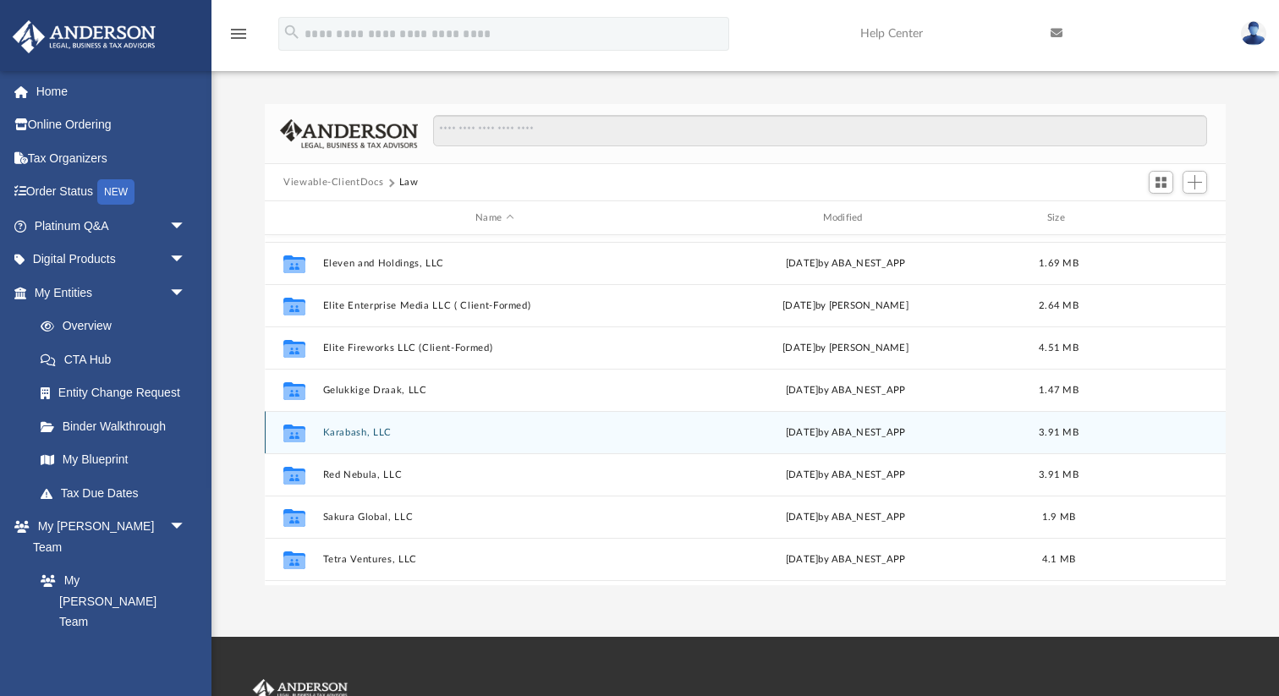
scroll to position [114, 0]
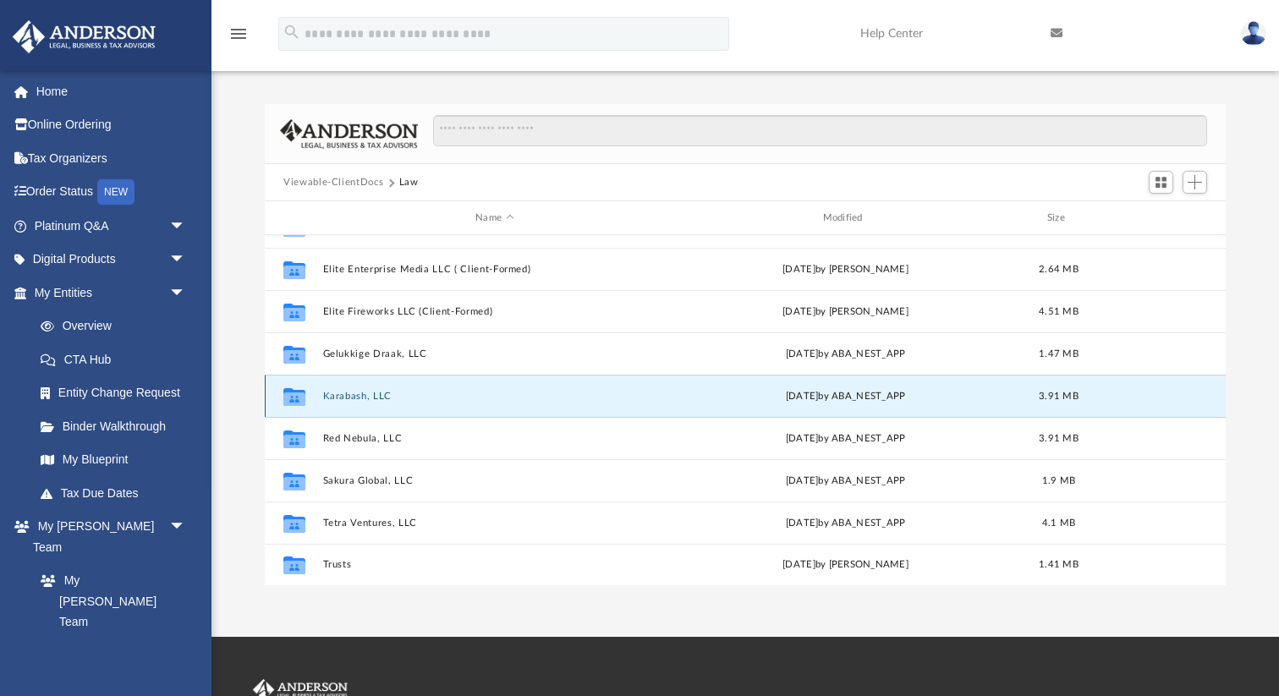
click at [338, 399] on button "Karabash, LLC" at bounding box center [494, 396] width 343 height 11
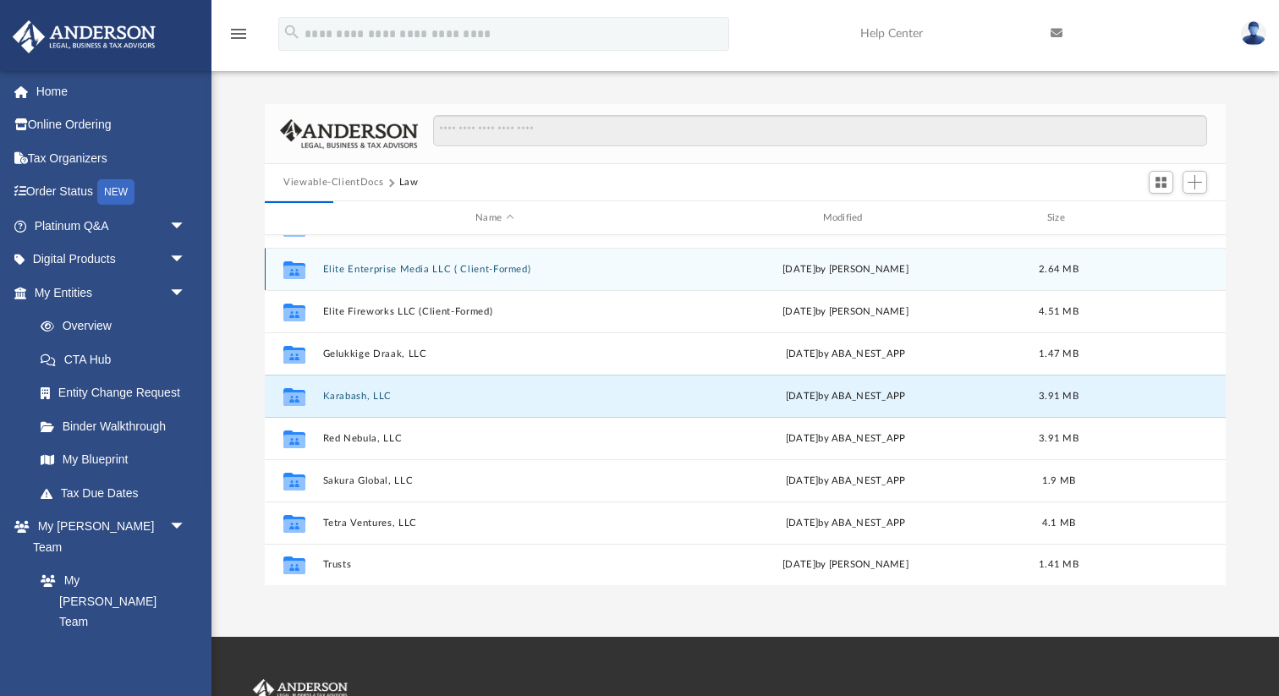
scroll to position [0, 0]
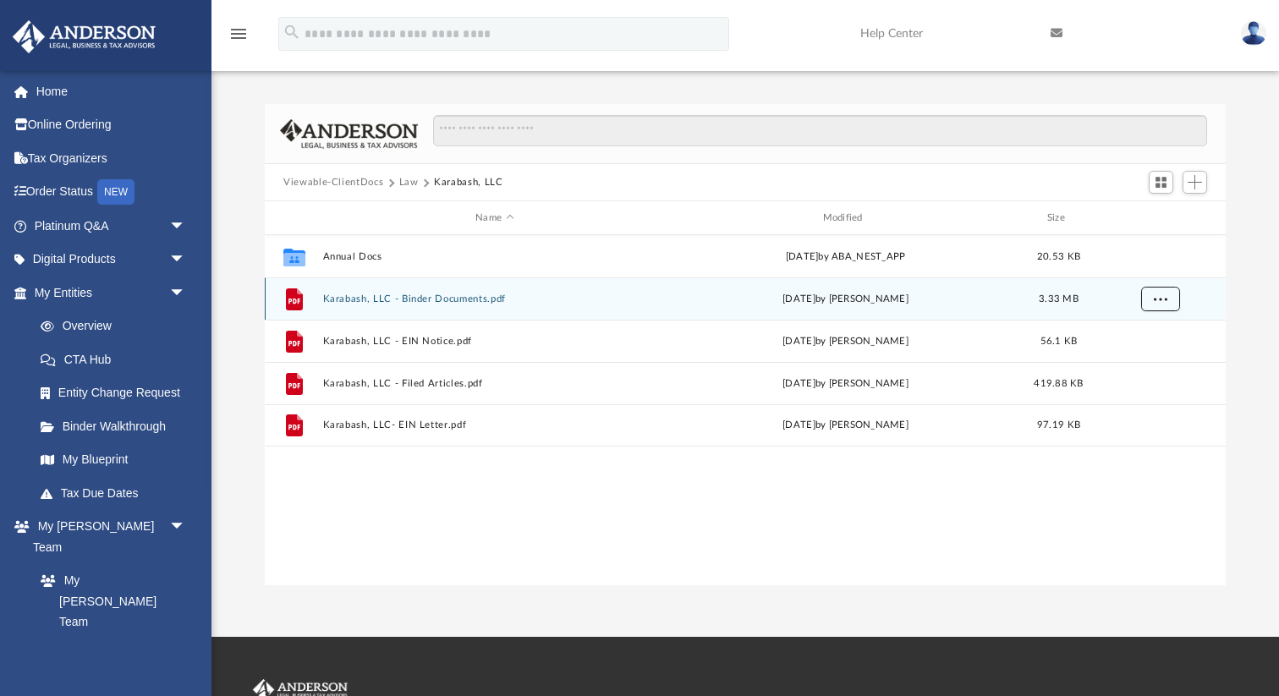
click at [1170, 304] on button "More options" at bounding box center [1160, 299] width 39 height 25
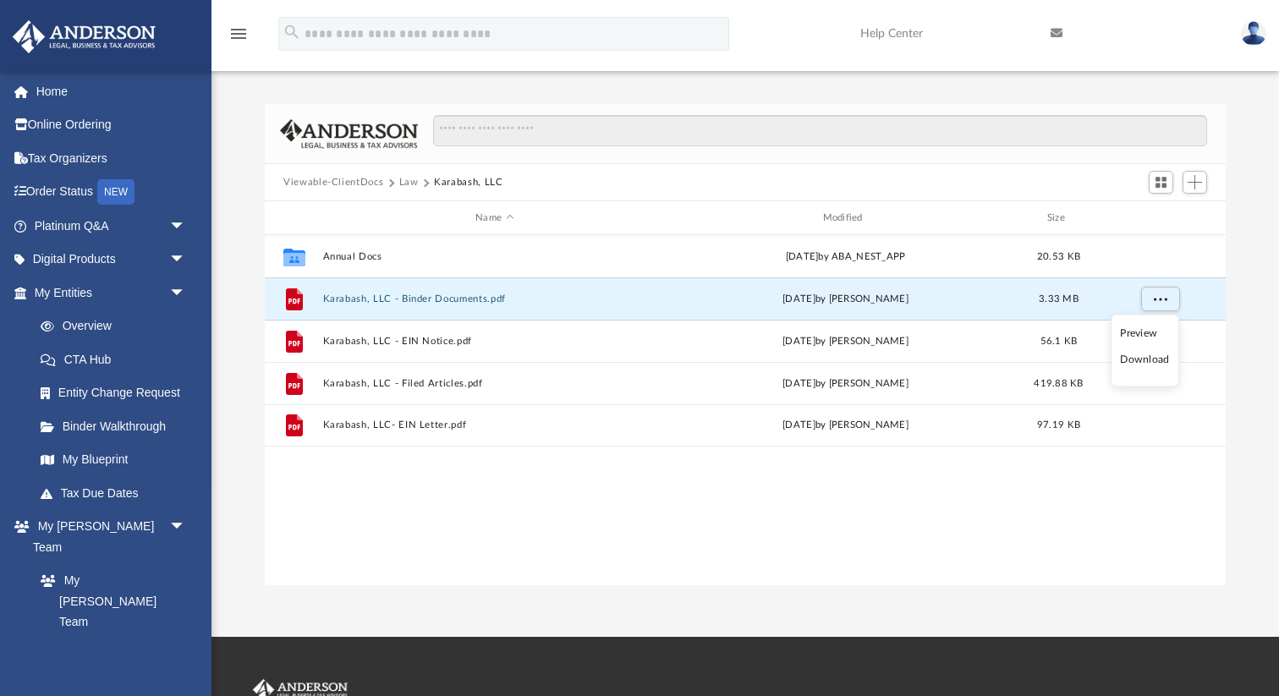
click at [1146, 359] on li "Download" at bounding box center [1144, 360] width 49 height 18
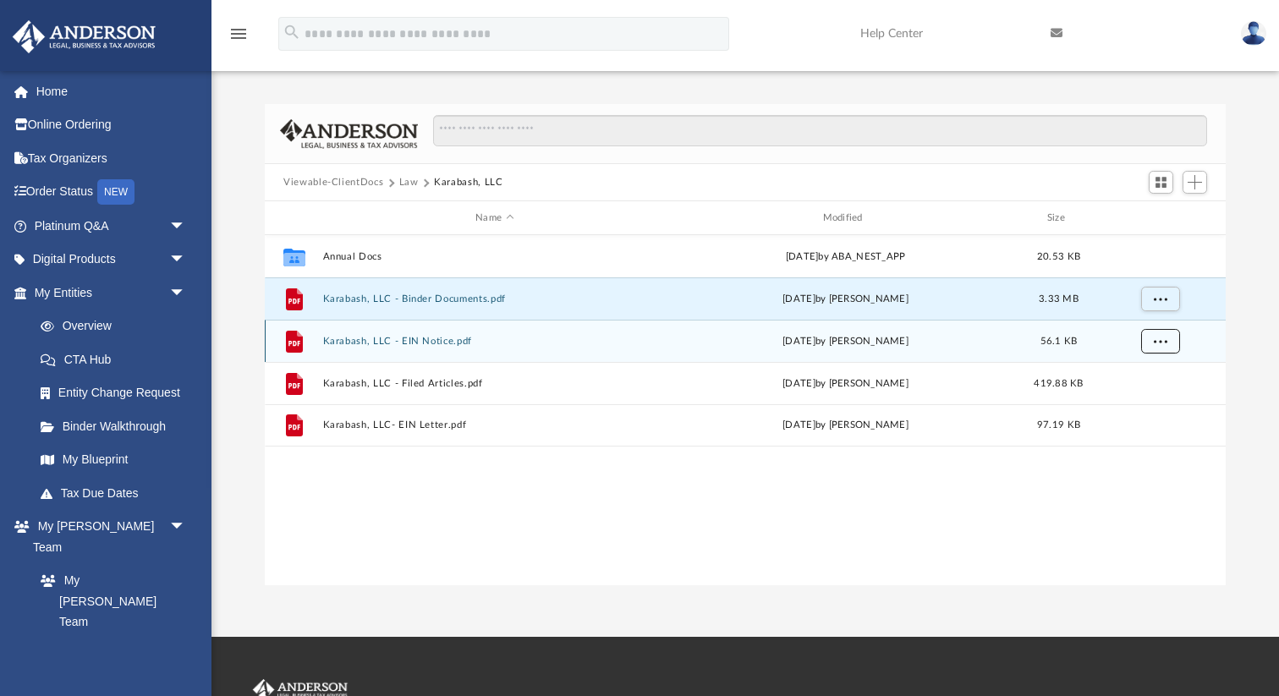
click at [1158, 342] on span "More options" at bounding box center [1160, 340] width 14 height 9
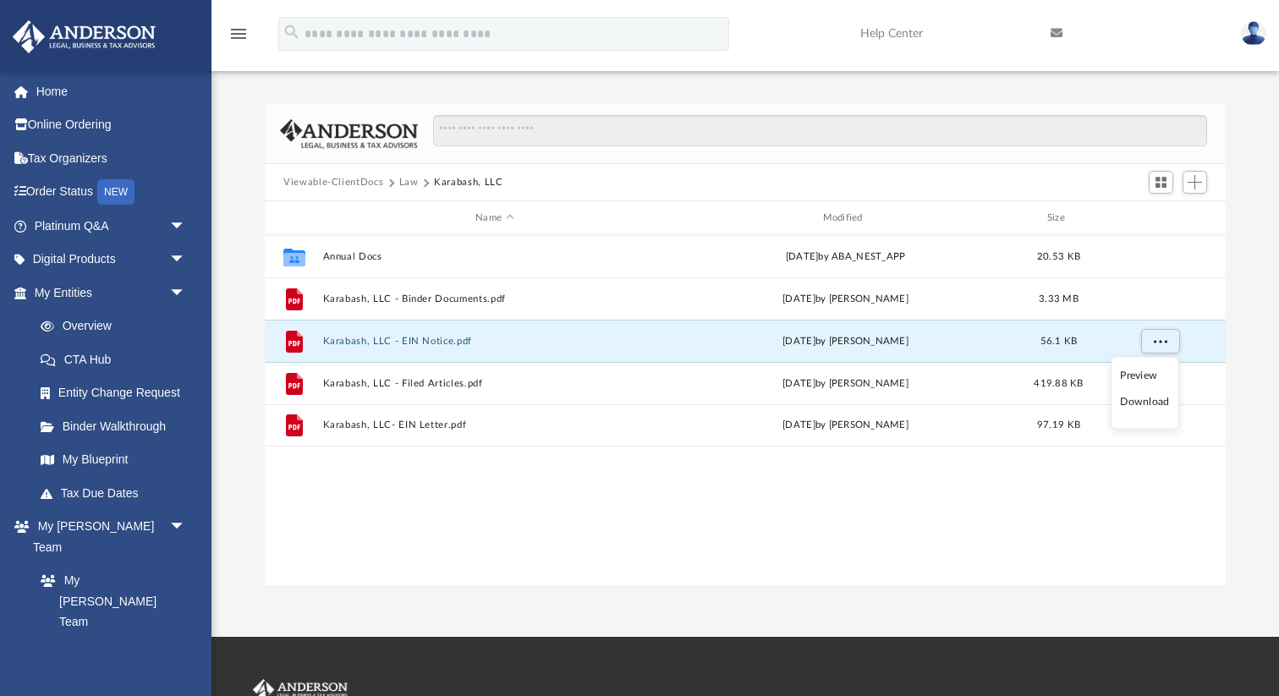
click at [1140, 414] on ul "Preview Download" at bounding box center [1144, 393] width 68 height 73
click at [1140, 403] on li "Download" at bounding box center [1144, 402] width 49 height 18
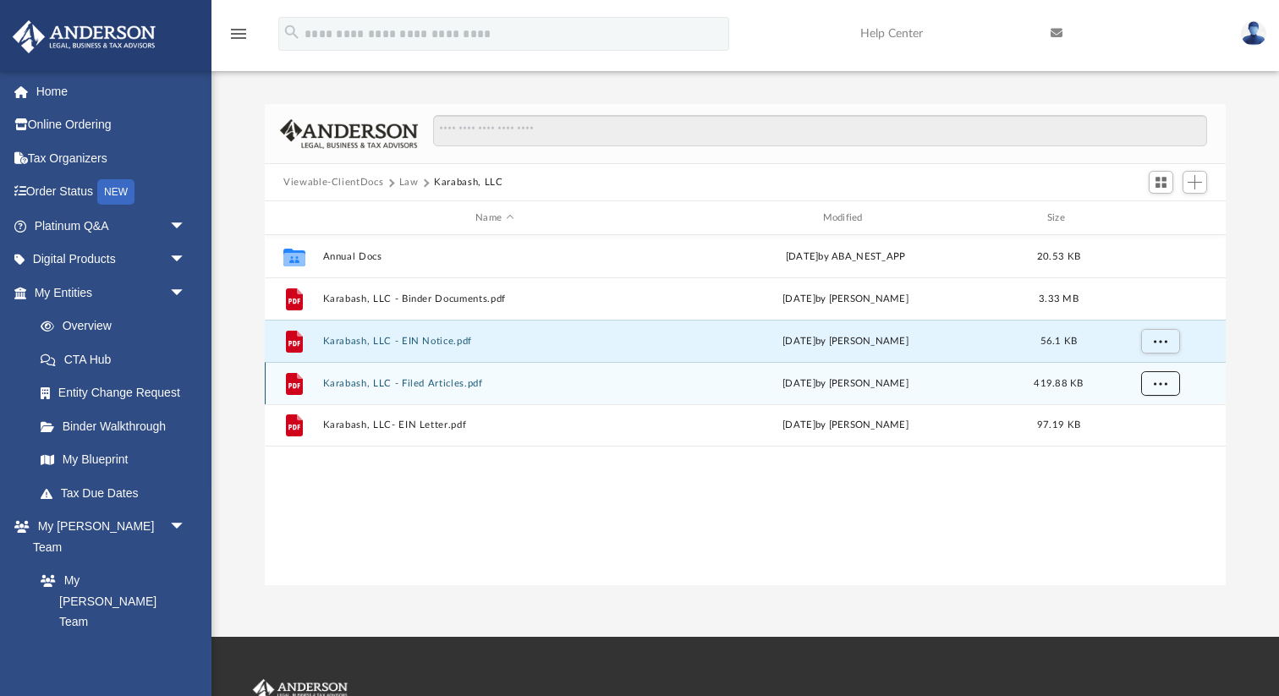
click at [1164, 382] on span "More options" at bounding box center [1160, 382] width 14 height 9
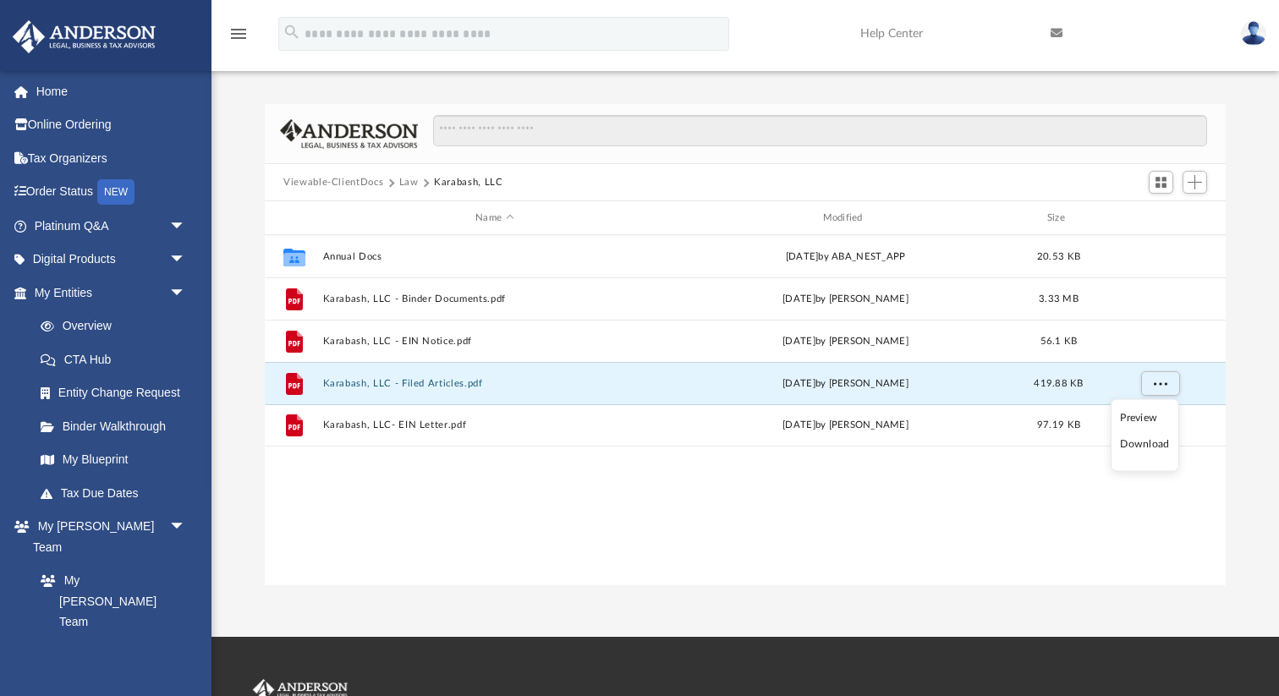
click at [1141, 446] on li "Download" at bounding box center [1144, 444] width 49 height 18
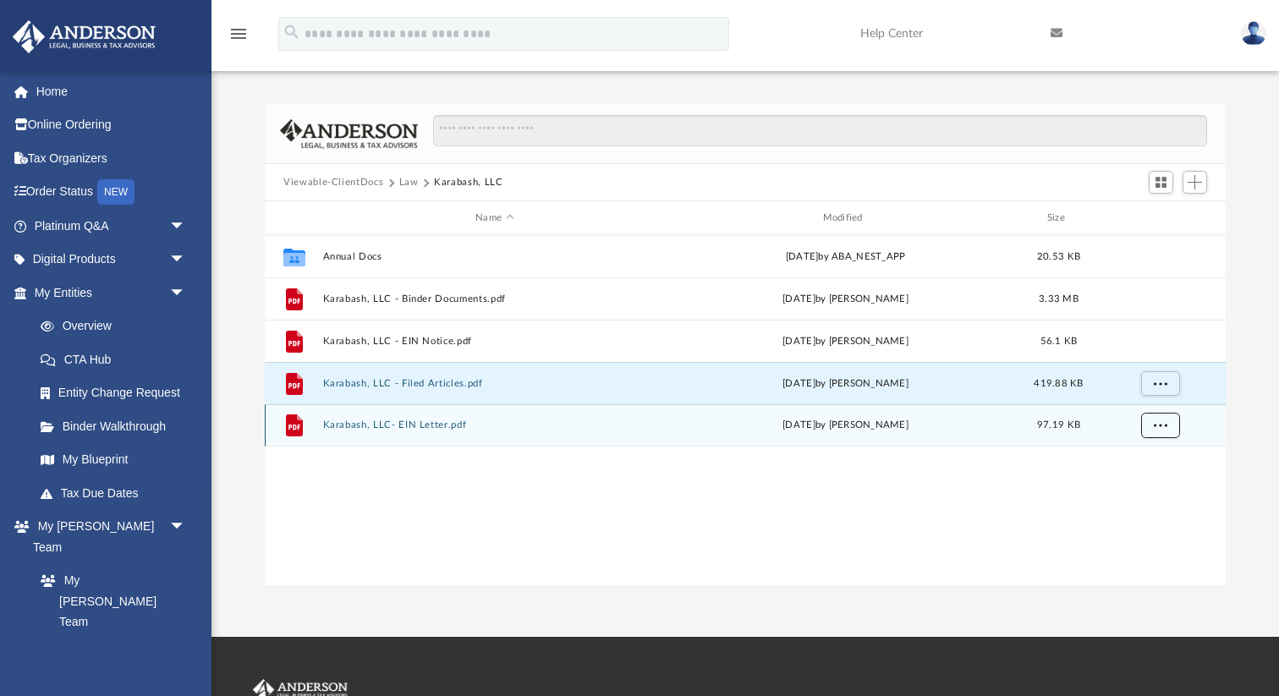
click at [1166, 428] on span "More options" at bounding box center [1160, 424] width 14 height 9
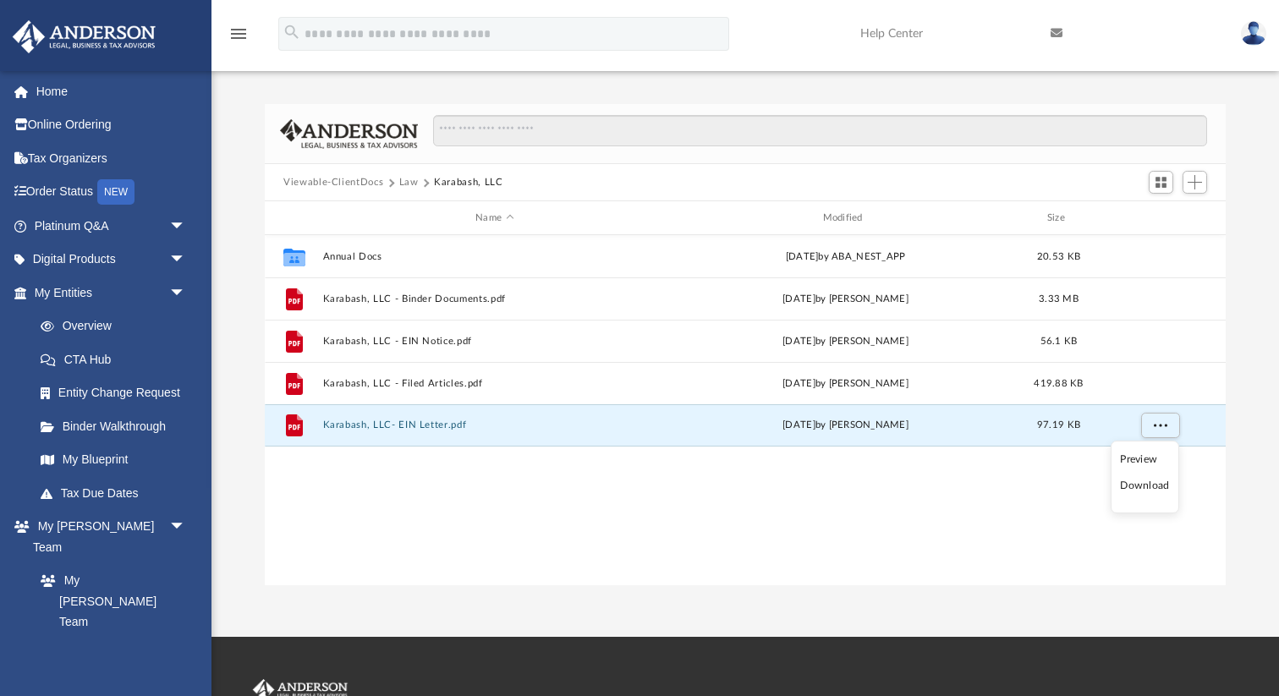
click at [1125, 489] on li "Download" at bounding box center [1144, 486] width 49 height 18
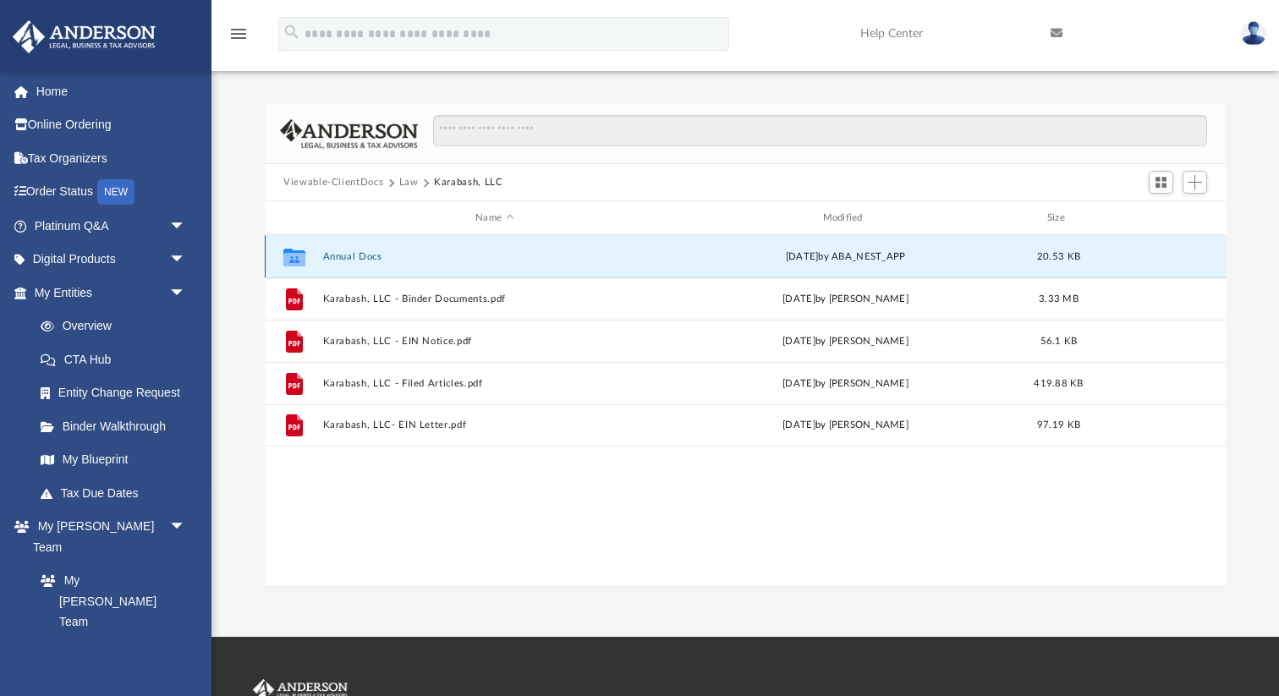
click at [364, 252] on button "Annual Docs" at bounding box center [494, 256] width 343 height 11
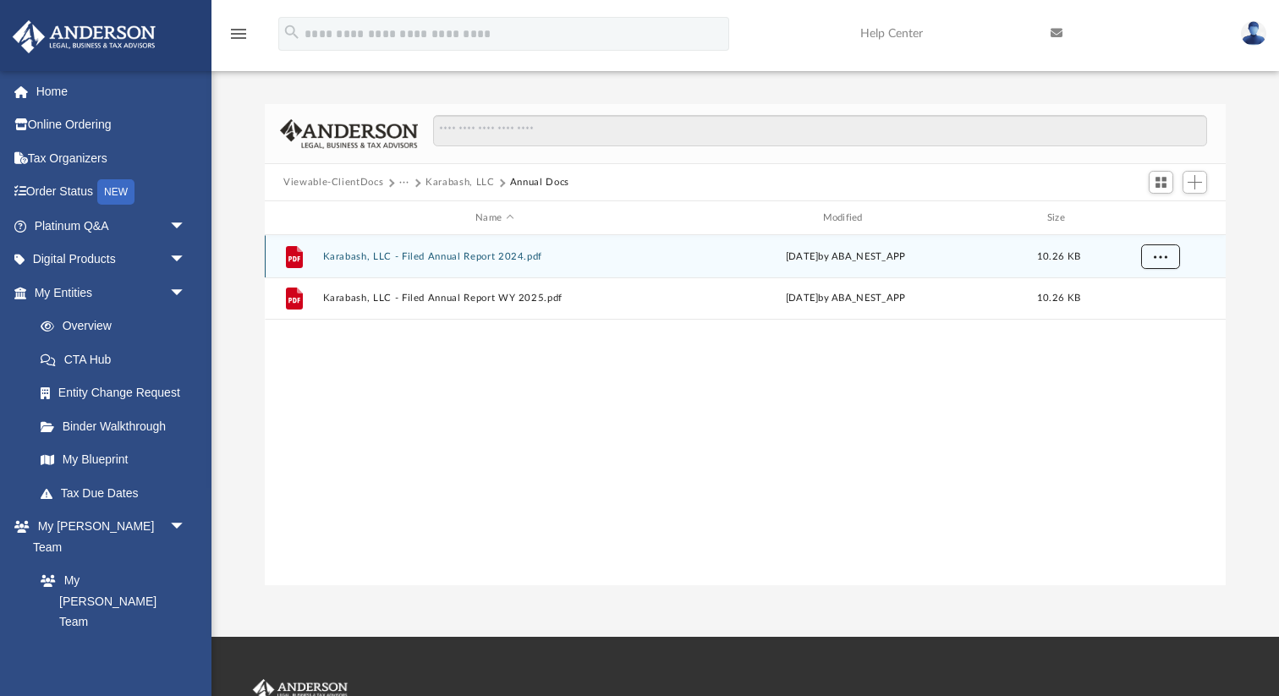
click at [1155, 254] on span "More options" at bounding box center [1160, 255] width 14 height 9
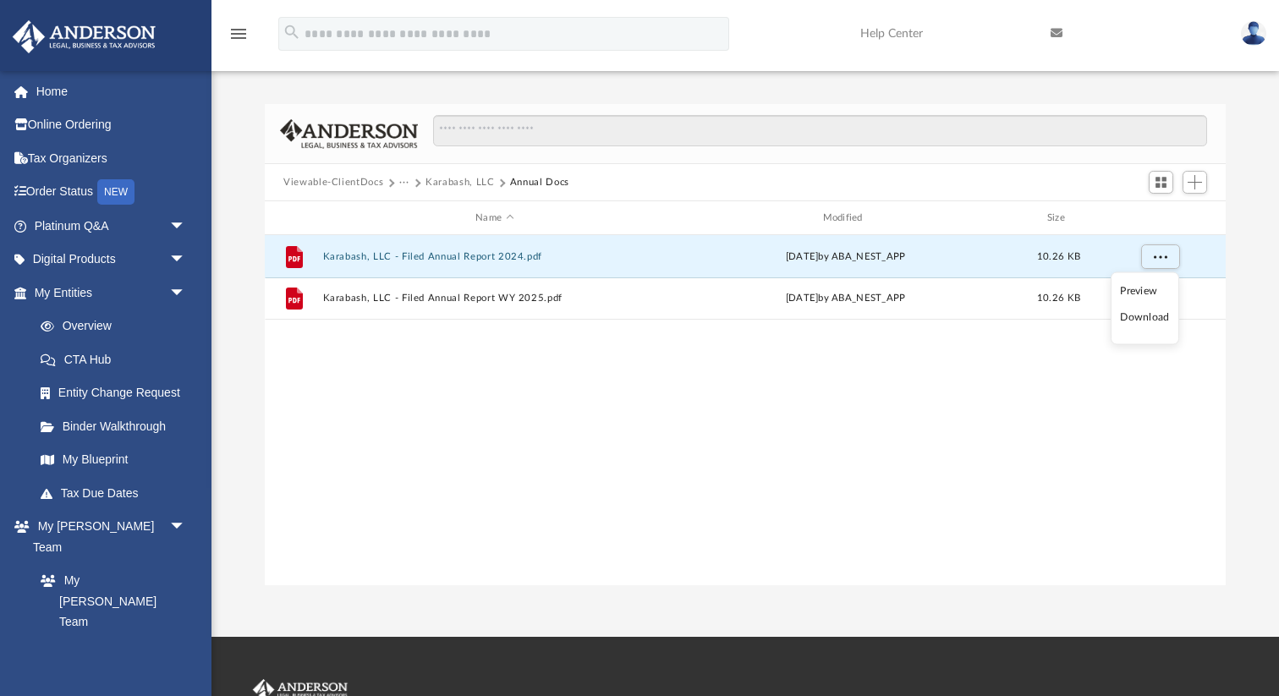
click at [1138, 324] on li "Download" at bounding box center [1144, 318] width 49 height 18
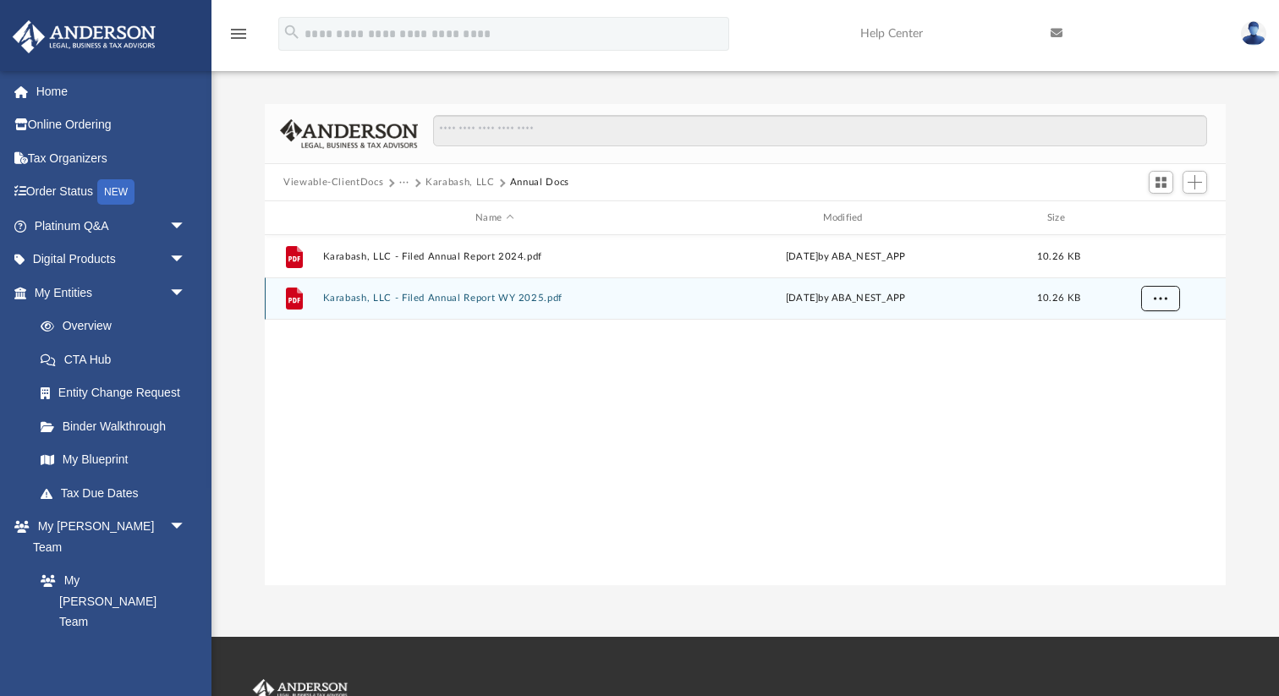
click at [1164, 295] on span "More options" at bounding box center [1160, 297] width 14 height 9
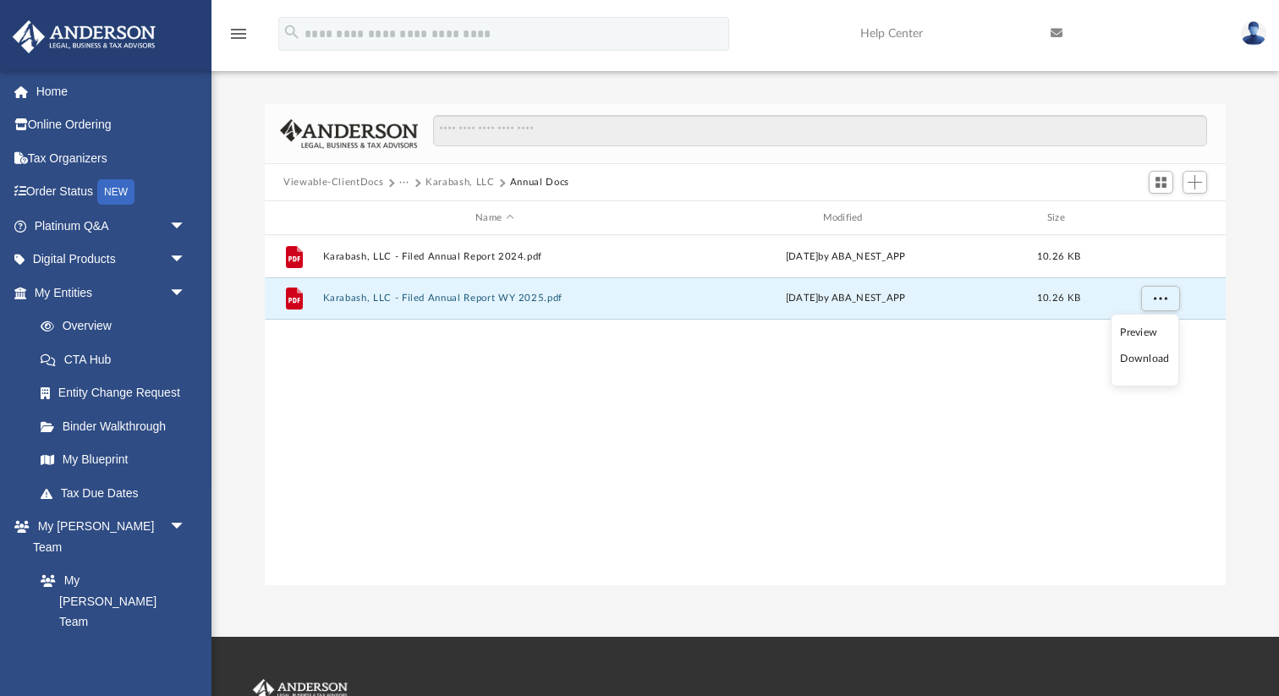
click at [1132, 364] on li "Download" at bounding box center [1144, 359] width 49 height 18
click at [368, 182] on button "Viewable-ClientDocs" at bounding box center [333, 182] width 100 height 15
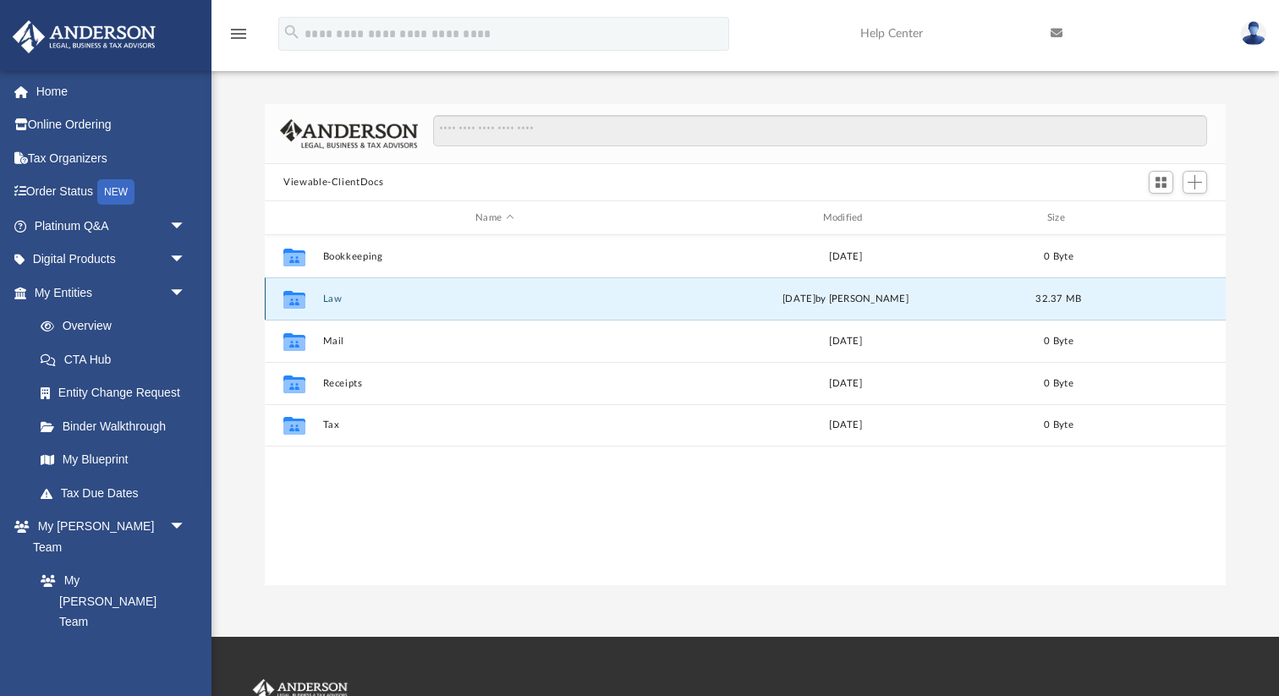
click at [329, 299] on button "Law" at bounding box center [494, 298] width 343 height 11
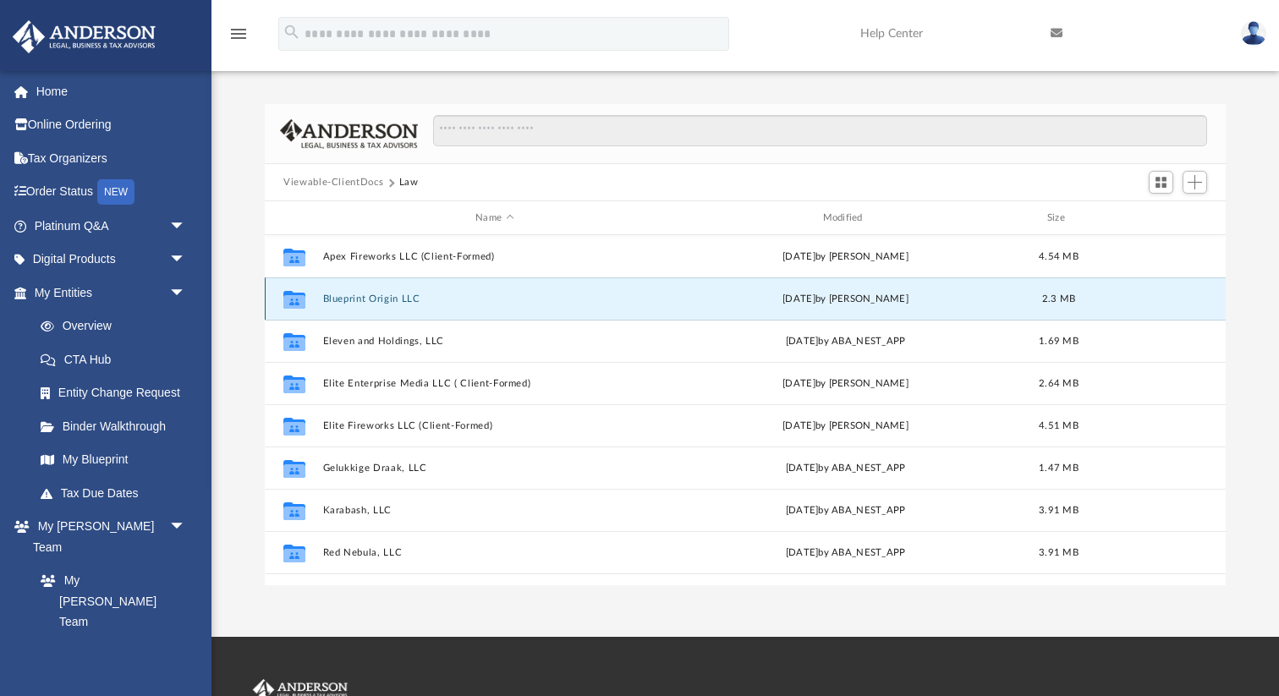
click at [329, 299] on button "Blueprint Origin LLC" at bounding box center [494, 298] width 343 height 11
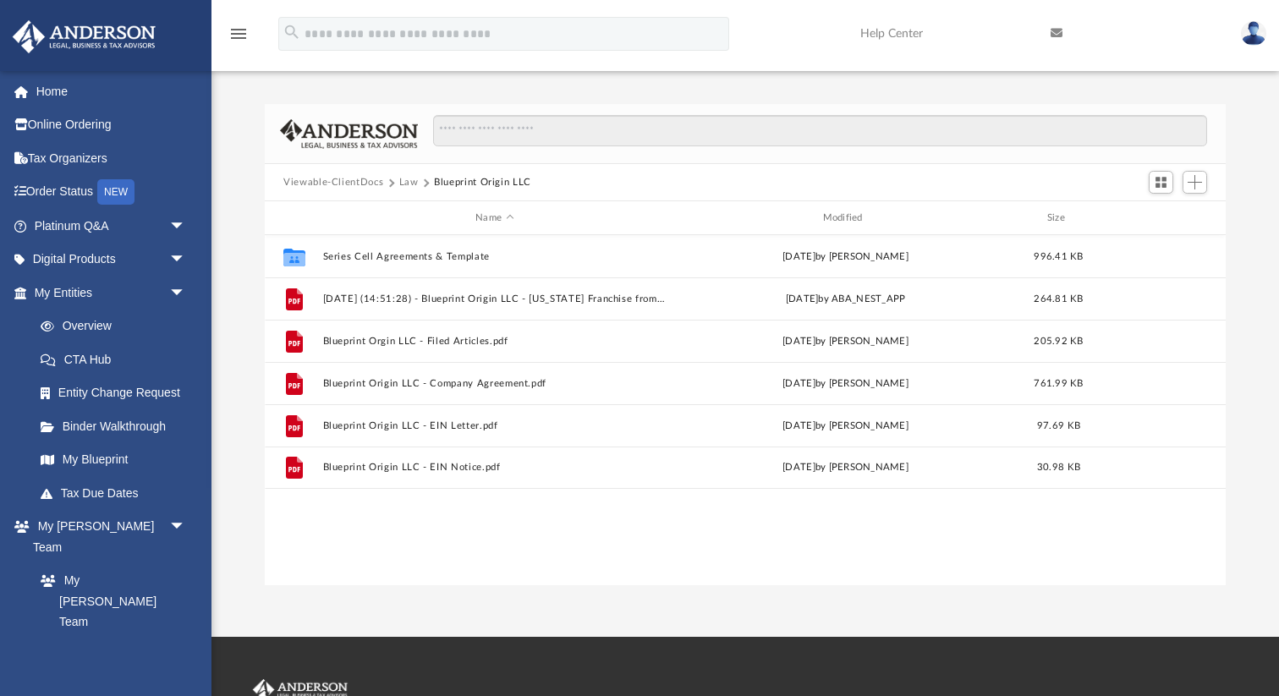
click at [401, 173] on div "Viewable-ClientDocs Law Blueprint Origin LLC" at bounding box center [745, 182] width 961 height 37
click at [401, 179] on button "Law" at bounding box center [408, 182] width 19 height 15
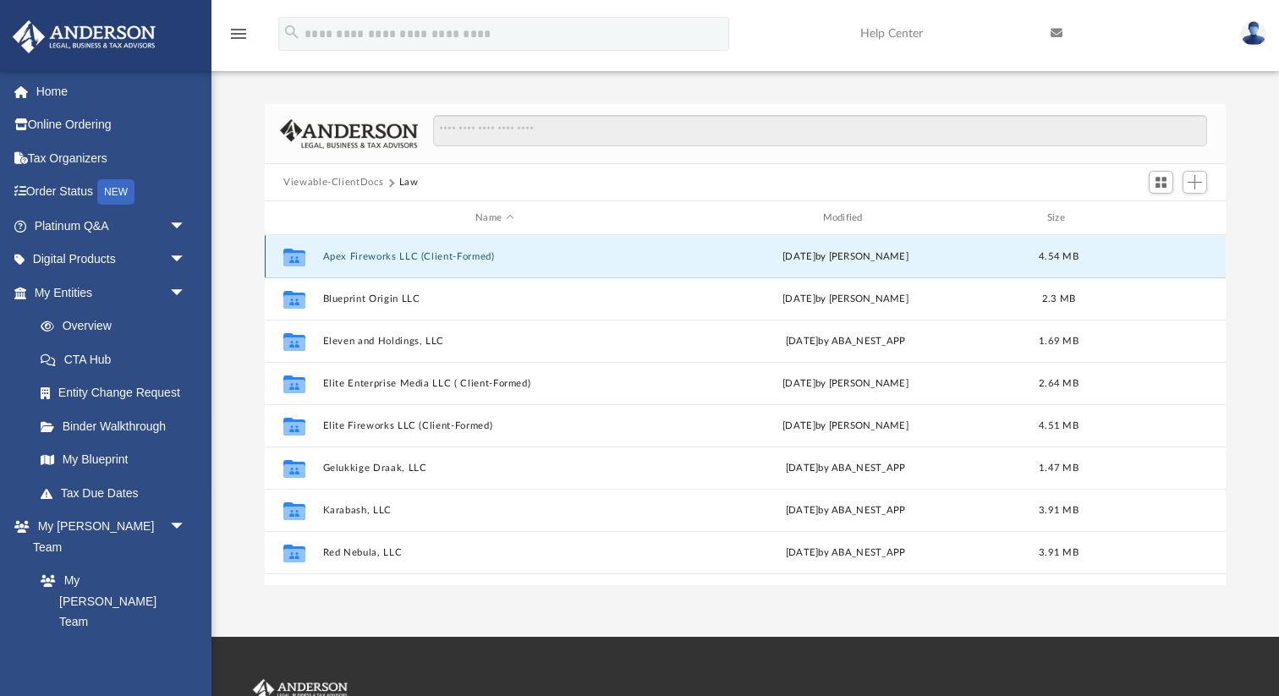
click at [363, 256] on button "Apex Fireworks LLC (Client-Formed)" at bounding box center [494, 256] width 343 height 11
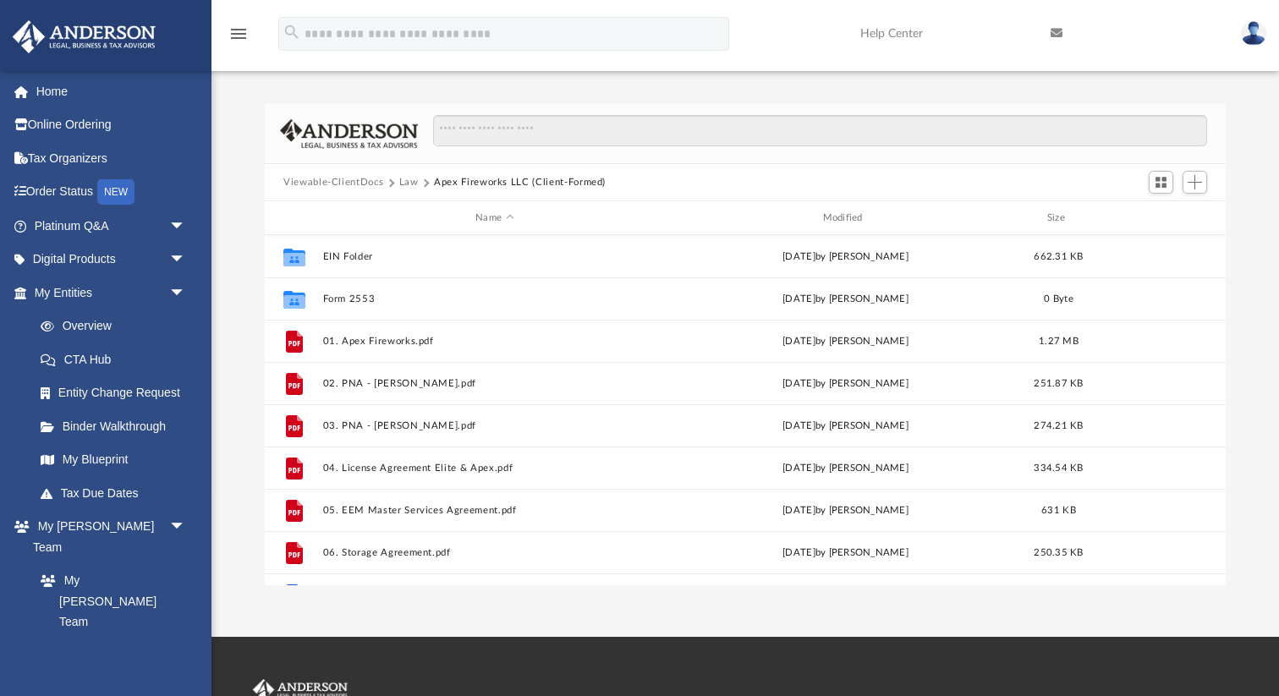
click at [404, 183] on button "Law" at bounding box center [408, 182] width 19 height 15
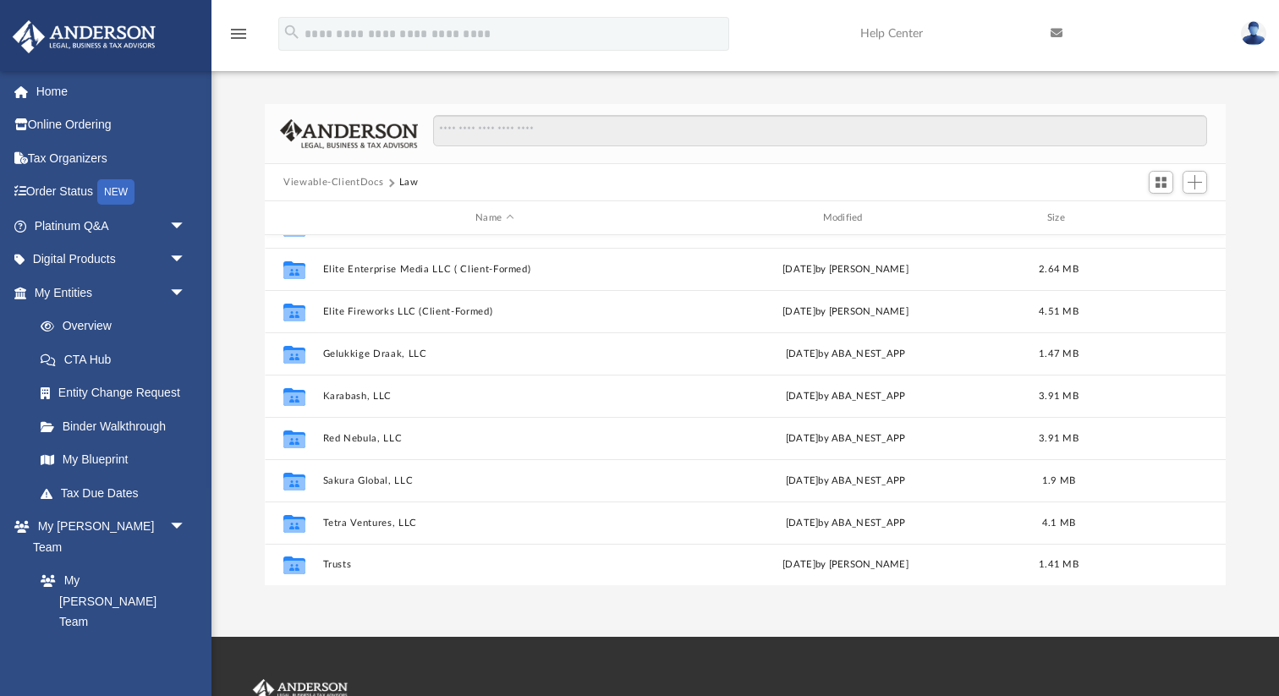
drag, startPoint x: 255, startPoint y: 246, endPoint x: 444, endPoint y: 602, distance: 402.9
click at [444, 602] on div "App [EMAIL_ADDRESS][DOMAIN_NAME] Sign Out [EMAIL_ADDRESS][DOMAIN_NAME] Home Onl…" at bounding box center [639, 318] width 1279 height 637
